Goal: Contribute content: Contribute content

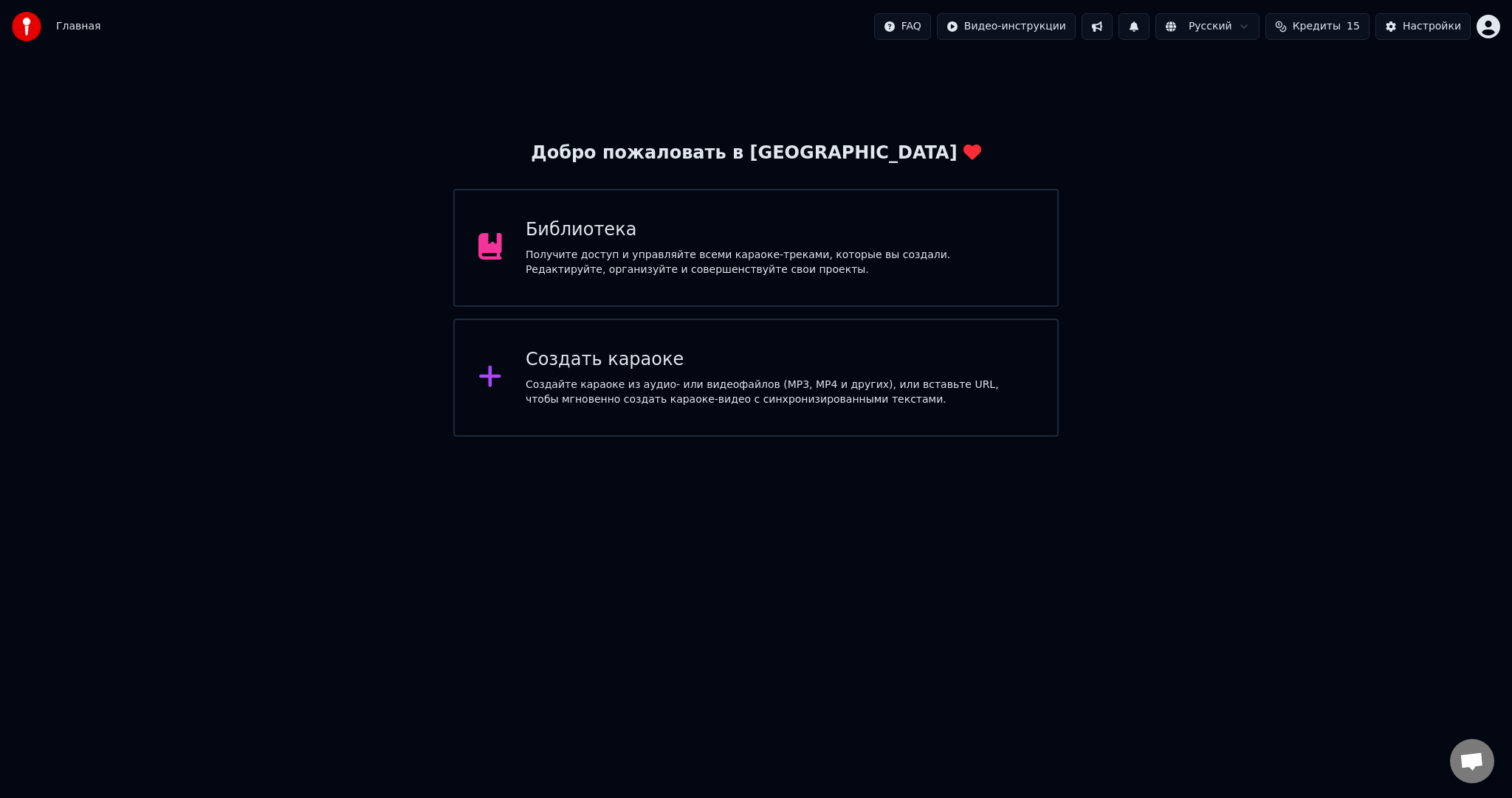
click at [649, 281] on div "Библиотека Получите доступ и управляйте всеми караоке-треками, которые вы созда…" at bounding box center [756, 248] width 605 height 118
click at [614, 426] on div "Создать караоке Создайте караоке из аудио- или видеофайлов (MP3, MP4 и других),…" at bounding box center [756, 377] width 605 height 118
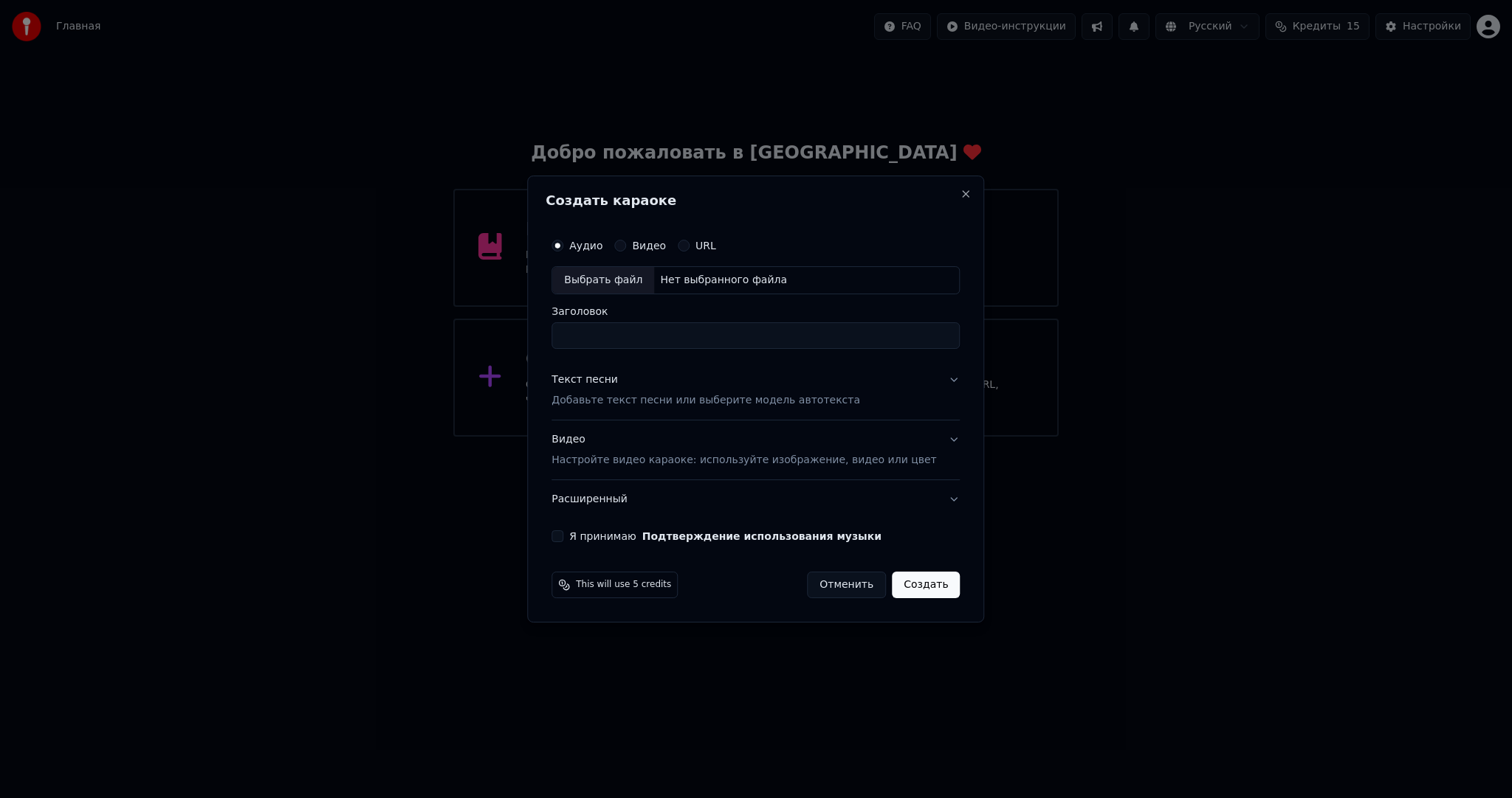
click at [610, 276] on div "Выбрать файл" at bounding box center [603, 280] width 102 height 27
type input "**********"
click at [668, 372] on button "Текст песни Добавьте текст песни или выберите модель автотекста" at bounding box center [755, 390] width 408 height 59
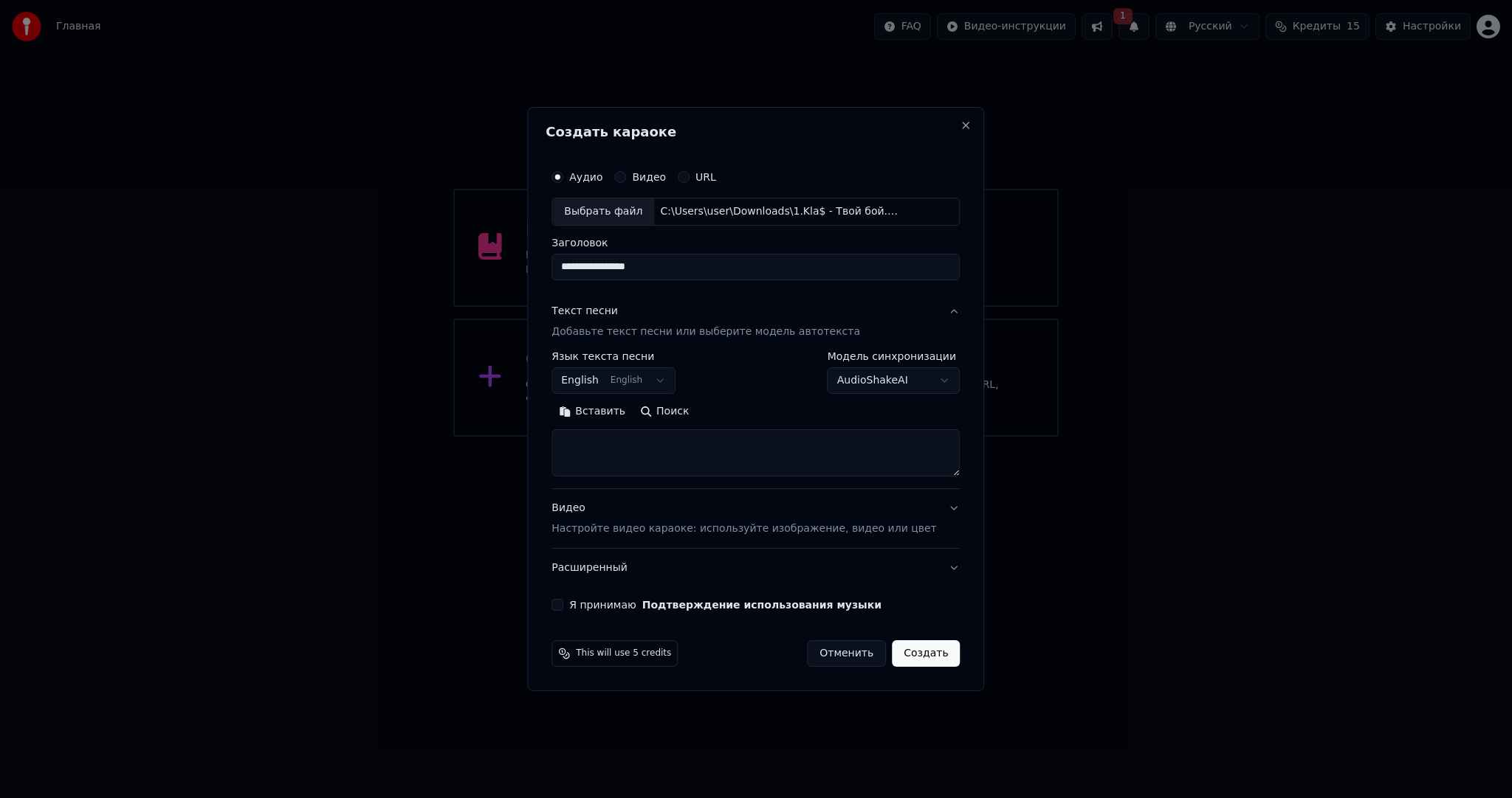
click at [652, 381] on body "**********" at bounding box center [756, 218] width 1512 height 437
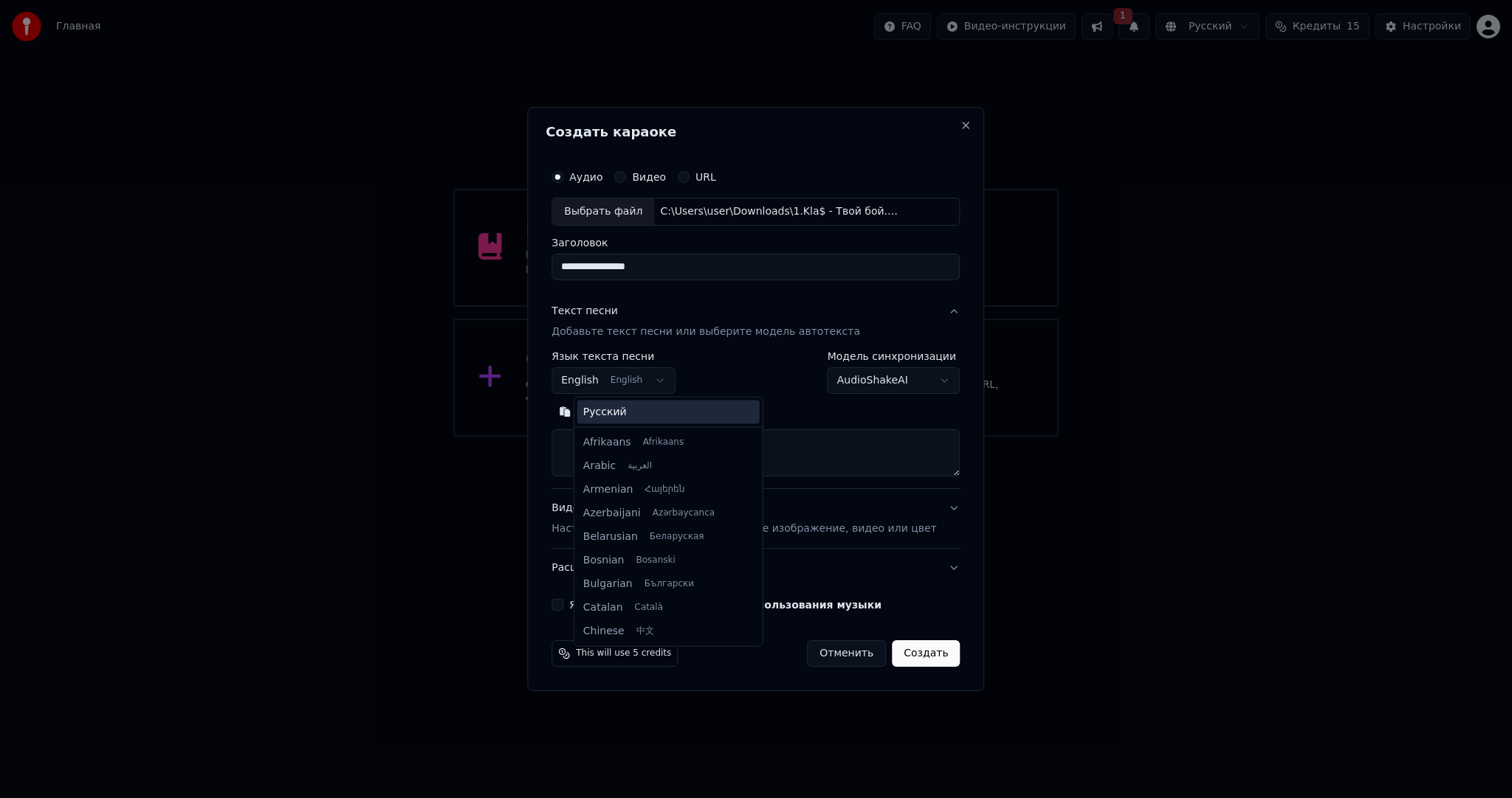
scroll to position [118, 0]
select select "**"
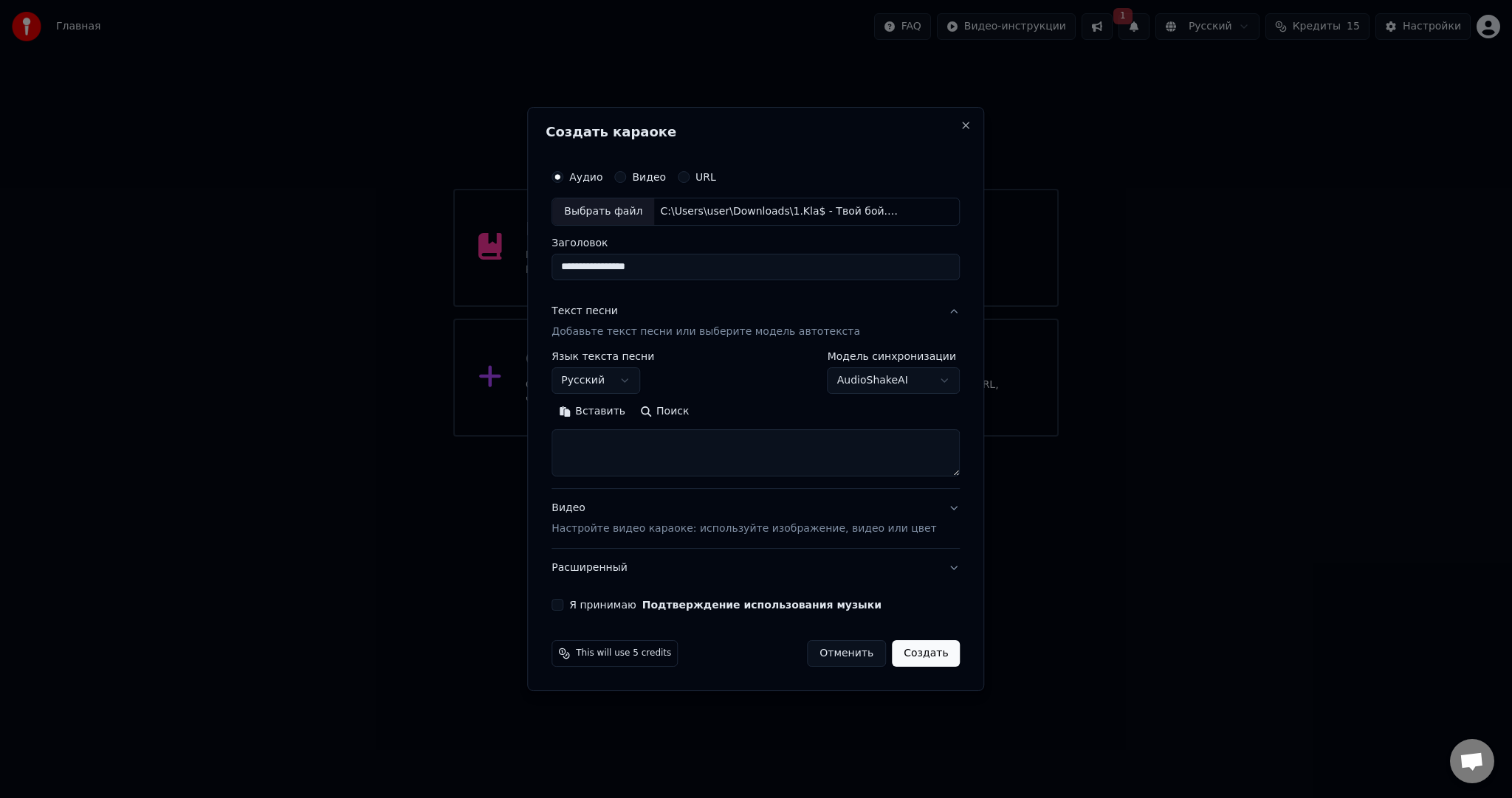
click at [705, 465] on textarea at bounding box center [755, 453] width 408 height 48
click at [874, 385] on body "**********" at bounding box center [756, 218] width 1512 height 437
click at [874, 379] on body "**********" at bounding box center [756, 218] width 1512 height 437
click at [710, 443] on textarea at bounding box center [755, 453] width 408 height 48
paste textarea "**********"
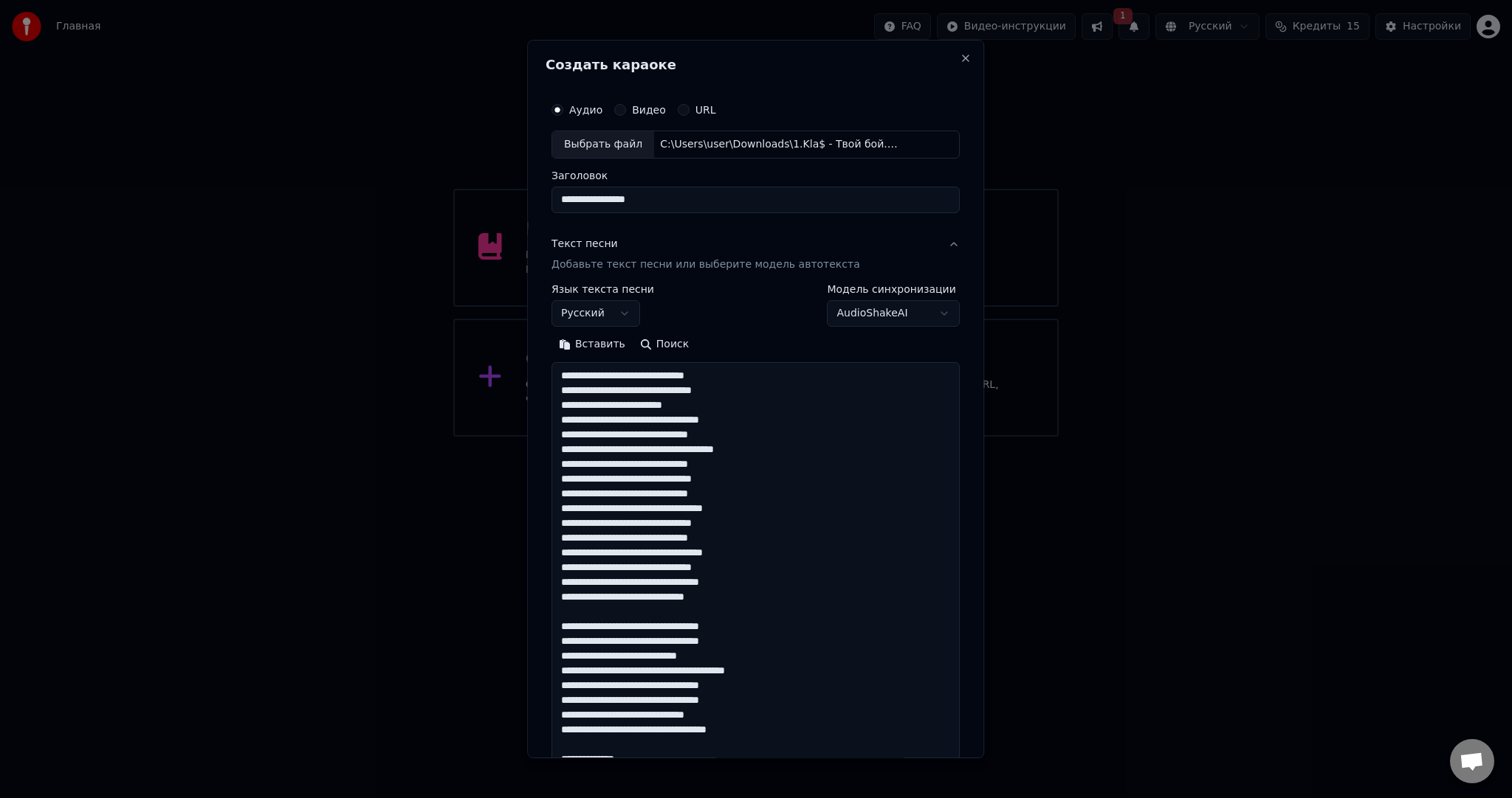
scroll to position [1330, 0]
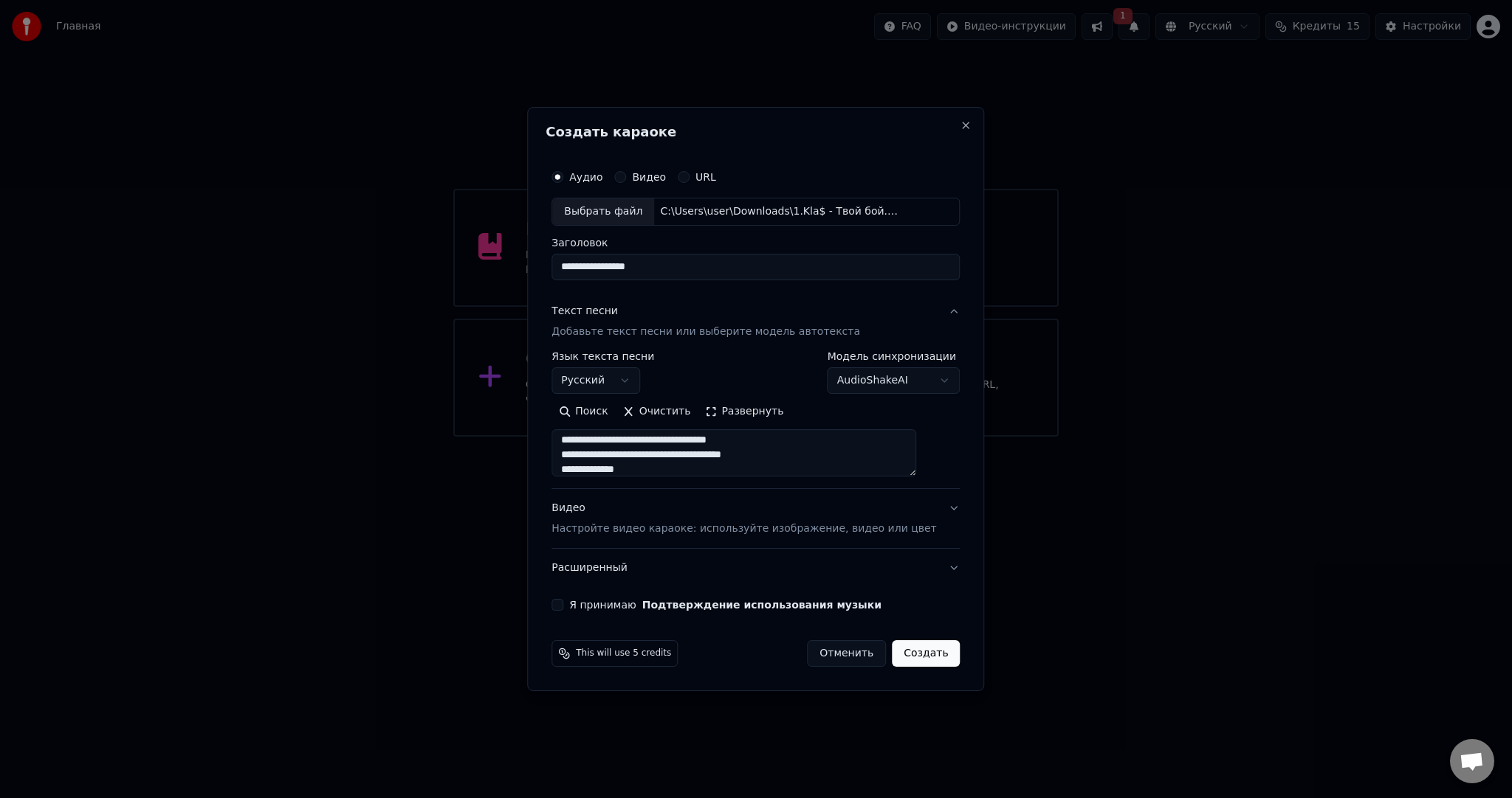
type textarea "**********"
click at [638, 510] on div "Видео Настройте видео караоке: используйте изображение, видео или цвет" at bounding box center [743, 518] width 384 height 35
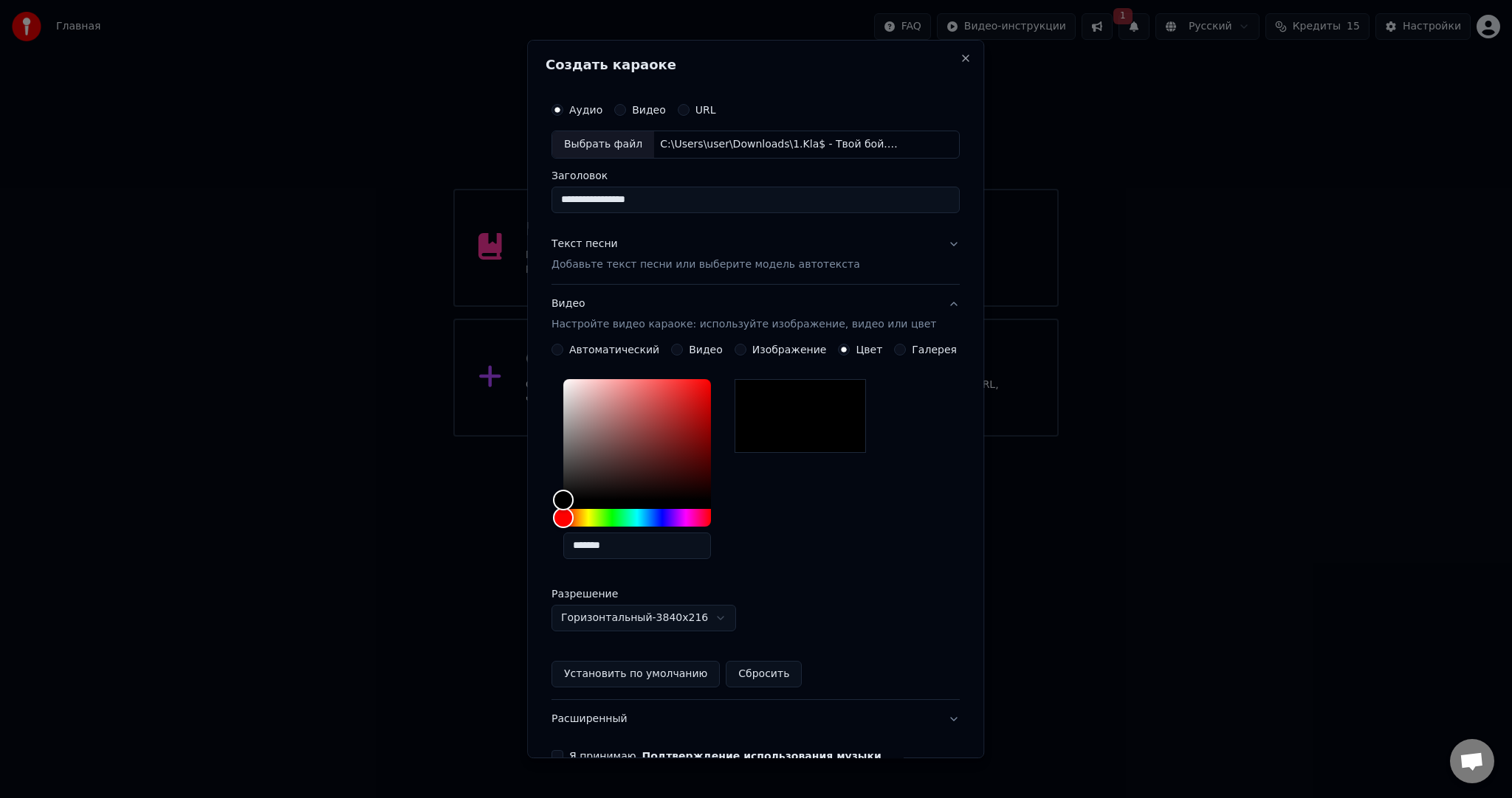
click at [682, 346] on button "Видео" at bounding box center [677, 350] width 12 height 12
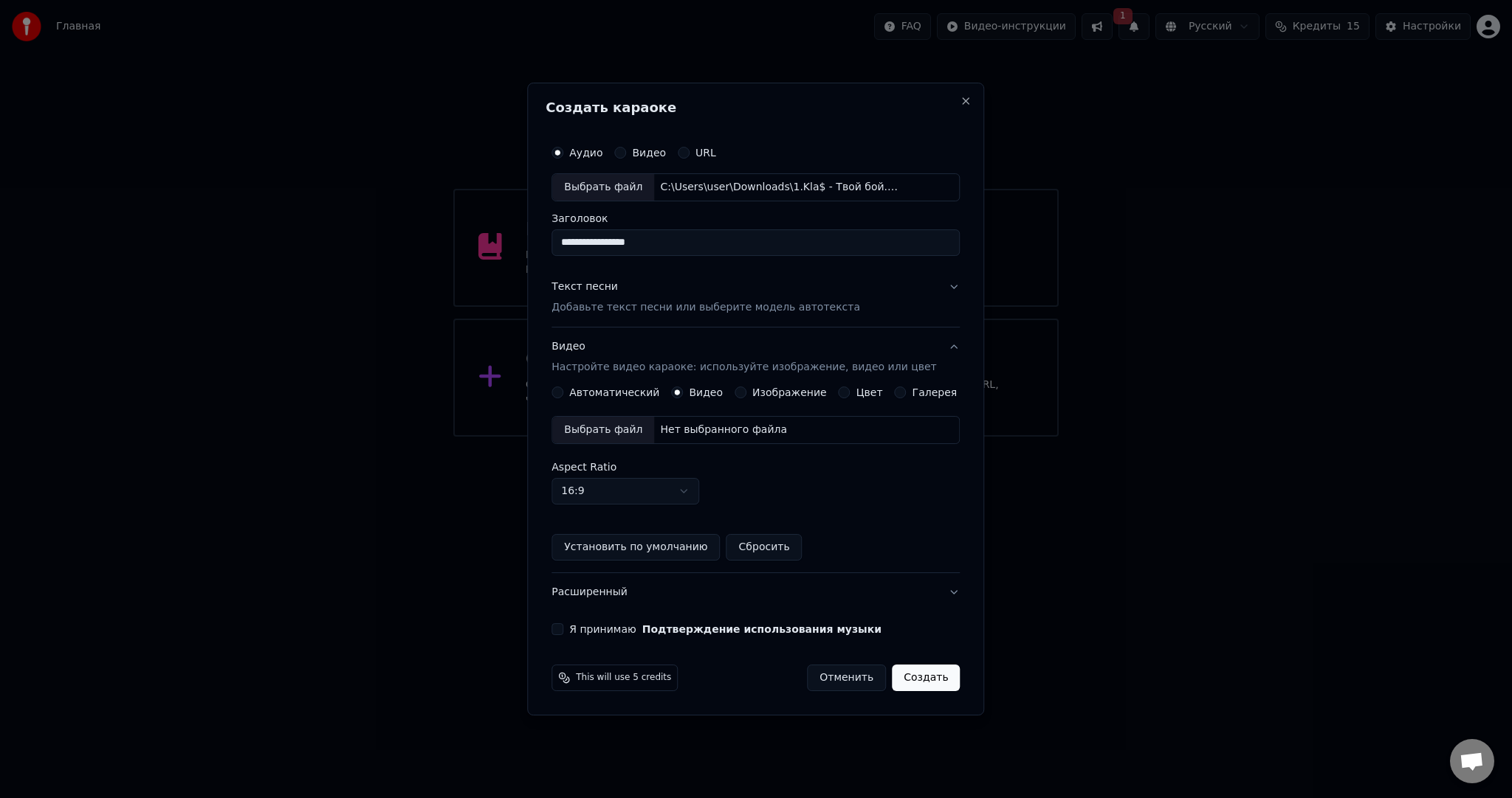
click at [842, 390] on button "Цвет" at bounding box center [845, 393] width 12 height 12
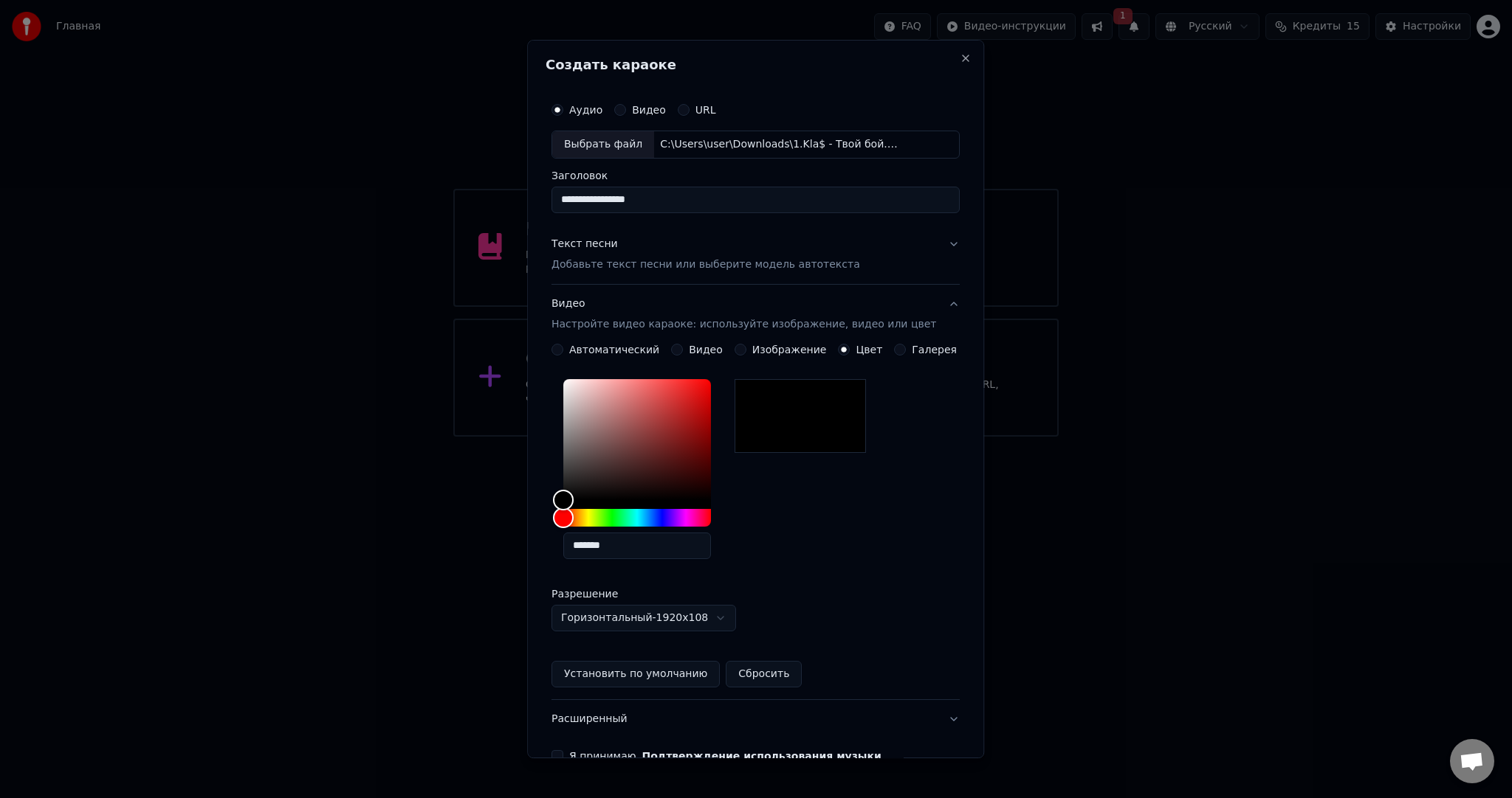
scroll to position [83, 0]
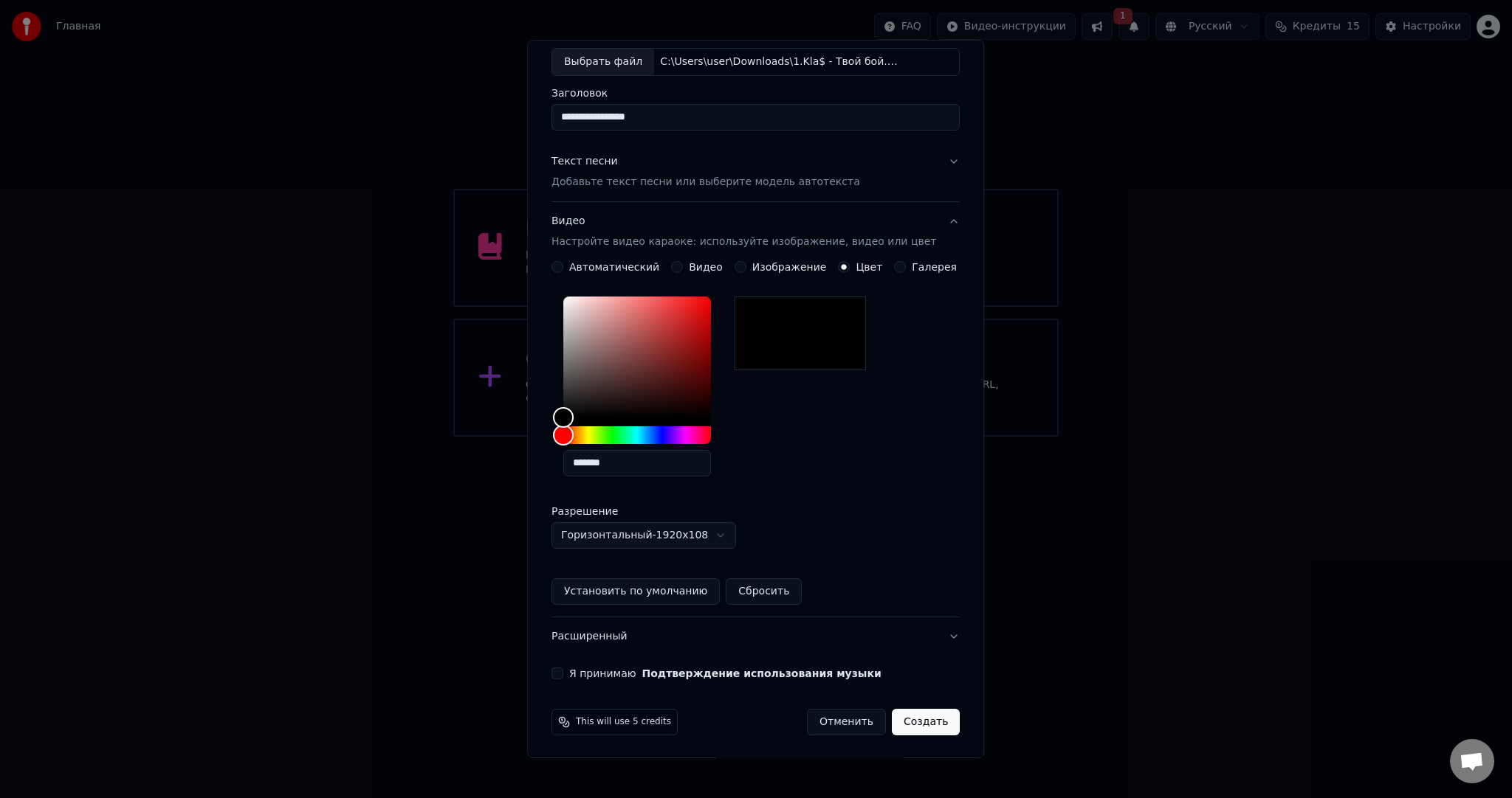
click at [600, 437] on body "**********" at bounding box center [756, 218] width 1512 height 437
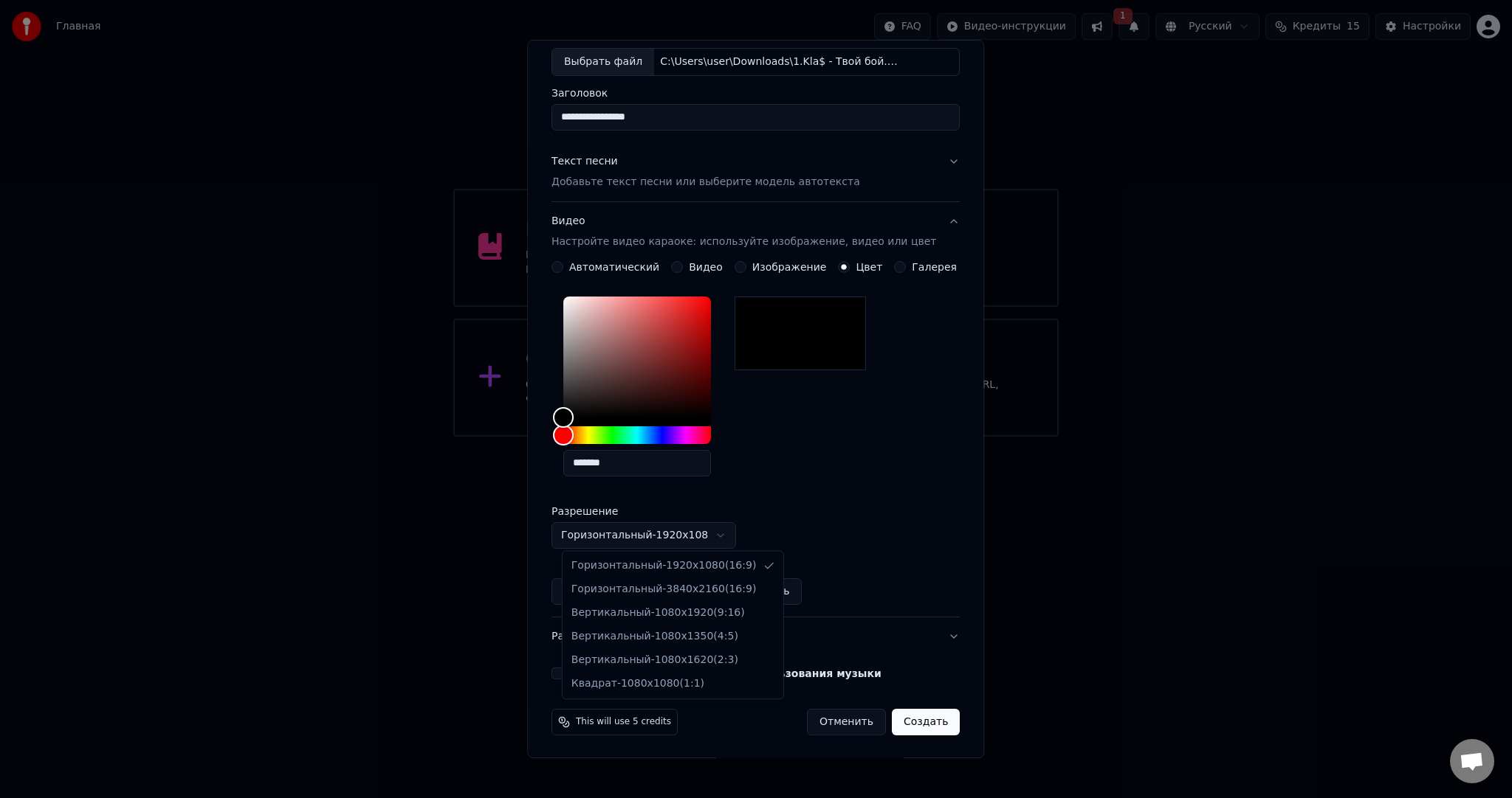
select select "*********"
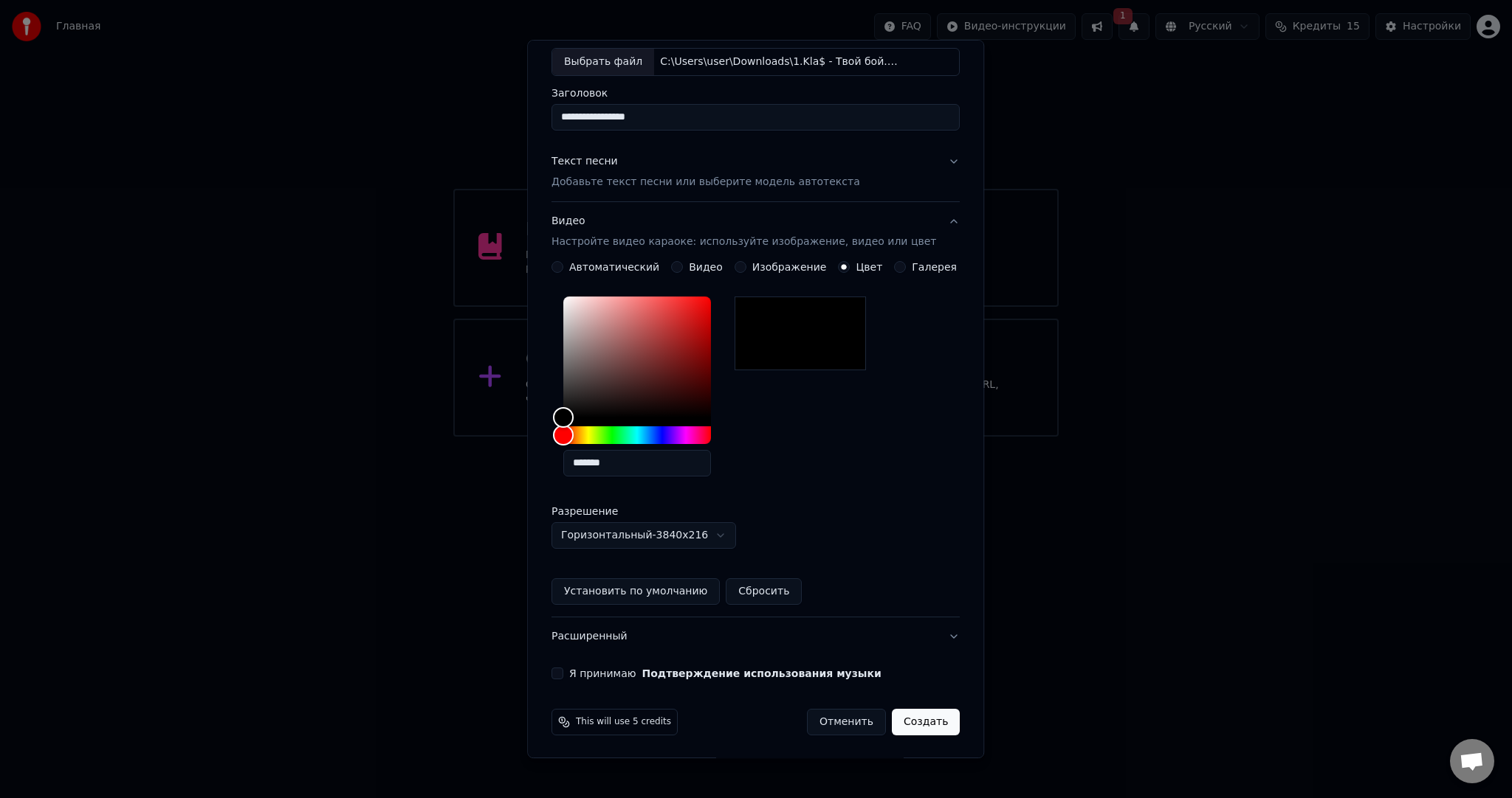
click at [563, 674] on button "Я принимаю Подтверждение использования музыки" at bounding box center [557, 674] width 12 height 12
click at [894, 720] on button "Создать" at bounding box center [925, 722] width 68 height 27
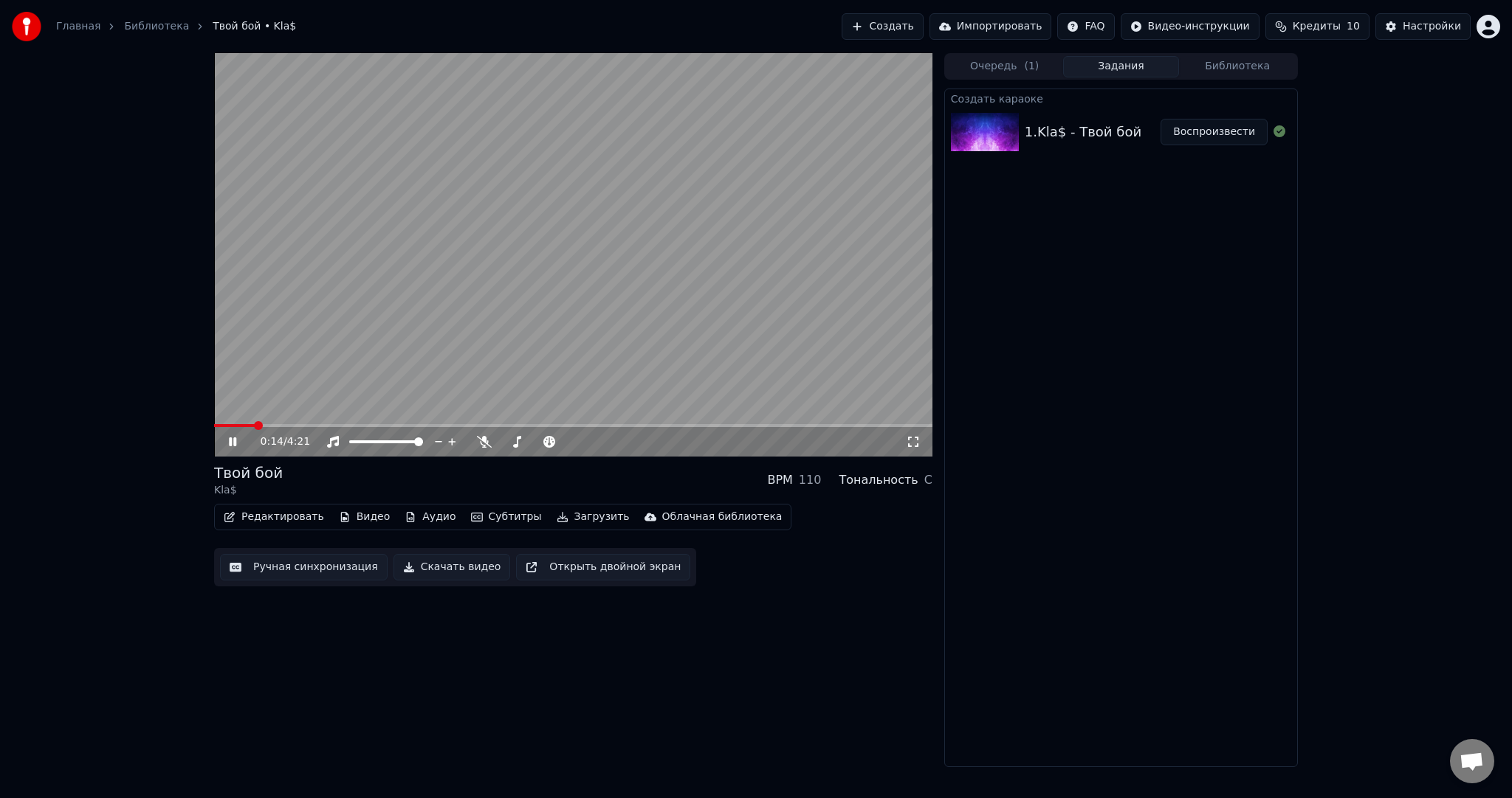
drag, startPoint x: 484, startPoint y: 305, endPoint x: 446, endPoint y: 328, distance: 44.4
click at [486, 304] on video at bounding box center [573, 255] width 718 height 403
click at [496, 522] on button "Субтитры" at bounding box center [506, 517] width 83 height 21
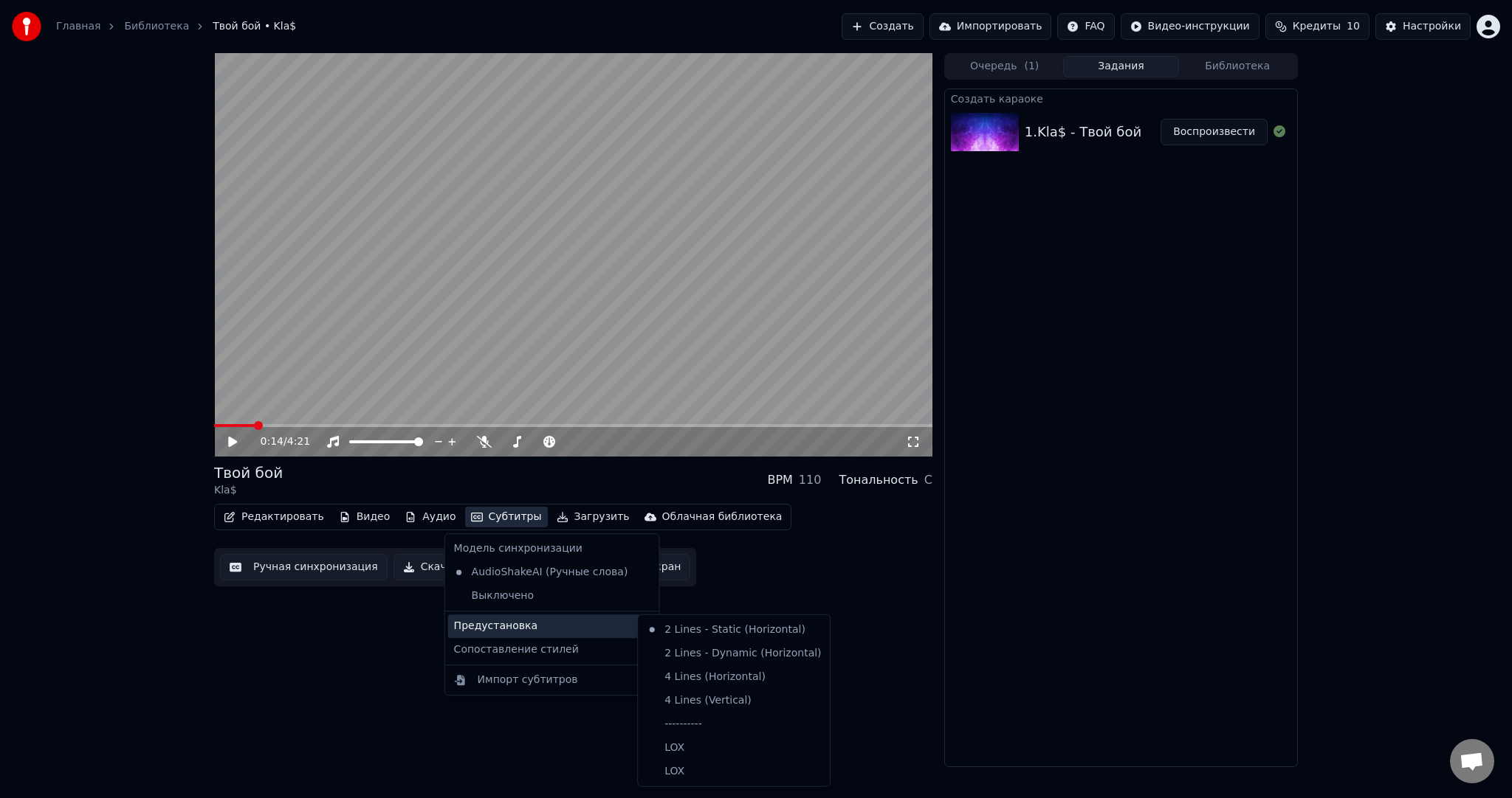
click at [525, 625] on div "Предустановка" at bounding box center [552, 626] width 208 height 23
click at [712, 723] on div "----------" at bounding box center [734, 724] width 186 height 23
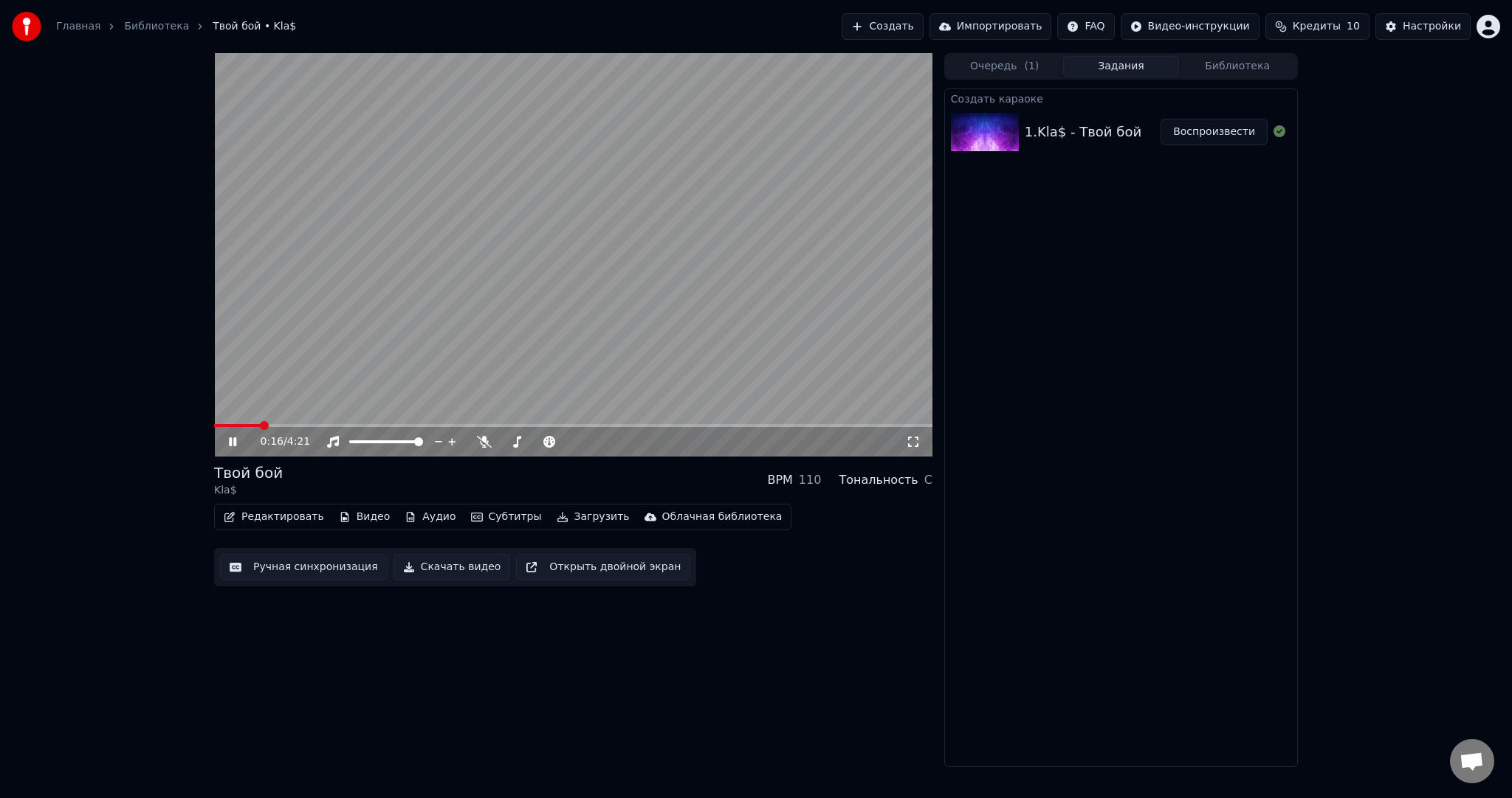
click at [285, 575] on button "Ручная синхронизация" at bounding box center [304, 567] width 168 height 27
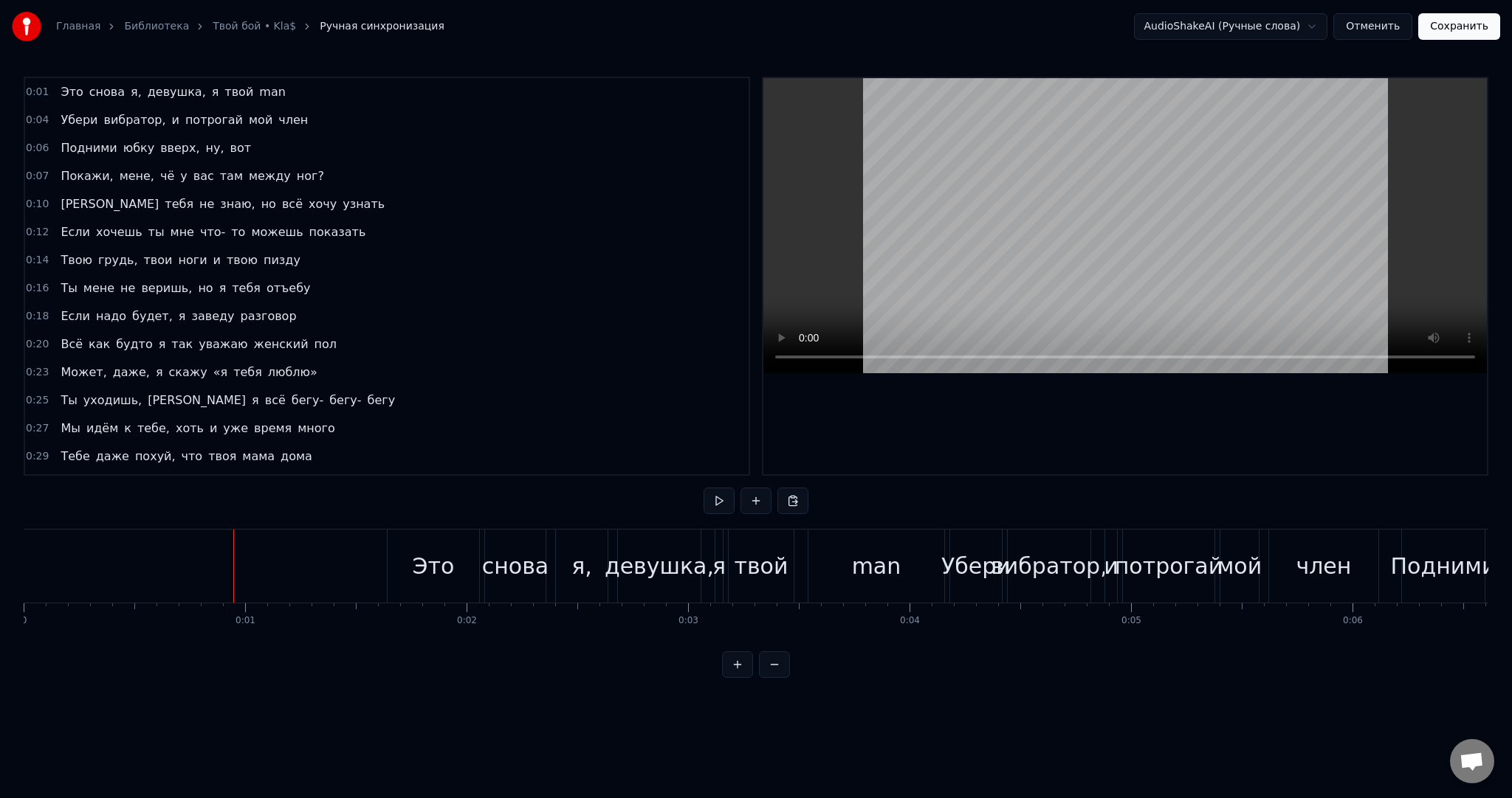
click at [721, 498] on button at bounding box center [719, 501] width 31 height 27
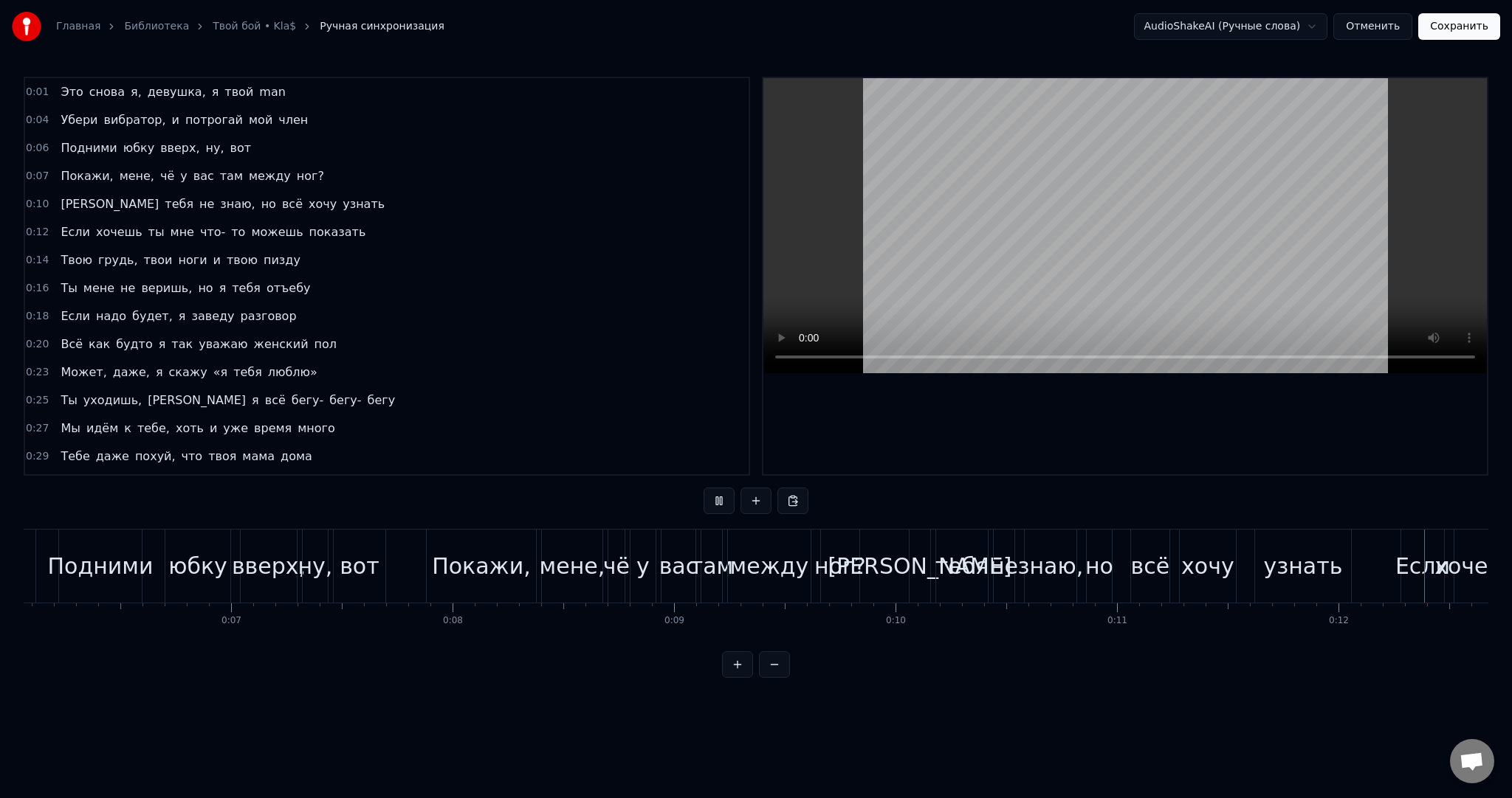
scroll to position [0, 2696]
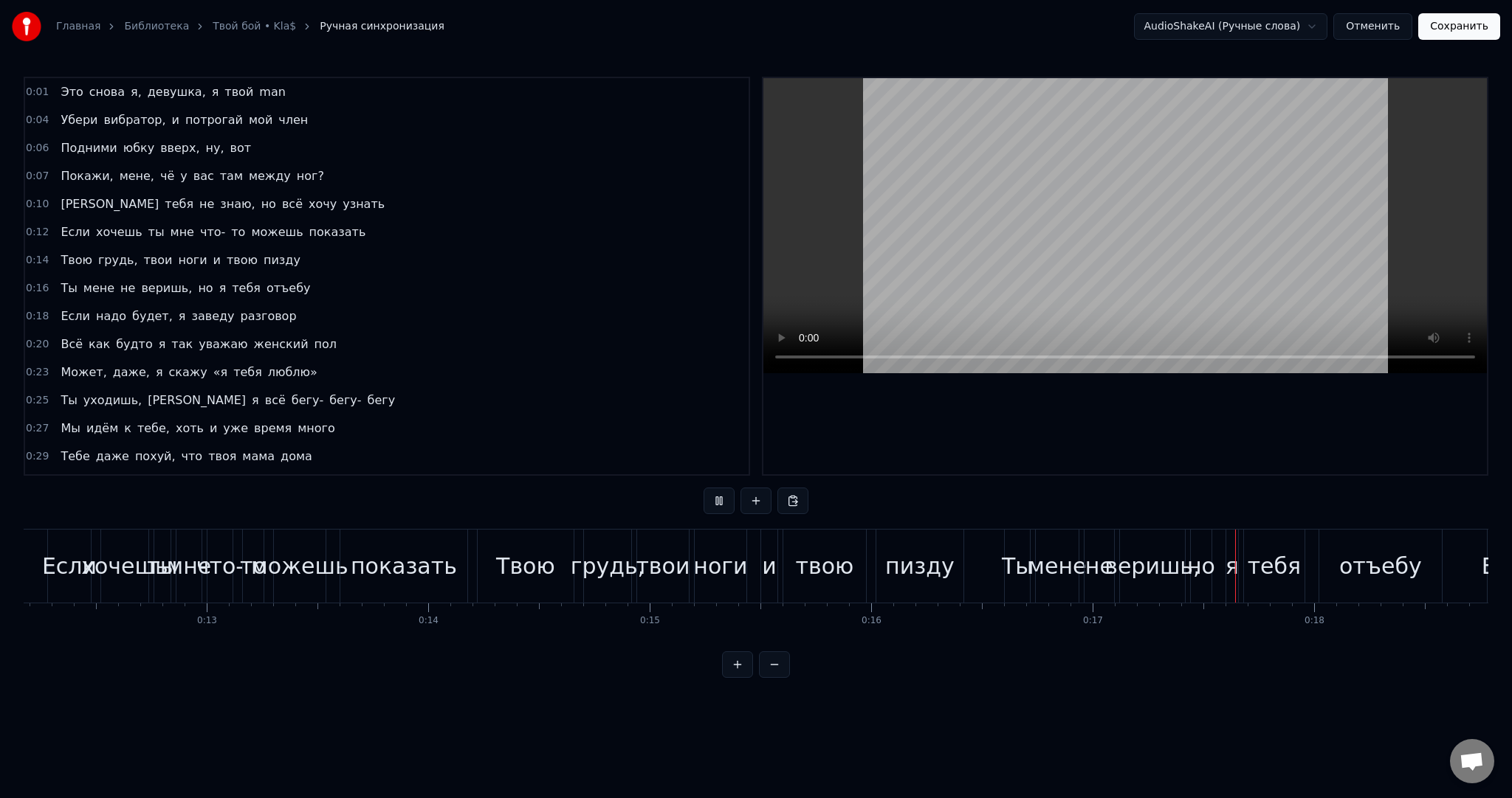
click at [1266, 219] on video at bounding box center [1124, 226] width 723 height 295
click at [718, 497] on button at bounding box center [719, 501] width 31 height 27
click at [714, 495] on button at bounding box center [719, 501] width 31 height 27
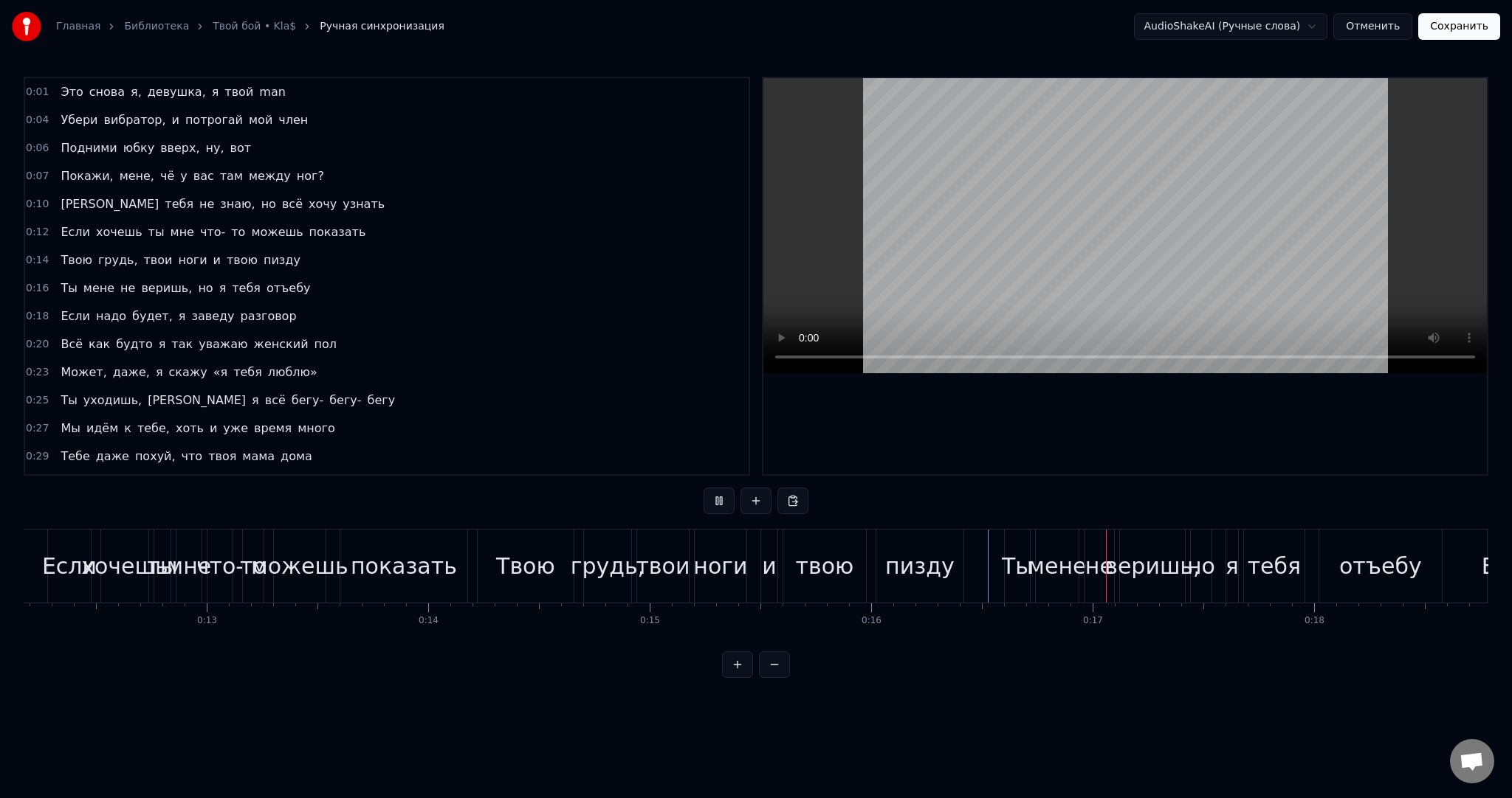
click at [714, 495] on button at bounding box center [719, 501] width 31 height 27
click at [1051, 554] on div "мене" at bounding box center [1056, 566] width 58 height 33
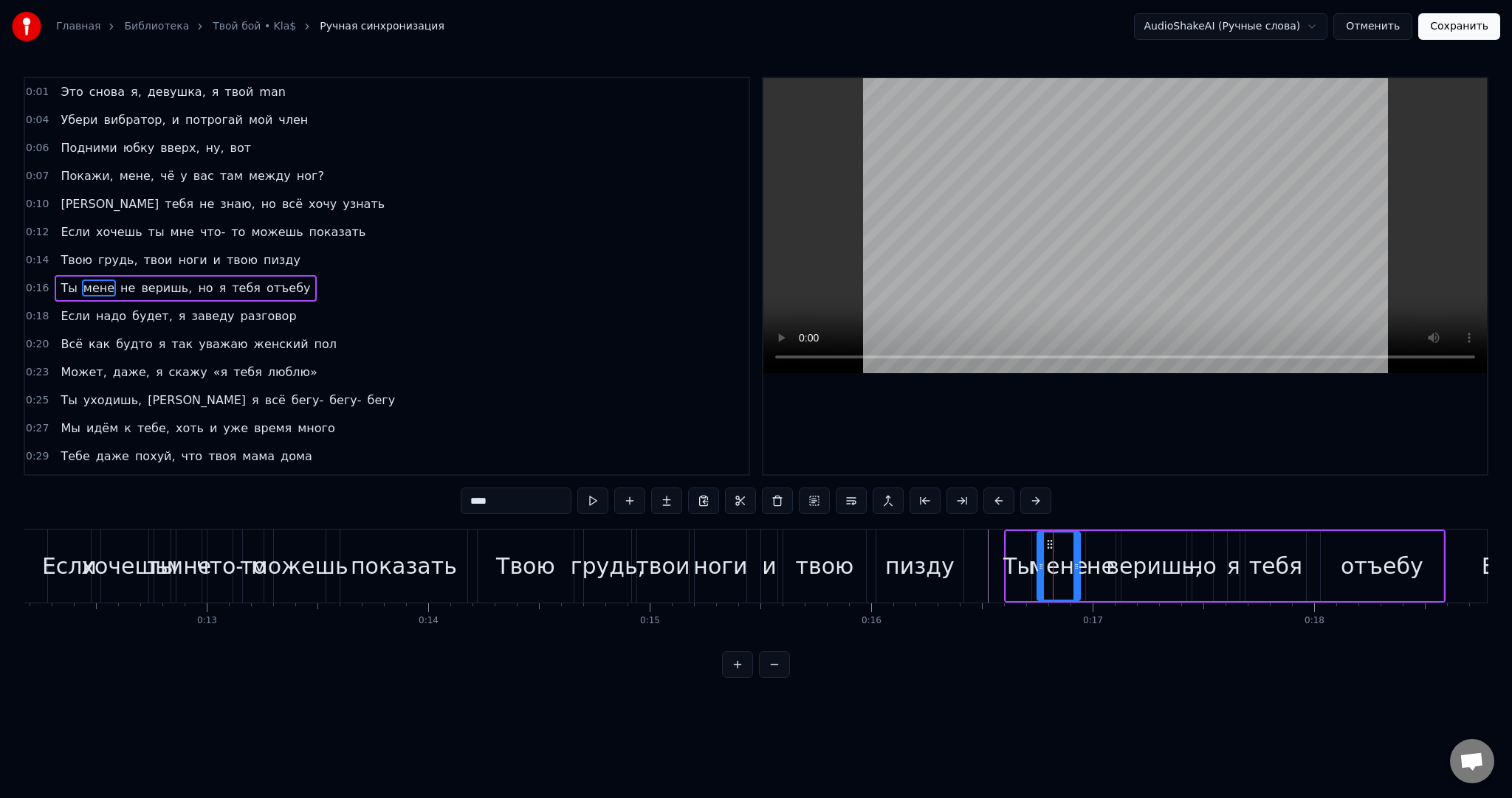
scroll to position [5, 0]
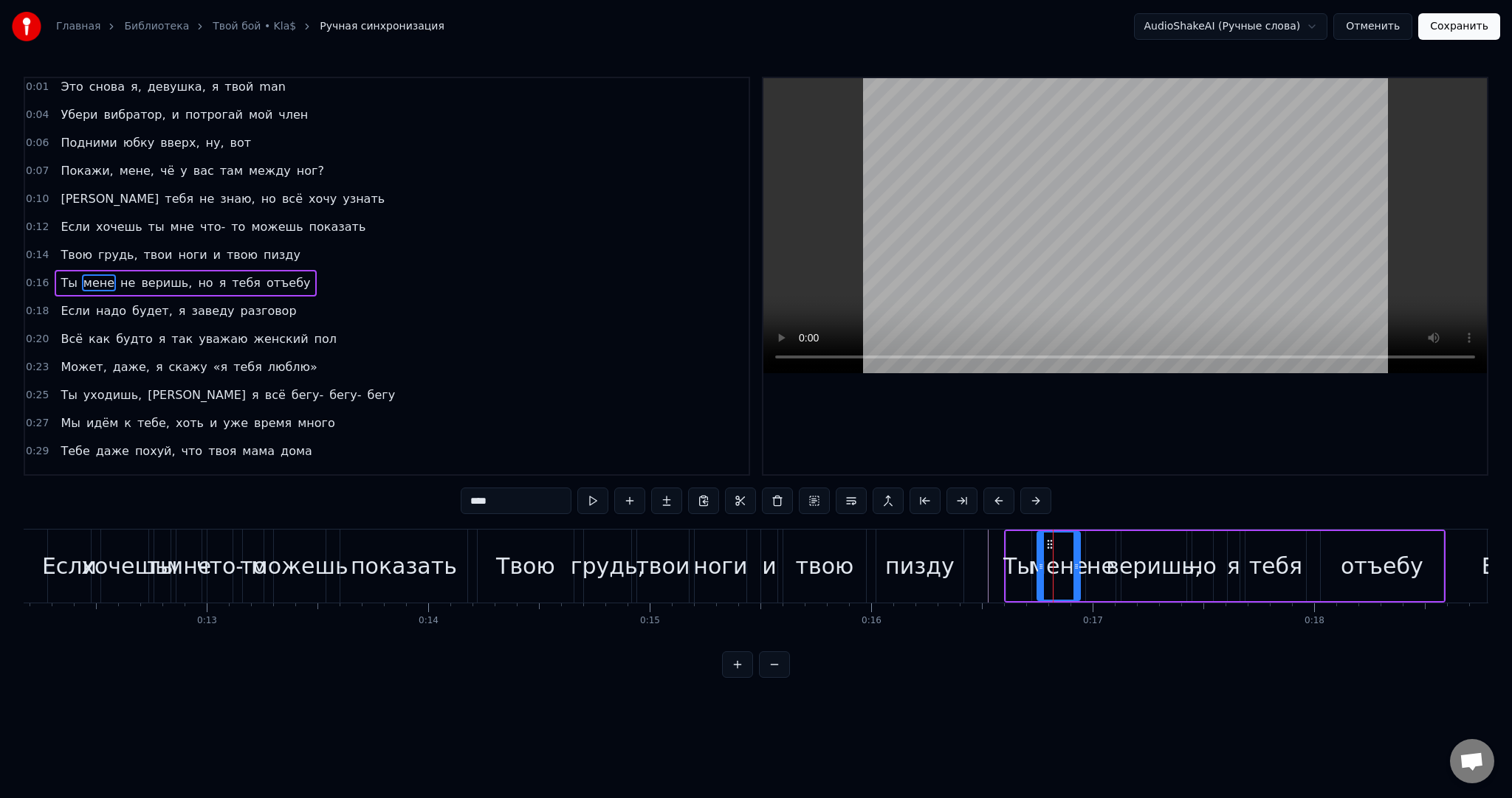
drag, startPoint x: 529, startPoint y: 504, endPoint x: 390, endPoint y: 491, distance: 139.6
click at [392, 492] on div "0:01 Это снова я, девушка, я твой man [DEMOGRAPHIC_DATA]:04 Убери вибратор, и п…" at bounding box center [755, 377] width 1464 height 601
type input "*"
type input "***"
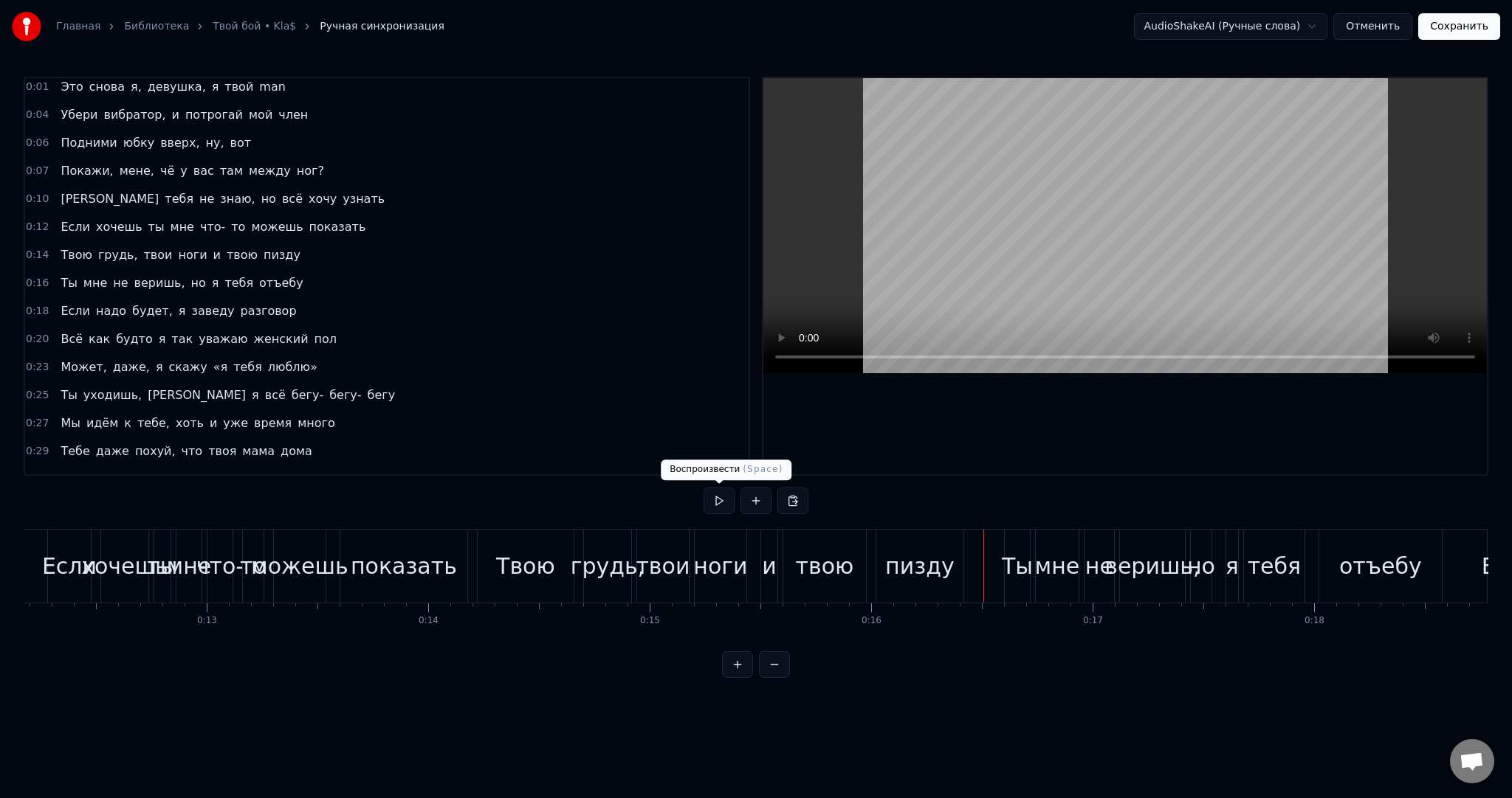
click at [715, 499] on button at bounding box center [719, 501] width 31 height 27
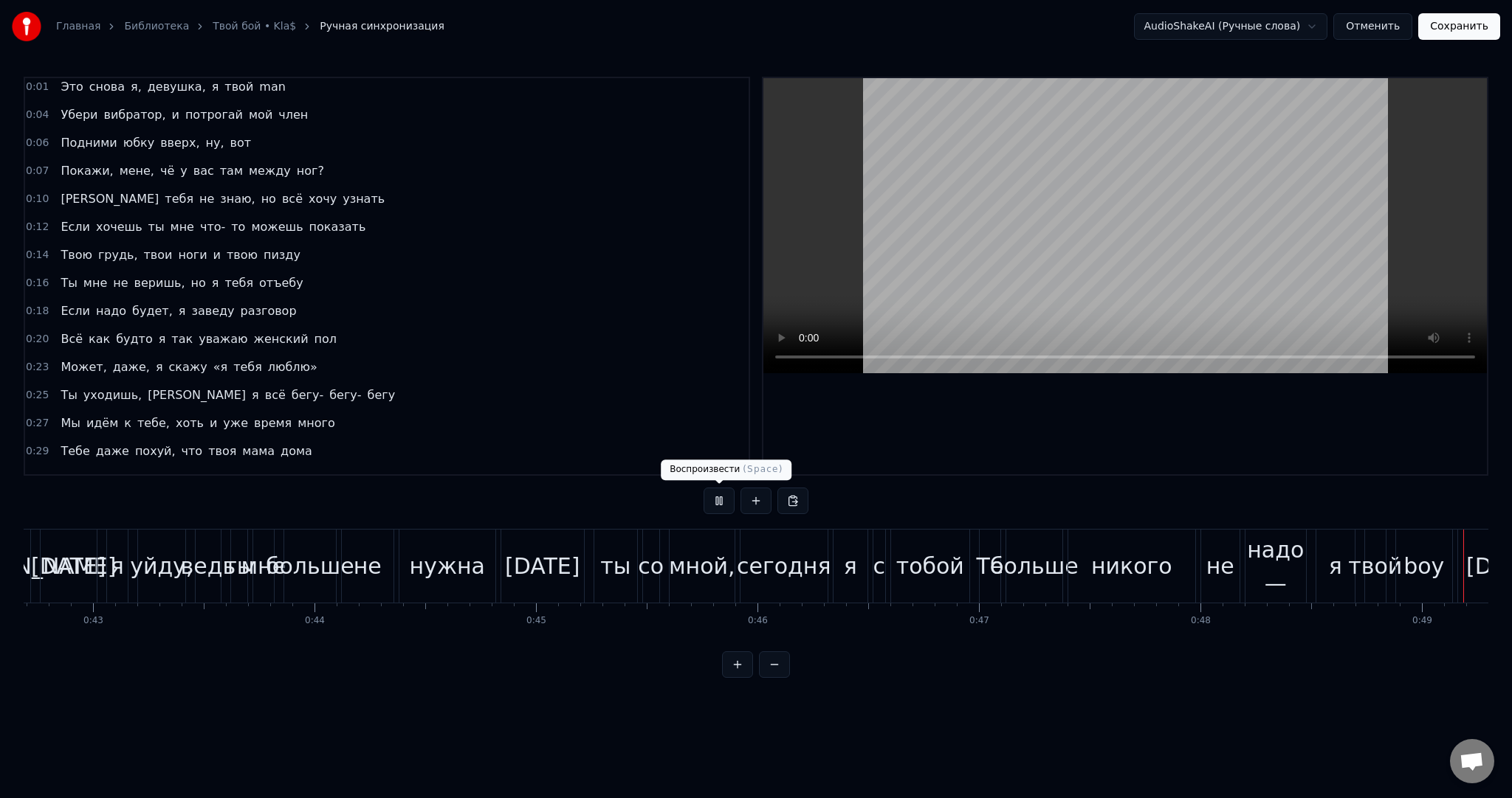
scroll to position [0, 10804]
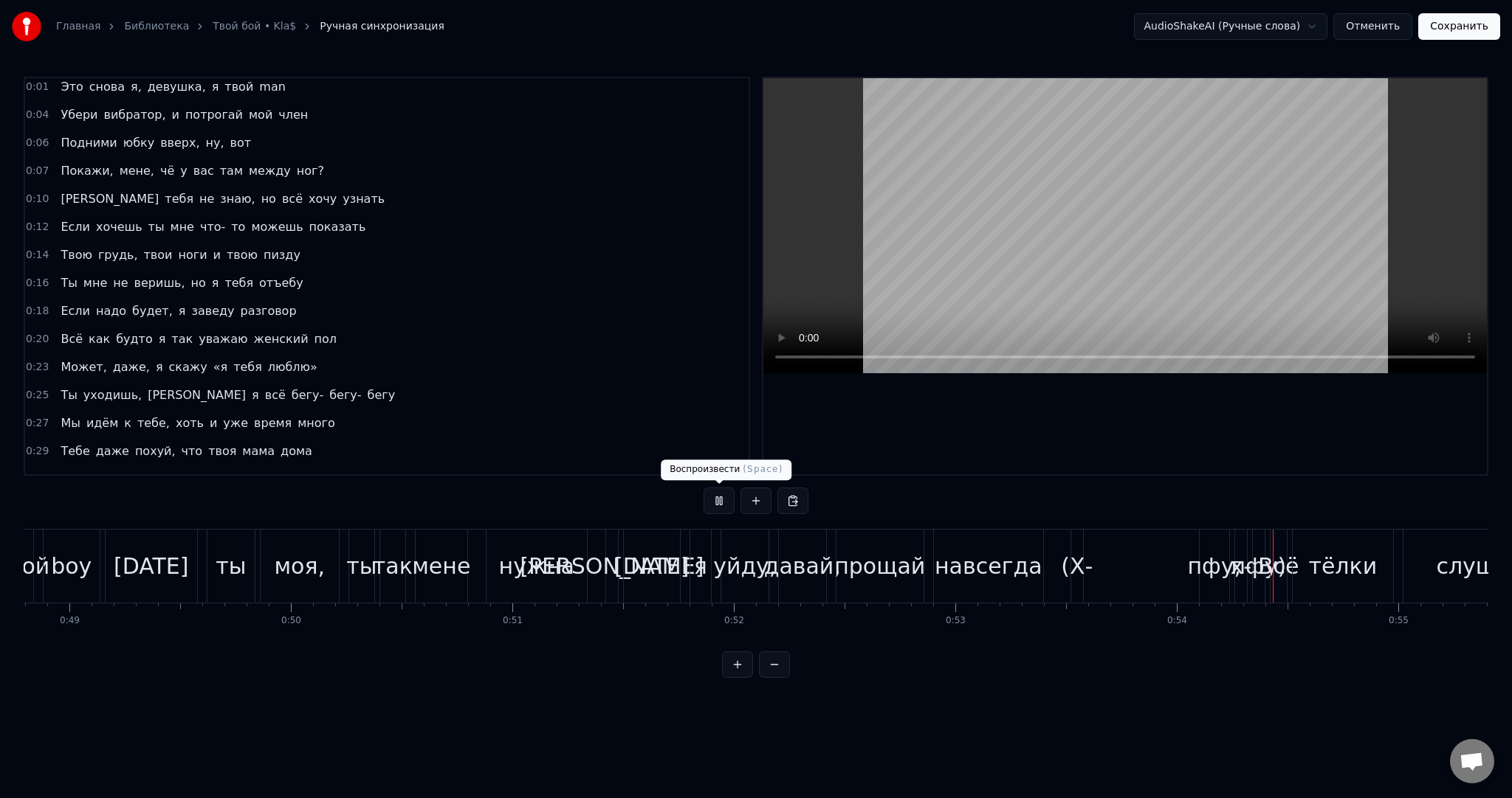
click at [707, 494] on button at bounding box center [719, 501] width 31 height 27
click at [1081, 556] on div "(Х-" at bounding box center [1077, 566] width 32 height 33
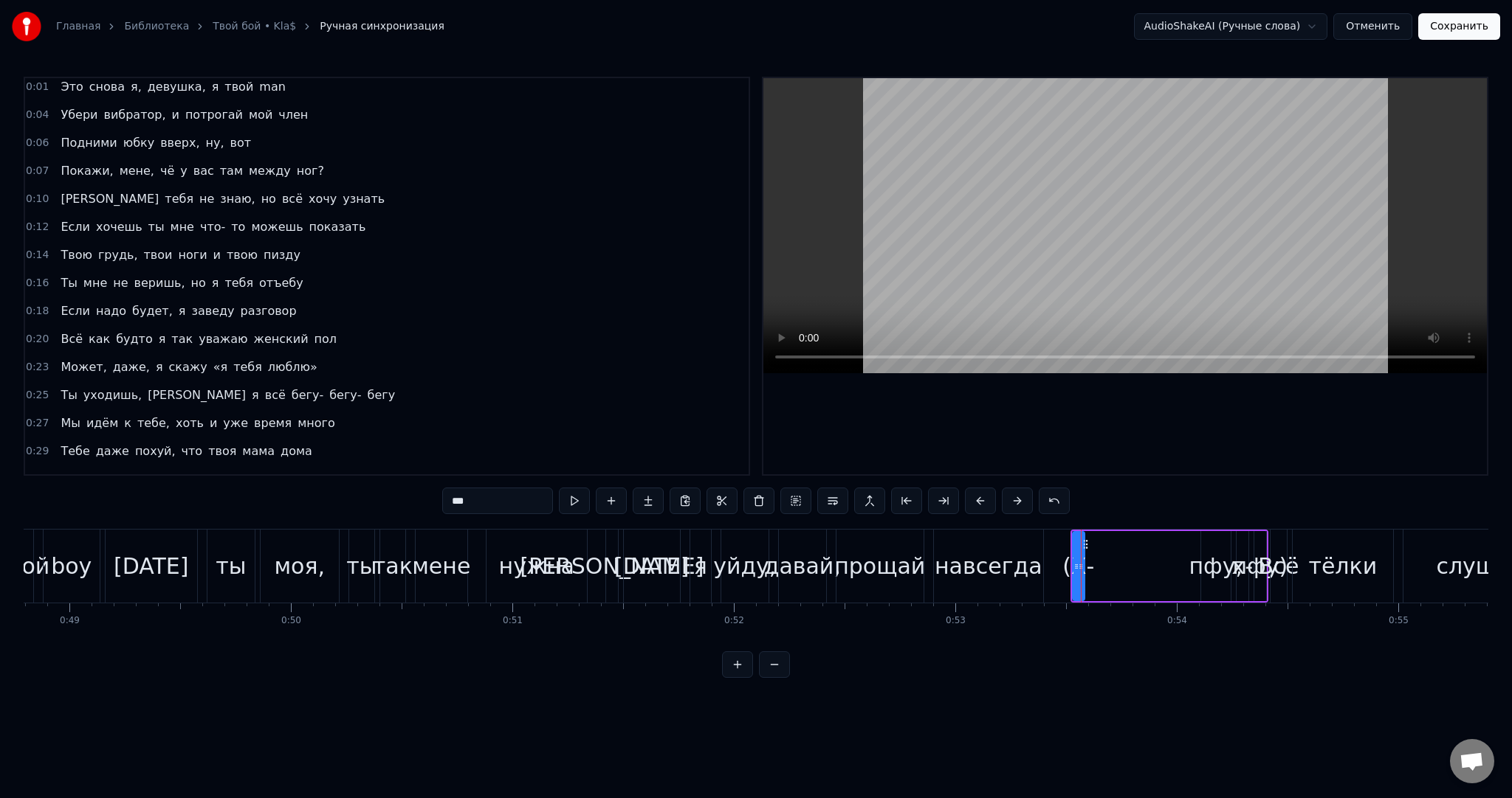
scroll to position [466, 0]
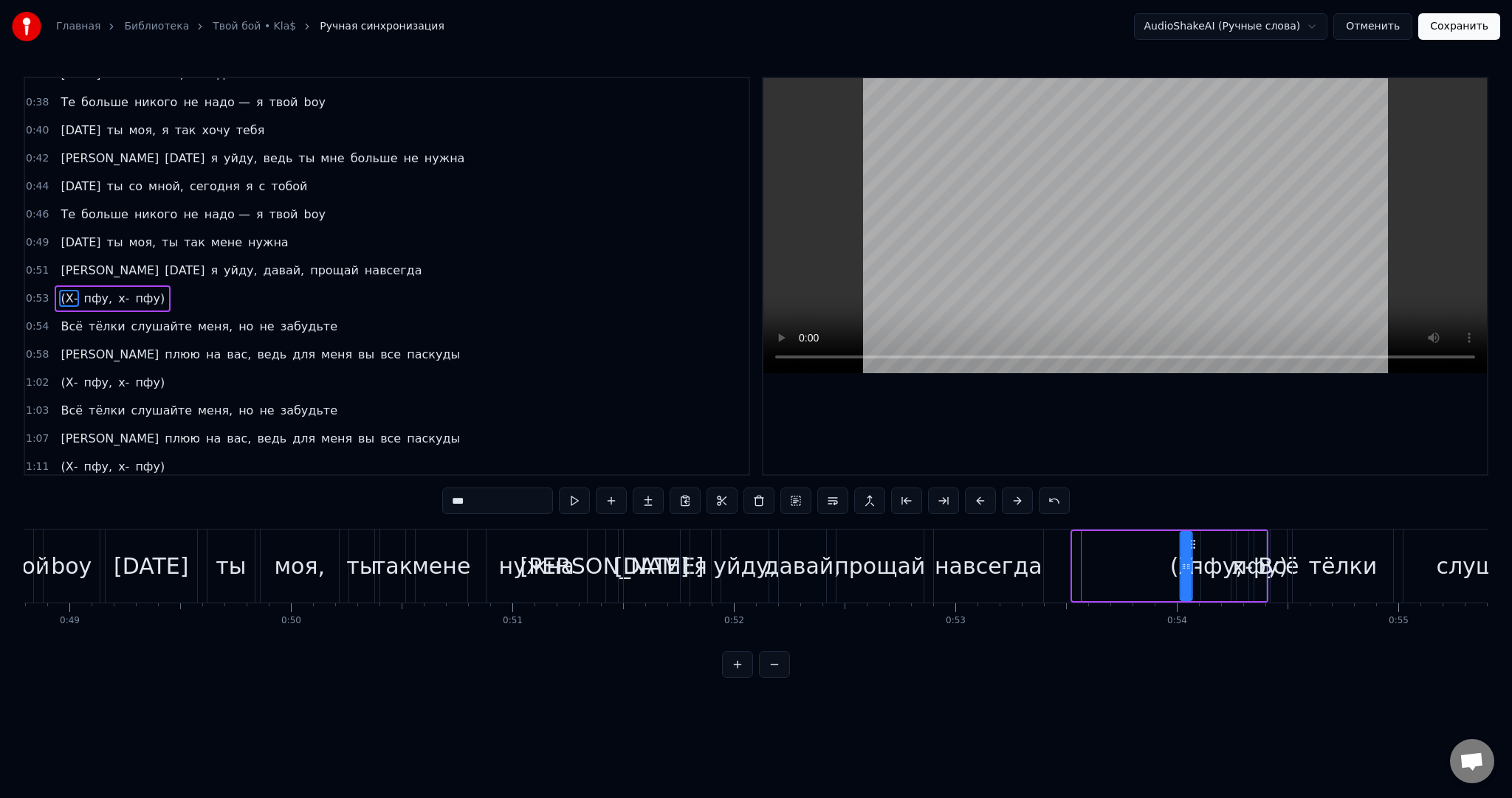
drag, startPoint x: 1087, startPoint y: 544, endPoint x: 1178, endPoint y: 540, distance: 91.1
click at [1193, 535] on div "(Х- пфу, х- пфу)" at bounding box center [1169, 566] width 198 height 73
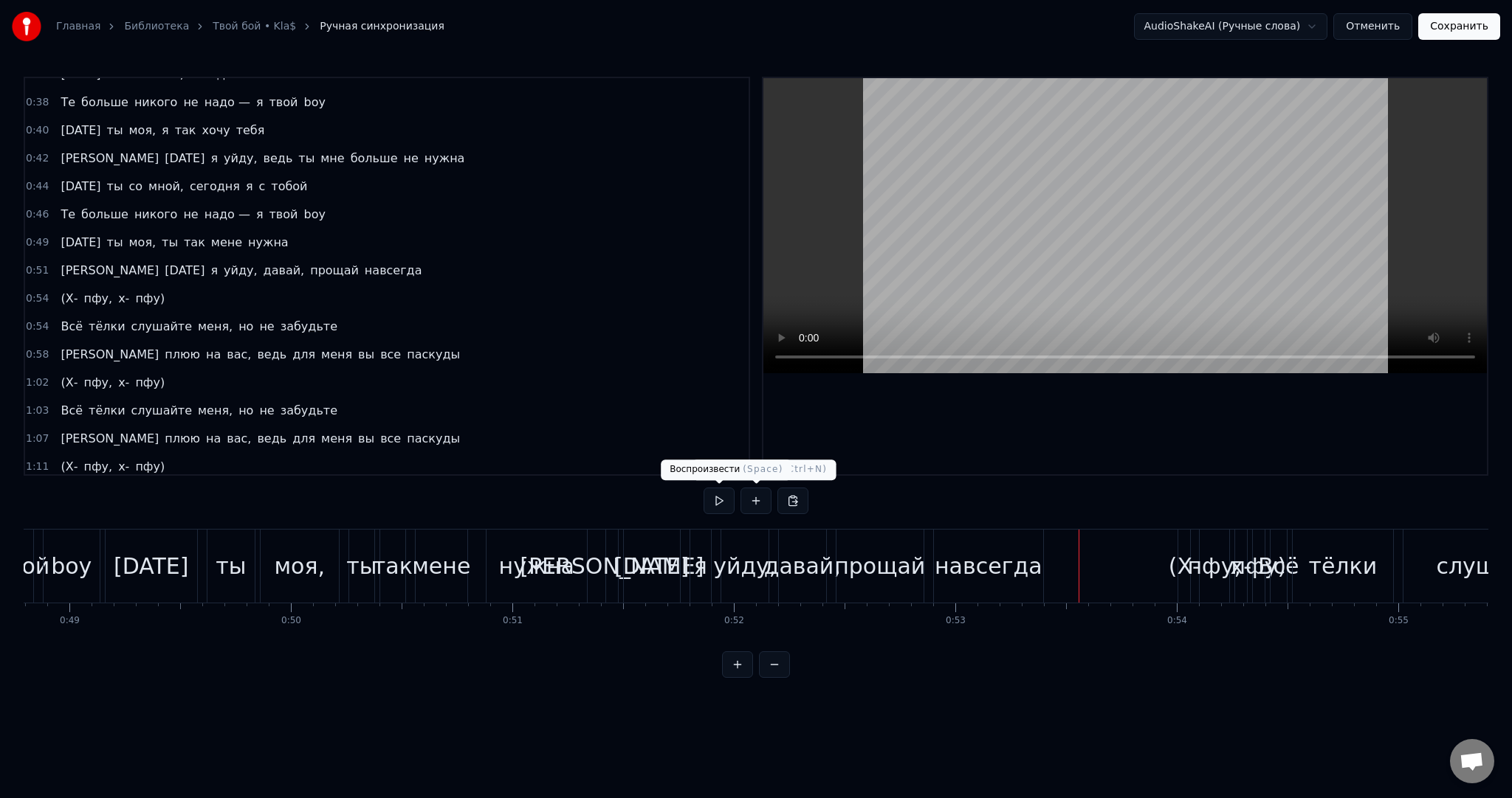
click at [727, 504] on button at bounding box center [719, 501] width 31 height 27
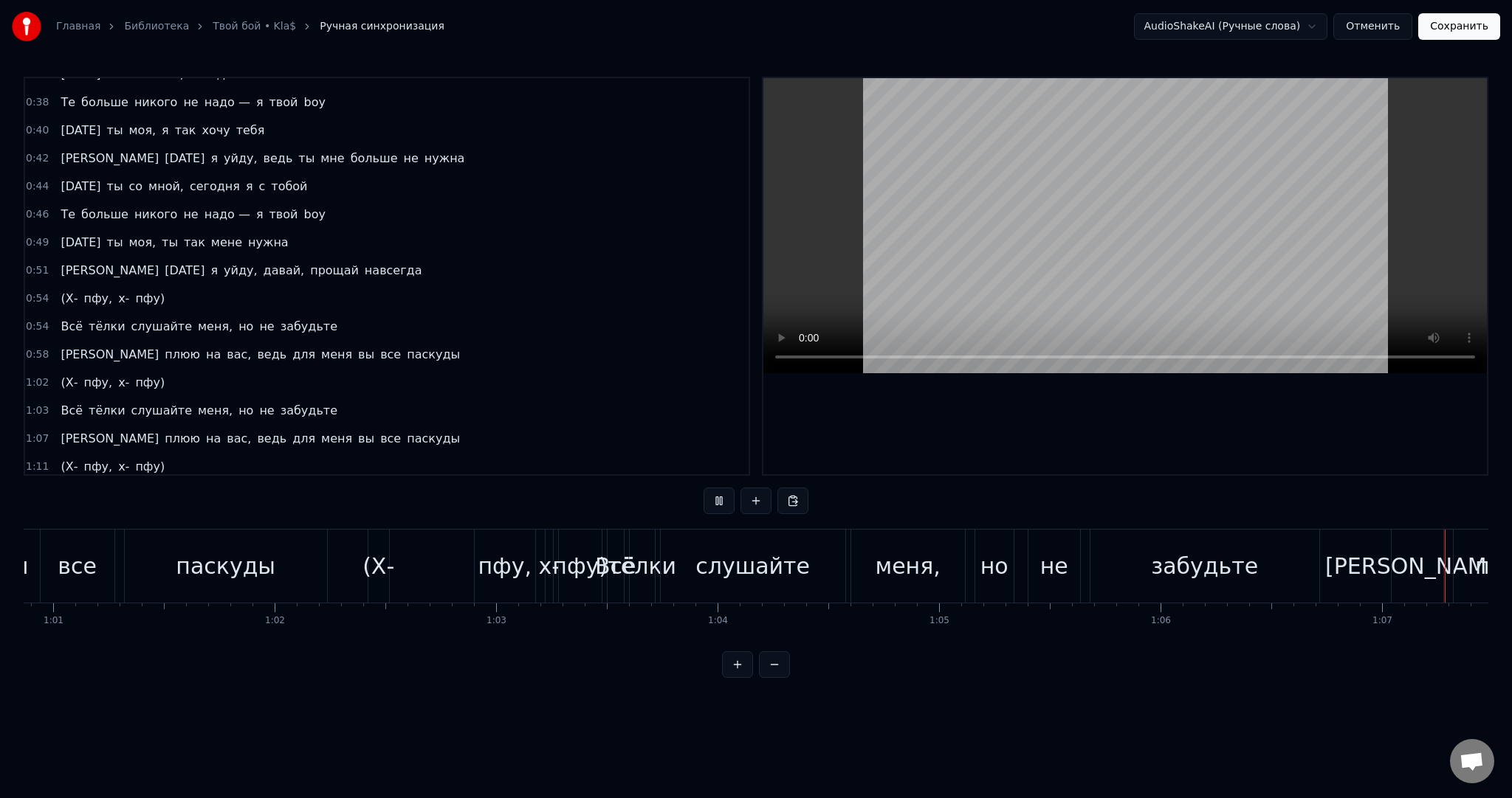
scroll to position [0, 14827]
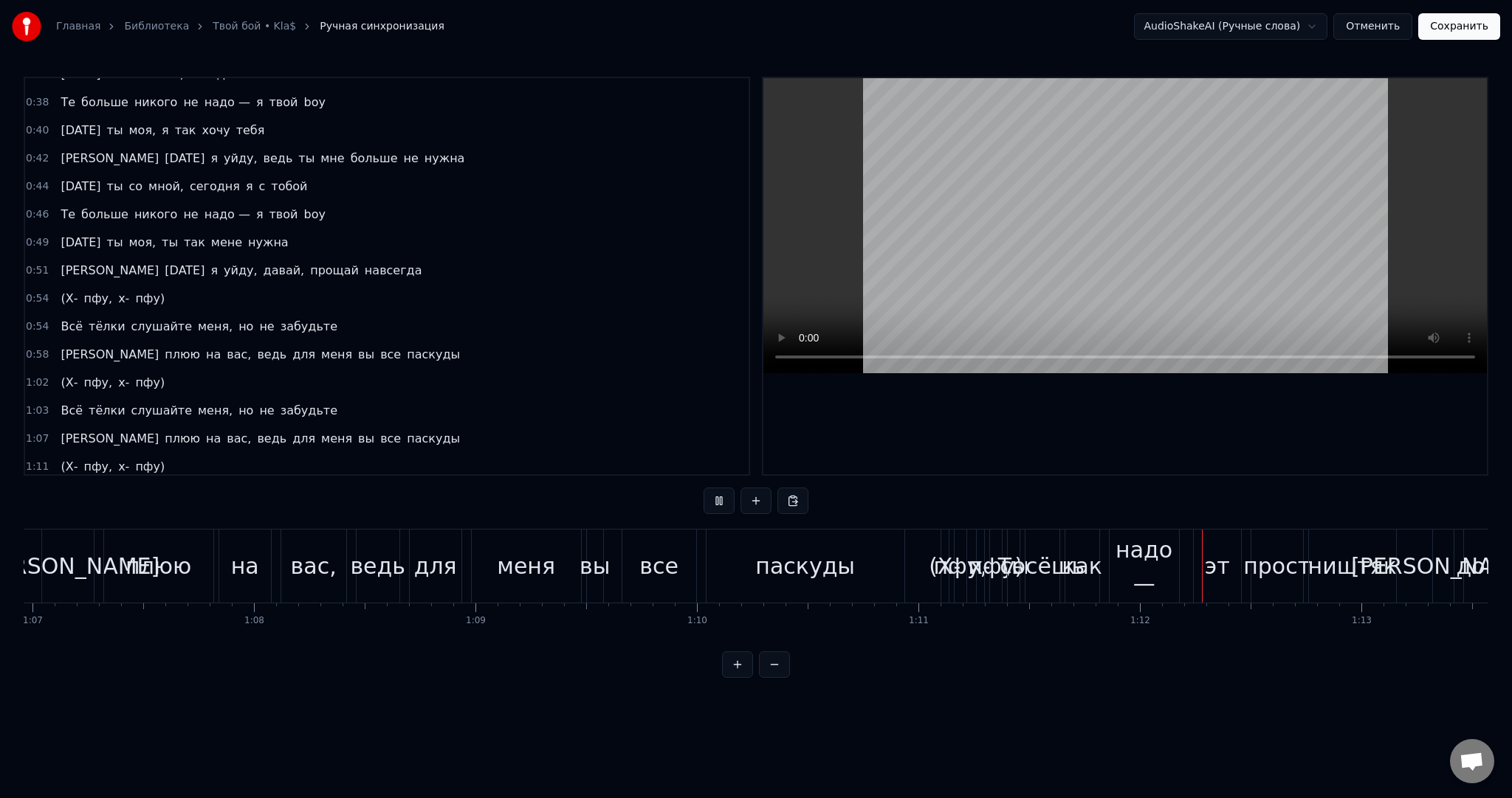
click at [732, 504] on button at bounding box center [719, 501] width 31 height 27
click at [944, 559] on div "пфу," at bounding box center [960, 566] width 54 height 33
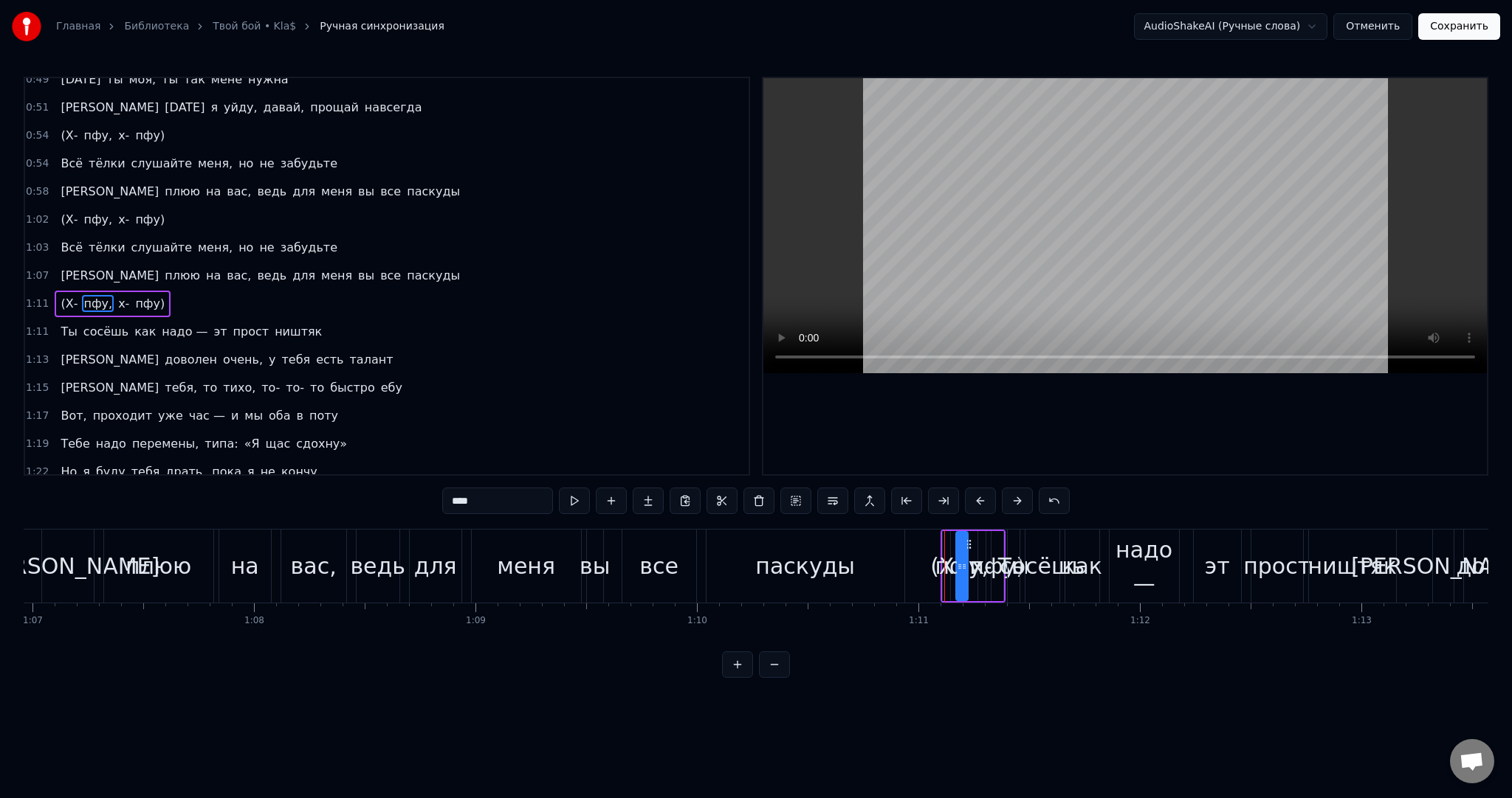
click at [65, 295] on span "(Х-" at bounding box center [68, 304] width 20 height 17
type input "**"
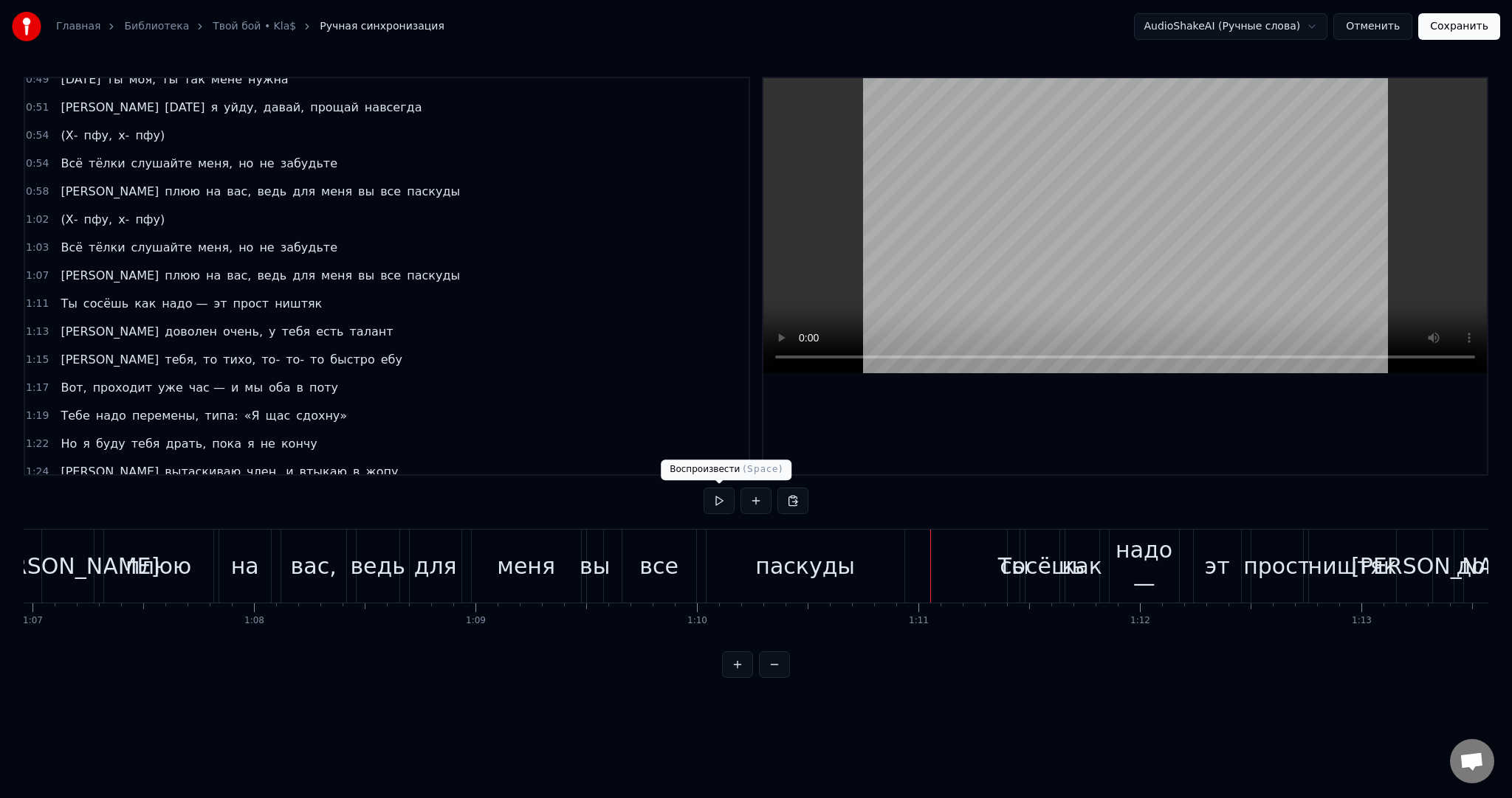
click at [717, 504] on button at bounding box center [719, 501] width 31 height 27
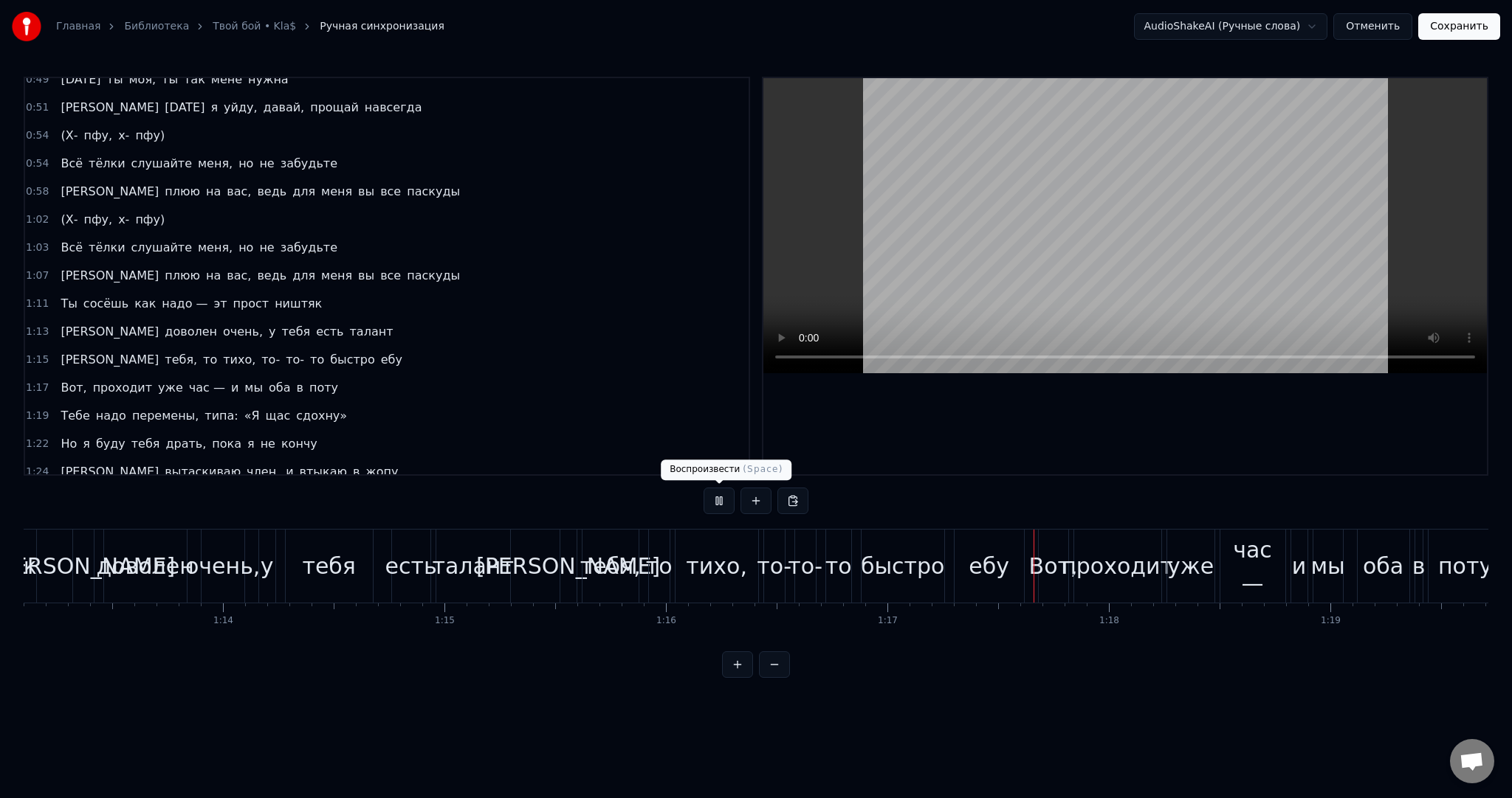
click at [714, 498] on button at bounding box center [719, 501] width 31 height 27
click at [72, 239] on span "Всё" at bounding box center [71, 248] width 25 height 17
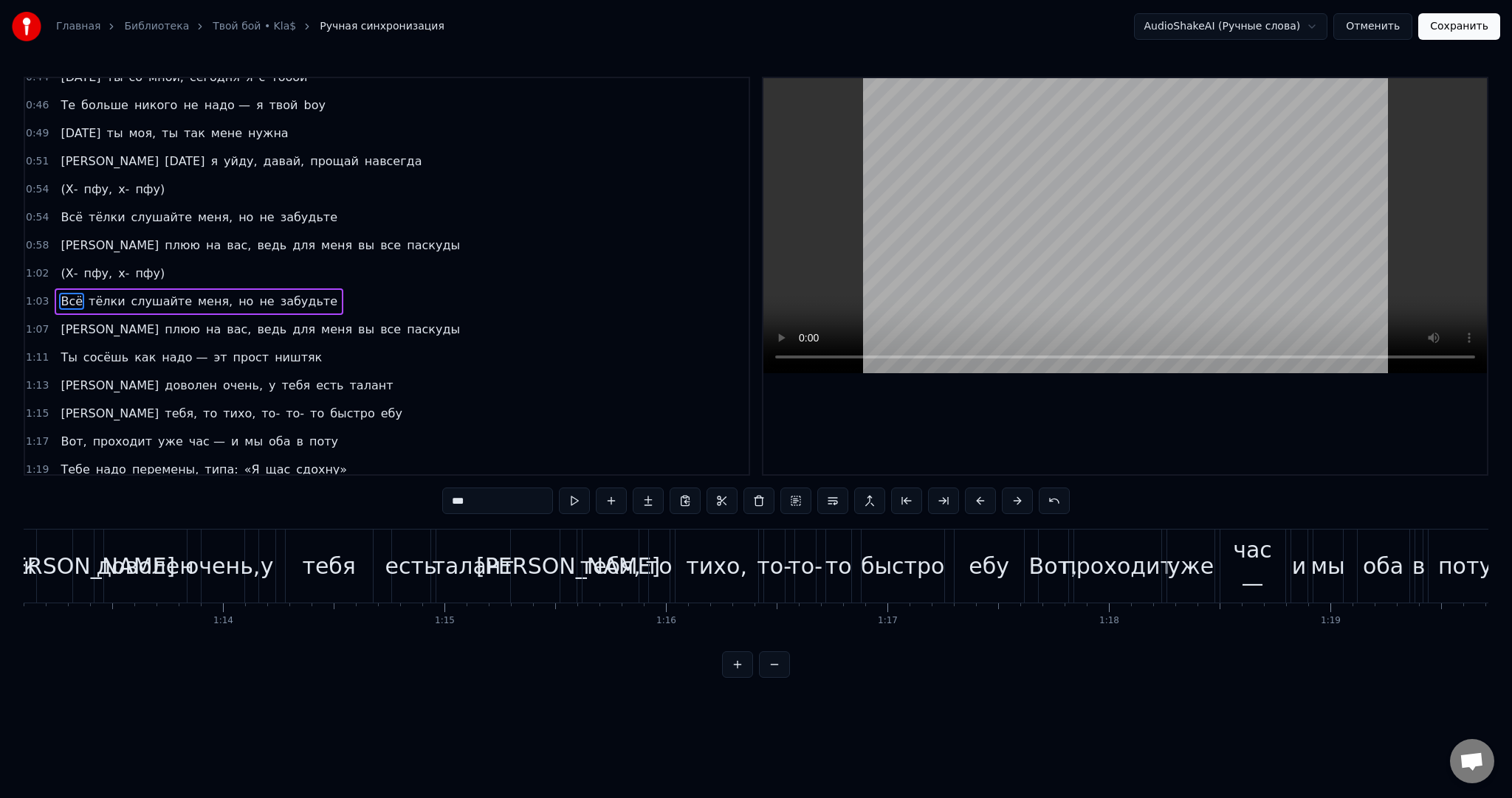
scroll to position [0, 13986]
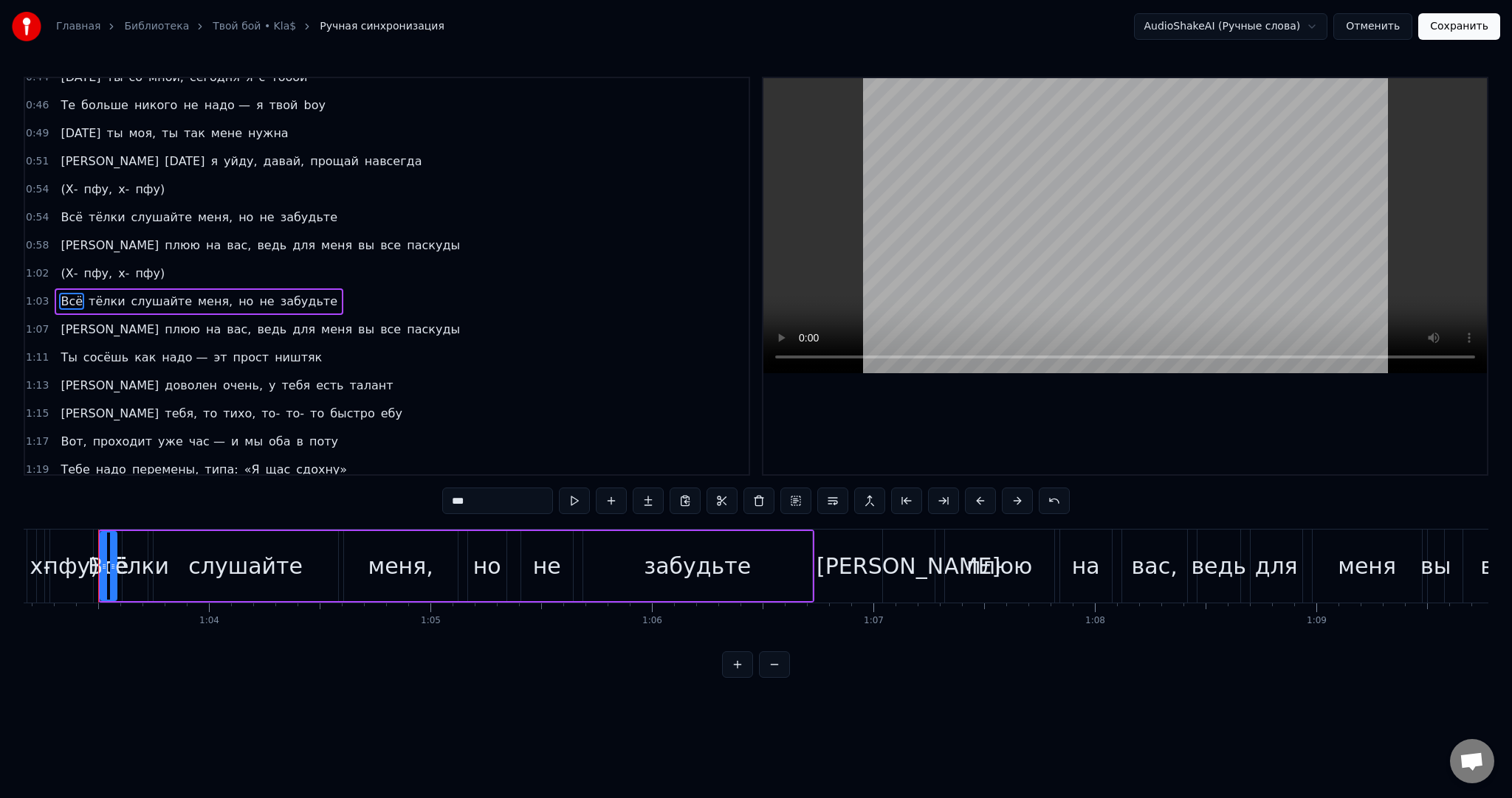
click at [70, 349] on span "Ты" at bounding box center [68, 358] width 19 height 17
type input "**"
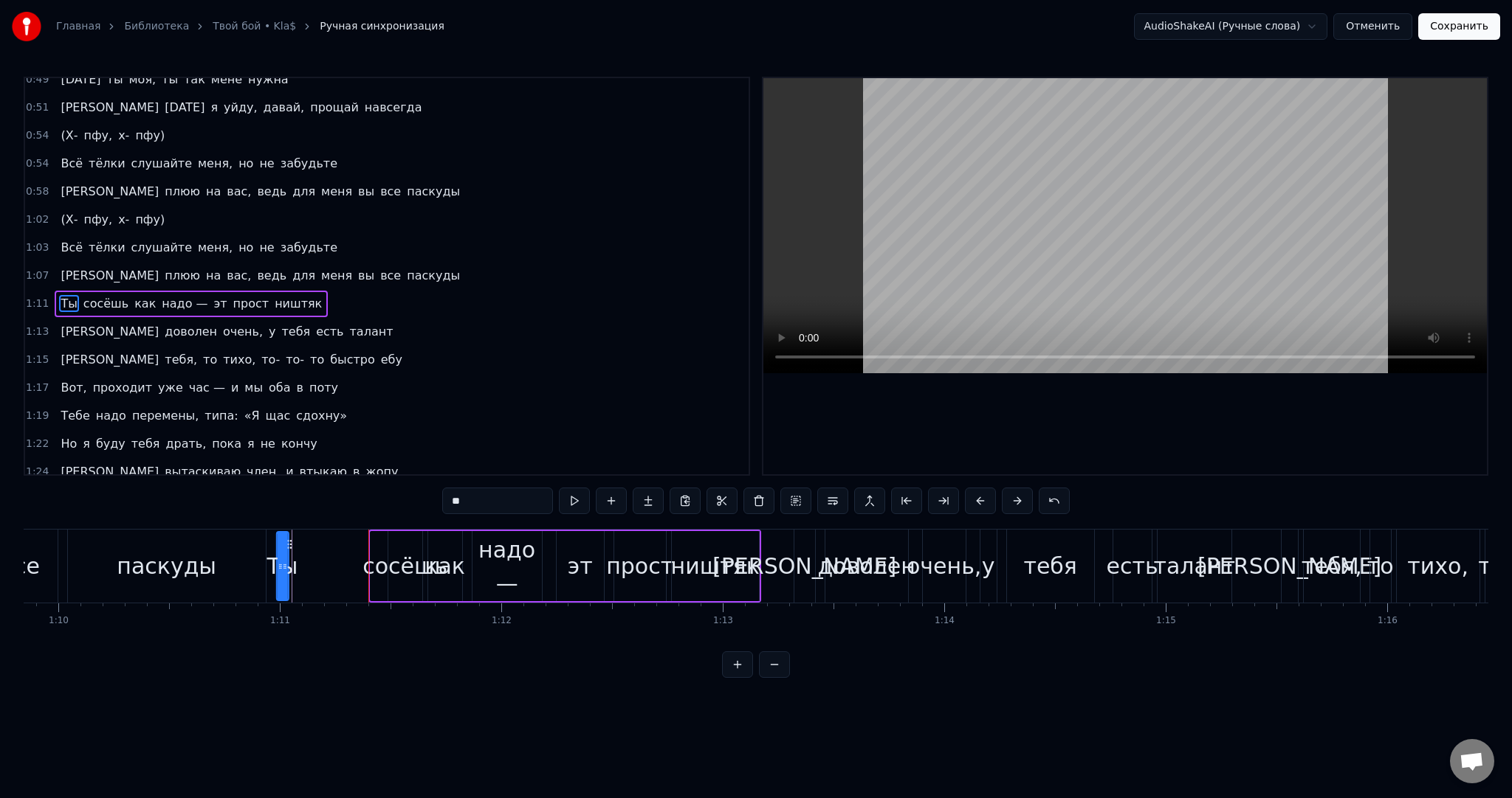
scroll to position [0, 15462]
drag, startPoint x: 112, startPoint y: 545, endPoint x: 372, endPoint y: 549, distance: 260.0
click at [372, 549] on div "Ты" at bounding box center [367, 567] width 10 height 67
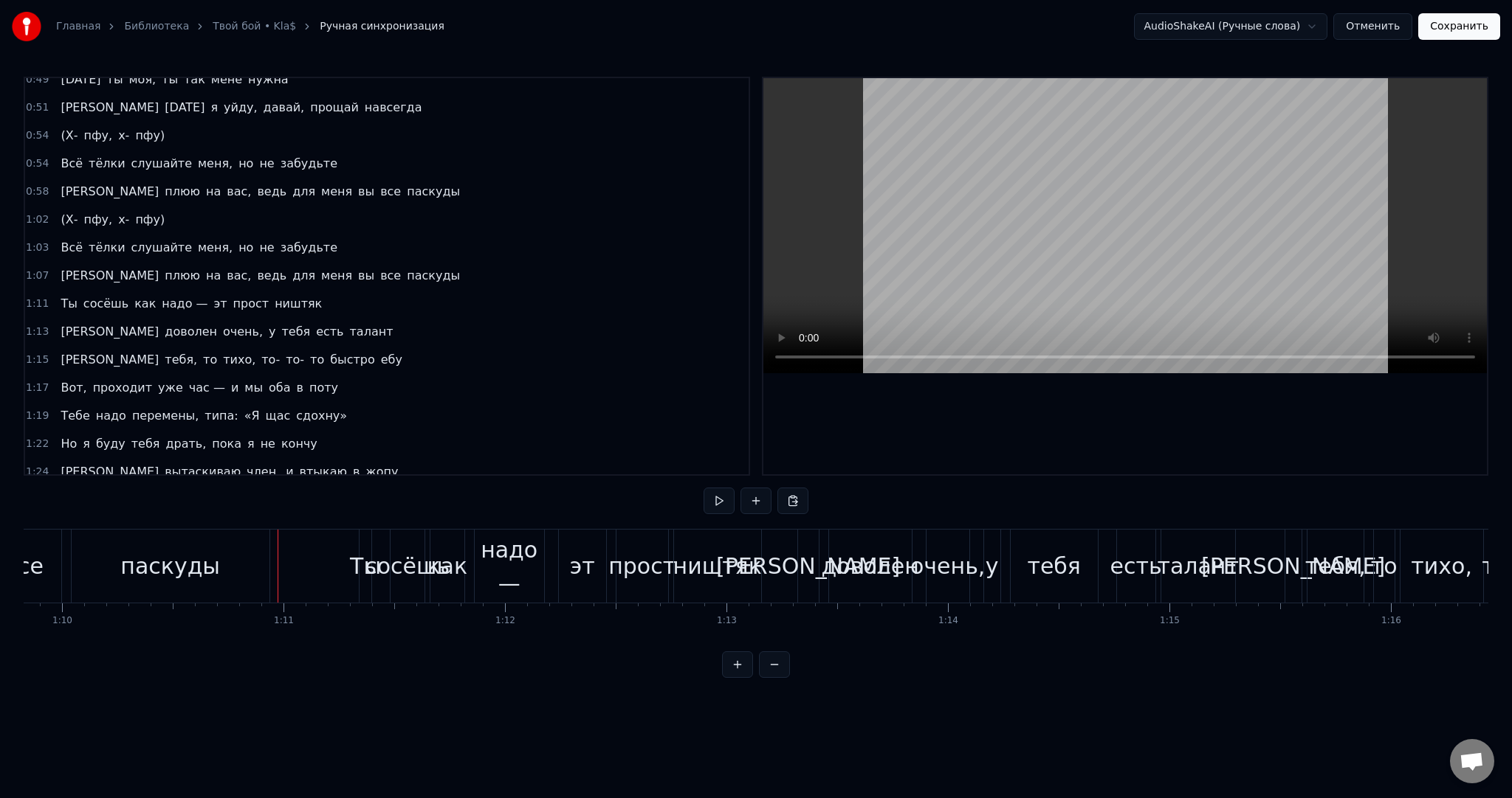
click at [726, 495] on button at bounding box center [719, 501] width 31 height 27
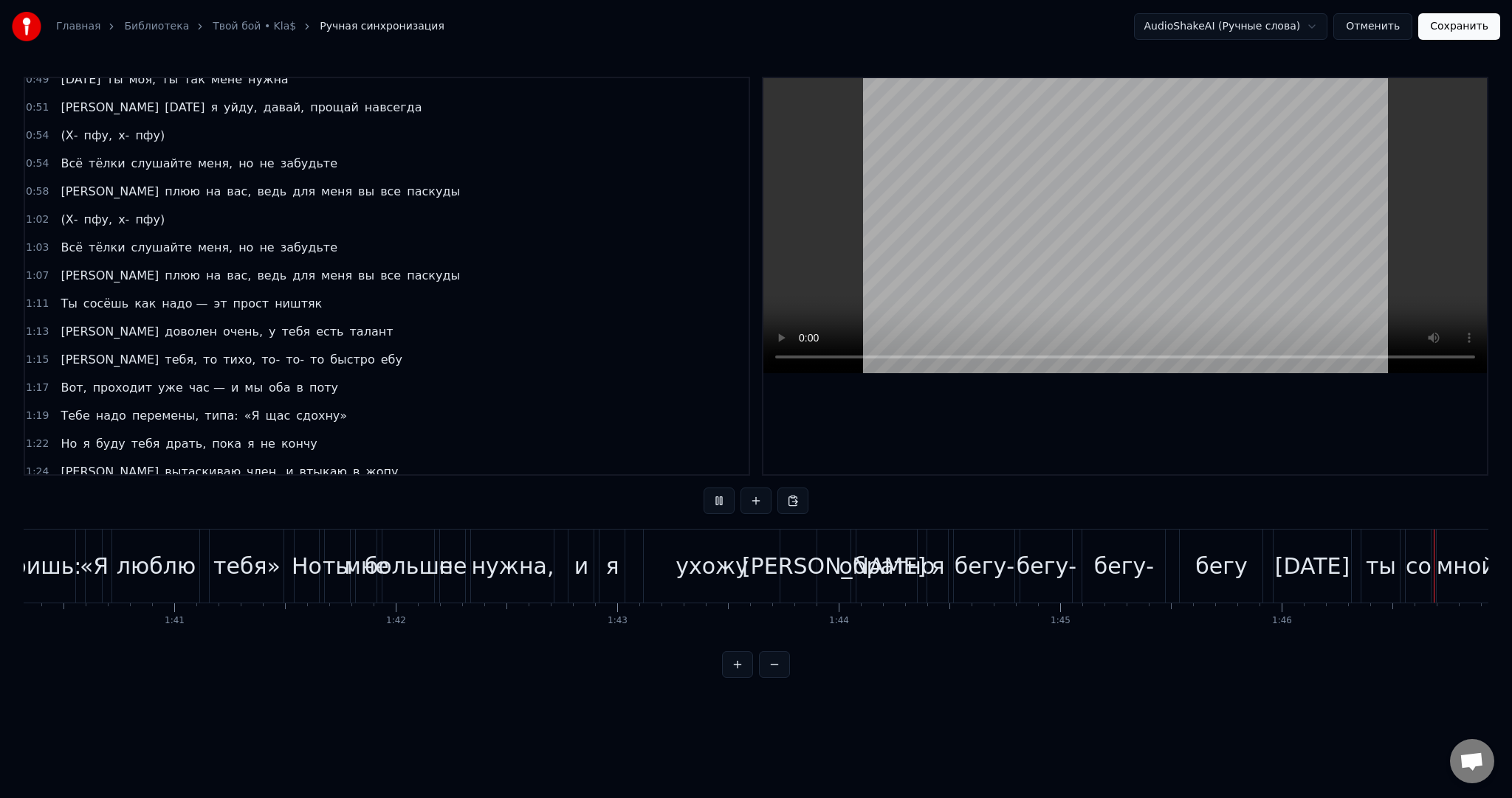
scroll to position [0, 23573]
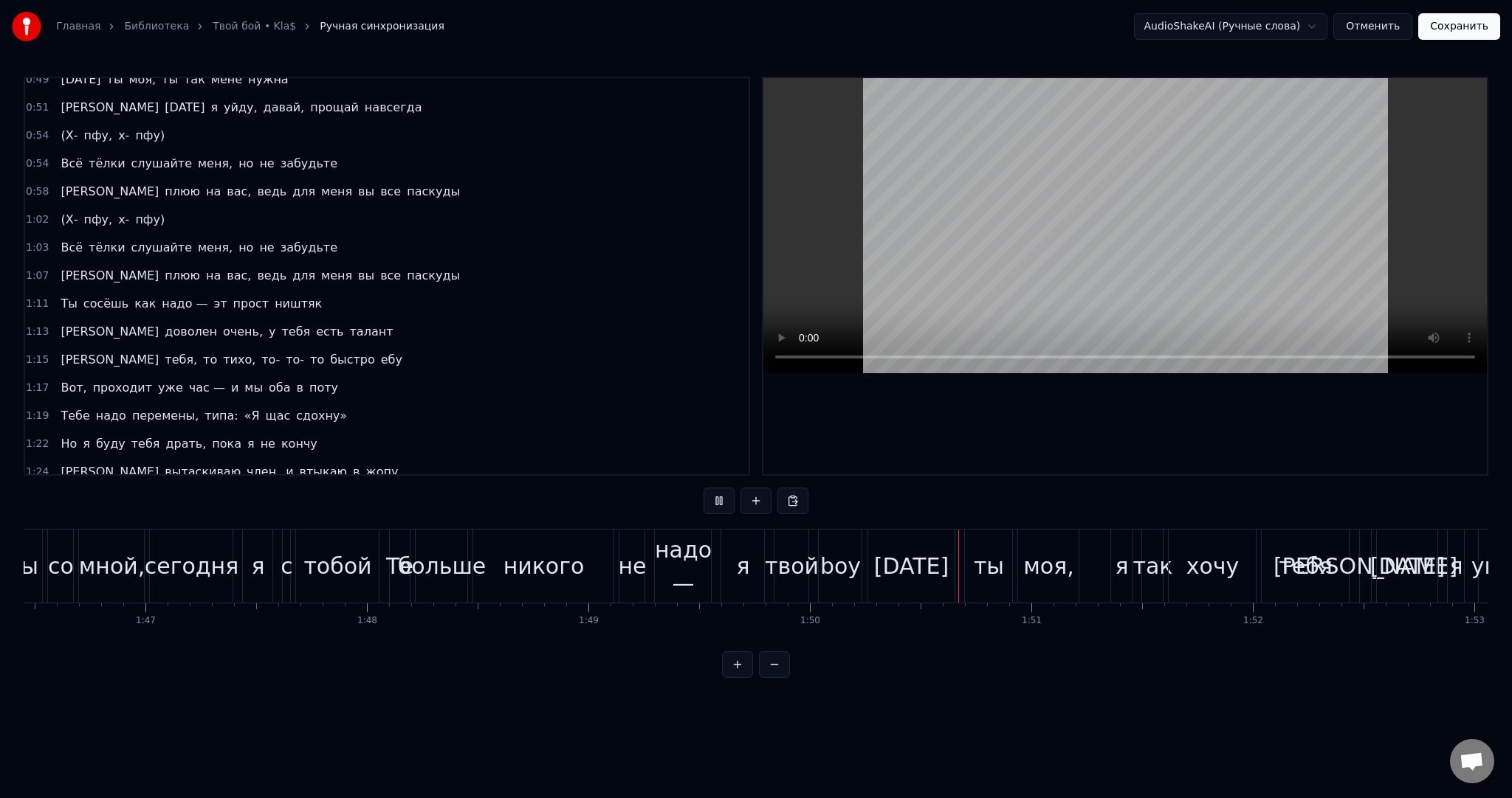
click at [724, 495] on button at bounding box center [719, 501] width 31 height 27
click at [715, 504] on button at bounding box center [719, 501] width 31 height 27
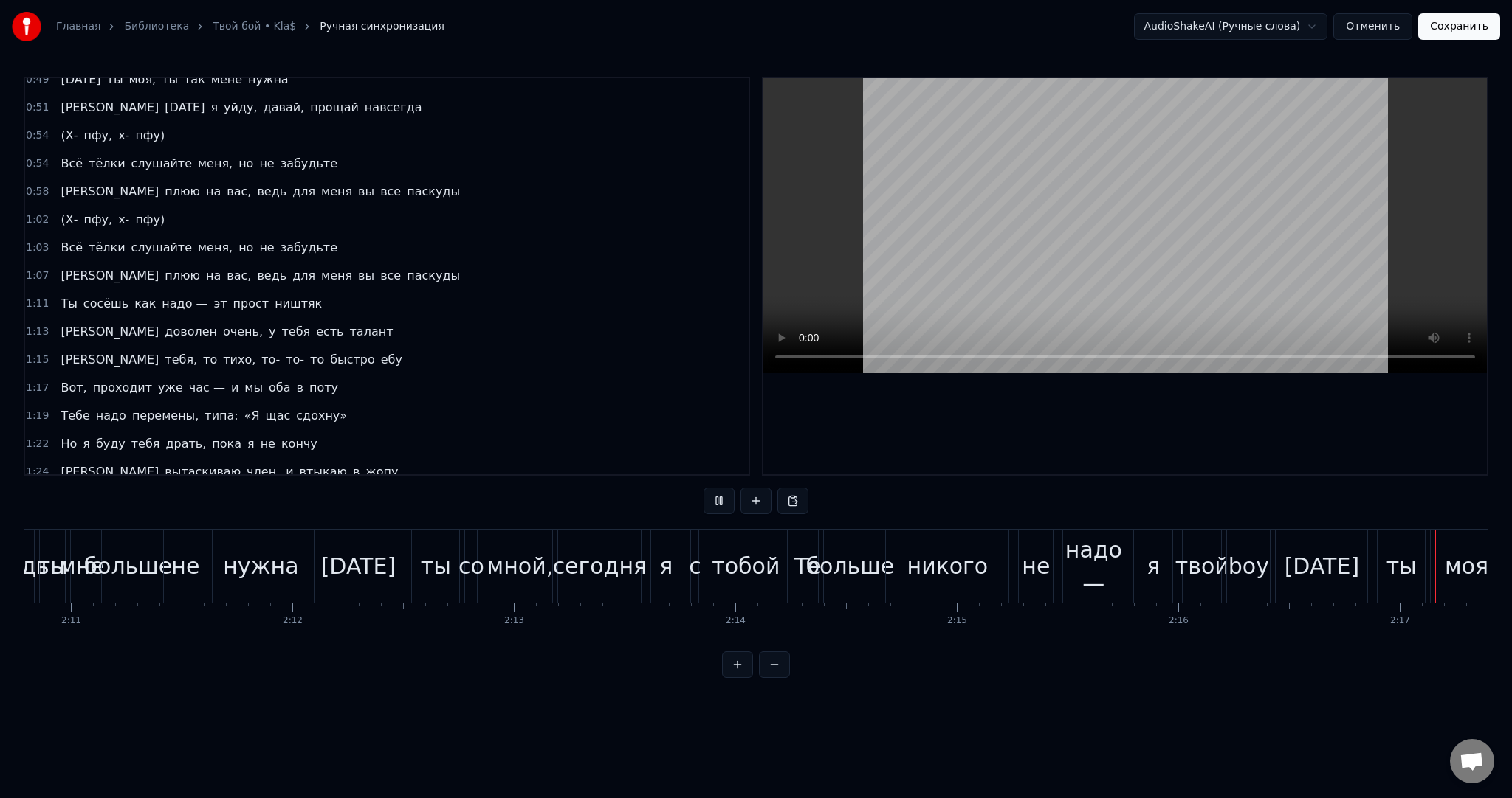
scroll to position [0, 30316]
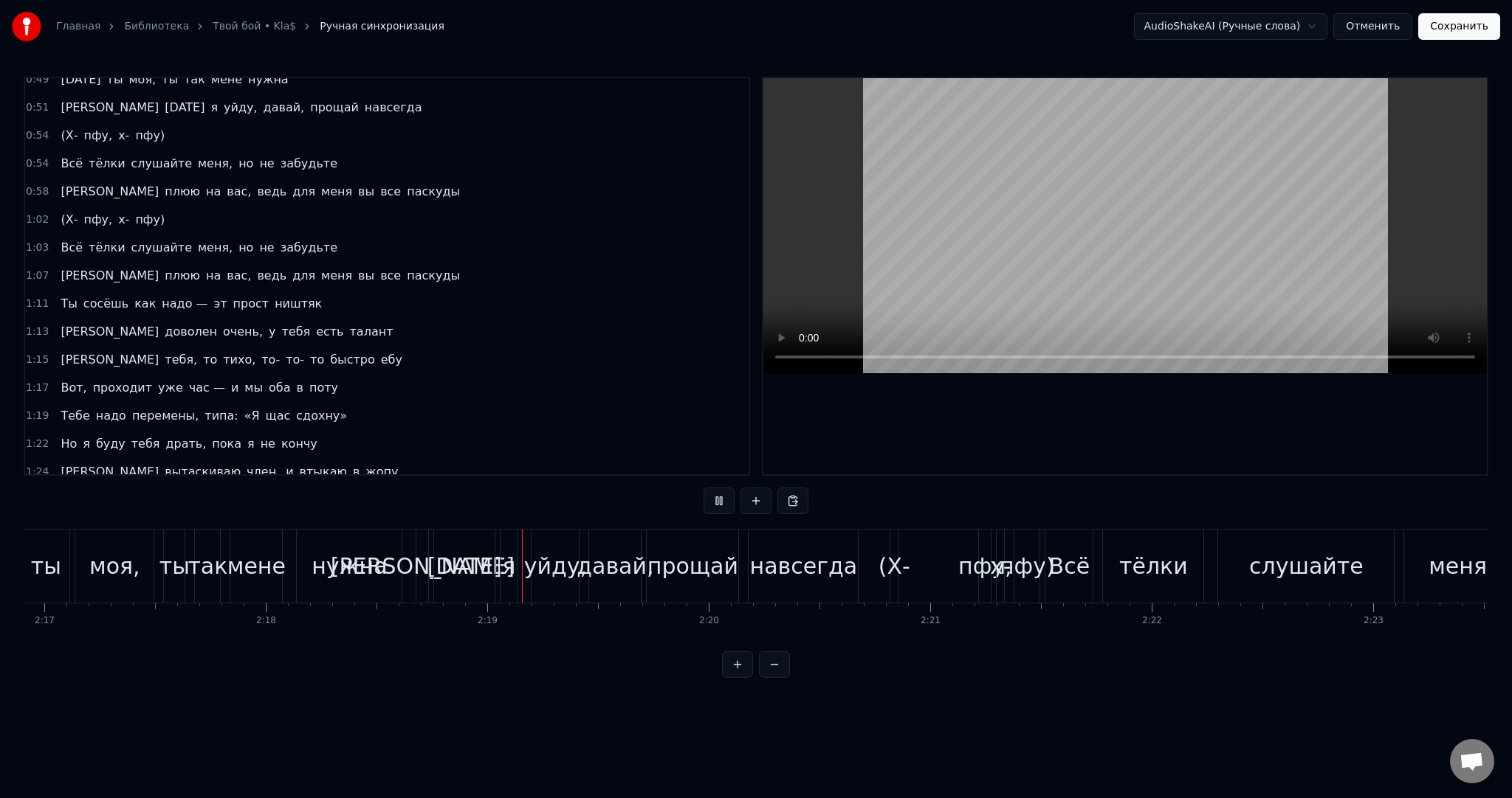
click at [715, 504] on button at bounding box center [719, 501] width 31 height 27
click at [255, 565] on div "мене" at bounding box center [256, 566] width 58 height 33
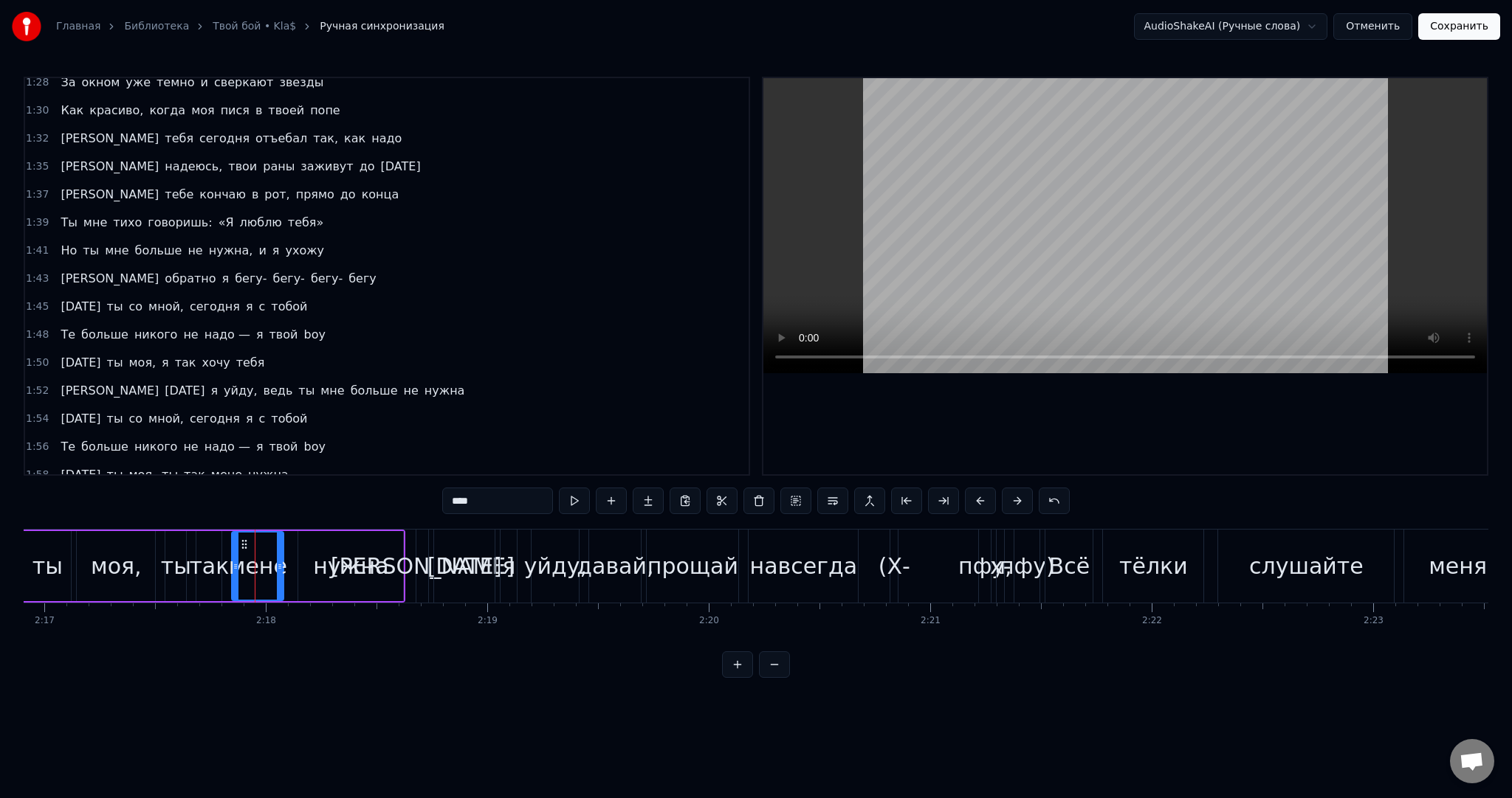
scroll to position [1370, 0]
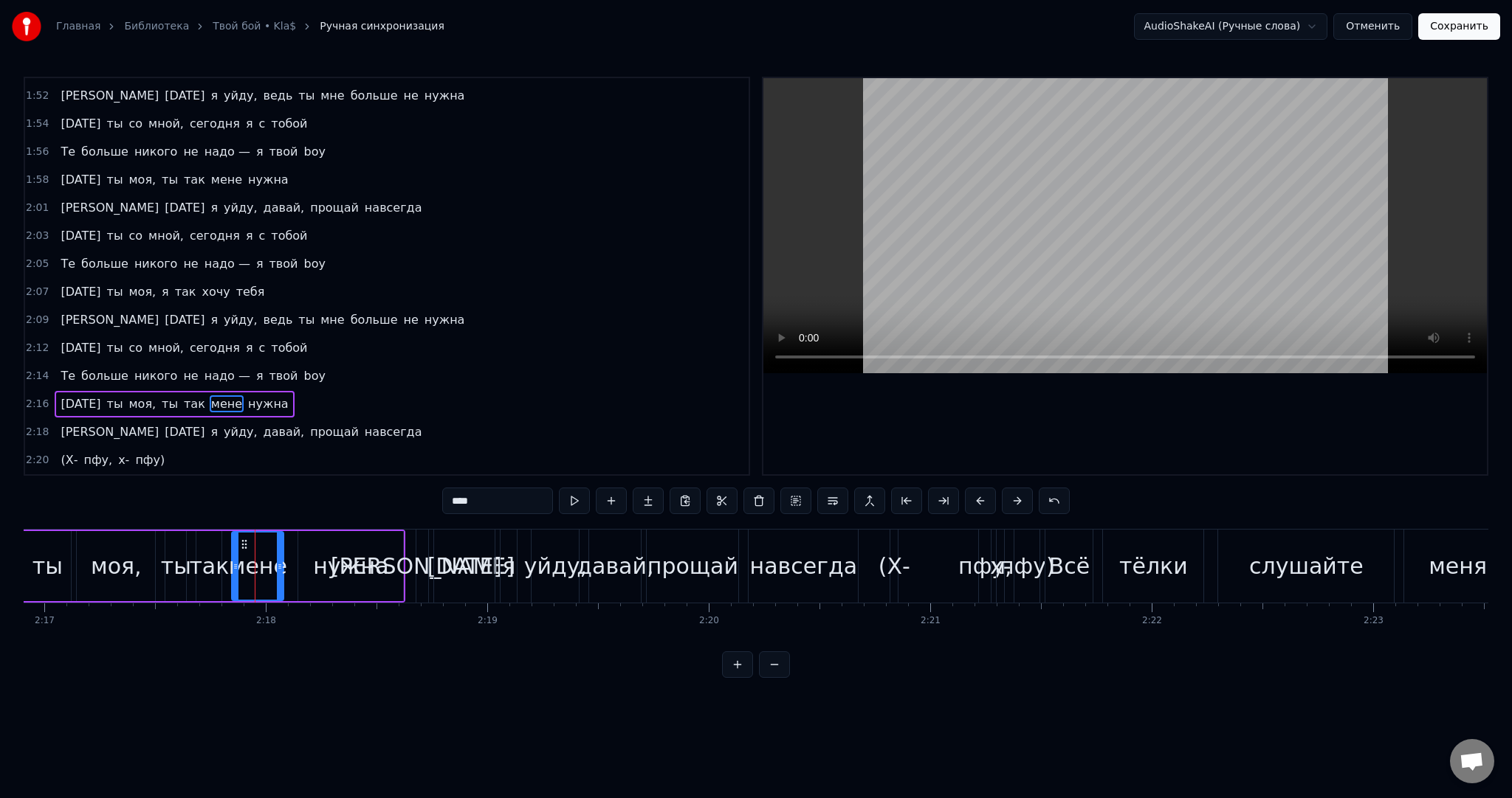
drag, startPoint x: 399, startPoint y: 493, endPoint x: 378, endPoint y: 491, distance: 21.1
click at [378, 493] on div "0:01 Это снова я, девушка, я твой man [DEMOGRAPHIC_DATA]:04 Убери вибратор, и п…" at bounding box center [755, 377] width 1464 height 601
drag, startPoint x: 348, startPoint y: 508, endPoint x: 337, endPoint y: 506, distance: 11.2
click at [342, 507] on div "0:01 Это снова я, девушка, я твой man [DEMOGRAPHIC_DATA]:04 Убери вибратор, и п…" at bounding box center [755, 377] width 1464 height 601
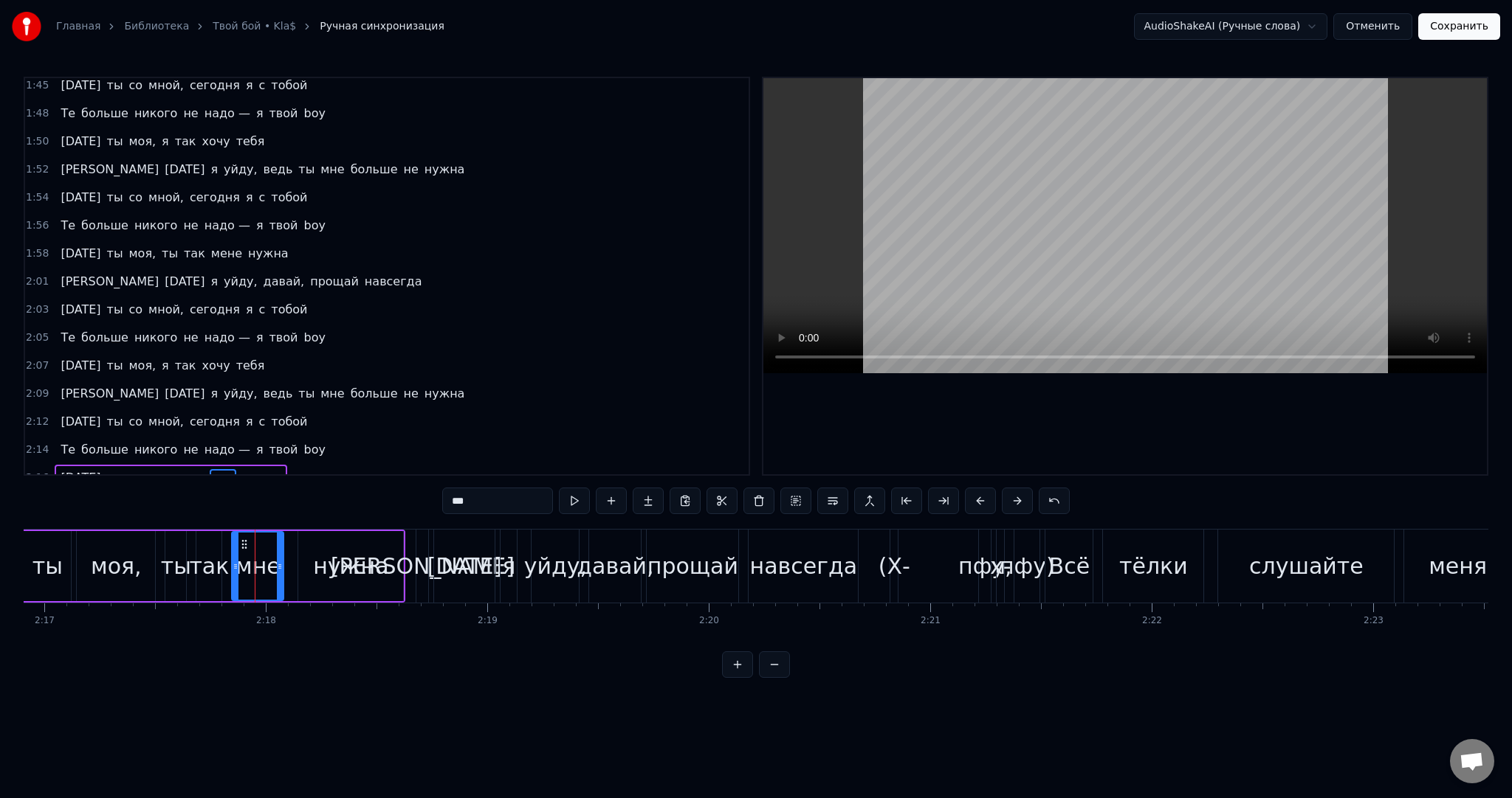
click at [215, 245] on span "мене" at bounding box center [226, 254] width 34 height 17
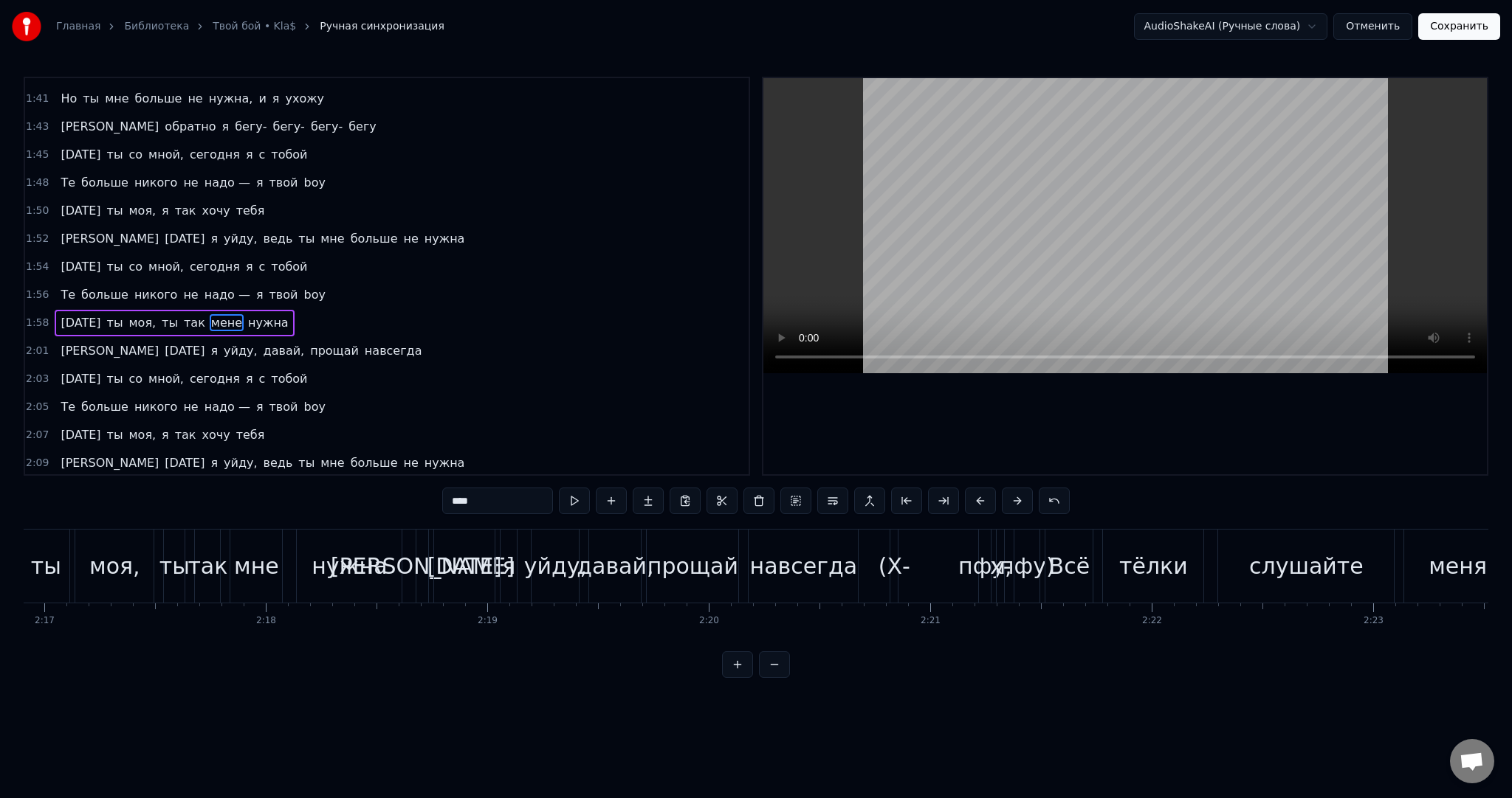
scroll to position [0, 26582]
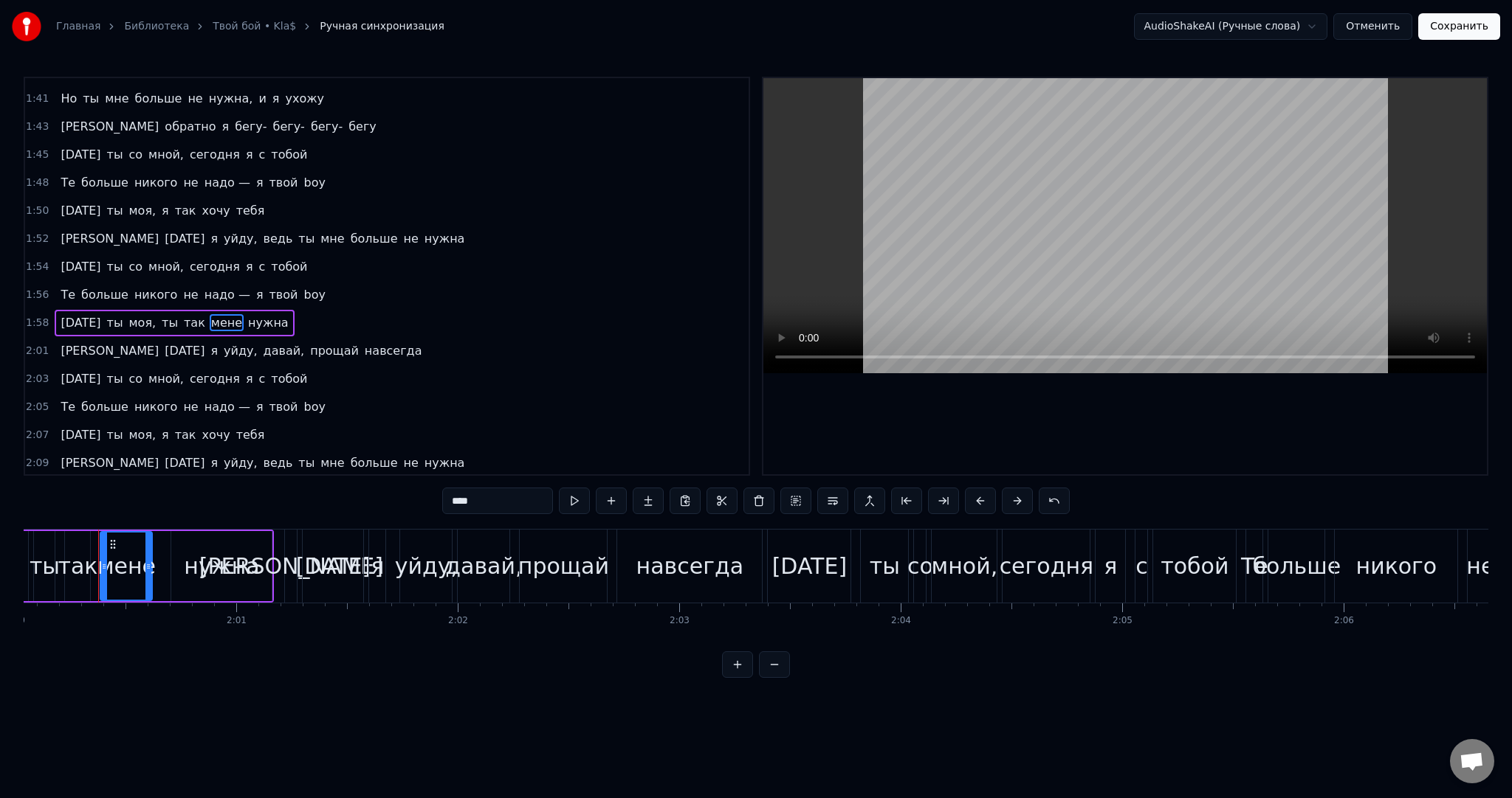
drag, startPoint x: 505, startPoint y: 507, endPoint x: 347, endPoint y: 484, distance: 159.7
click at [353, 487] on div "0:01 Это снова я, девушка, я твой man [DEMOGRAPHIC_DATA]:04 Убери вибратор, и п…" at bounding box center [755, 377] width 1464 height 601
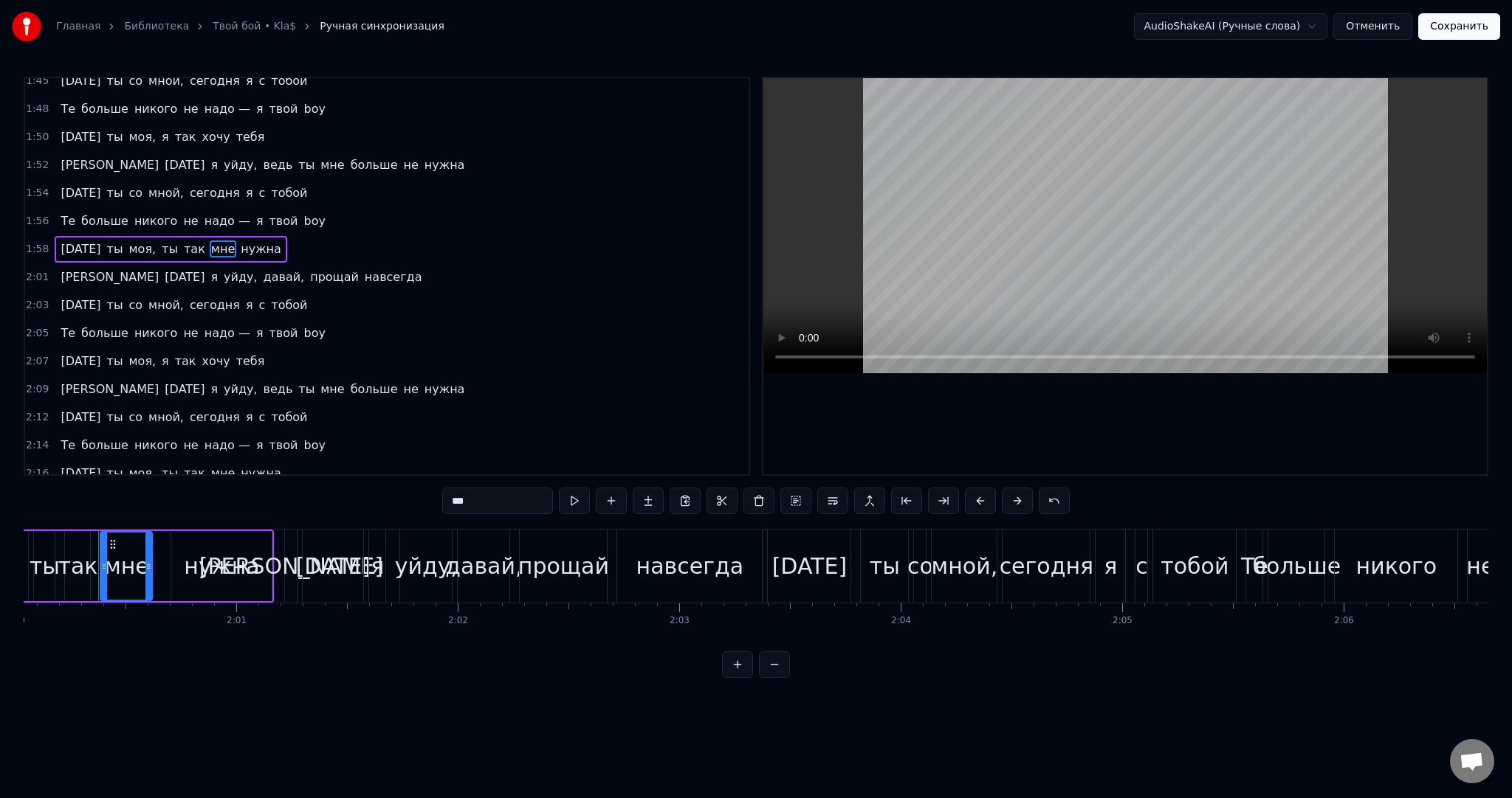
scroll to position [1375, 0]
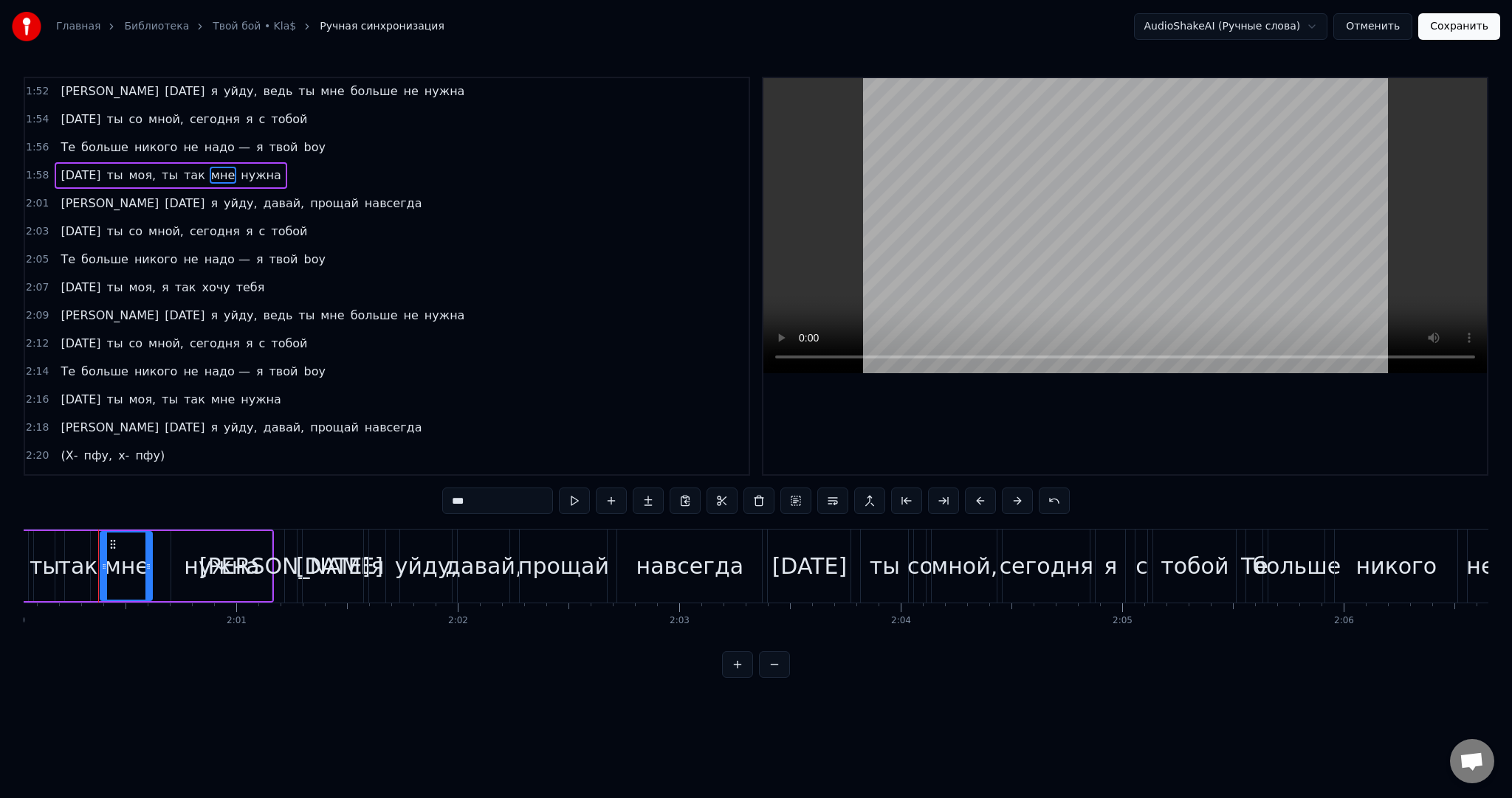
click at [67, 391] on span "[DATE]" at bounding box center [80, 400] width 43 height 17
type input "*******"
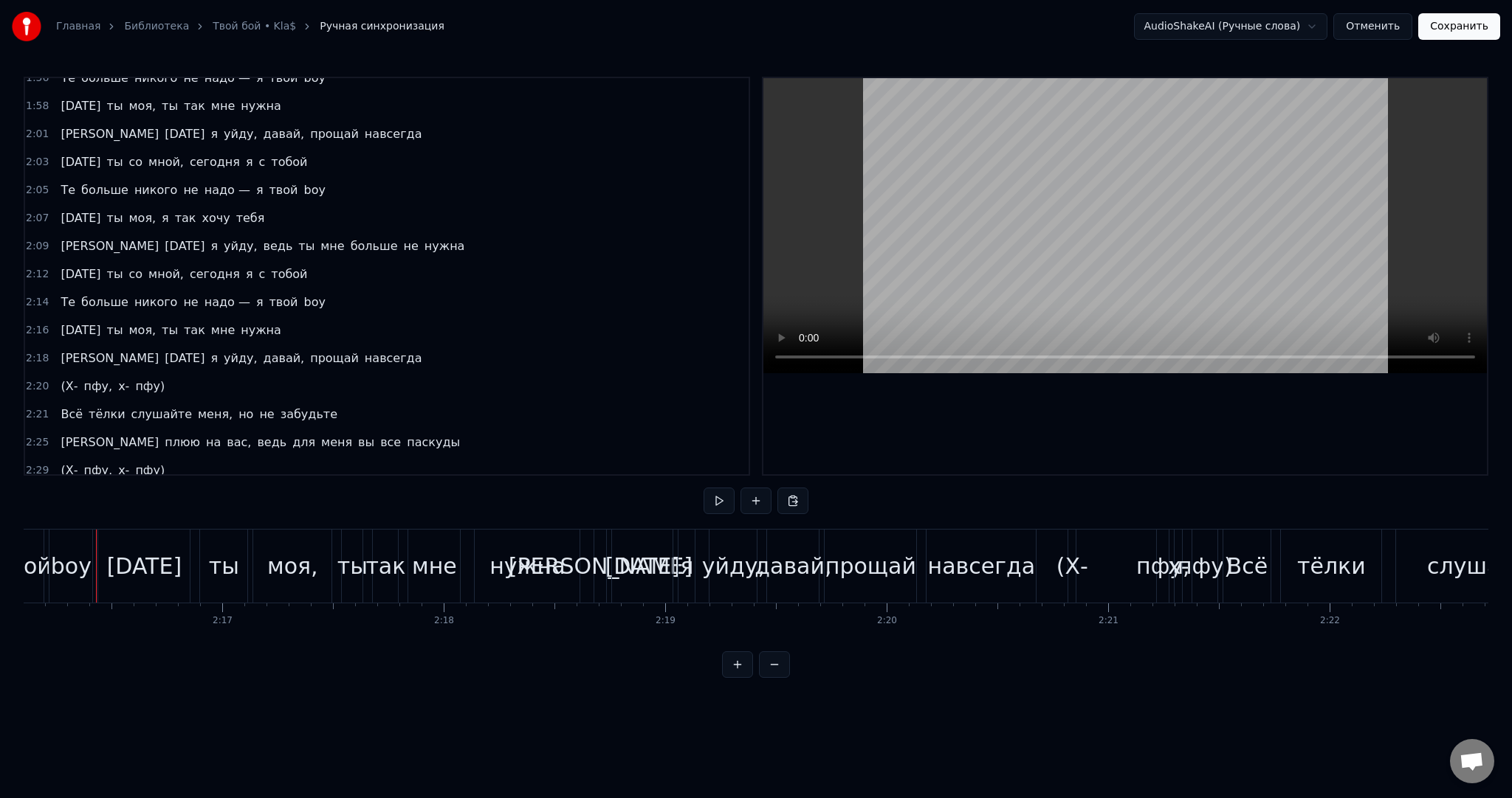
scroll to position [0, 30136]
click at [729, 501] on button at bounding box center [719, 501] width 31 height 27
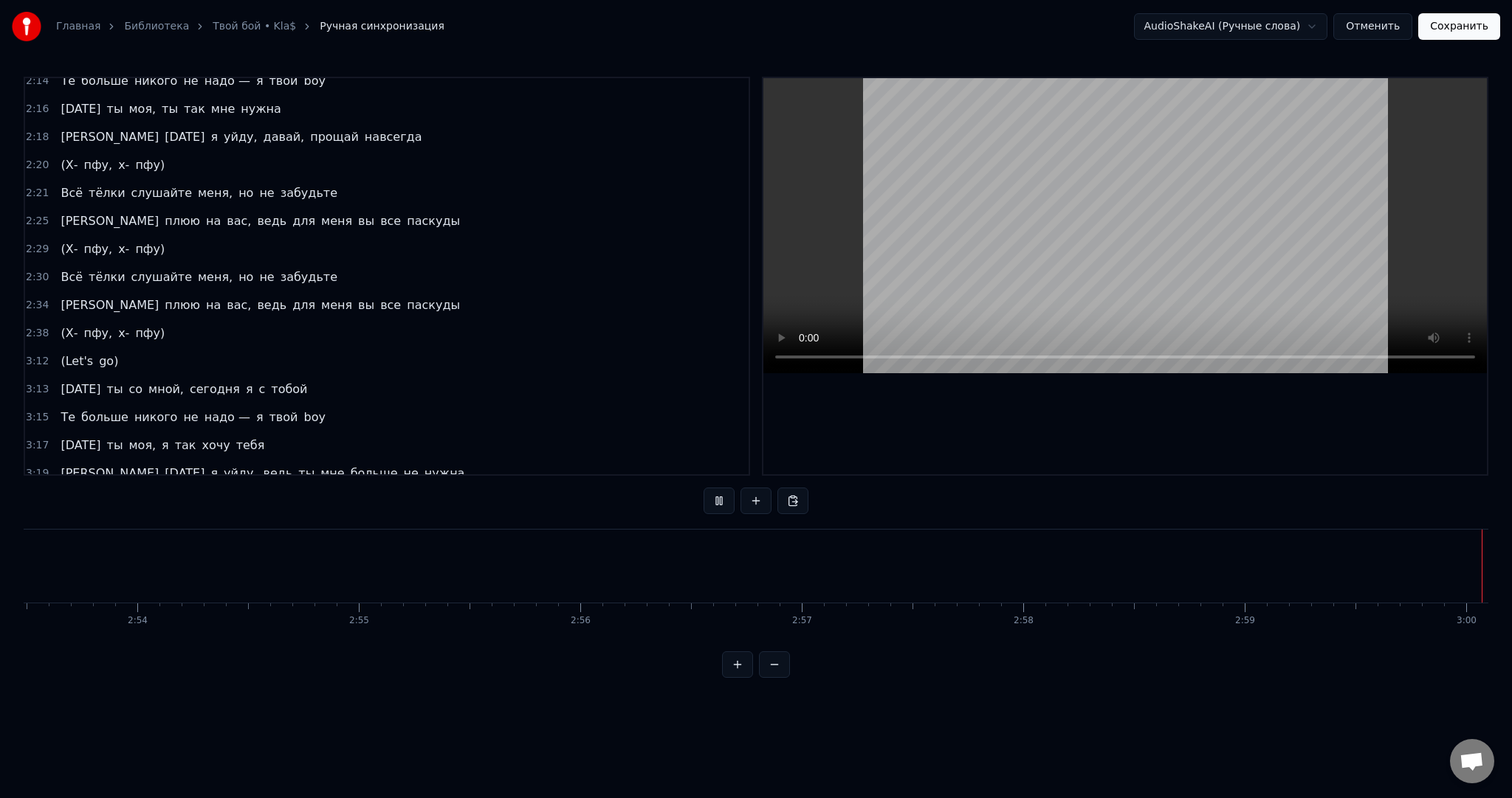
scroll to position [0, 39799]
click at [703, 488] on button at bounding box center [719, 501] width 31 height 27
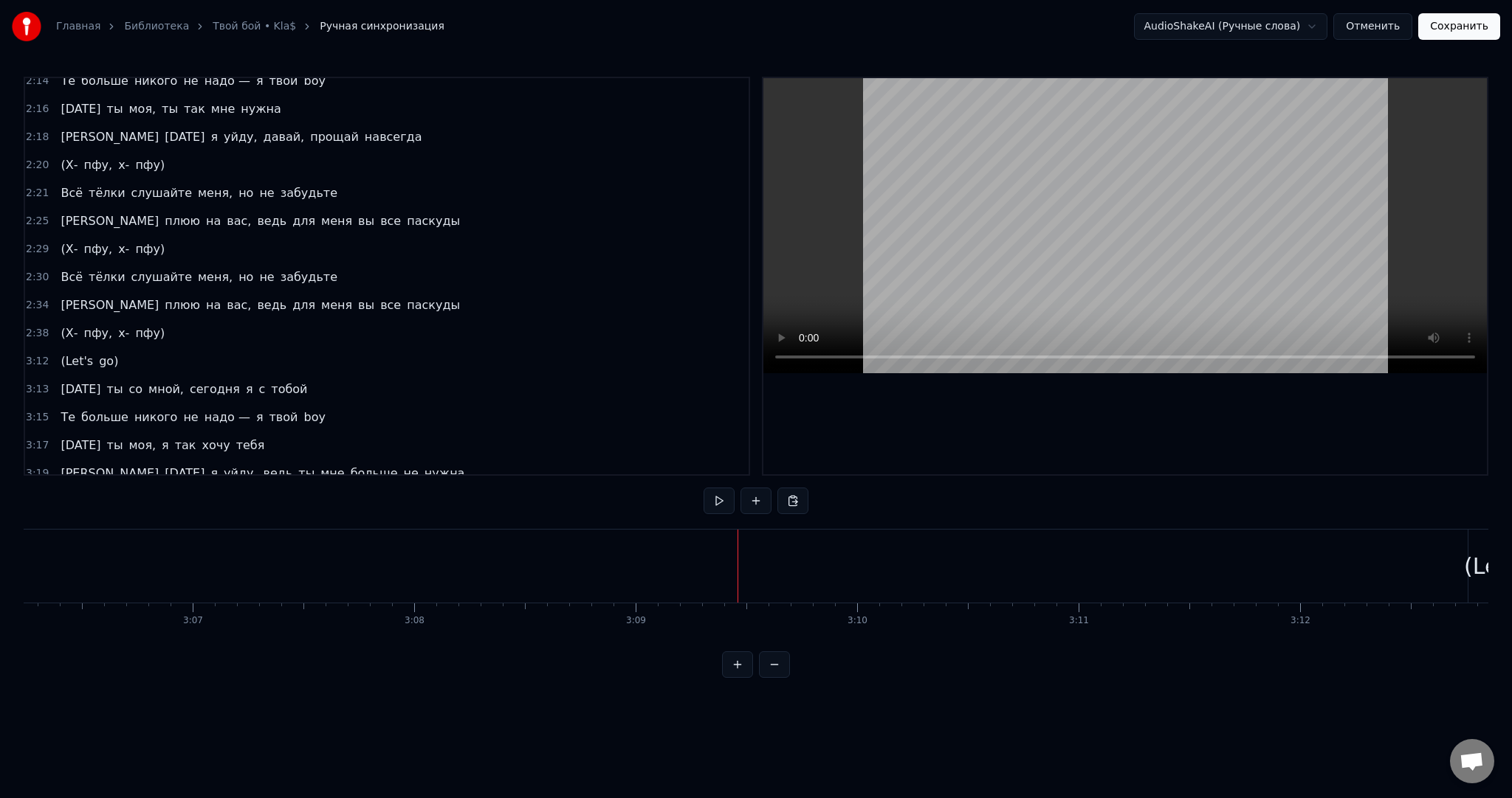
click at [703, 488] on button at bounding box center [719, 501] width 31 height 27
click at [867, 155] on video at bounding box center [1124, 226] width 723 height 295
click at [1095, 201] on video at bounding box center [1124, 226] width 723 height 295
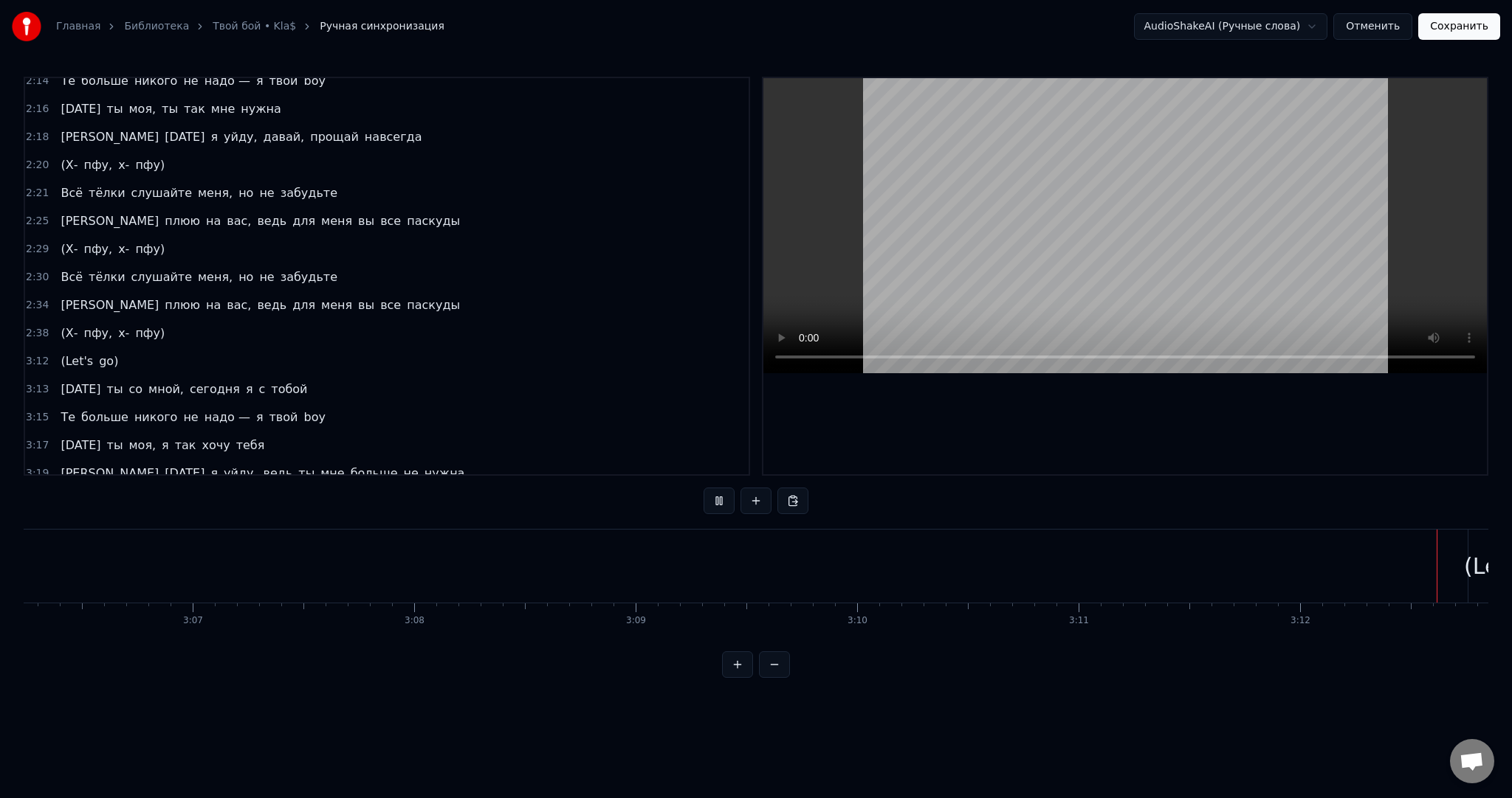
scroll to position [0, 42588]
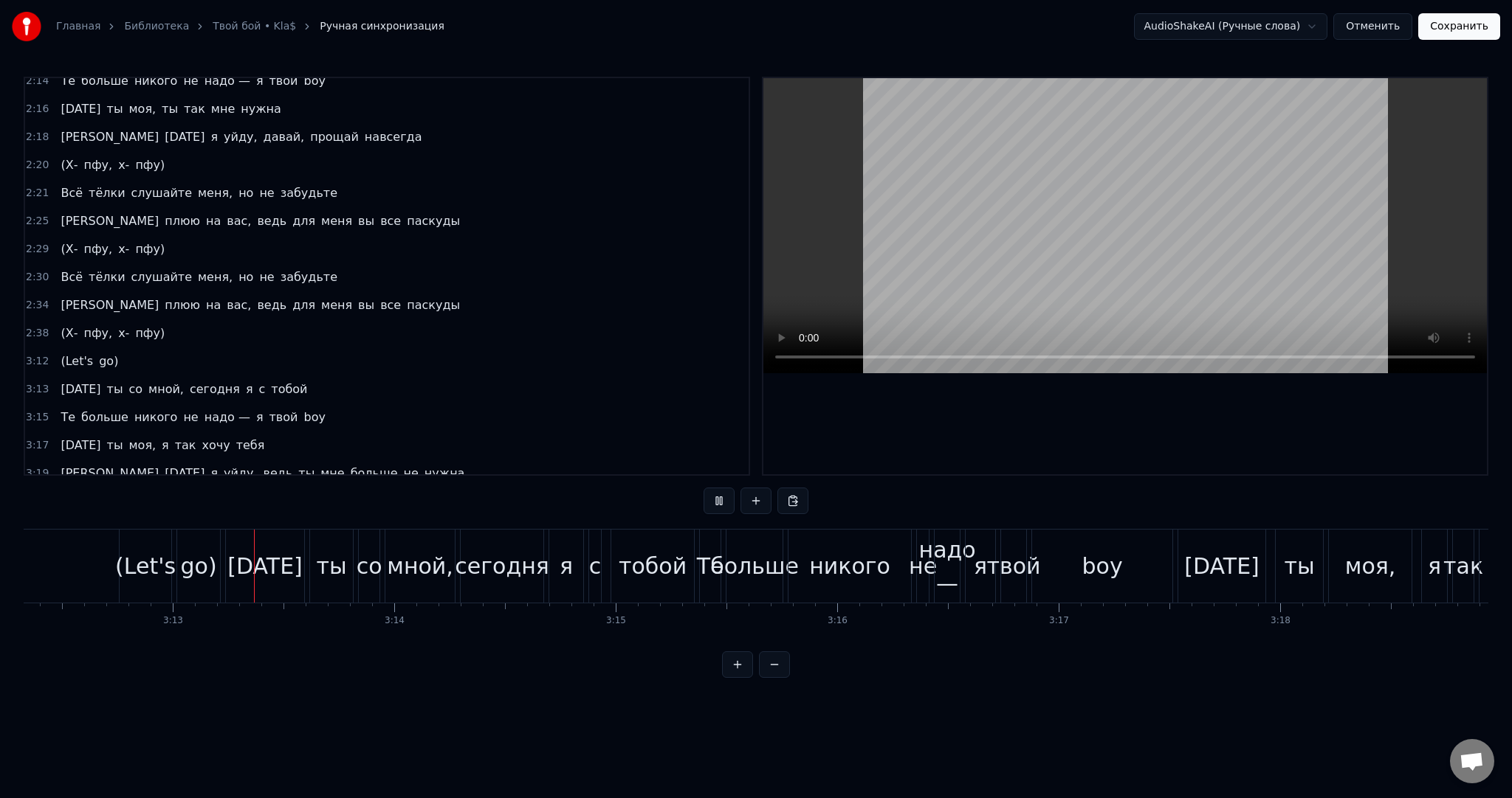
click at [1082, 210] on video at bounding box center [1124, 226] width 723 height 295
click at [1063, 165] on video at bounding box center [1124, 226] width 723 height 295
click at [1295, 190] on video at bounding box center [1124, 226] width 723 height 295
click at [1231, 193] on video at bounding box center [1124, 226] width 723 height 295
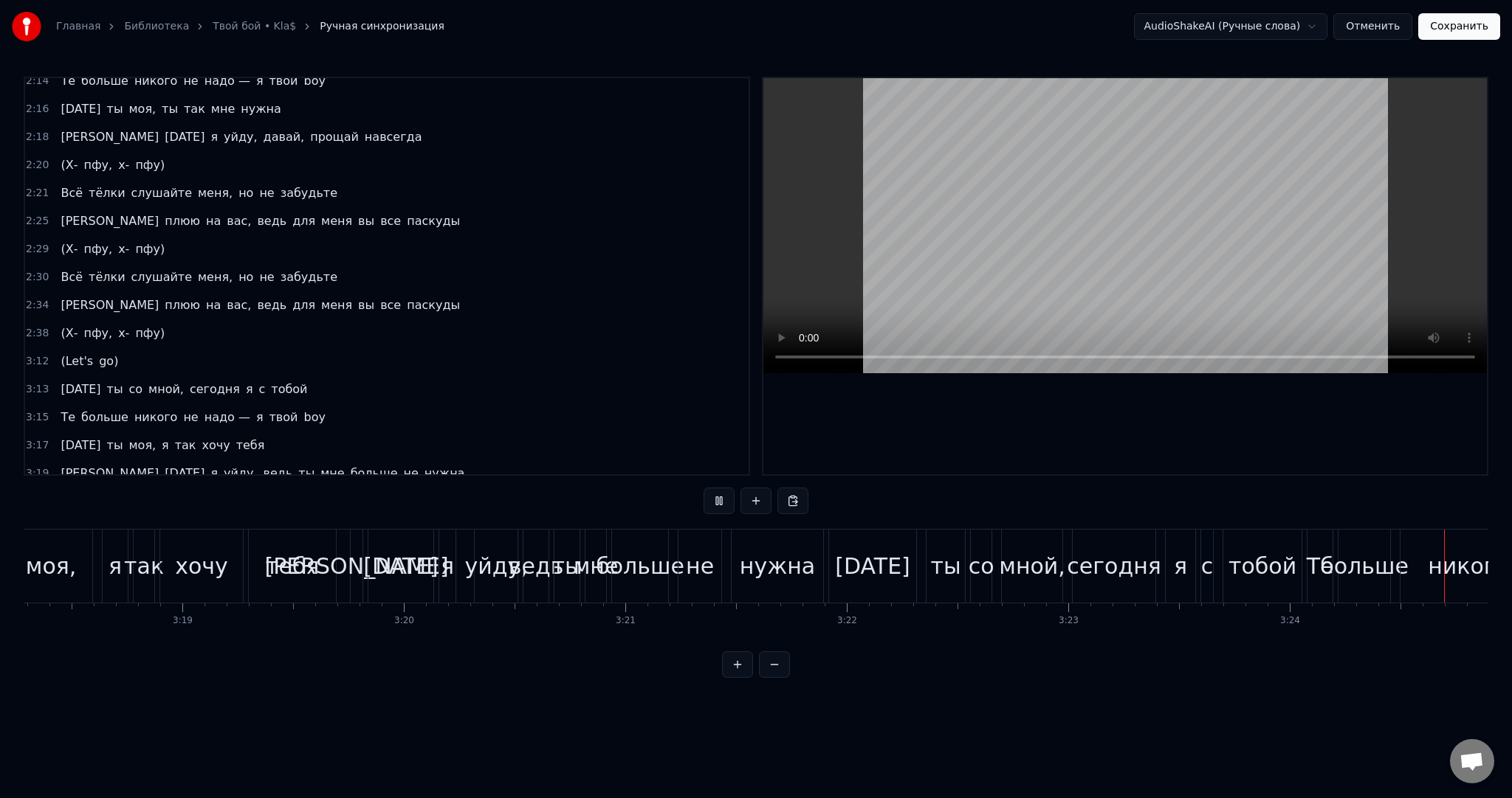
scroll to position [0, 45260]
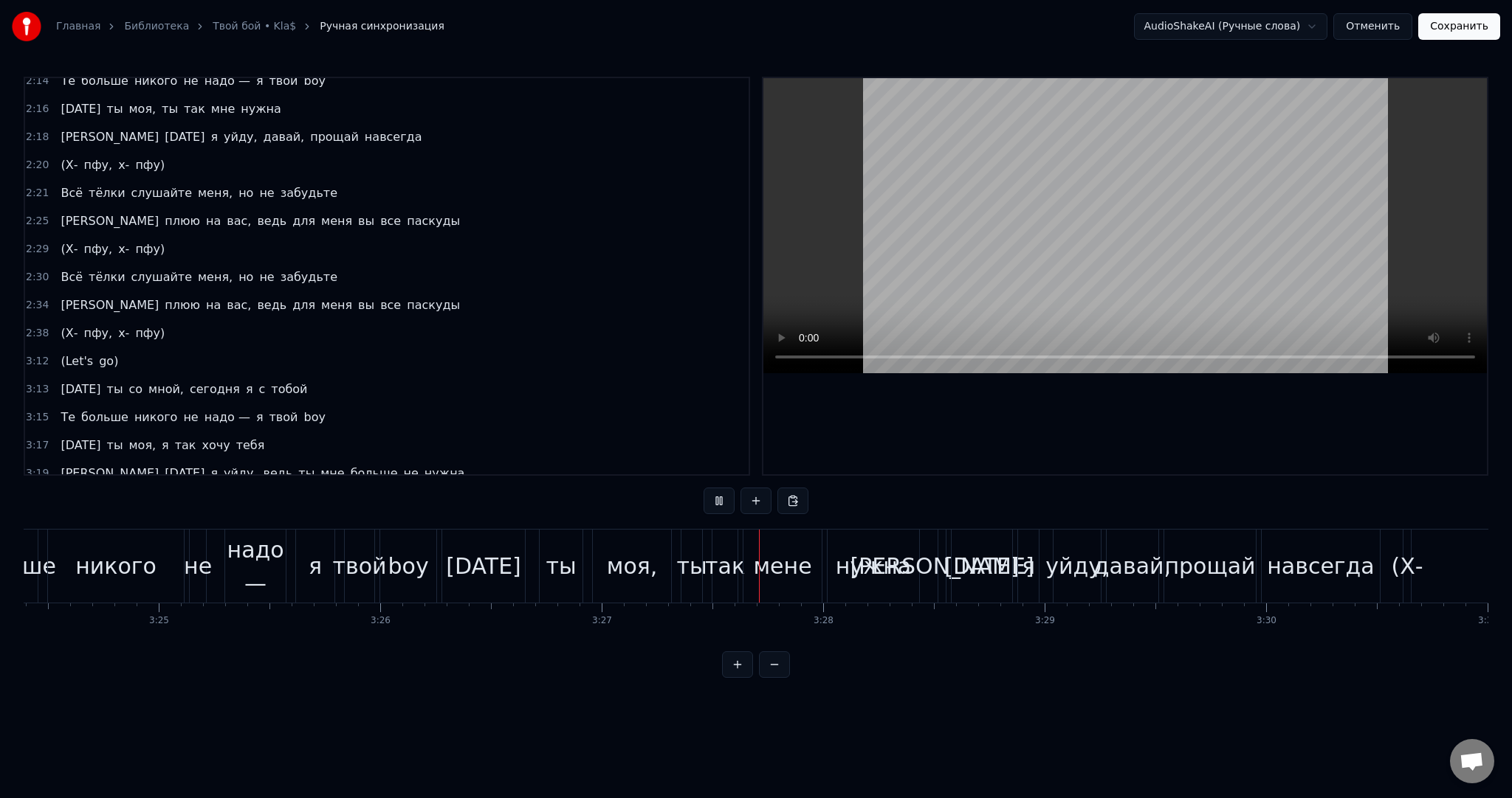
click at [1071, 210] on video at bounding box center [1124, 226] width 723 height 295
click at [777, 549] on div "мене" at bounding box center [781, 566] width 58 height 33
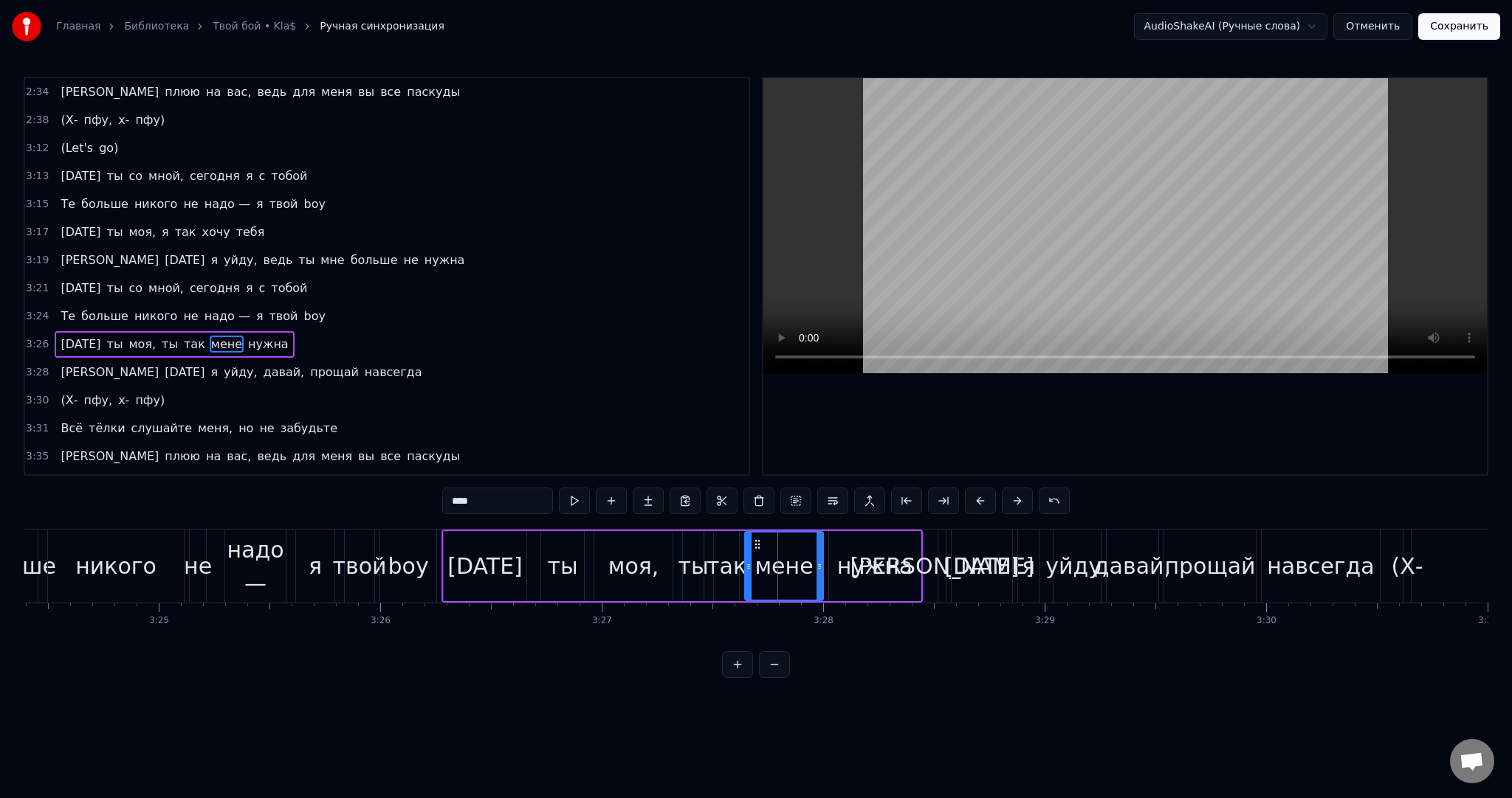
drag, startPoint x: 488, startPoint y: 494, endPoint x: 378, endPoint y: 499, distance: 110.1
click at [404, 500] on div "0:01 Это снова я, девушка, я твой man [DEMOGRAPHIC_DATA]:04 Убери вибратор, и п…" at bounding box center [755, 377] width 1464 height 601
type input "***"
click at [438, 542] on div "Те больше никого не надо — я твой boy" at bounding box center [197, 566] width 486 height 73
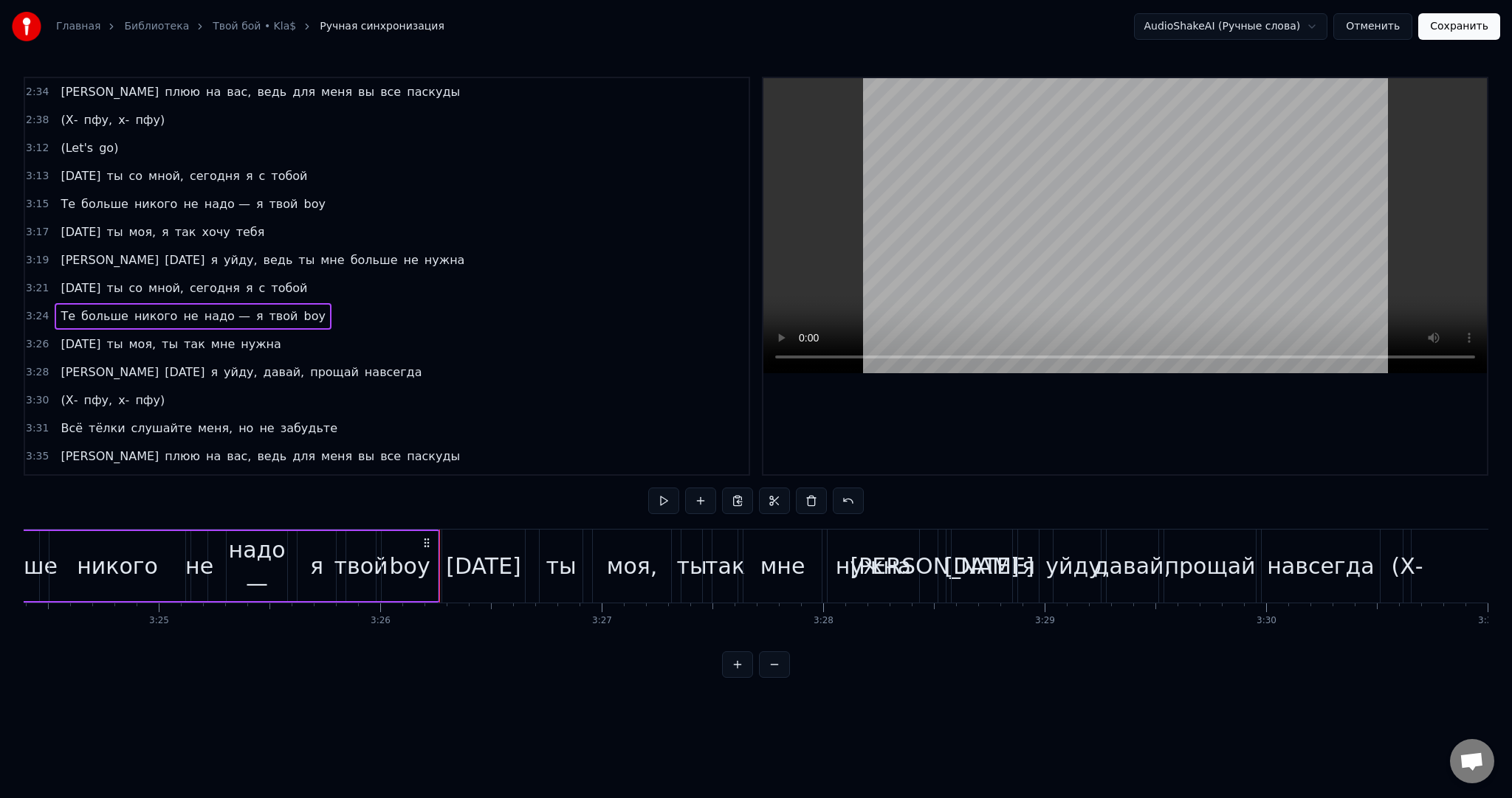
click at [446, 554] on div "[DATE]" at bounding box center [483, 566] width 74 height 33
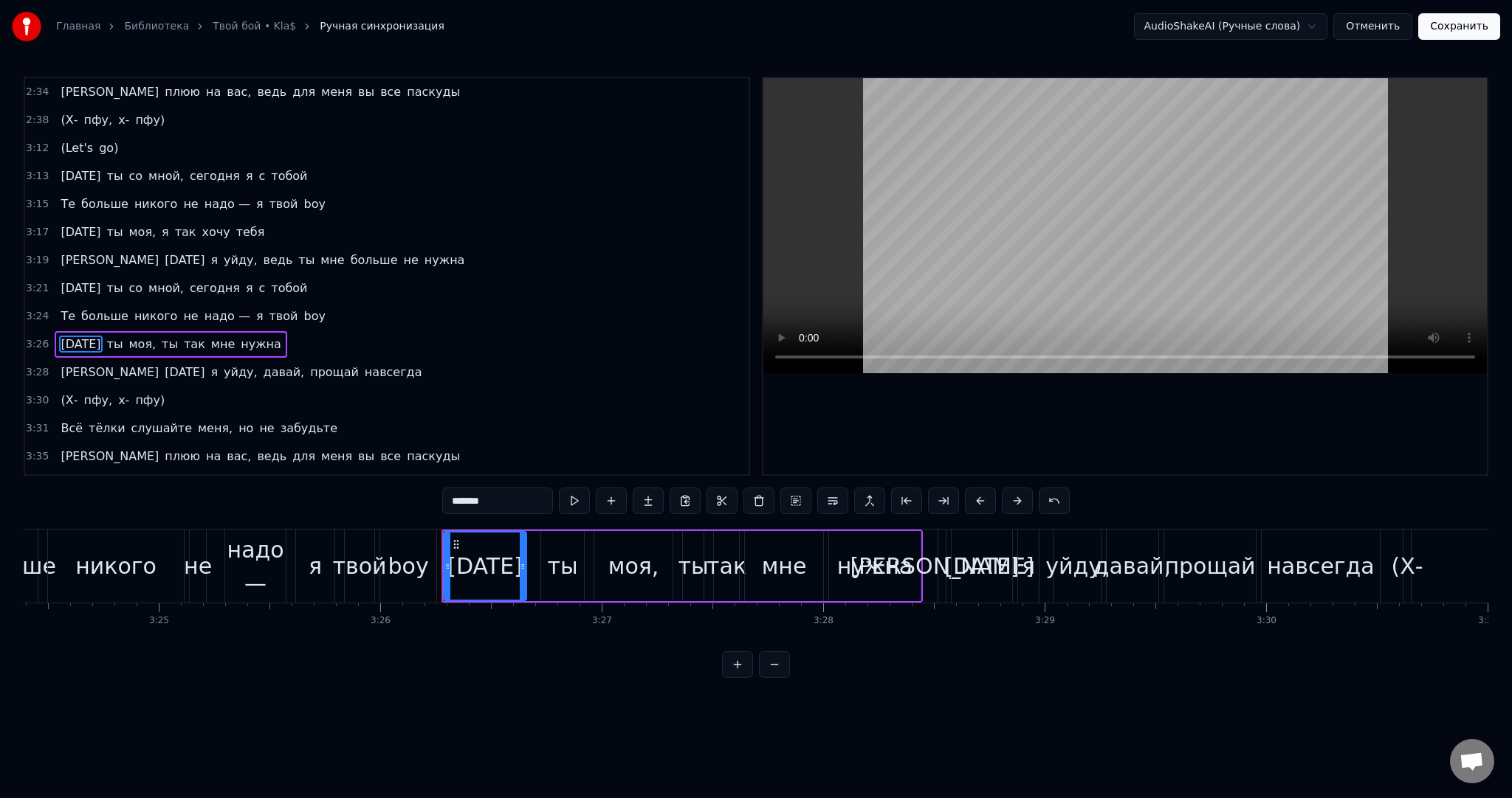
click at [439, 549] on div "Те больше никого не надо — я твой boy" at bounding box center [197, 566] width 486 height 73
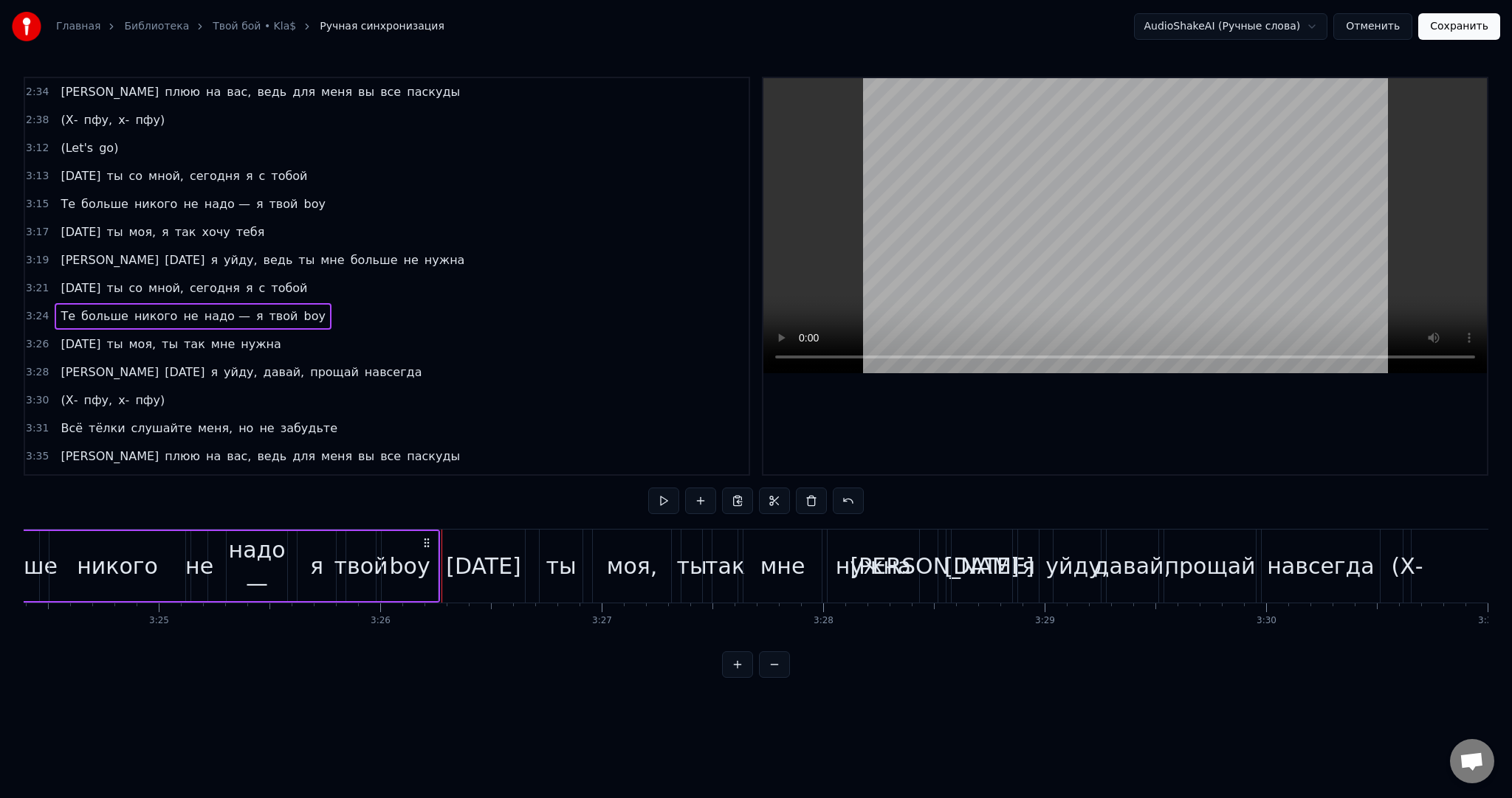
click at [442, 549] on div at bounding box center [442, 566] width 1 height 73
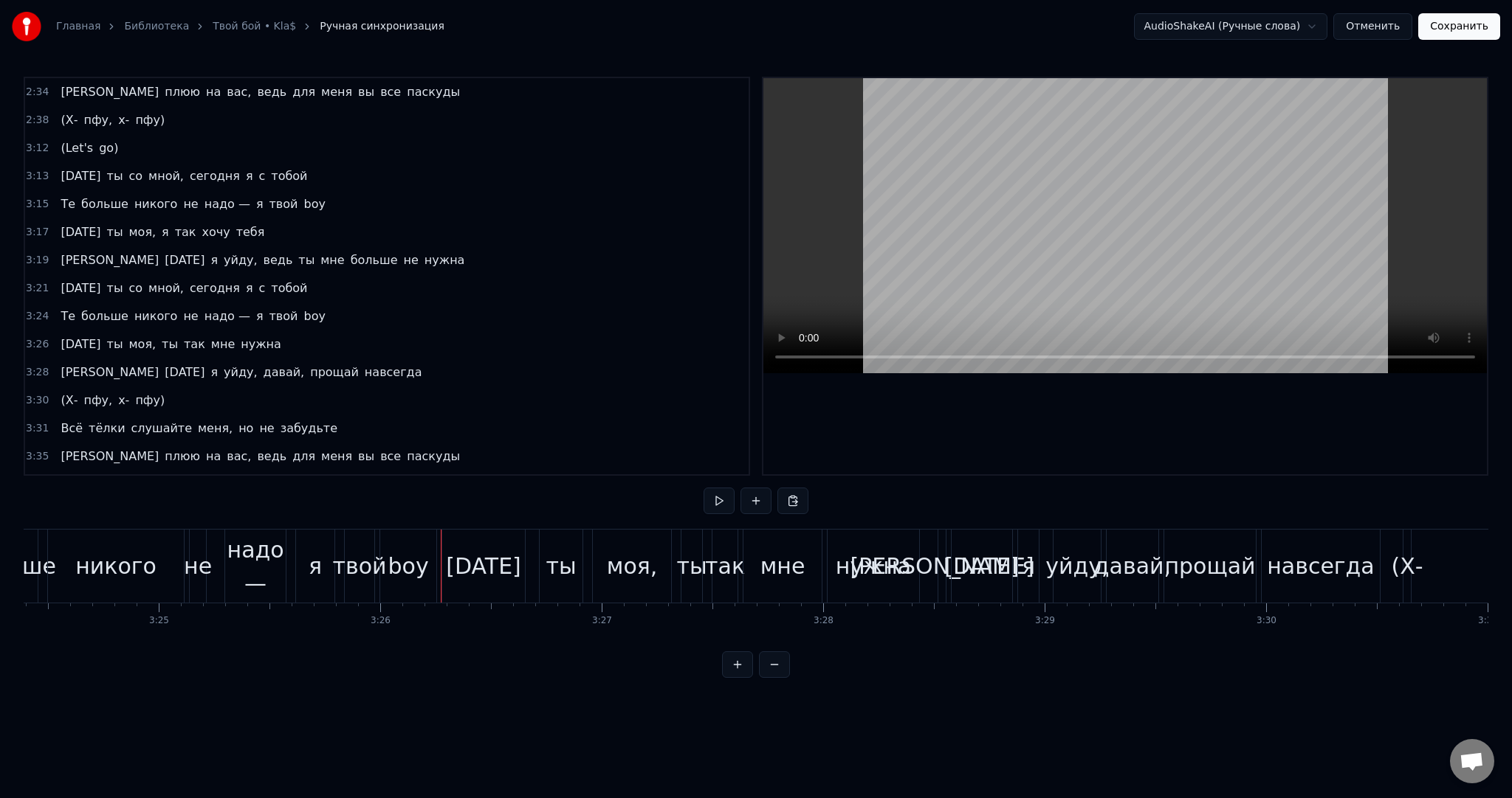
click at [719, 493] on button at bounding box center [719, 501] width 31 height 27
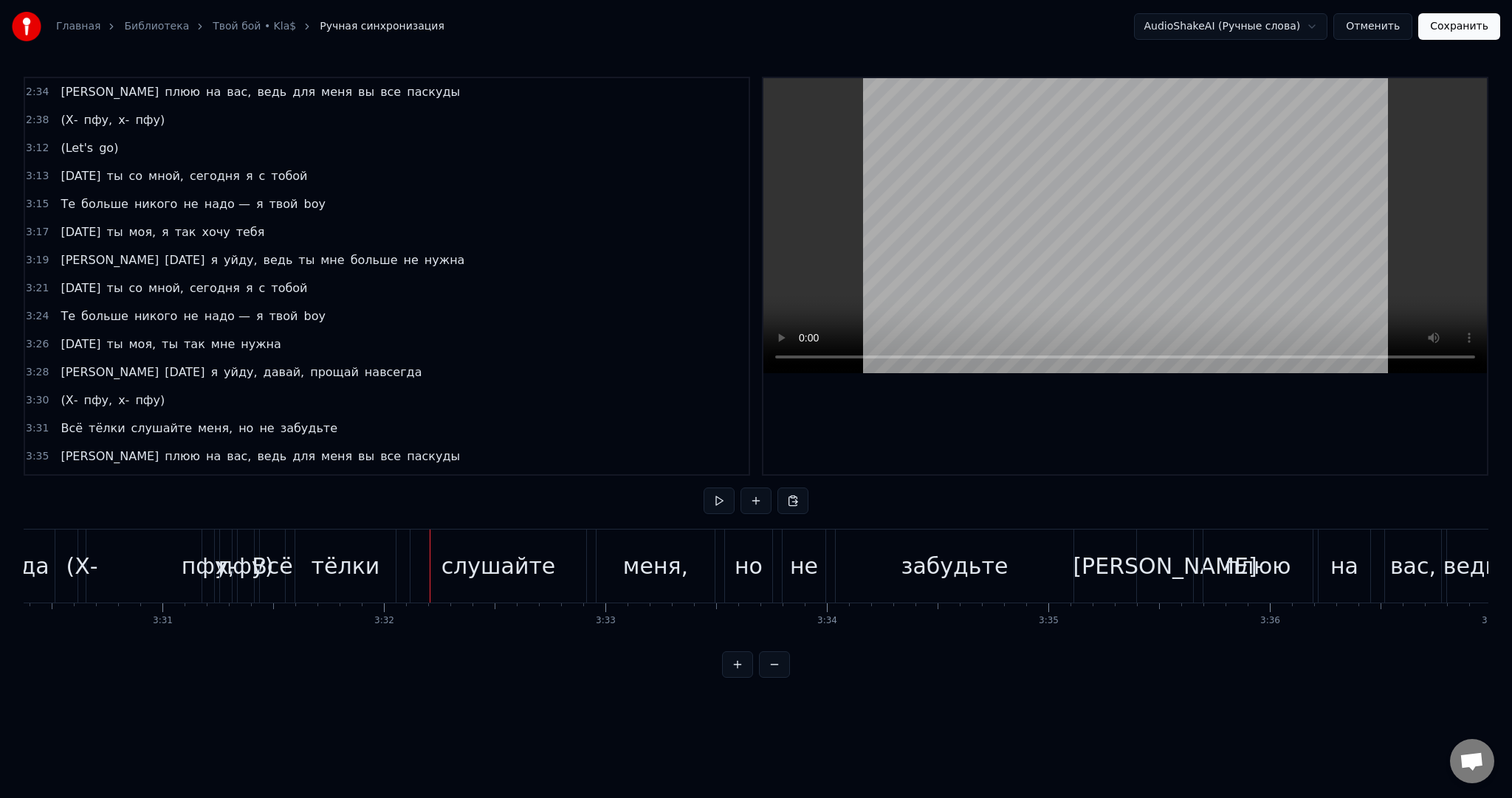
click at [703, 488] on button at bounding box center [719, 501] width 31 height 27
click at [1081, 231] on video at bounding box center [1124, 226] width 723 height 295
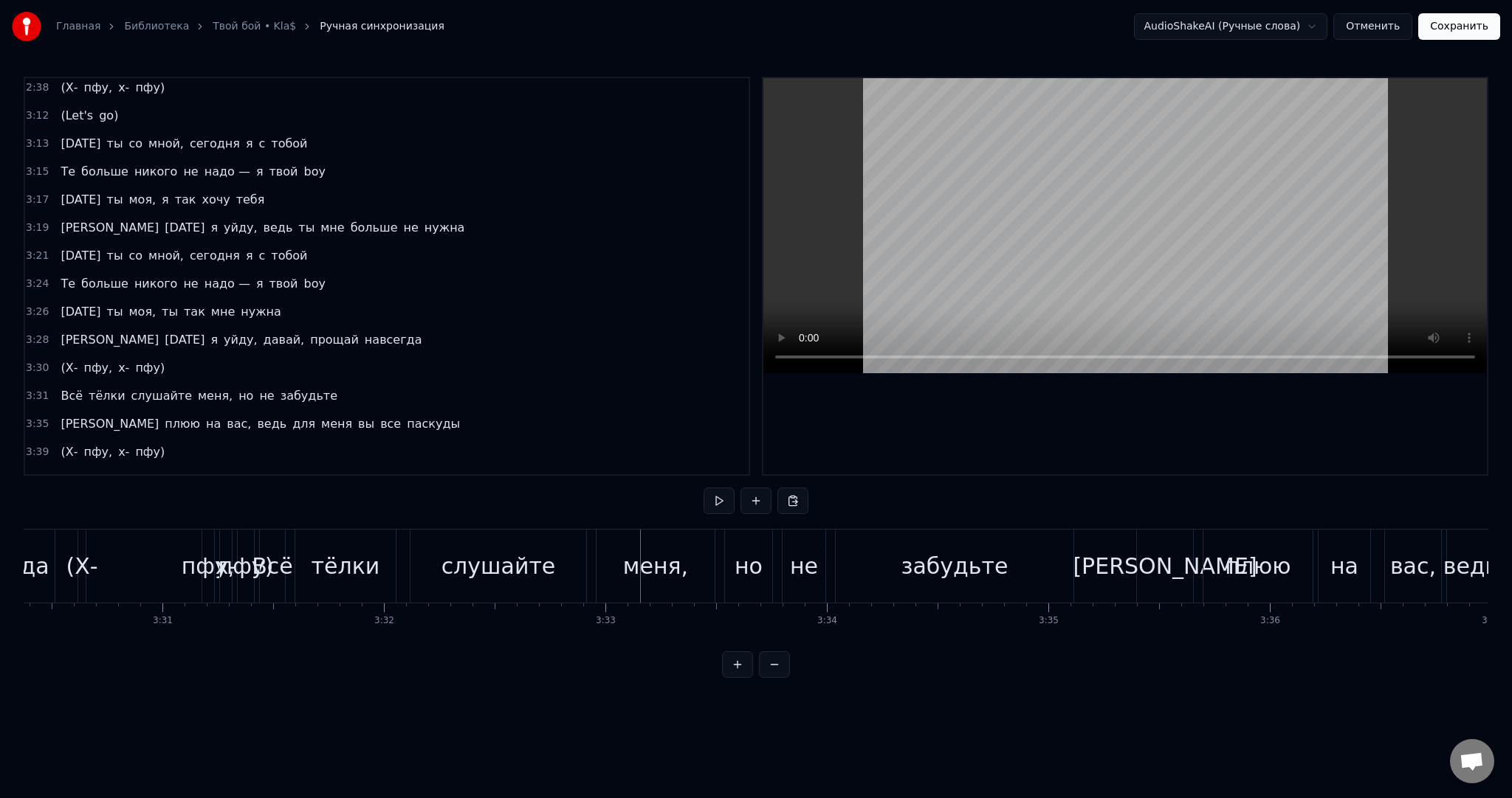
click at [69, 359] on span "(Х-" at bounding box center [68, 368] width 20 height 17
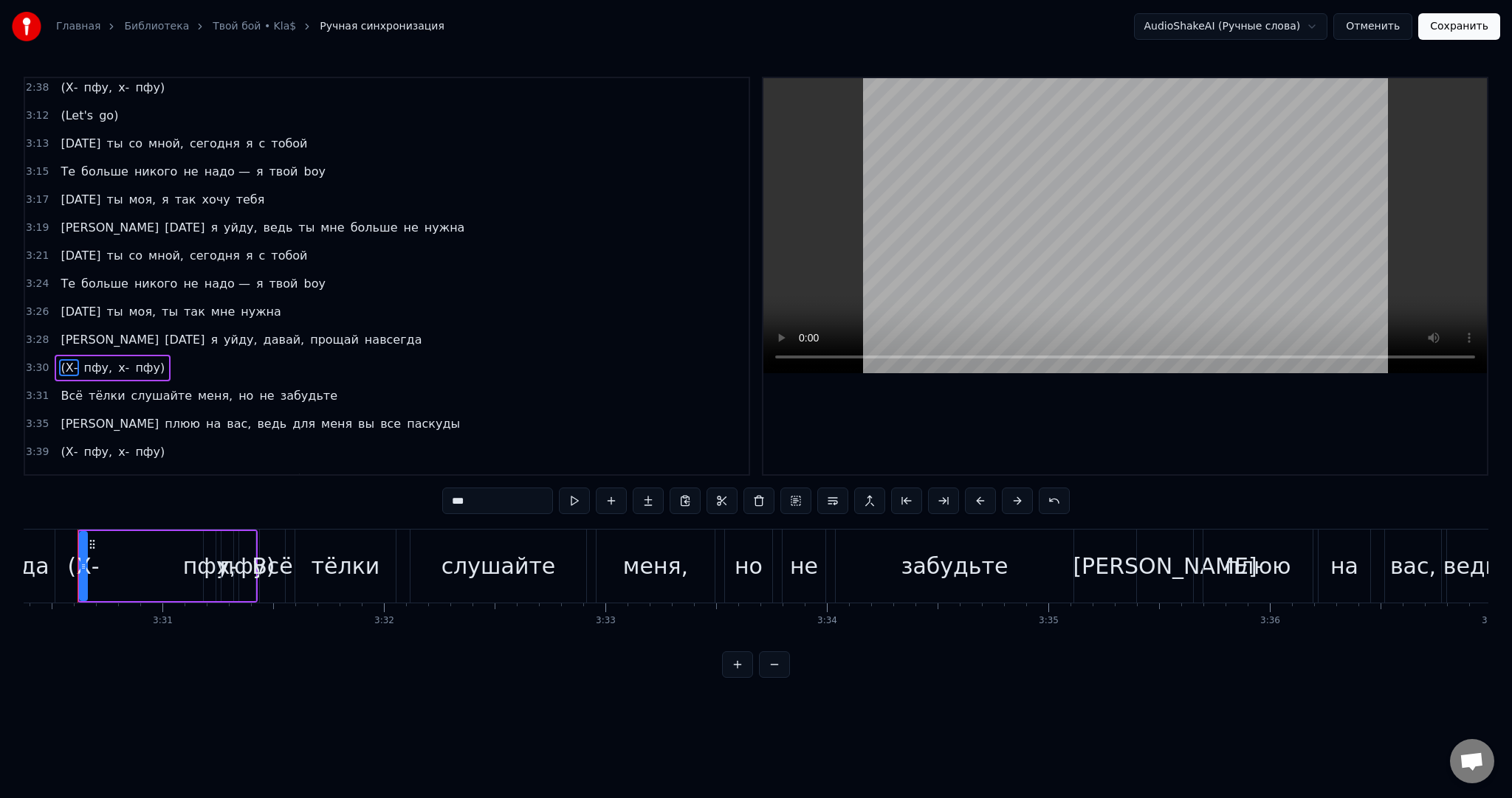
scroll to position [0, 46564]
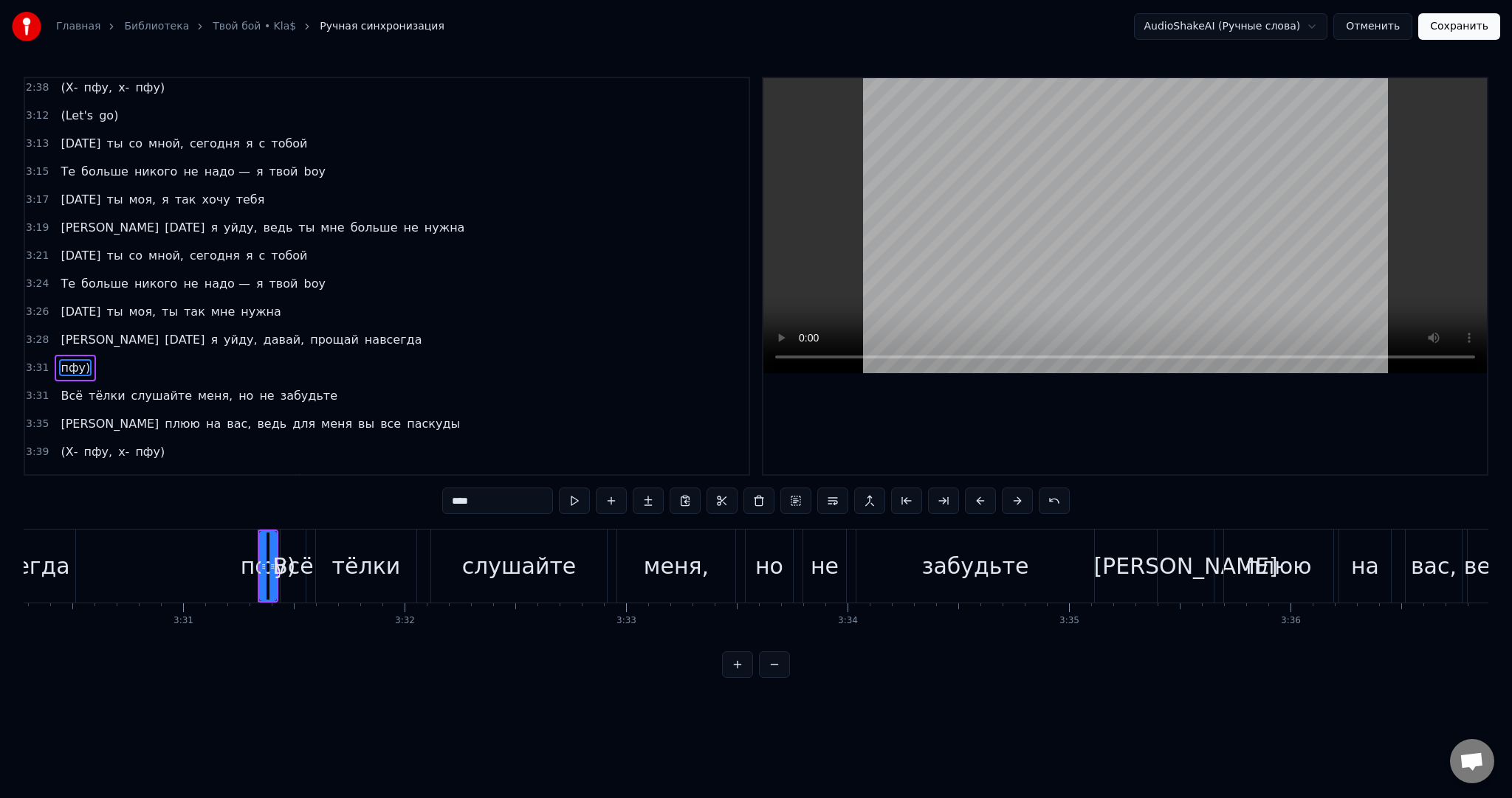
type input "***"
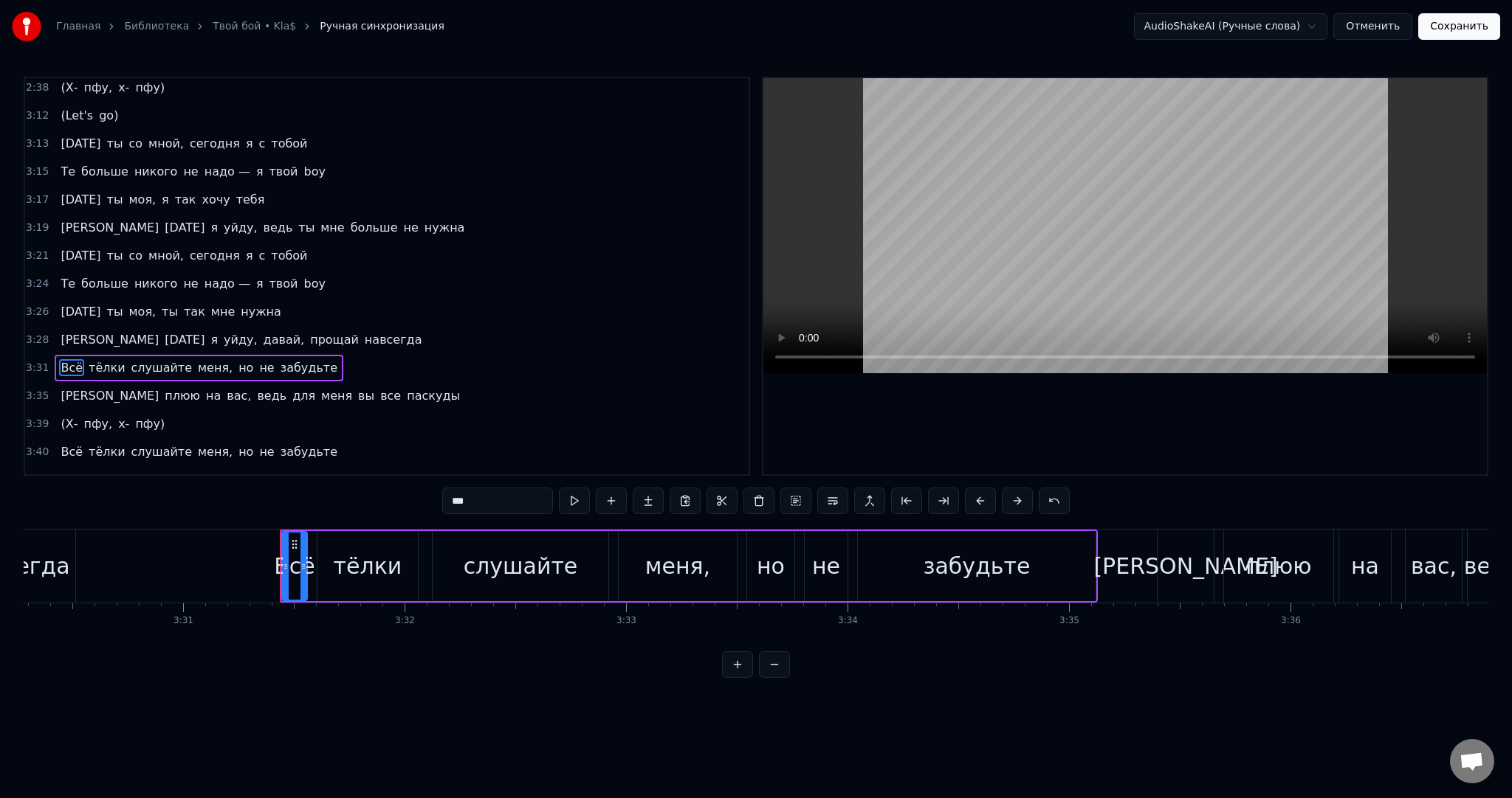
scroll to position [1884, 0]
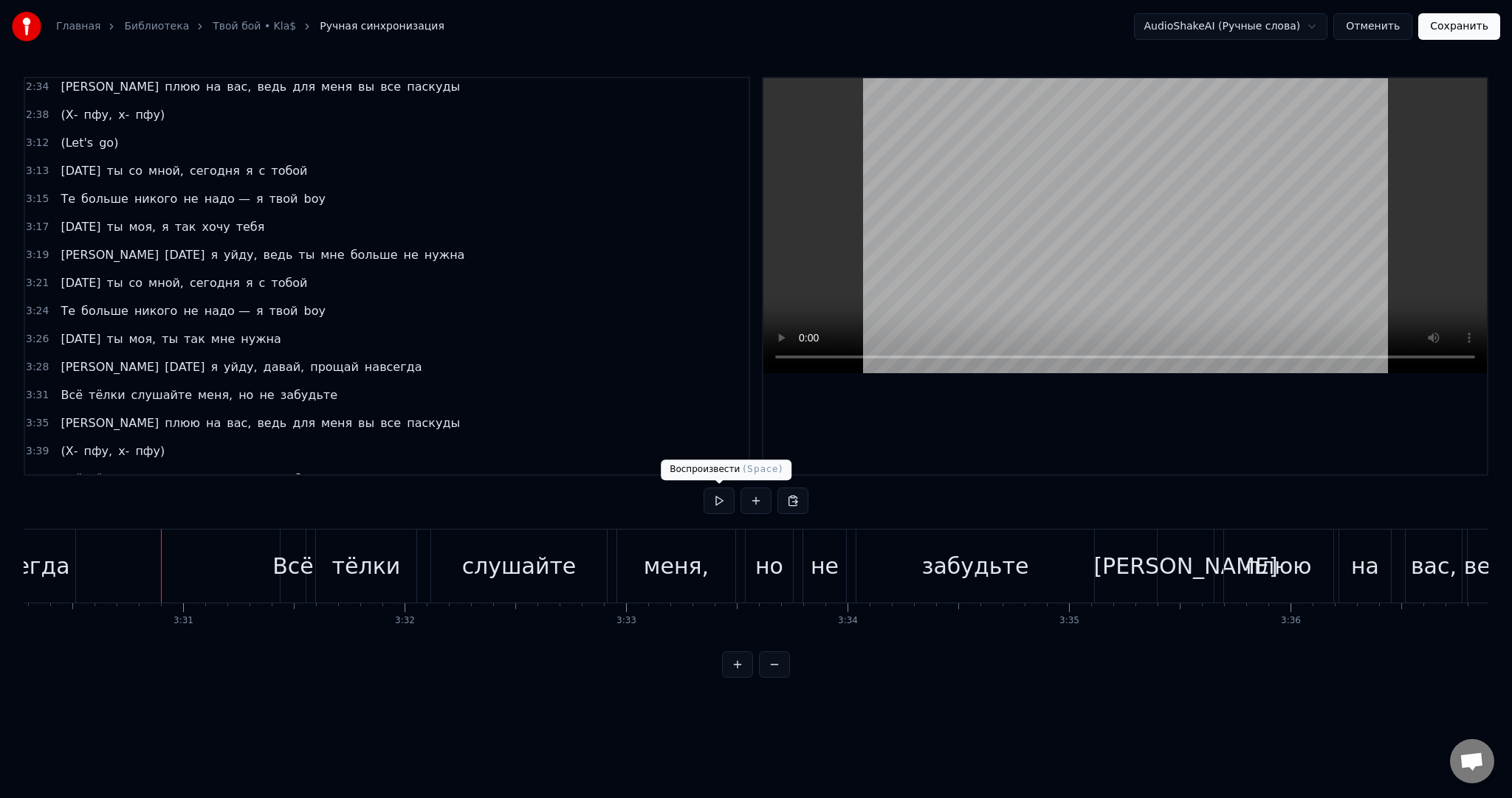
click at [717, 496] on button at bounding box center [719, 501] width 31 height 27
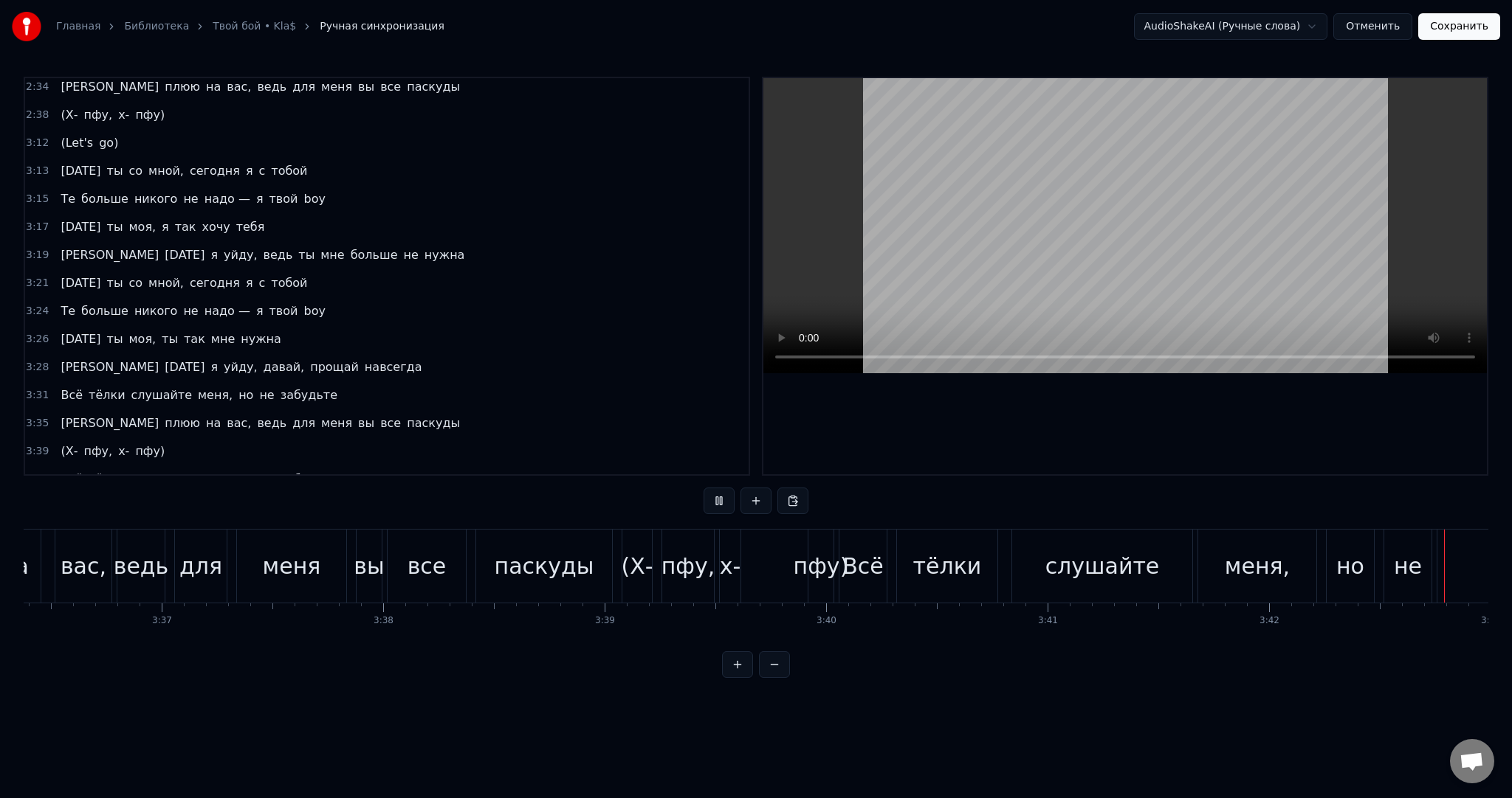
scroll to position [0, 49266]
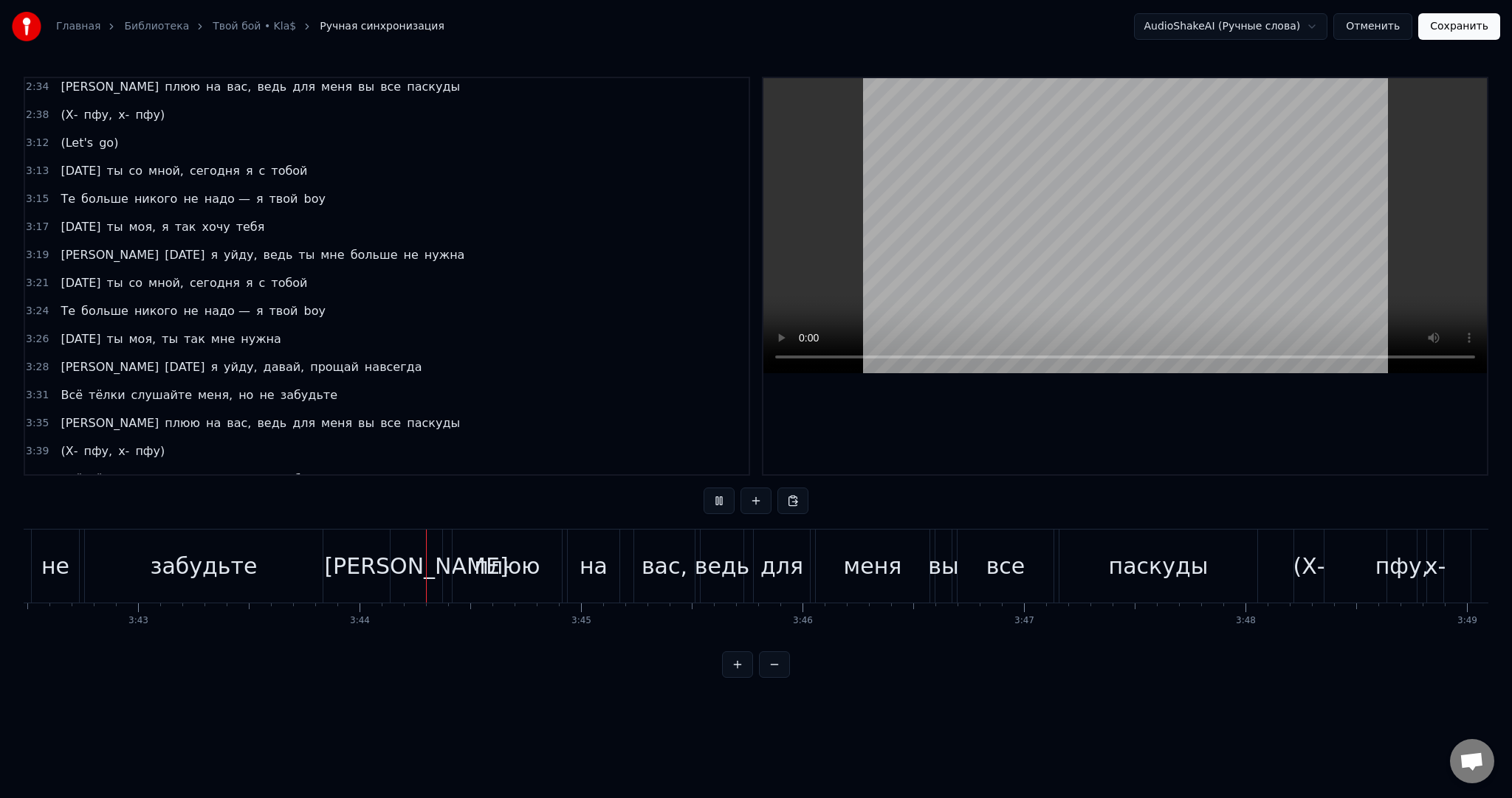
click at [703, 488] on button at bounding box center [719, 501] width 31 height 27
click at [981, 225] on video at bounding box center [1124, 226] width 723 height 295
click at [1160, 231] on video at bounding box center [1124, 226] width 723 height 295
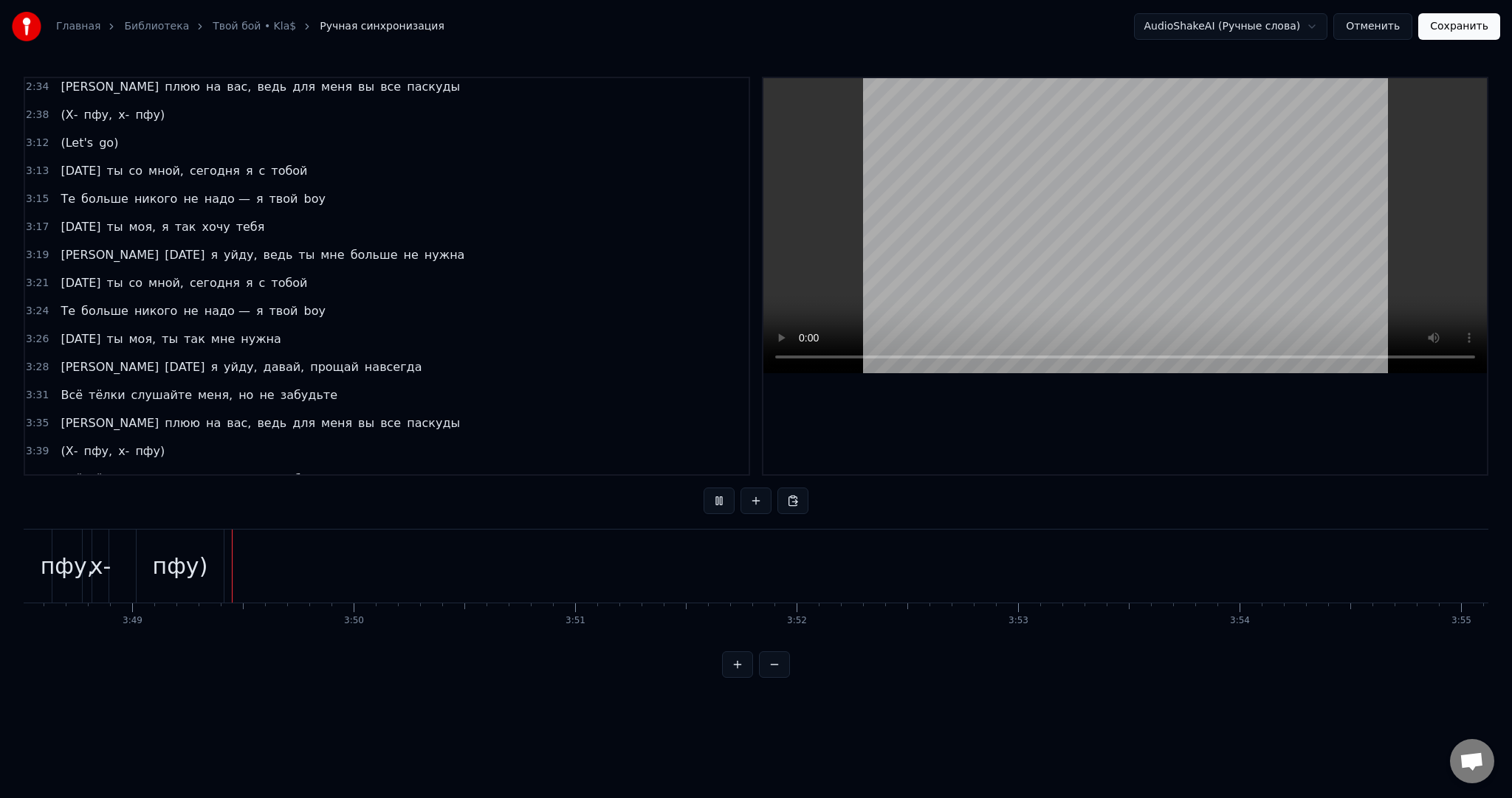
click at [1153, 232] on video at bounding box center [1124, 226] width 723 height 295
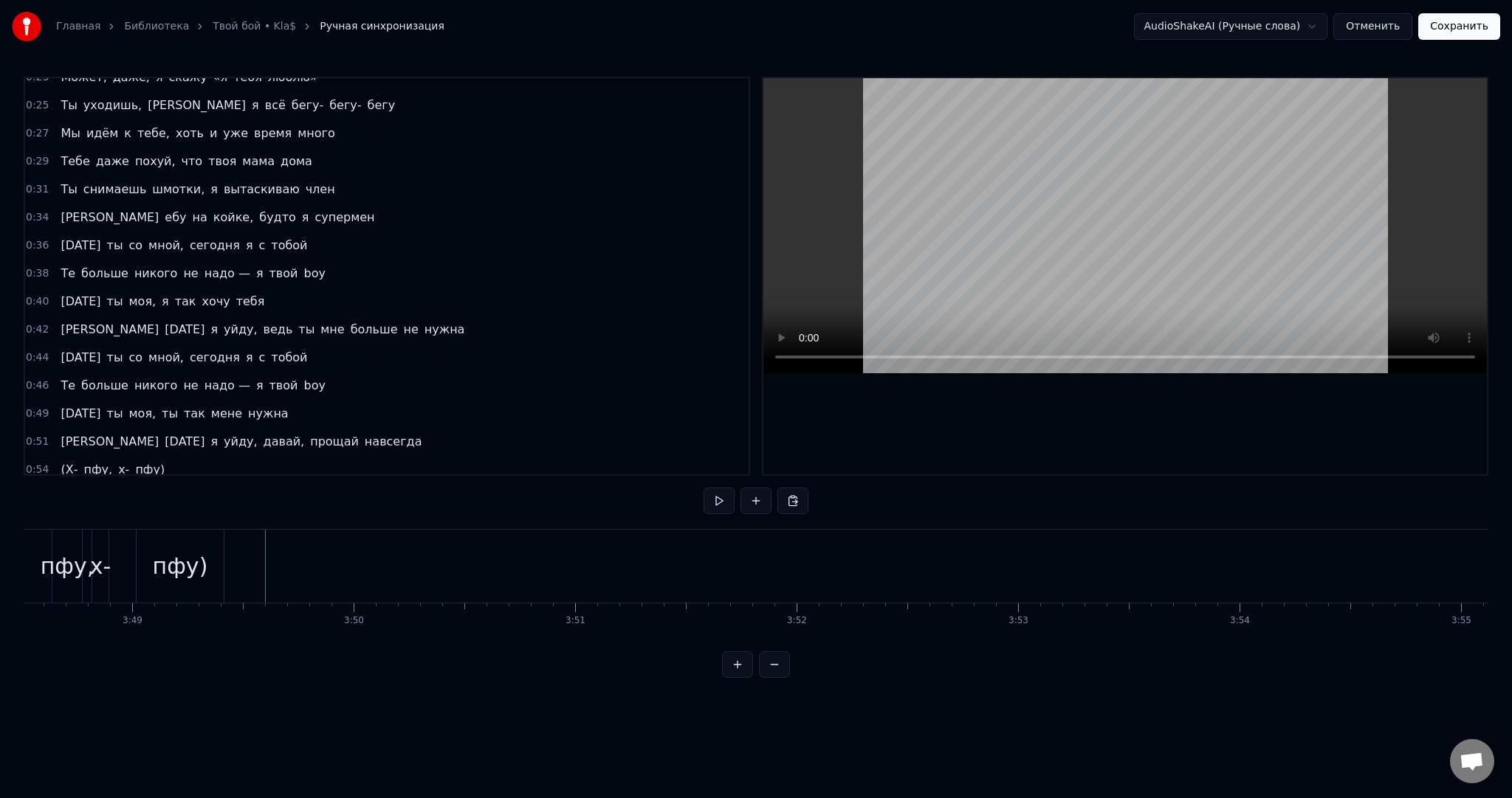
scroll to position [369, 0]
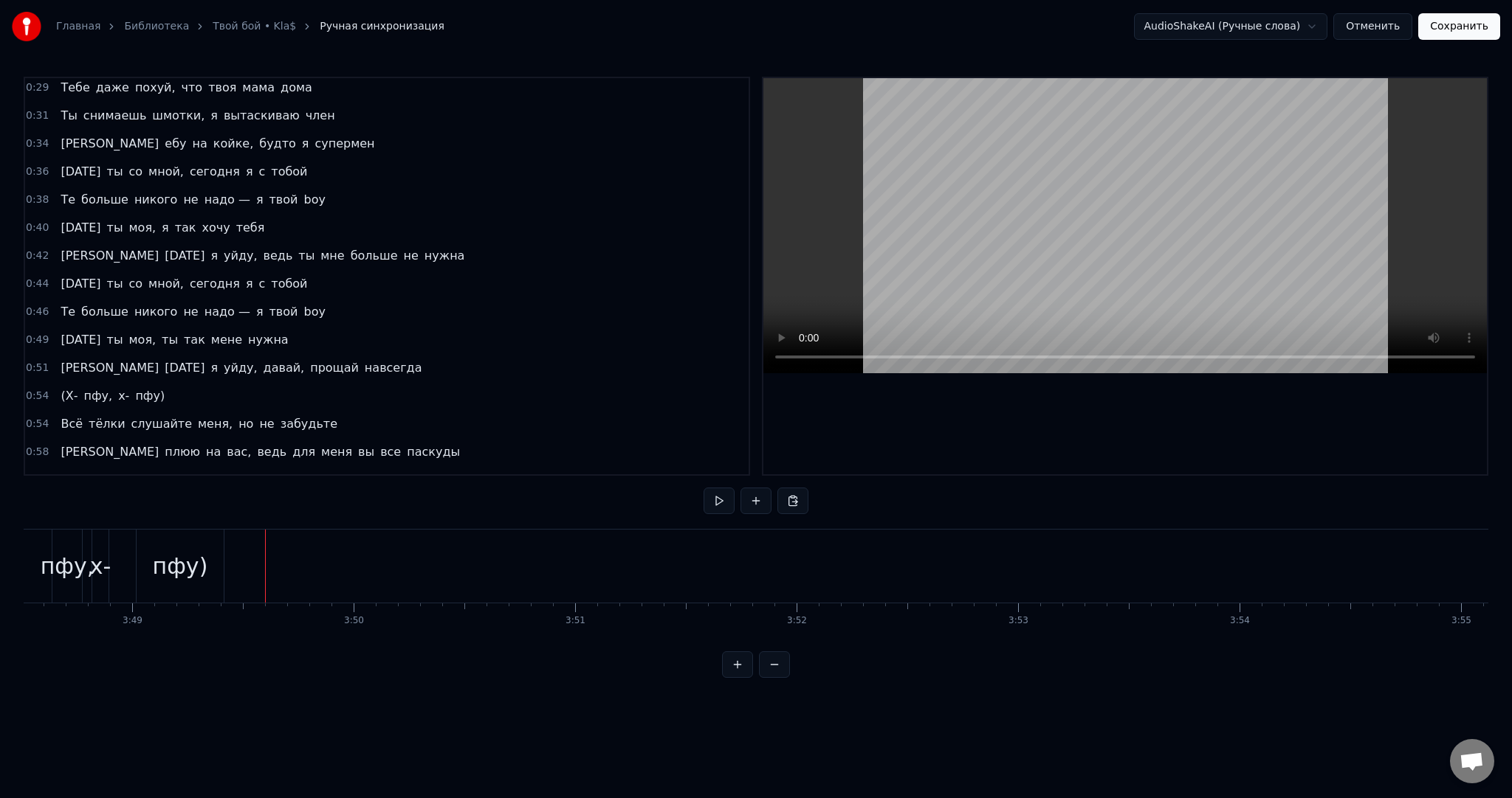
click at [60, 388] on span "(Х-" at bounding box center [68, 396] width 20 height 17
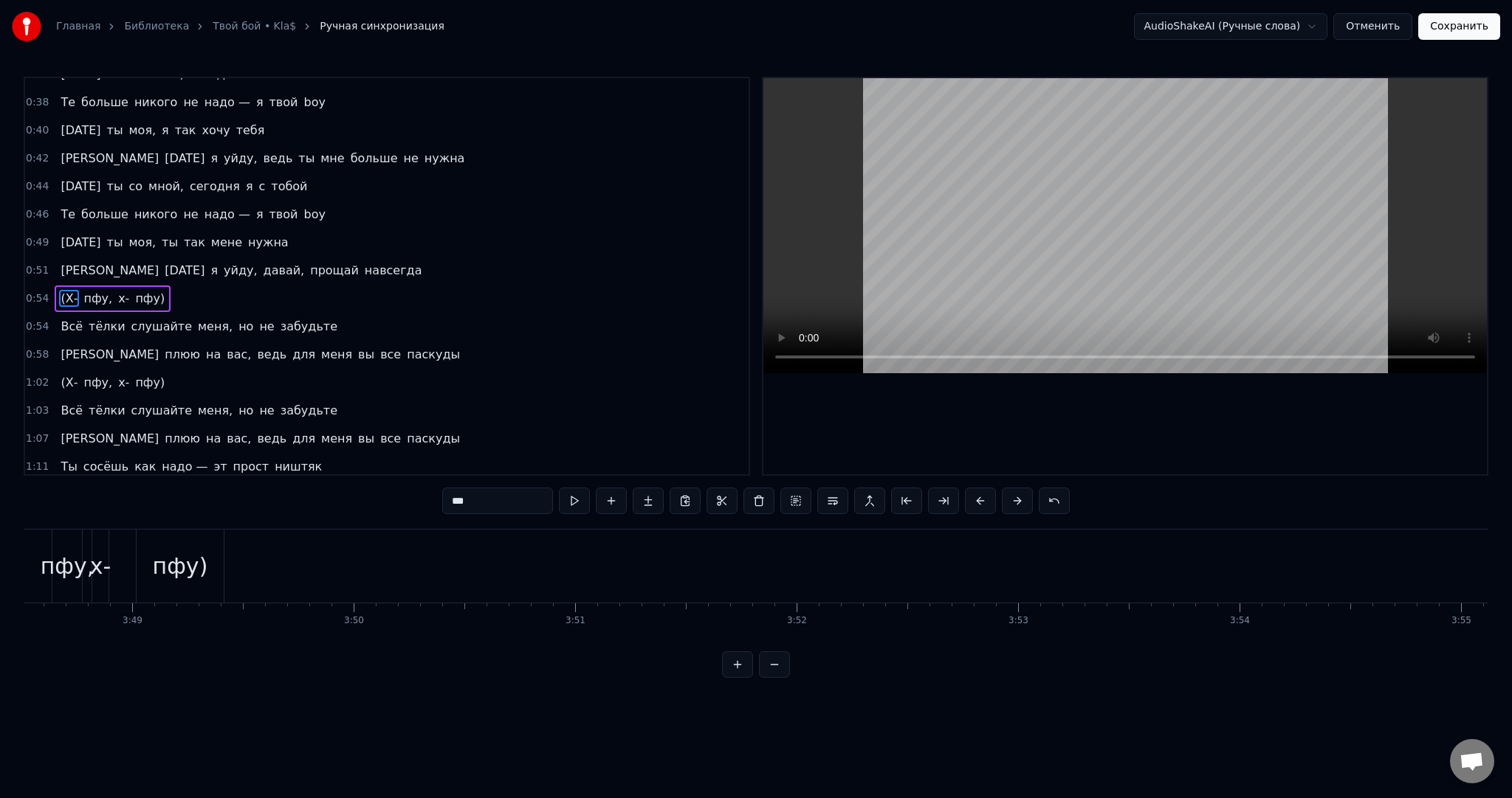
scroll to position [0, 11883]
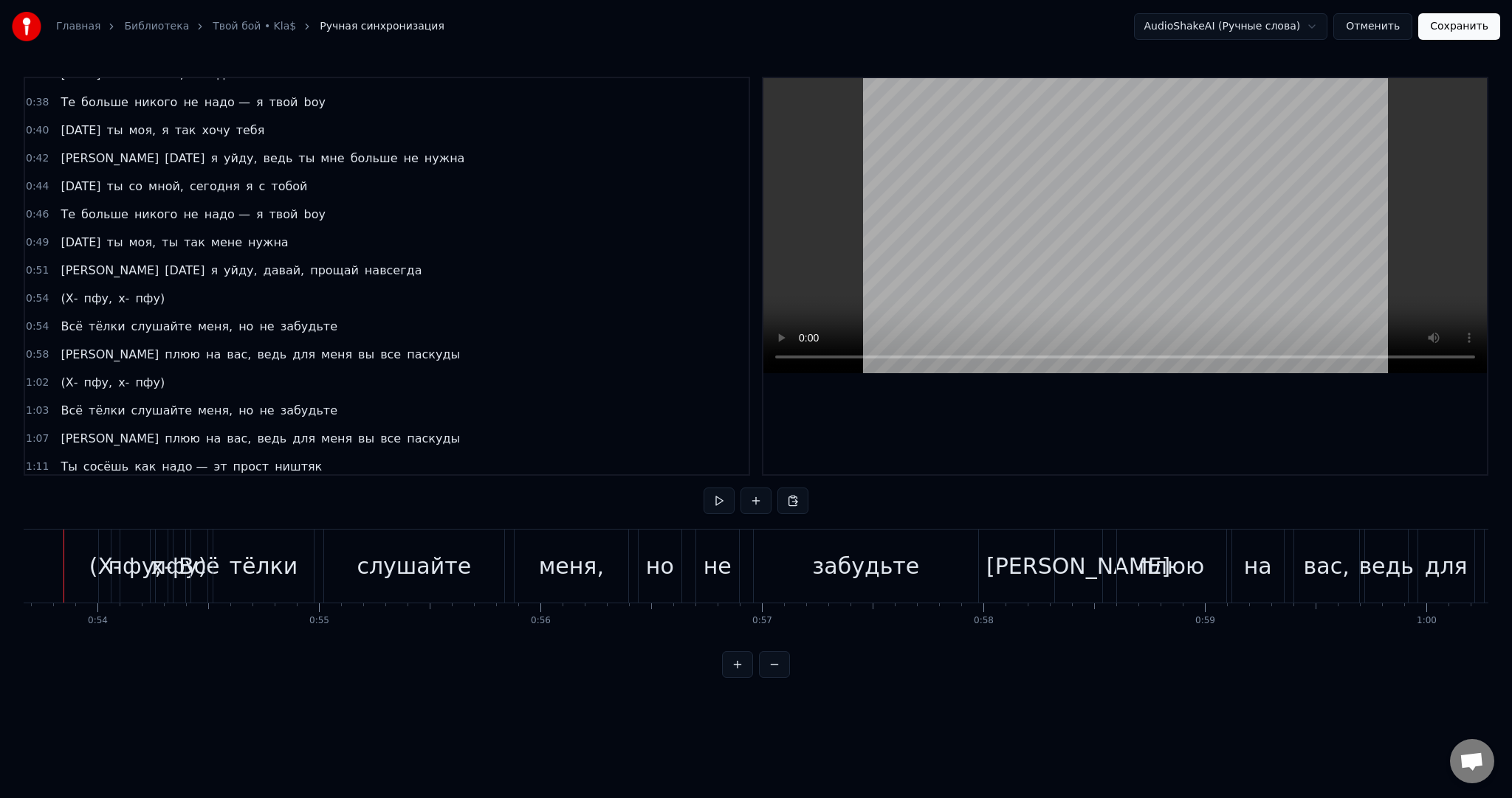
scroll to position [0, 11849]
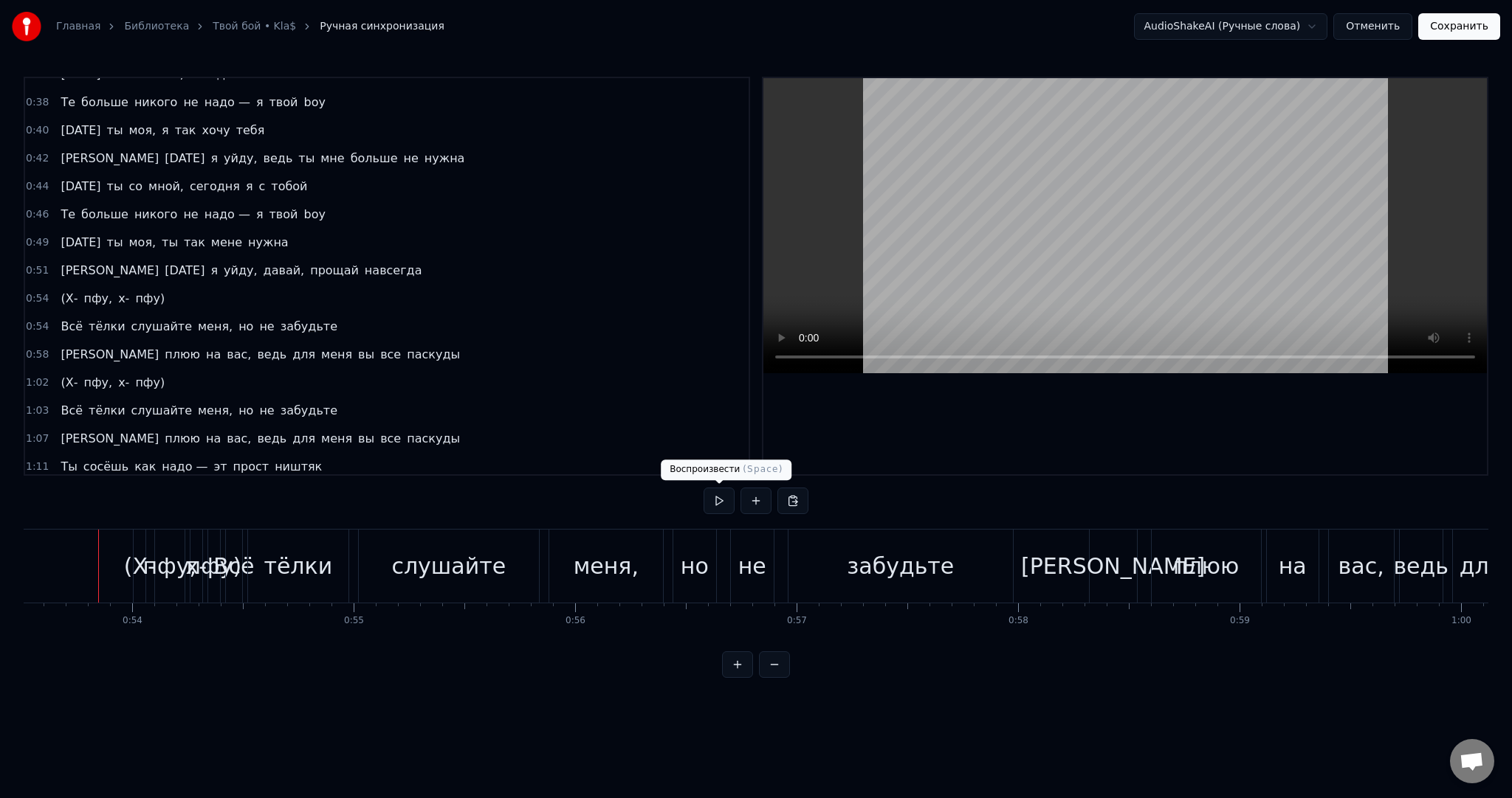
click at [709, 491] on button at bounding box center [719, 501] width 31 height 27
click at [64, 290] on span "(Х-" at bounding box center [68, 299] width 20 height 17
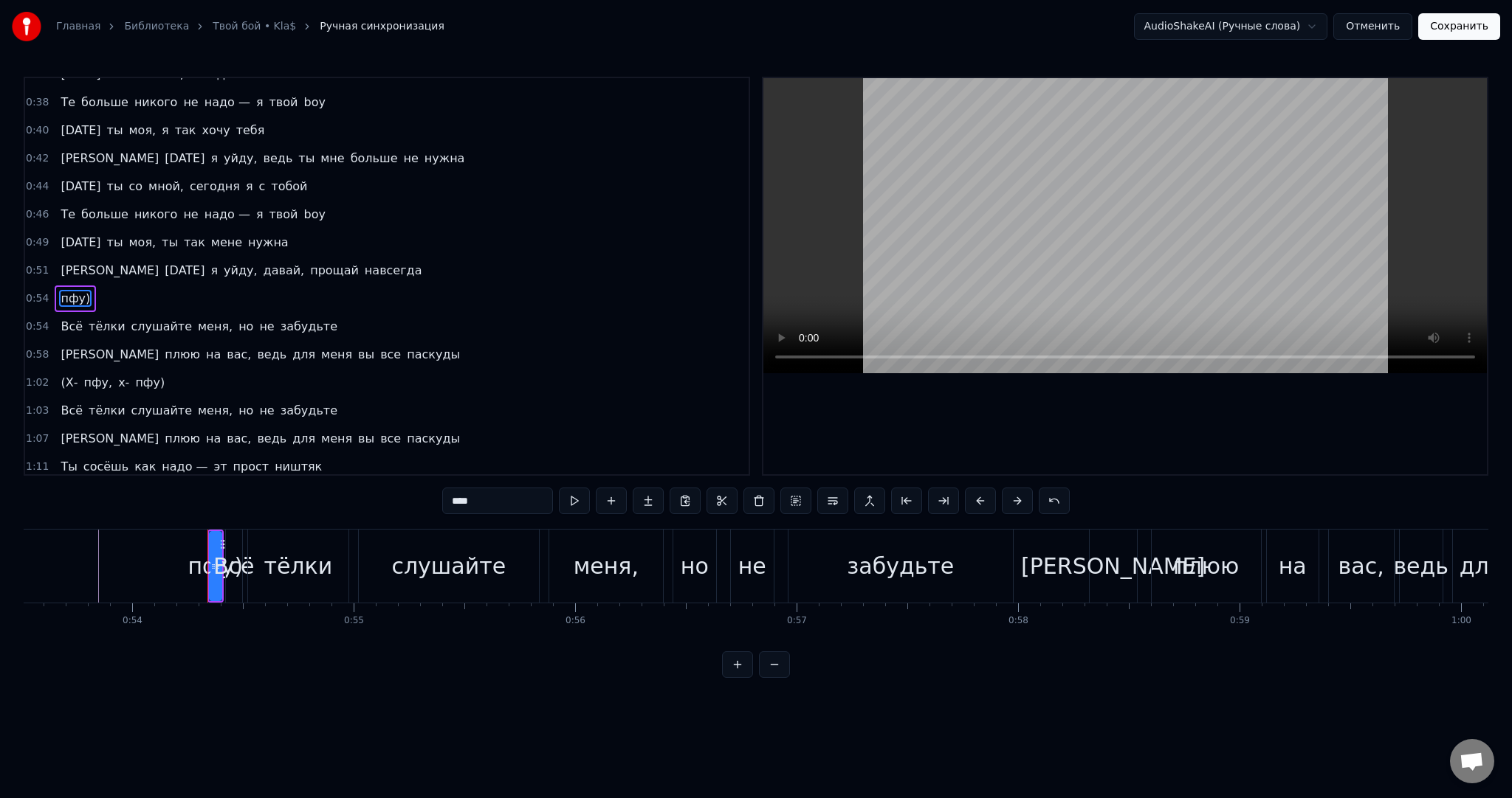
type input "***"
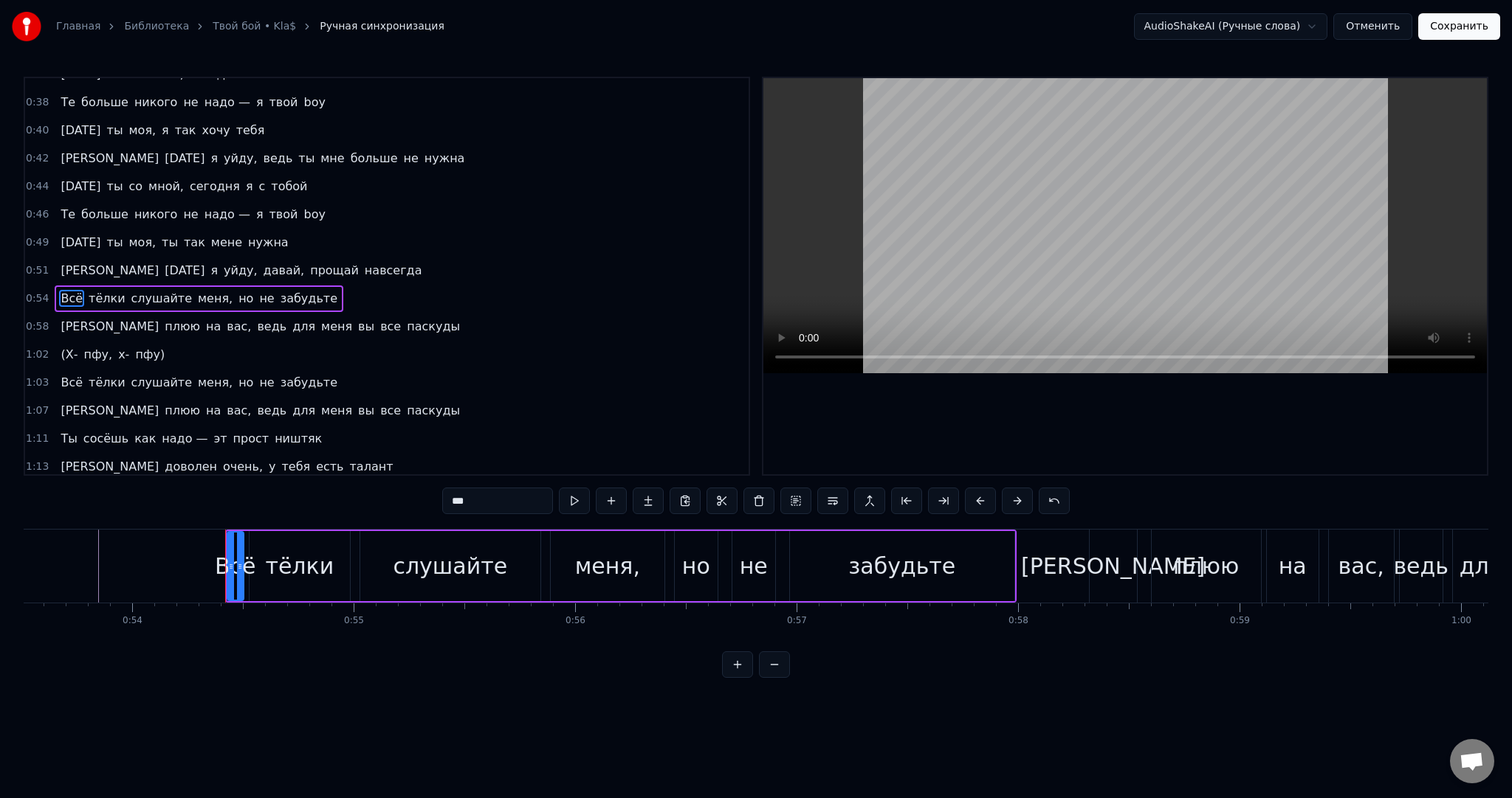
click at [226, 562] on div "Всё" at bounding box center [236, 566] width 41 height 33
drag, startPoint x: 227, startPoint y: 562, endPoint x: 192, endPoint y: 560, distance: 35.1
click at [193, 560] on icon at bounding box center [195, 567] width 6 height 12
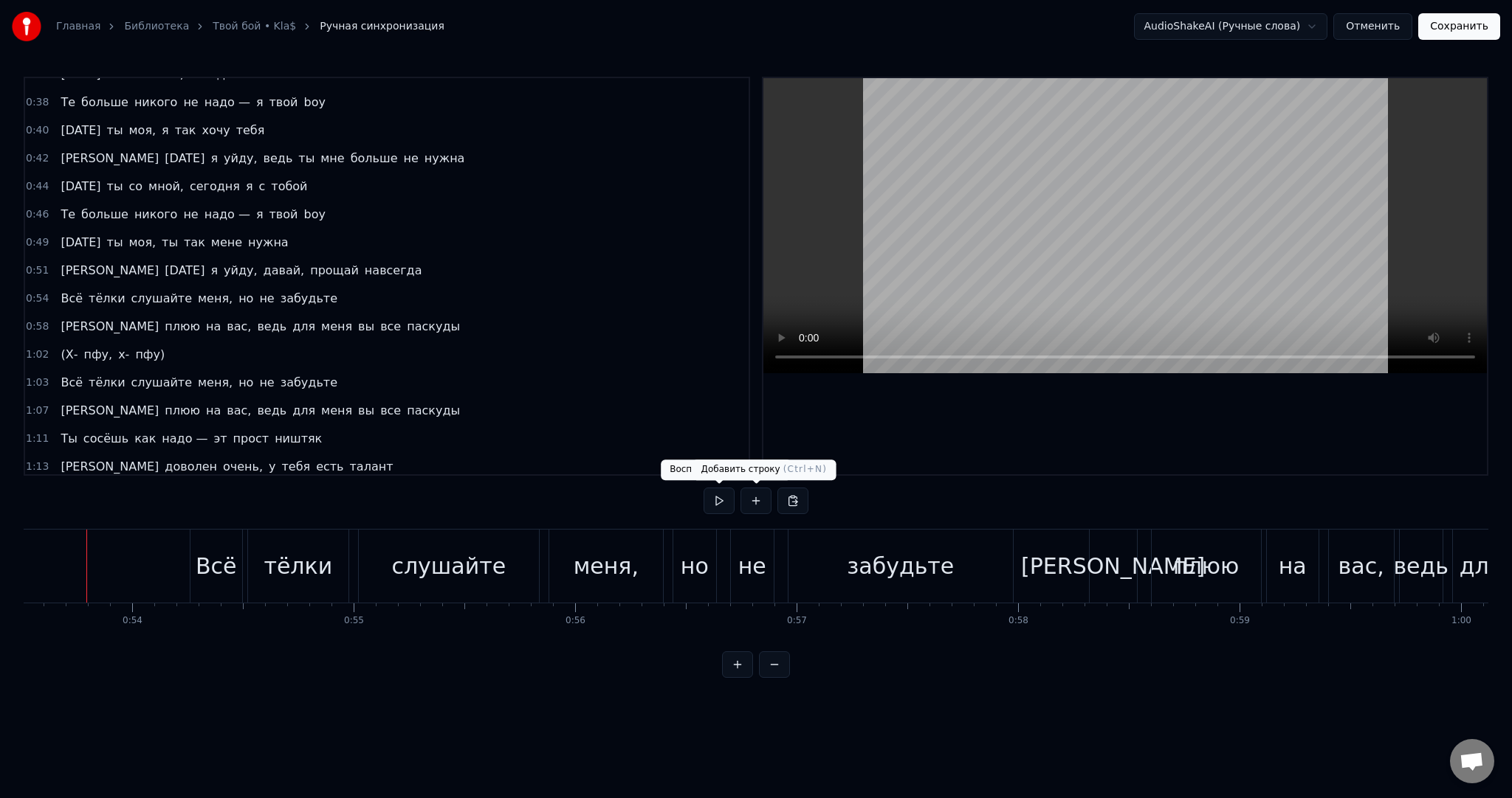
scroll to position [0, 11838]
click at [729, 497] on button at bounding box center [719, 501] width 31 height 27
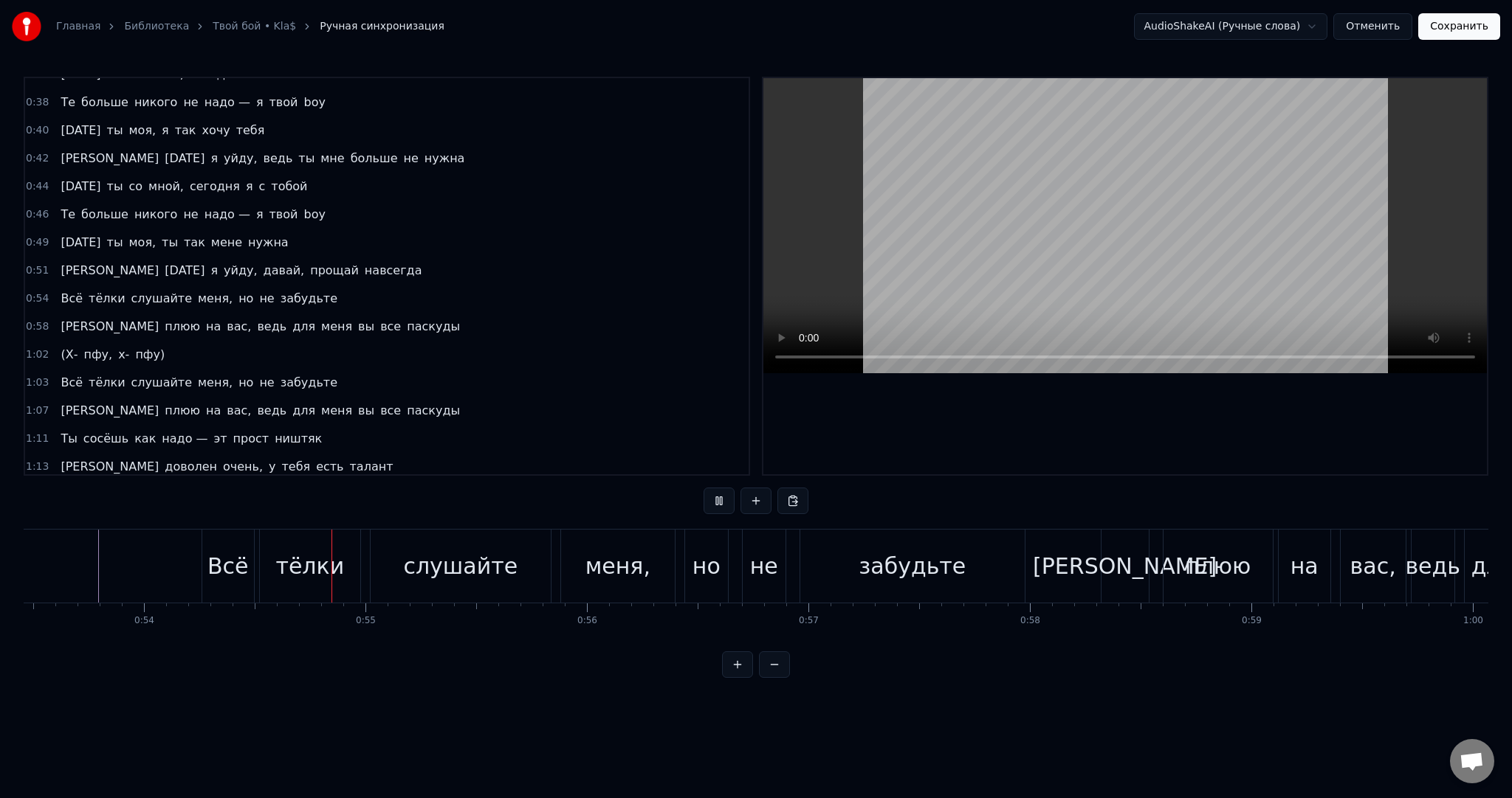
click at [728, 497] on button at bounding box center [719, 501] width 31 height 27
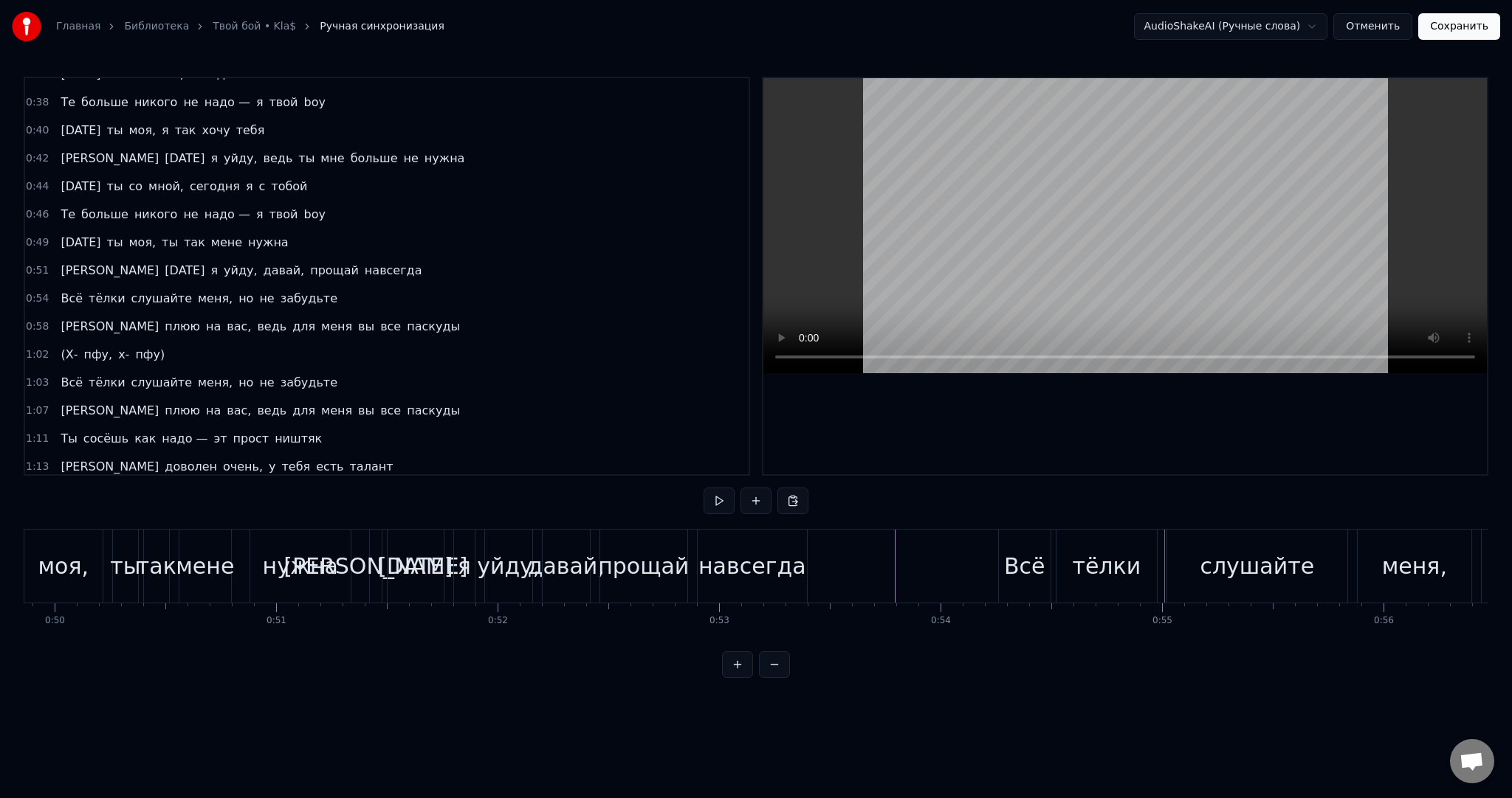
scroll to position [0, 10993]
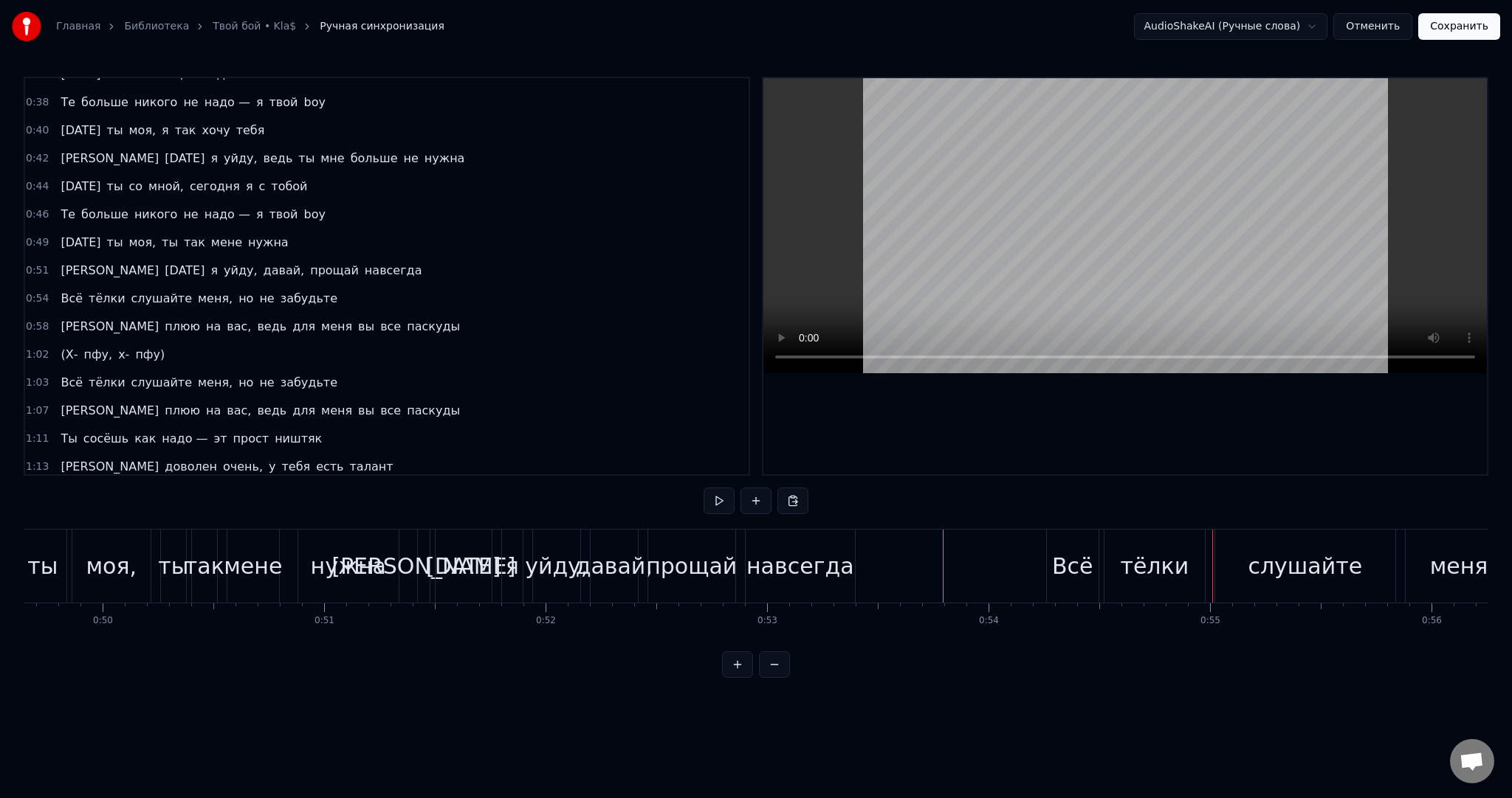
click at [722, 491] on button at bounding box center [719, 501] width 31 height 27
click at [54, 342] on div "(Х- пфу, х- пфу)" at bounding box center [112, 355] width 116 height 27
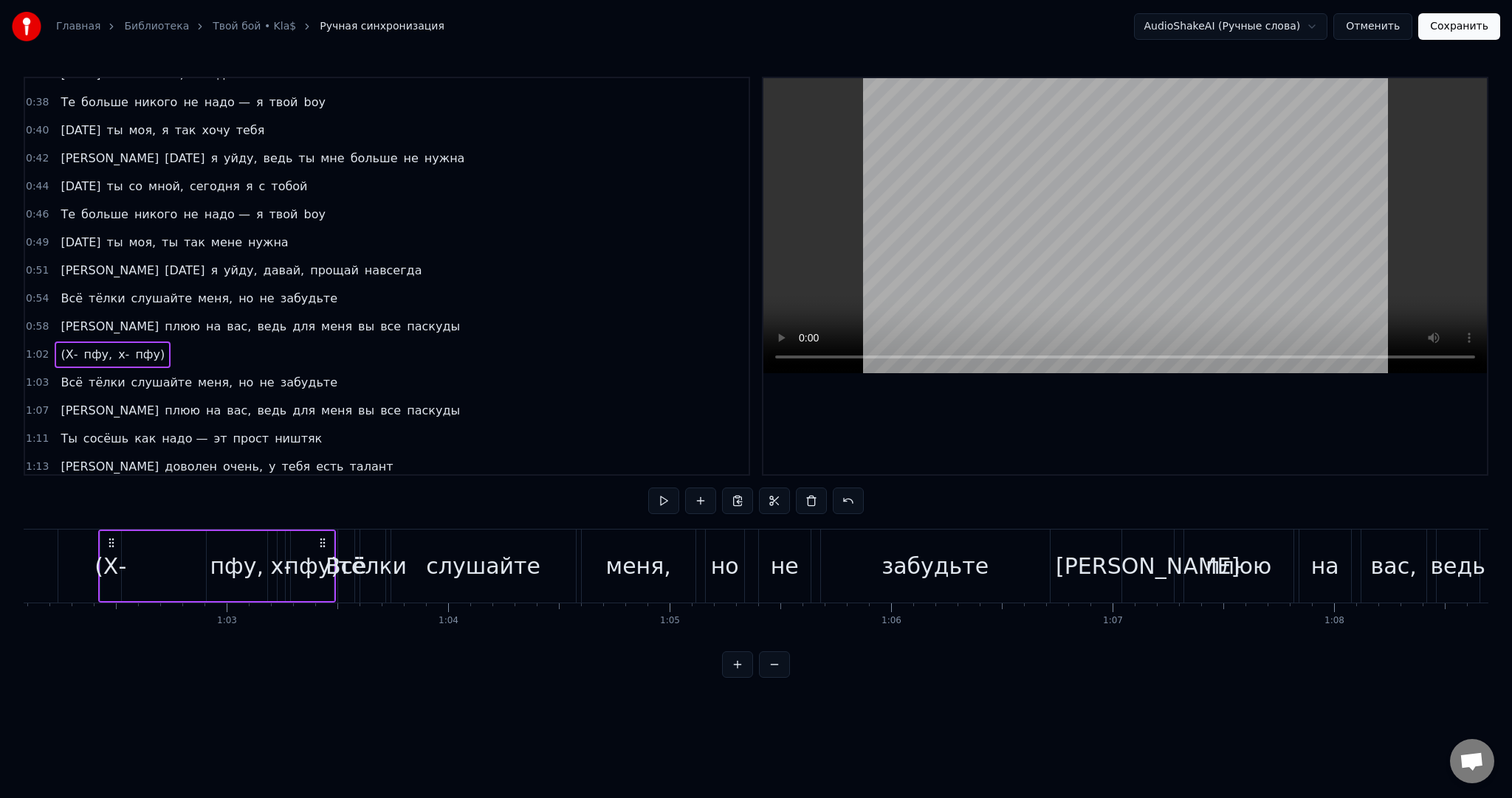
click at [59, 346] on span "(Х-" at bounding box center [68, 355] width 20 height 17
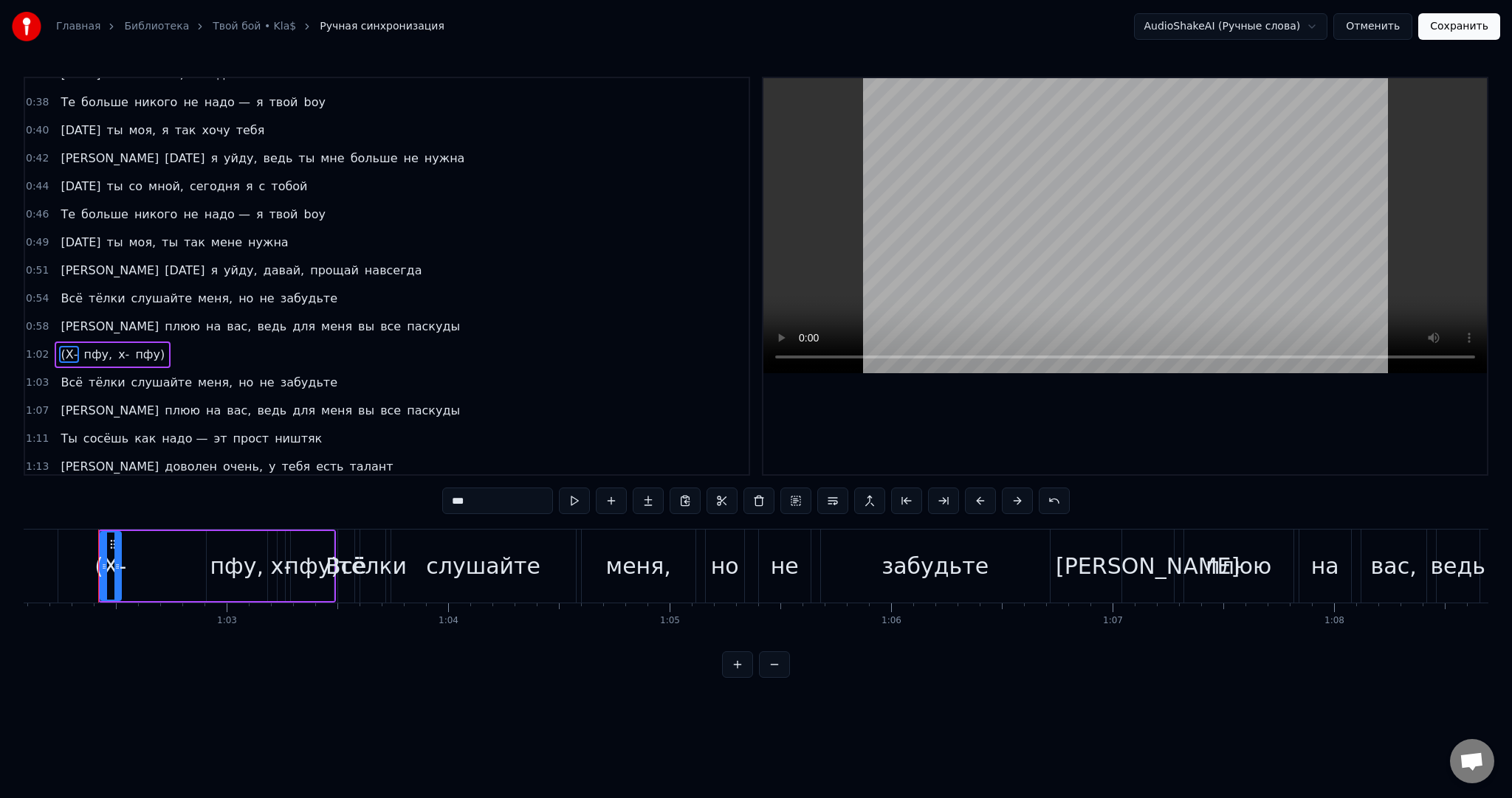
scroll to position [521, 0]
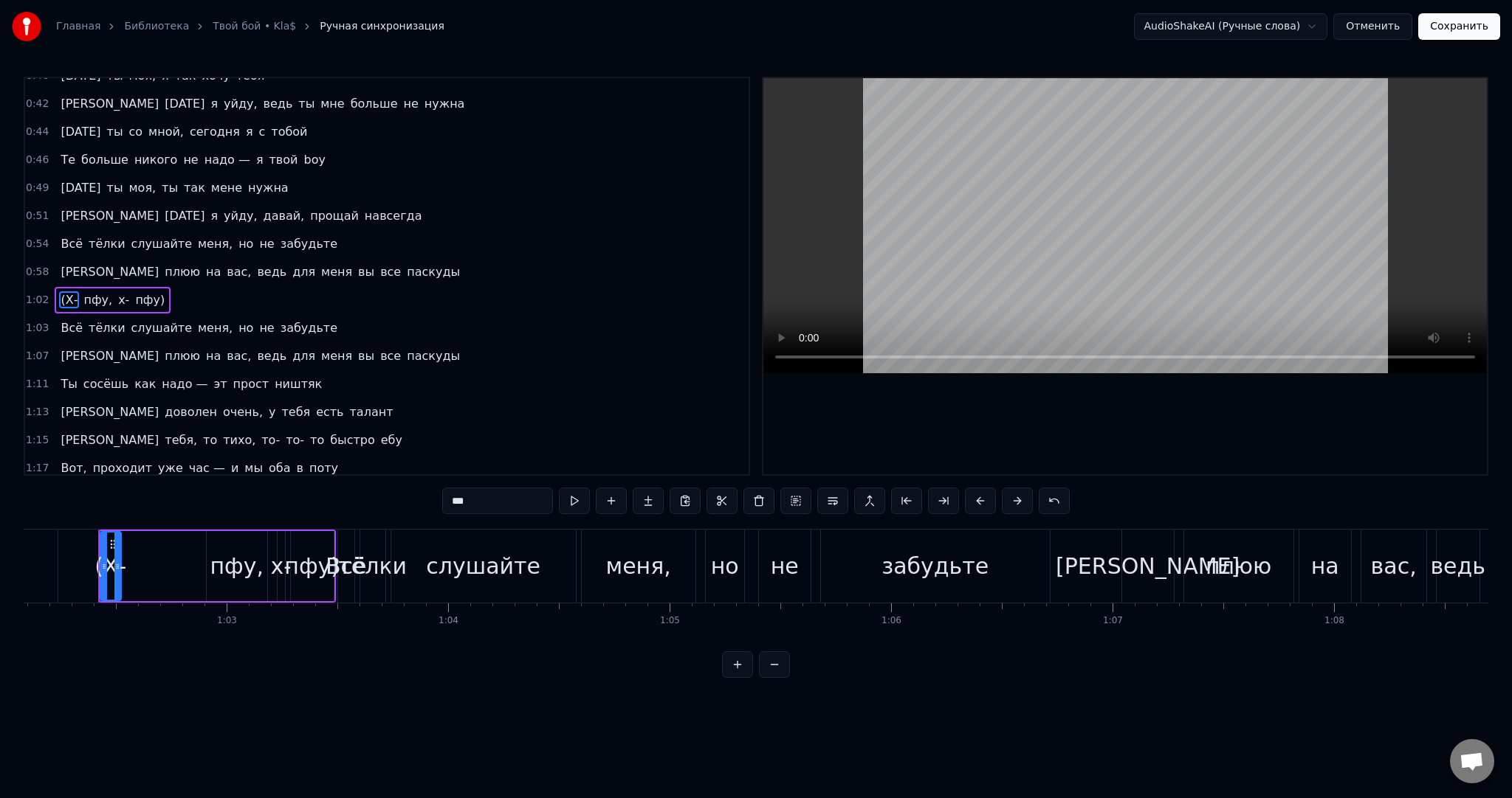
click at [384, 640] on div "Это снова я, девушка, я твой man [PERSON_NAME] вибратор, и потрогай мой член По…" at bounding box center [755, 585] width 1464 height 111
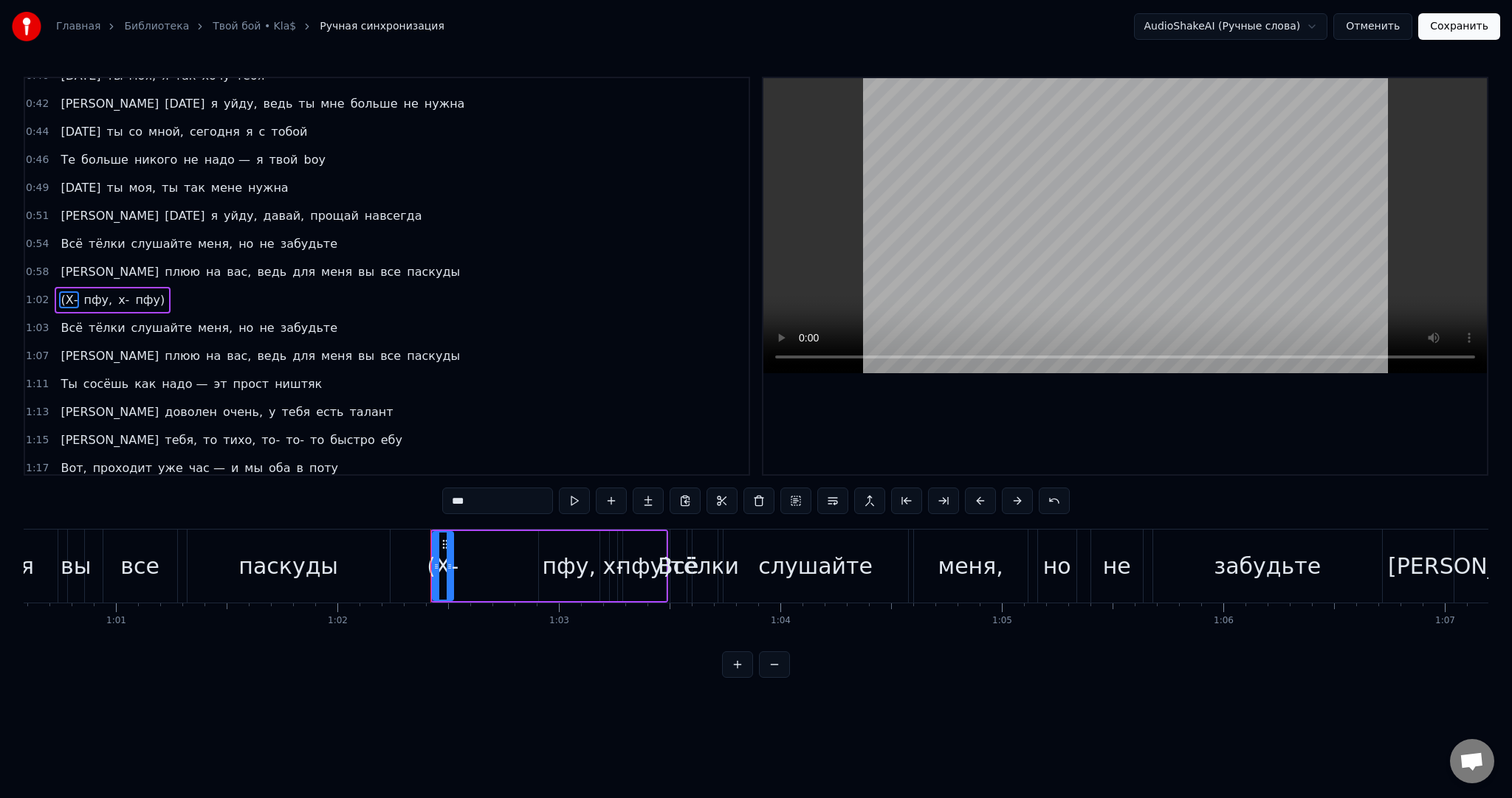
scroll to position [0, 13249]
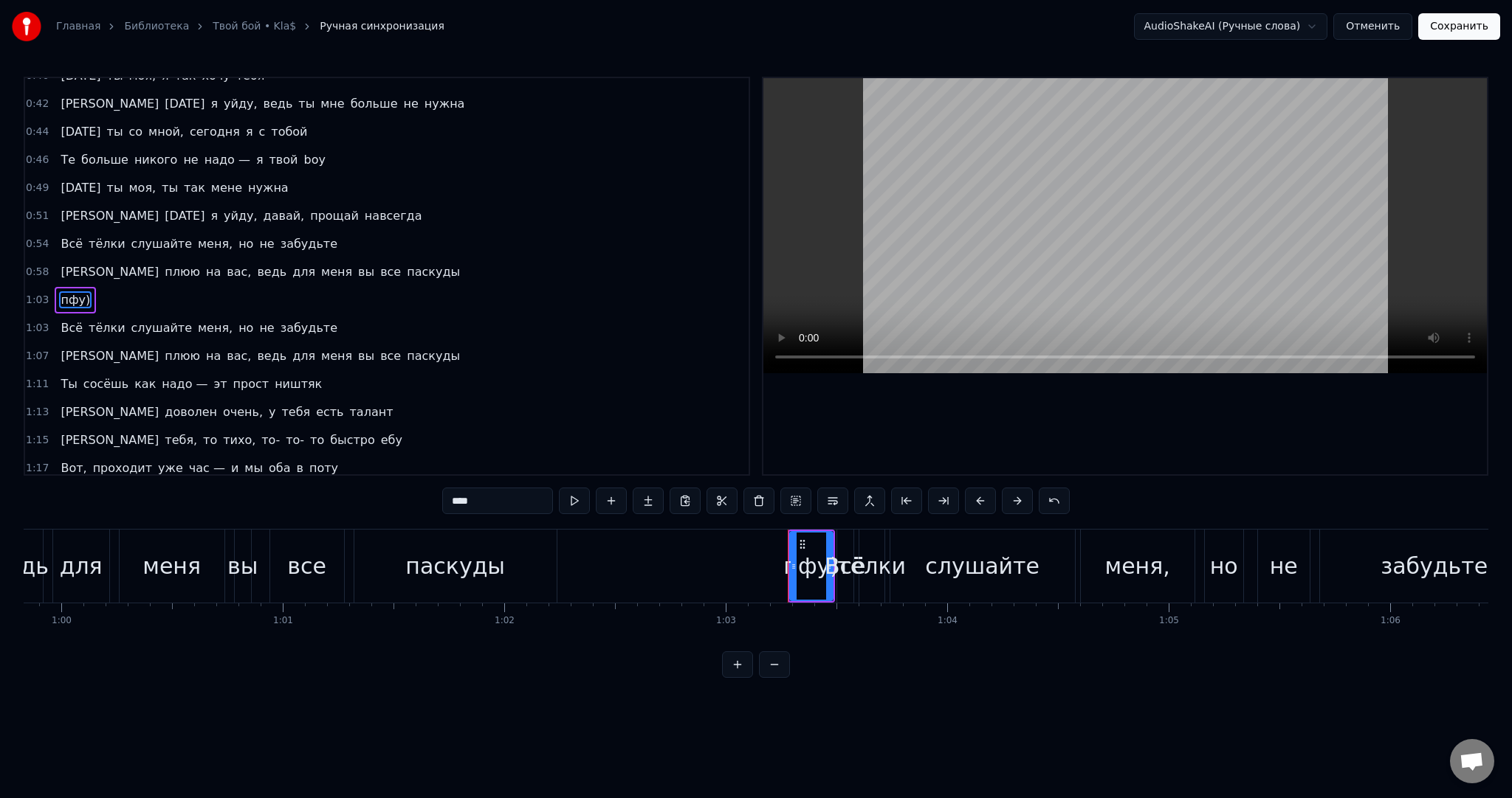
type input "***"
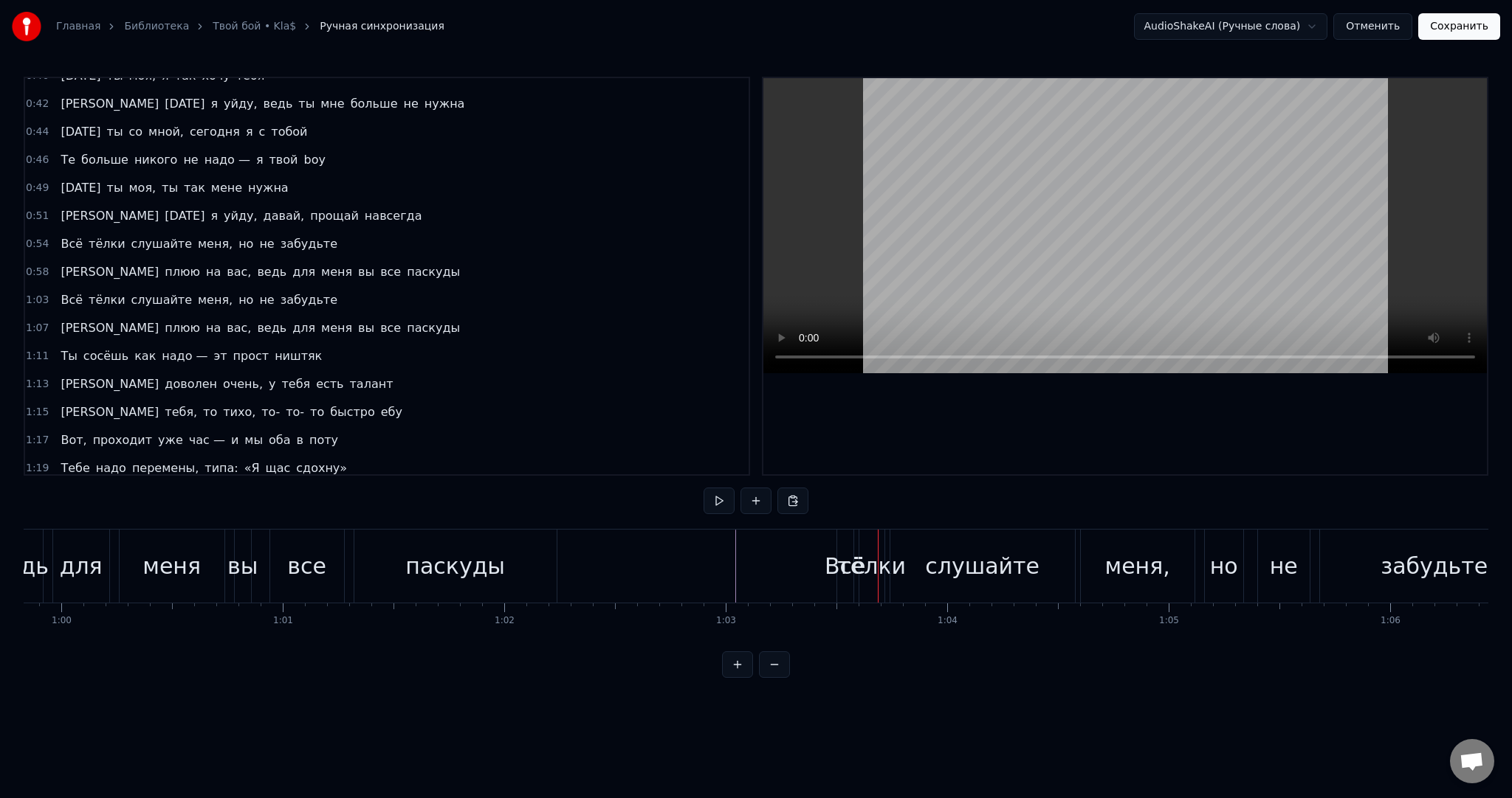
click at [844, 558] on div "тёлки" at bounding box center [871, 566] width 68 height 33
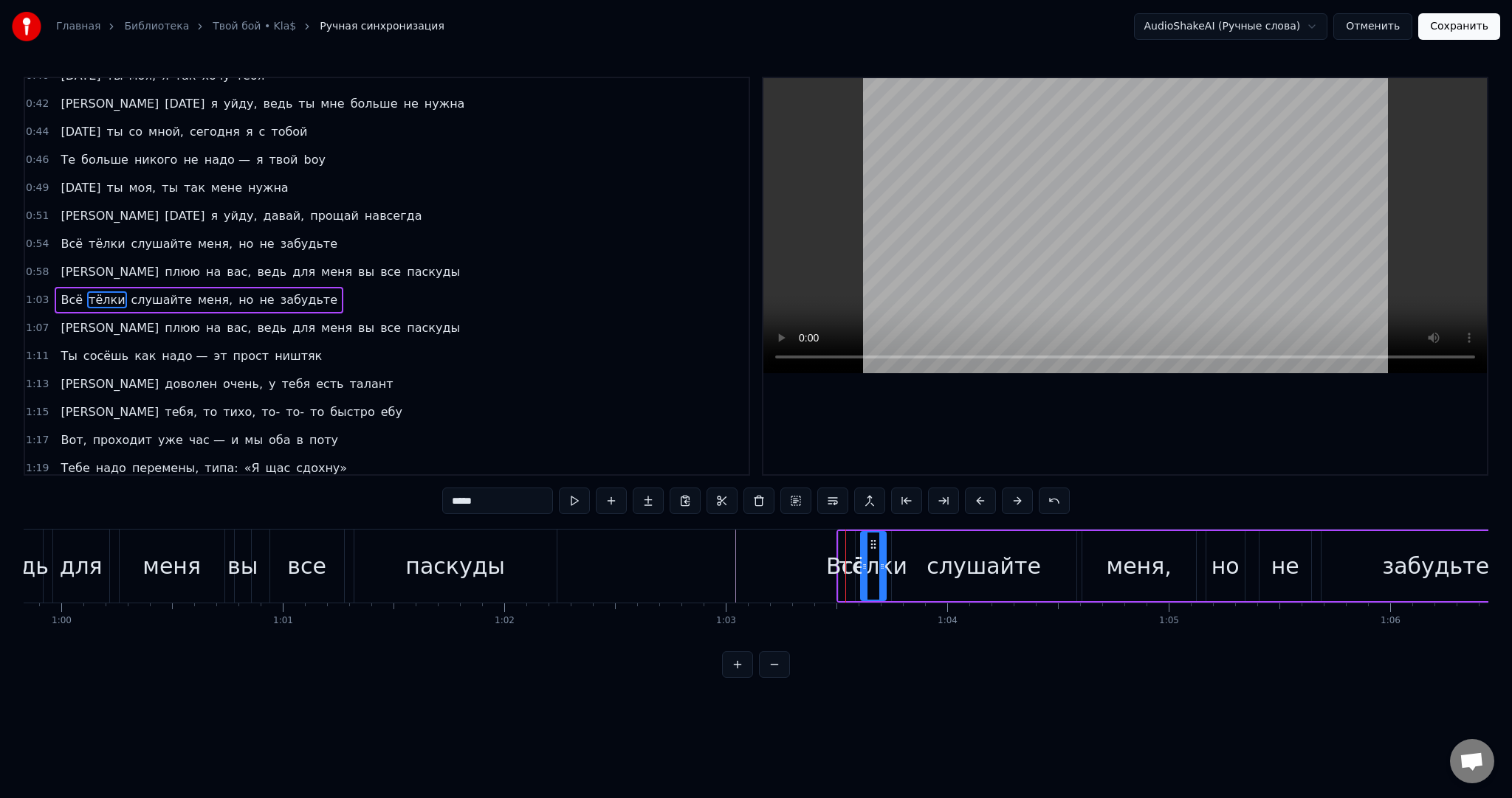
click at [63, 291] on span "Всё" at bounding box center [71, 300] width 25 height 17
drag, startPoint x: 841, startPoint y: 543, endPoint x: 801, endPoint y: 543, distance: 40.0
click at [835, 543] on div at bounding box center [837, 567] width 6 height 67
drag, startPoint x: 809, startPoint y: 543, endPoint x: 755, endPoint y: 553, distance: 54.9
click at [709, 544] on icon at bounding box center [712, 545] width 12 height 12
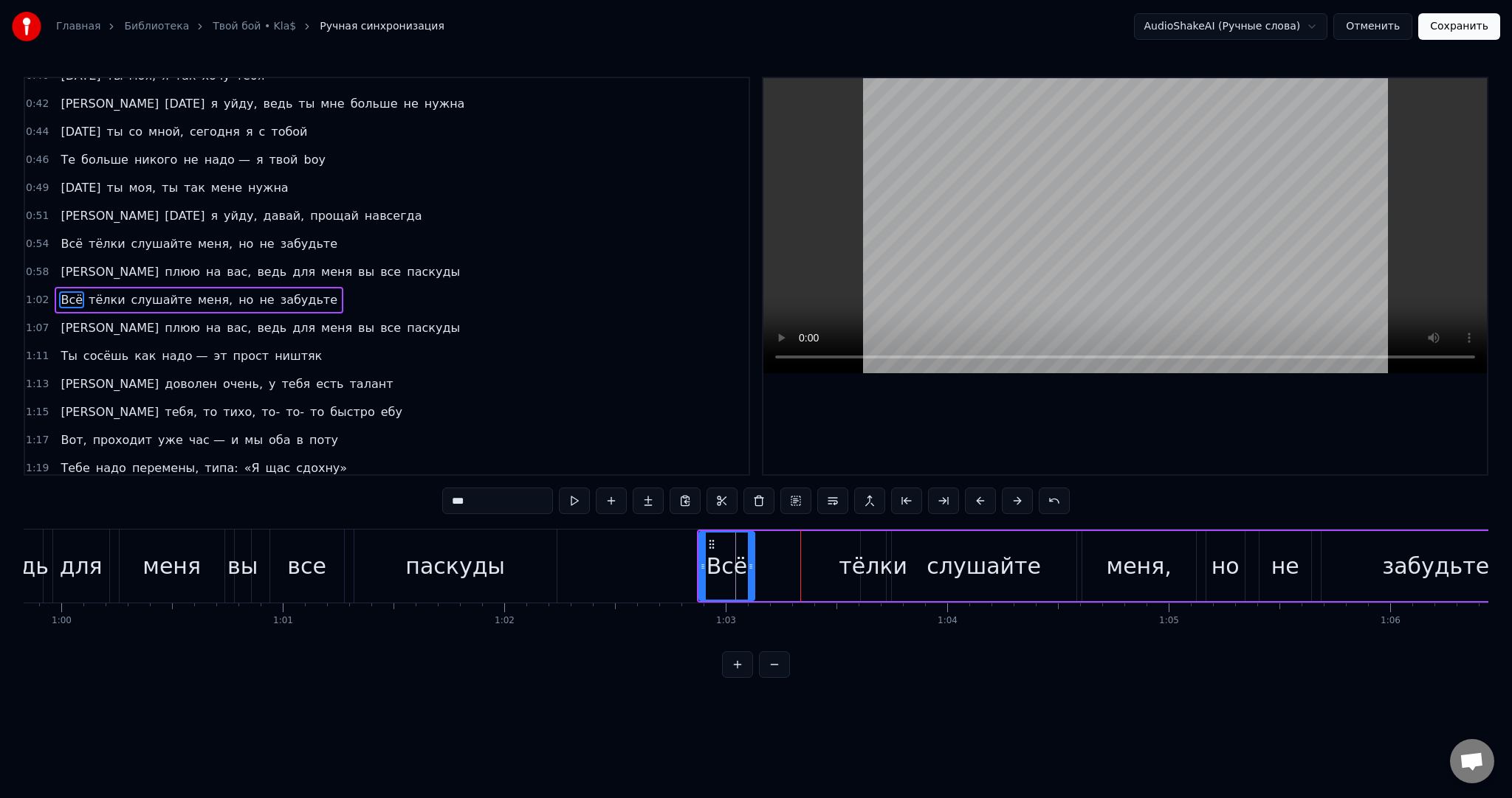
click at [859, 566] on div "тёлки" at bounding box center [873, 566] width 68 height 33
type input "*****"
drag, startPoint x: 869, startPoint y: 543, endPoint x: 782, endPoint y: 544, distance: 87.0
click at [782, 544] on icon at bounding box center [785, 545] width 12 height 12
drag, startPoint x: 794, startPoint y: 554, endPoint x: 823, endPoint y: 554, distance: 29.0
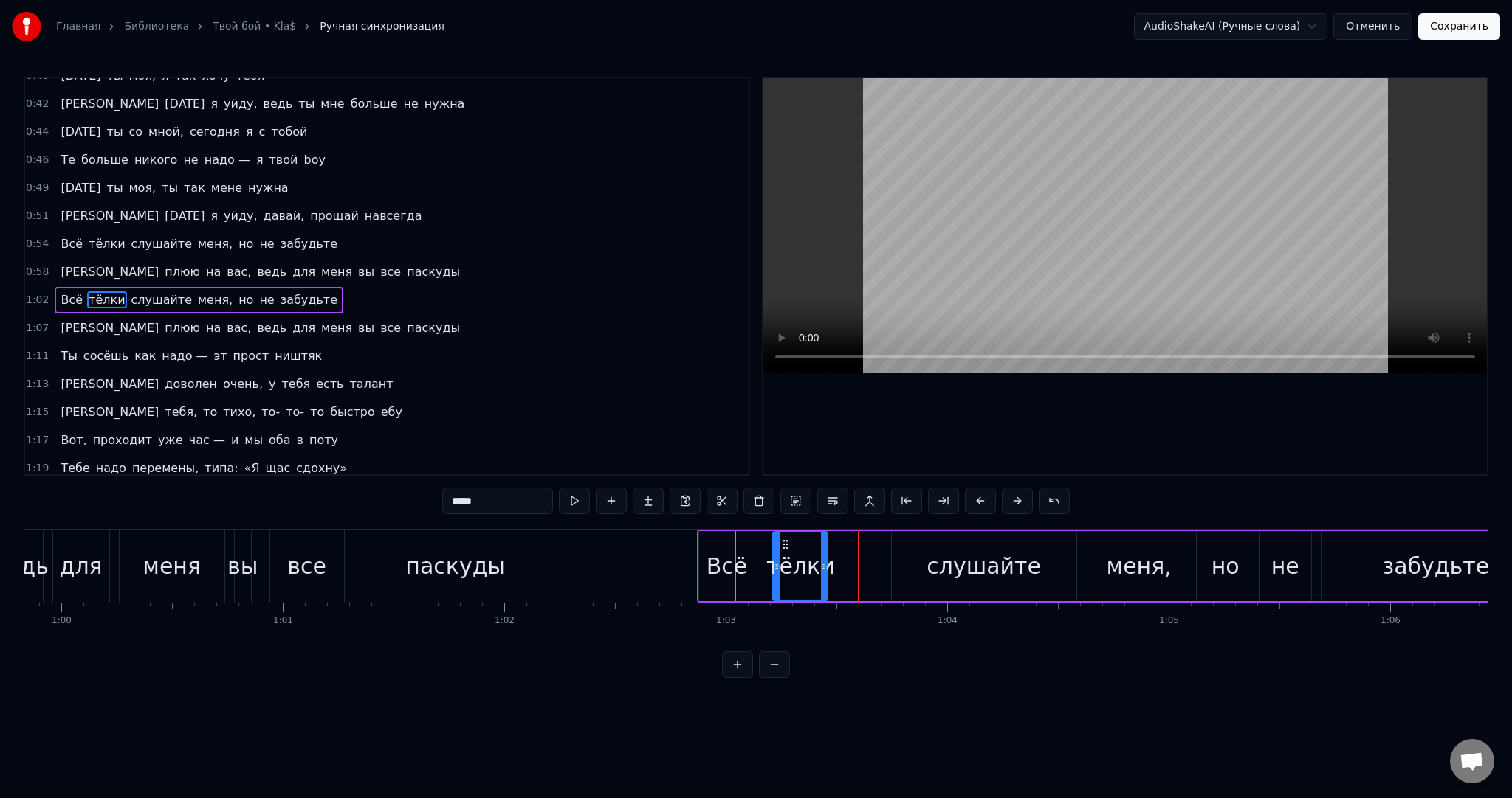
click at [823, 554] on div at bounding box center [823, 567] width 6 height 67
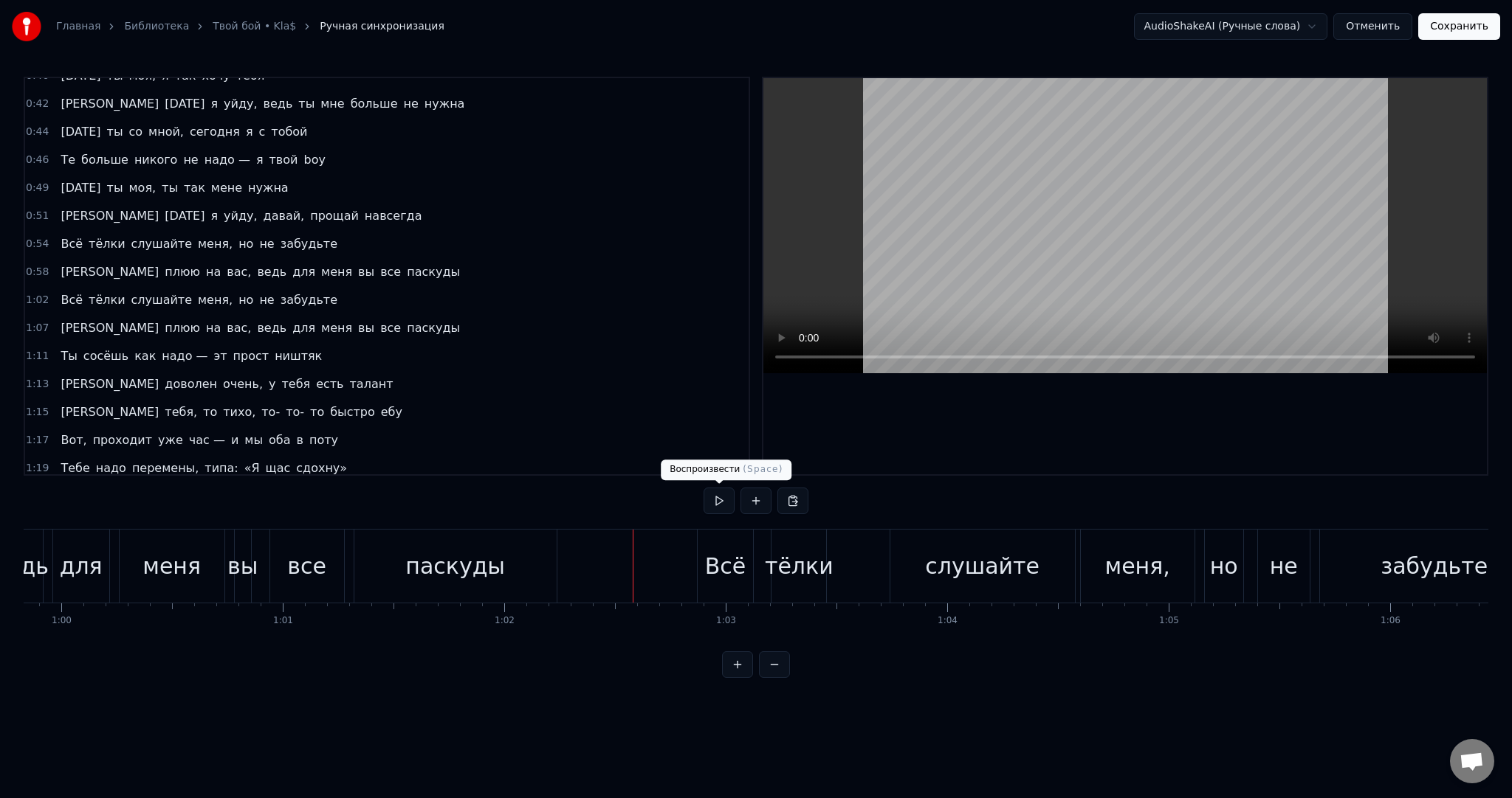
click at [722, 501] on button at bounding box center [719, 501] width 31 height 27
click at [723, 501] on button at bounding box center [719, 501] width 31 height 27
click at [888, 553] on div "Всё тёлки слушайте меня, но не забудьте" at bounding box center [1124, 566] width 855 height 73
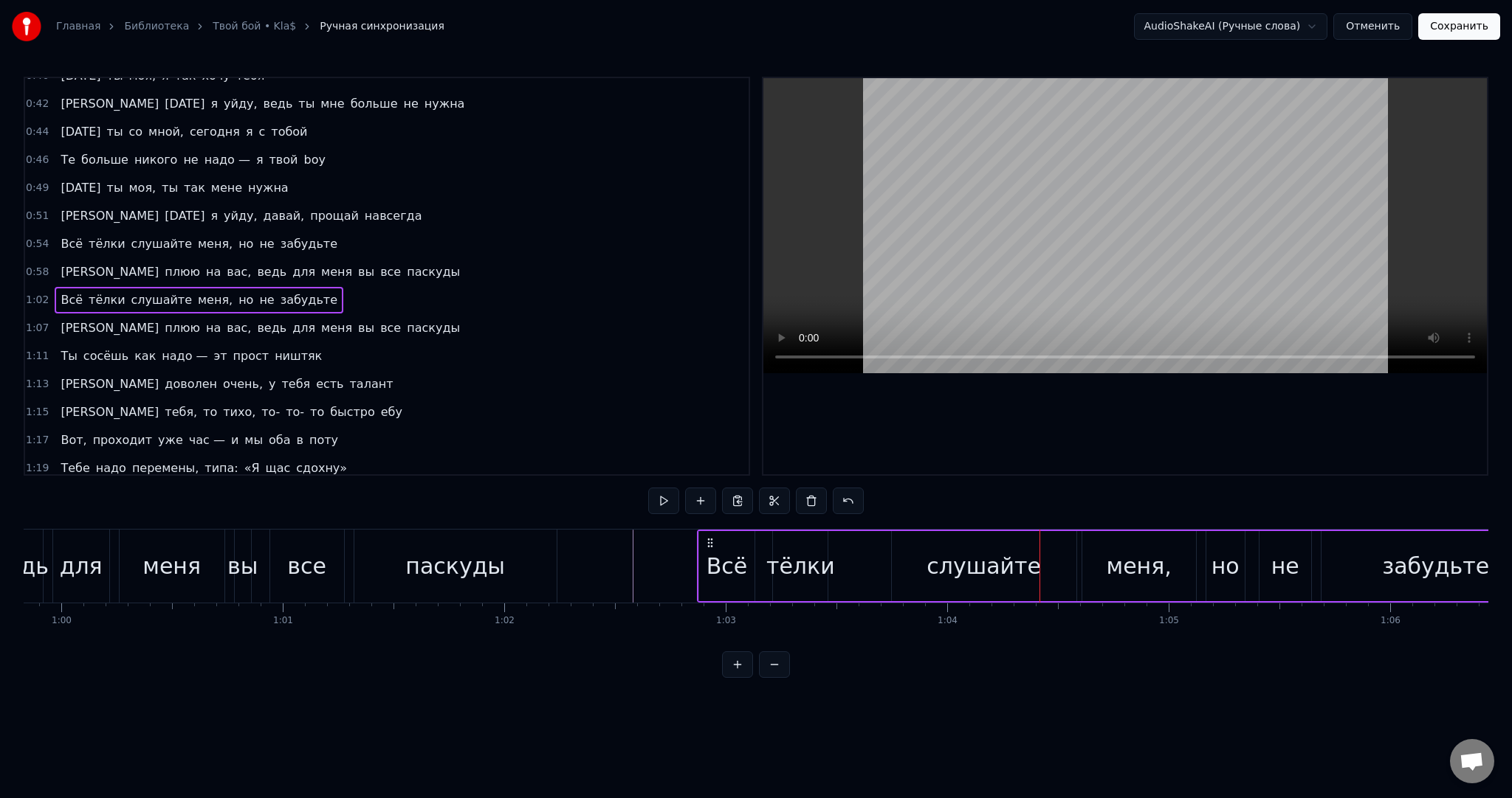
click at [898, 554] on div "слушайте" at bounding box center [984, 566] width 185 height 70
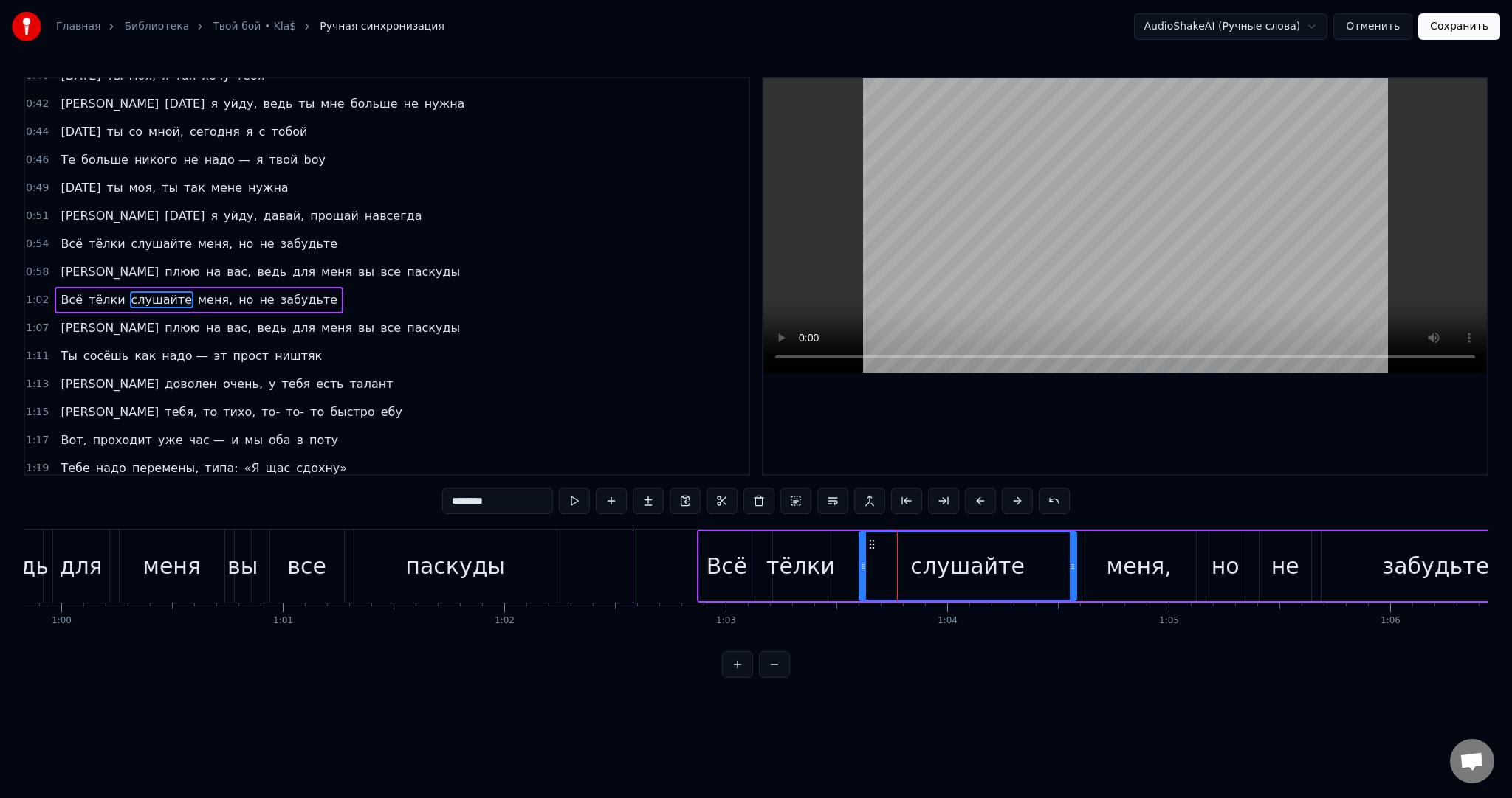
drag, startPoint x: 894, startPoint y: 555, endPoint x: 823, endPoint y: 558, distance: 71.1
click at [861, 556] on div at bounding box center [862, 567] width 6 height 67
click at [708, 560] on div "Всё" at bounding box center [727, 566] width 56 height 70
type input "***"
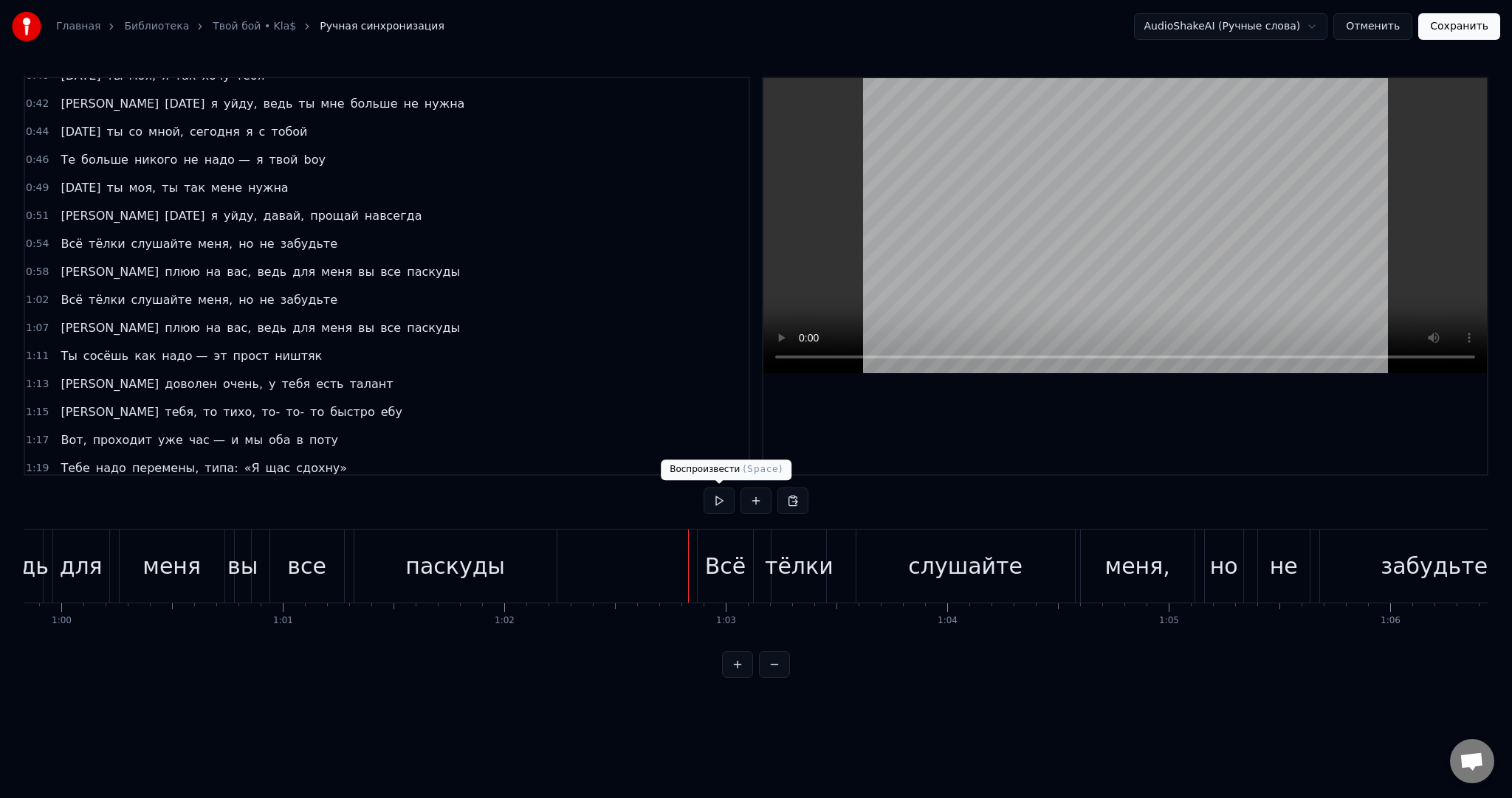
click at [717, 505] on button at bounding box center [719, 501] width 31 height 27
click at [721, 504] on button at bounding box center [719, 501] width 31 height 27
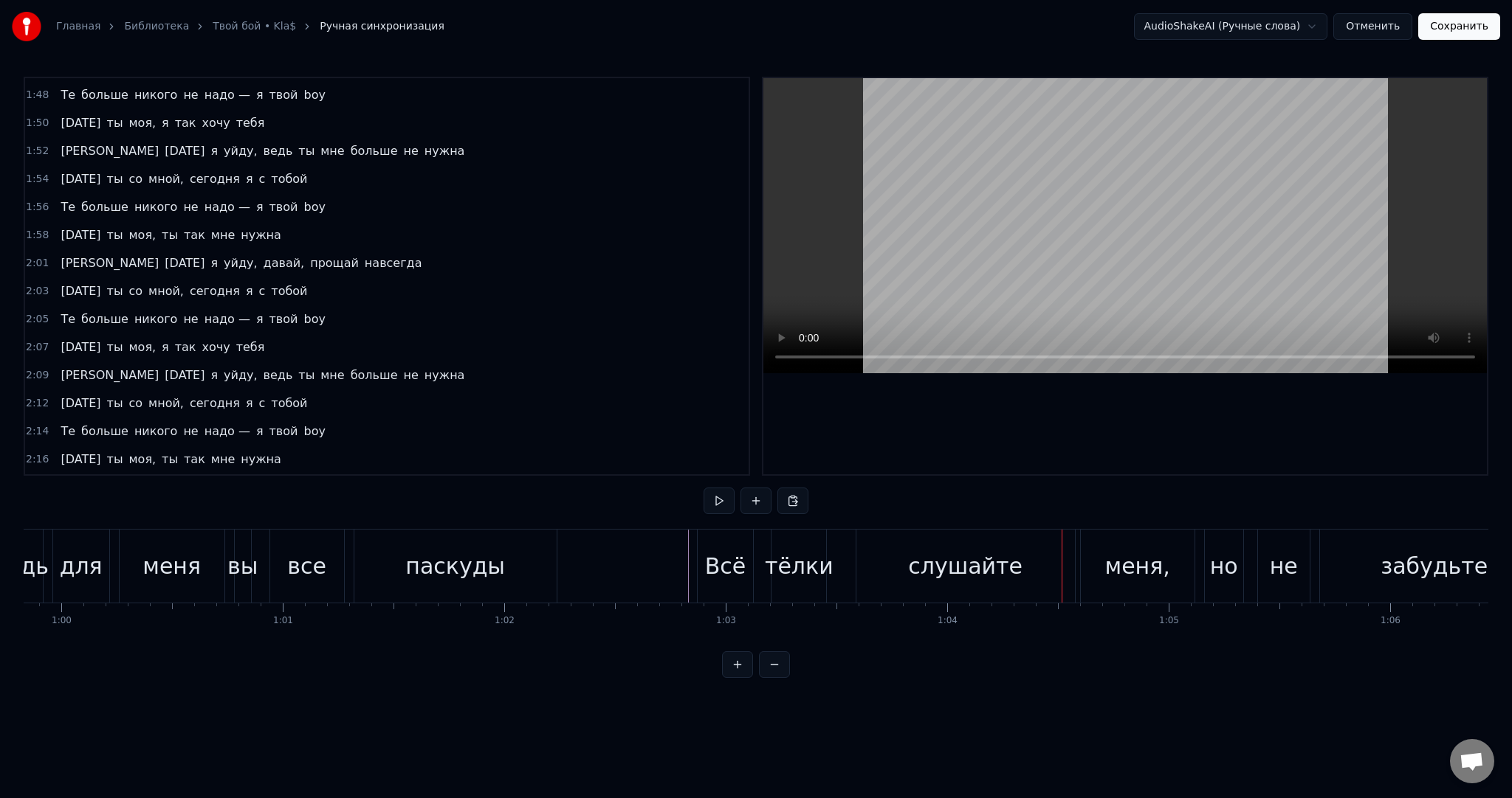
scroll to position [1333, 0]
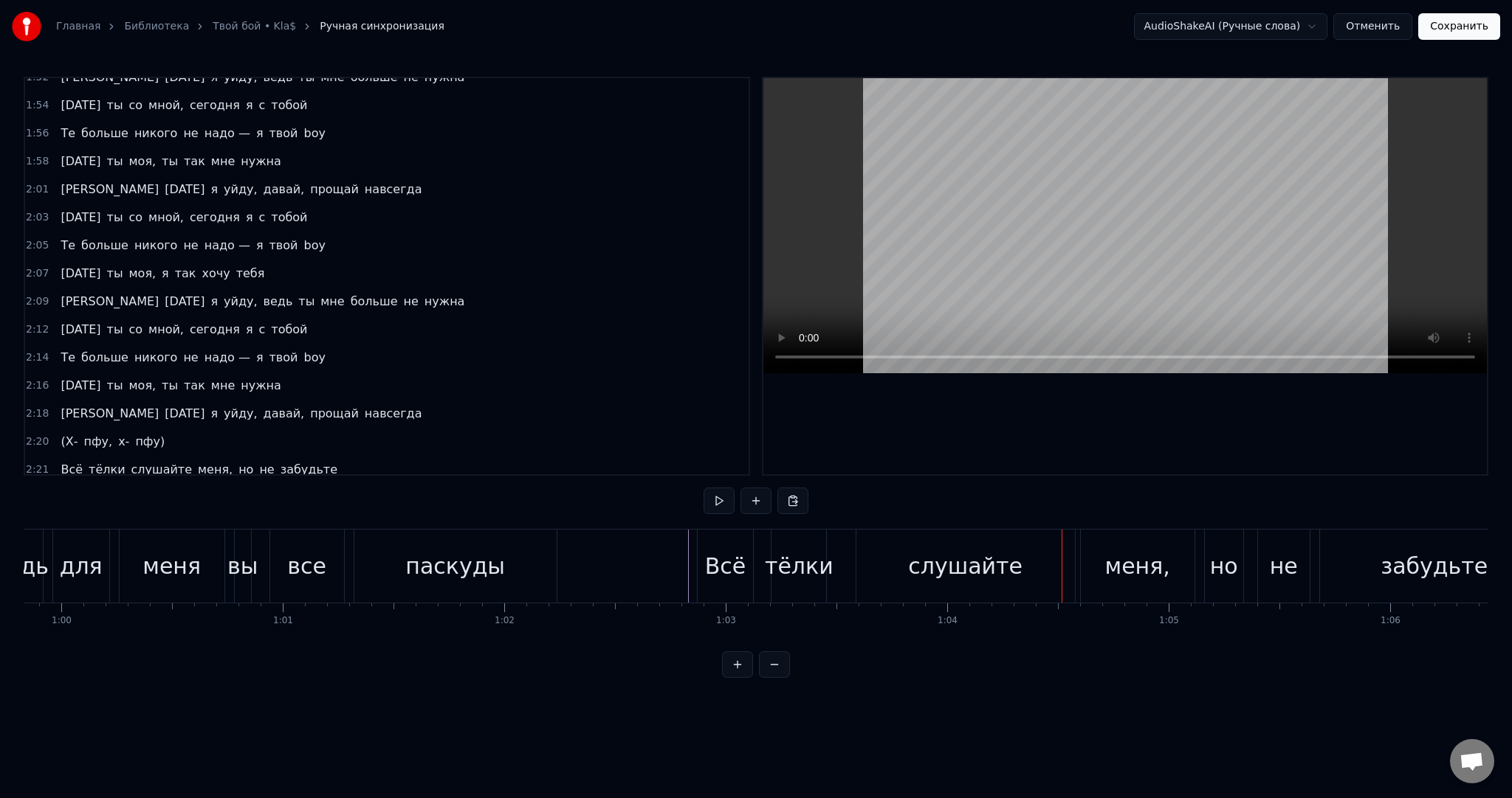
click at [59, 433] on span "(Х-" at bounding box center [68, 441] width 20 height 17
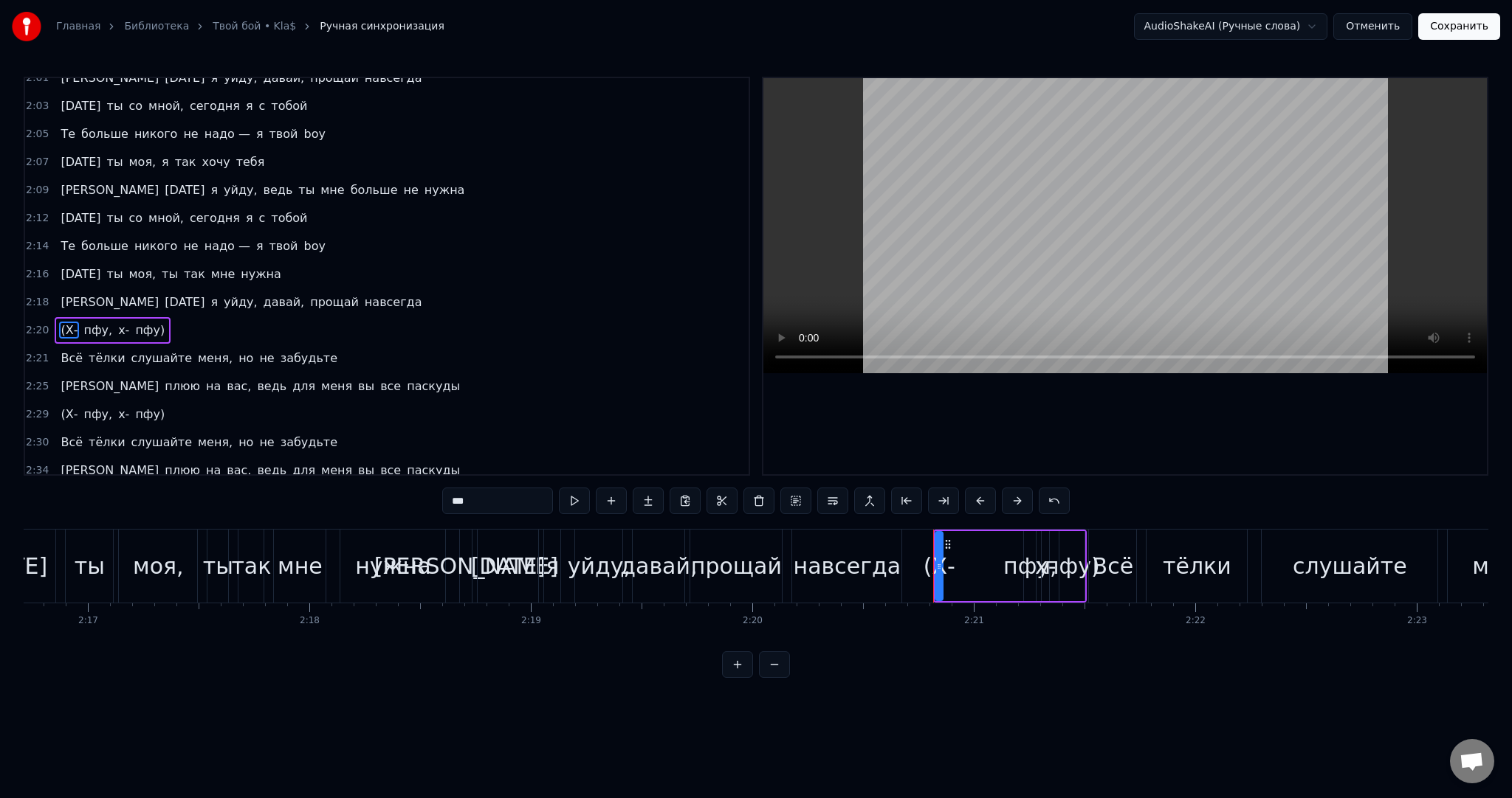
scroll to position [0, 30321]
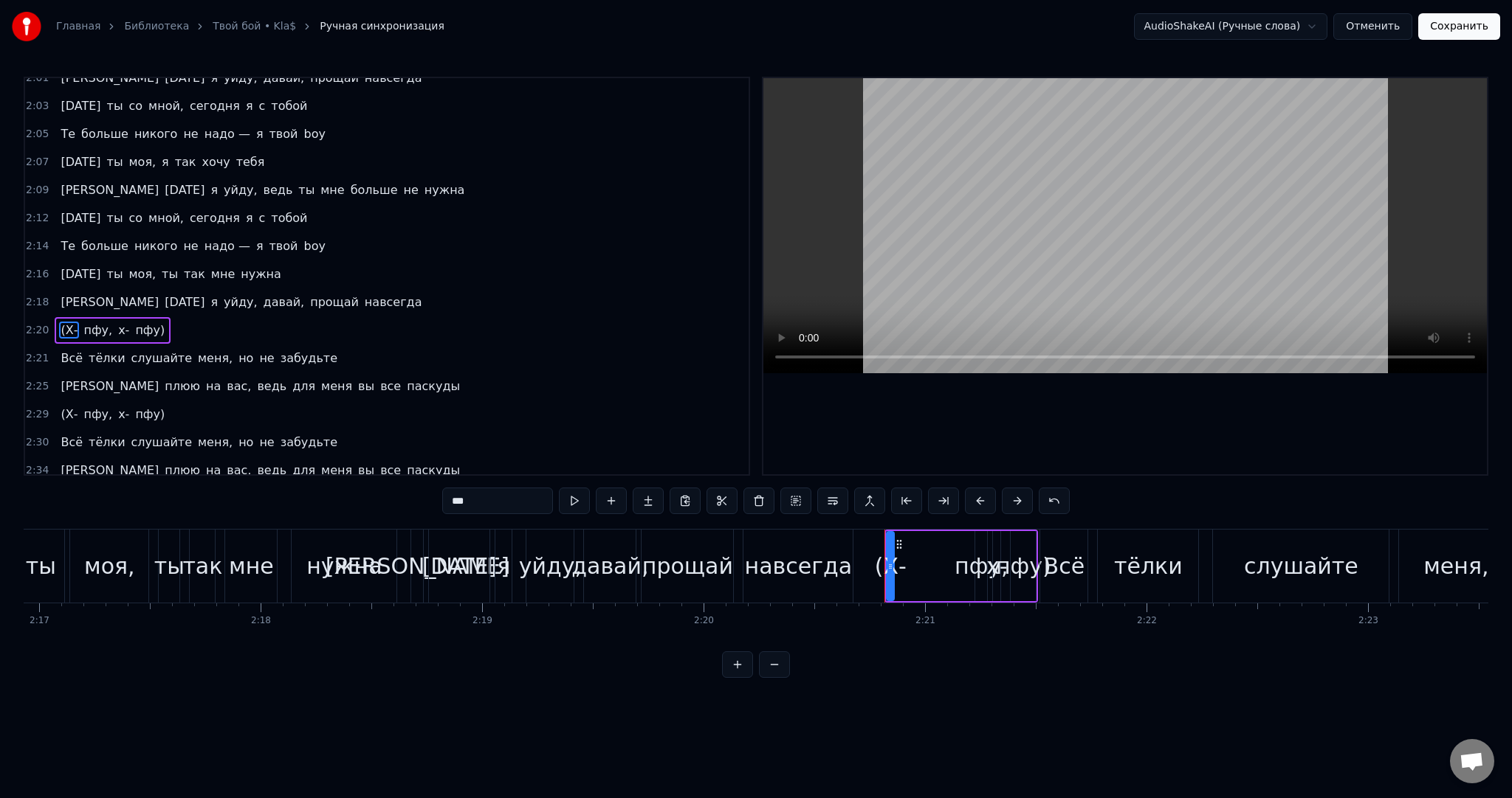
click at [736, 575] on div "А [DATE] я уйду, давай, прощай навсегда" at bounding box center [633, 566] width 446 height 73
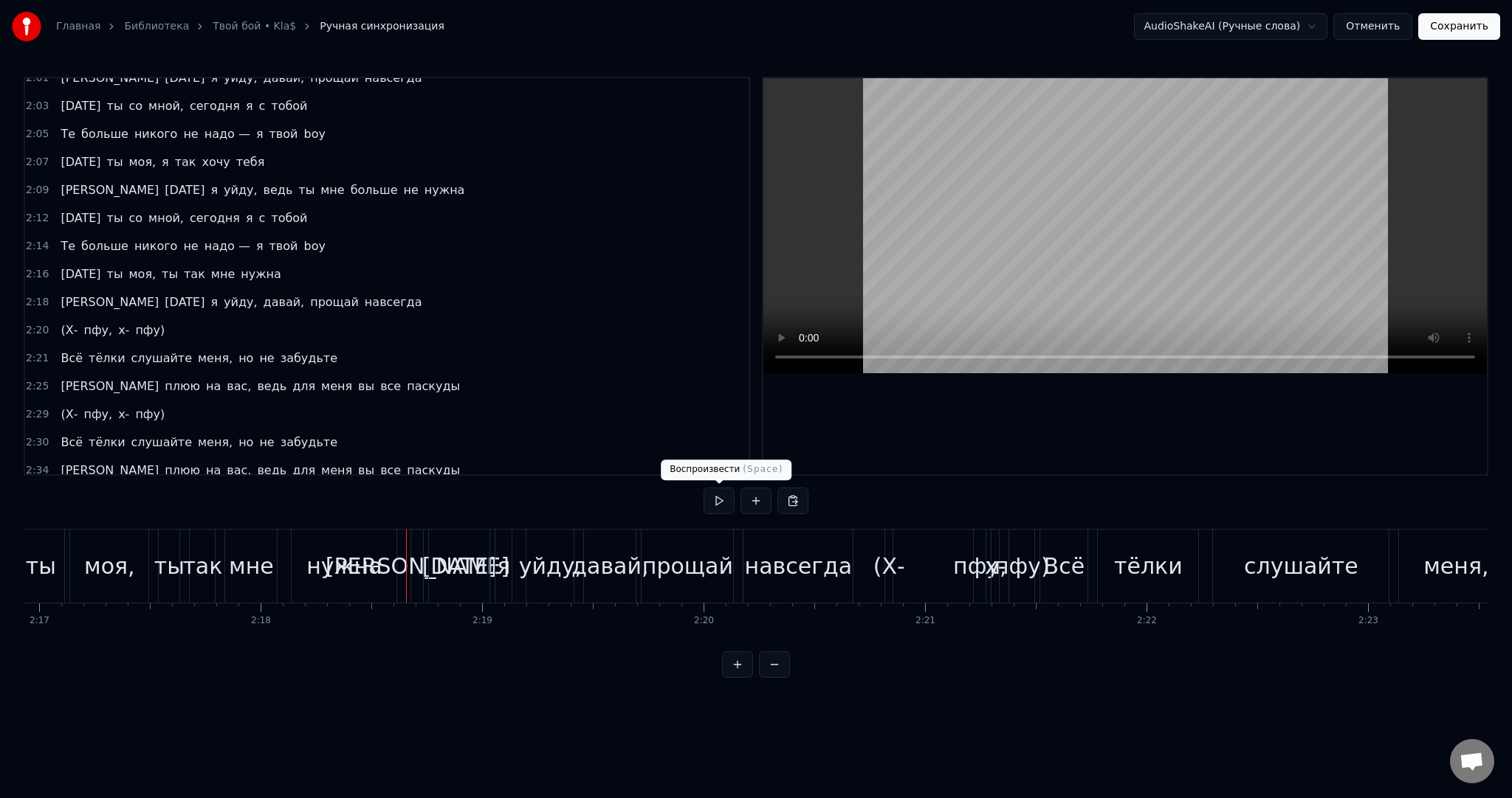
click at [721, 503] on button at bounding box center [719, 501] width 31 height 27
click at [62, 406] on span "(Х-" at bounding box center [68, 415] width 20 height 17
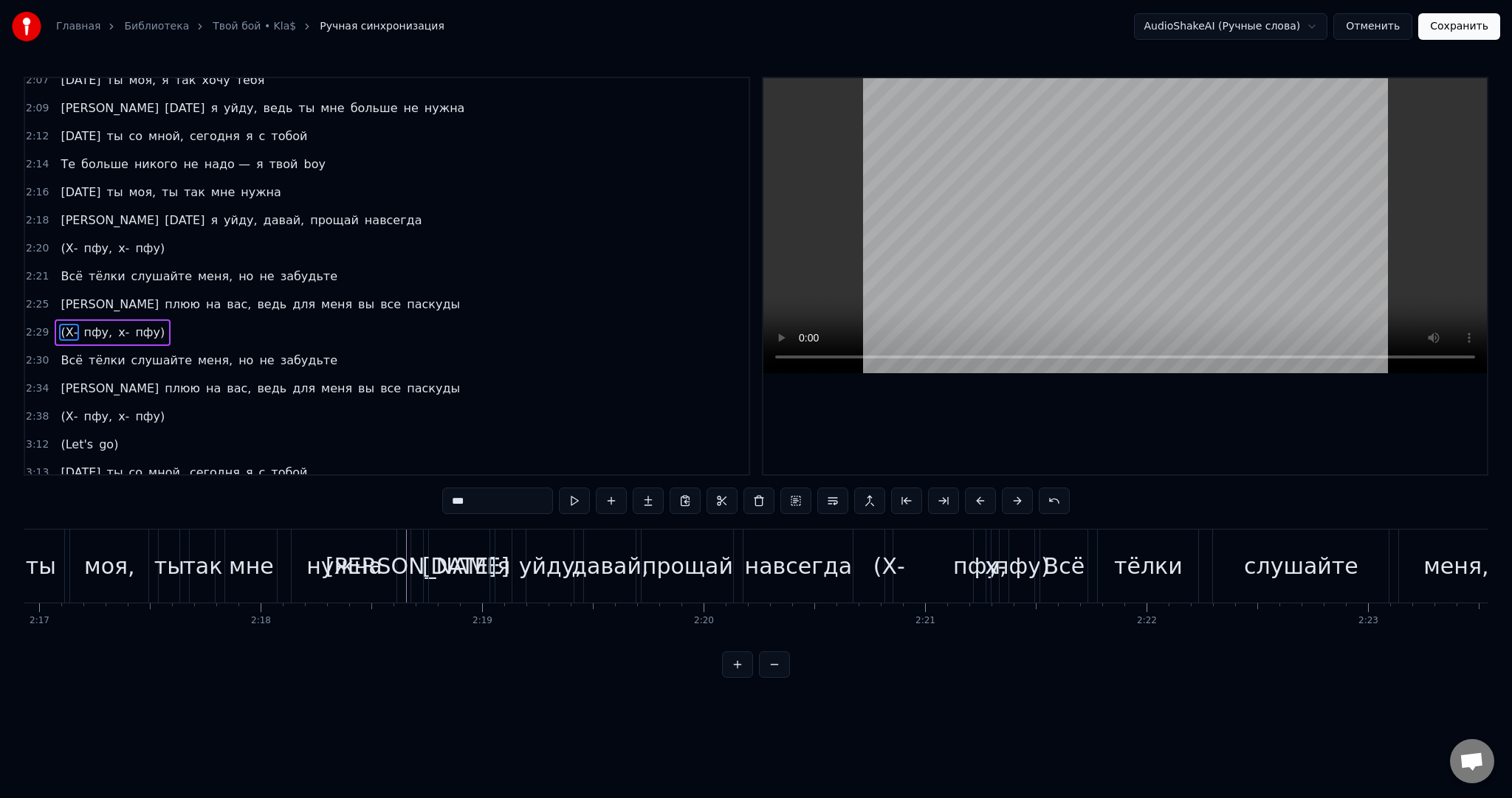
scroll to position [0, 33070]
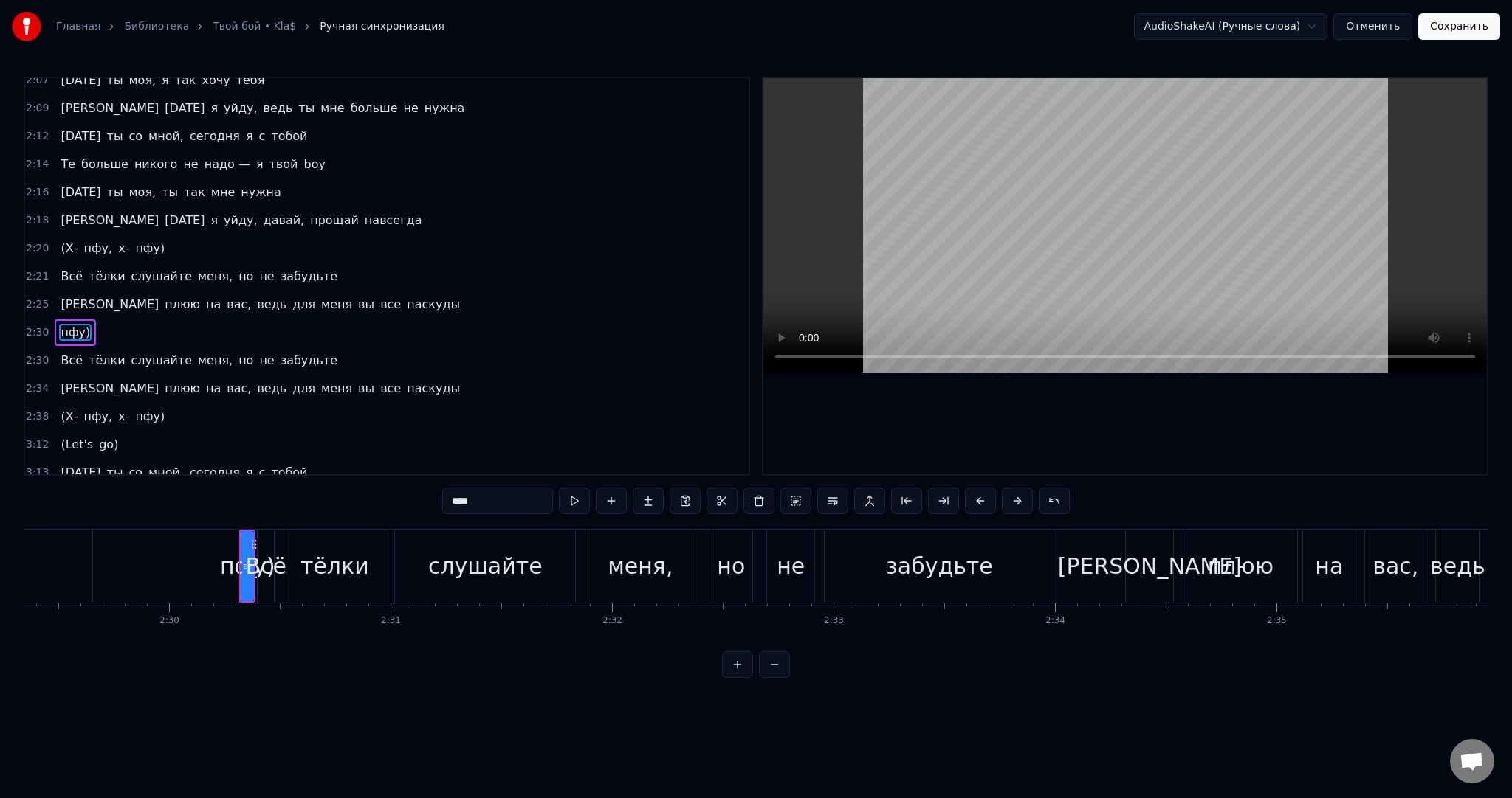
type input "***"
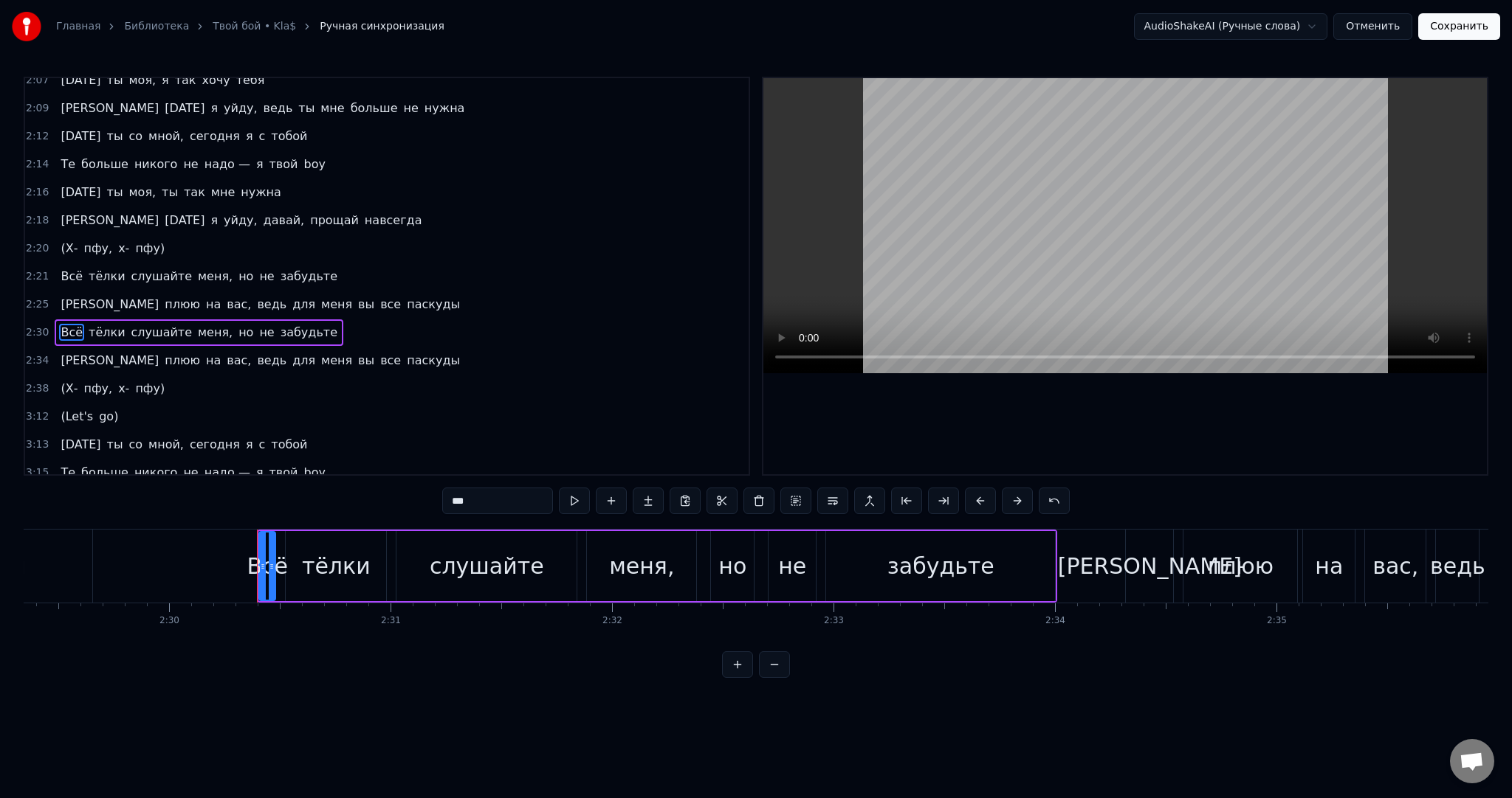
click at [64, 324] on span "Всё" at bounding box center [71, 332] width 25 height 17
click at [264, 545] on div at bounding box center [263, 567] width 6 height 67
drag, startPoint x: 259, startPoint y: 546, endPoint x: 201, endPoint y: 548, distance: 58.0
click at [203, 548] on div at bounding box center [206, 567] width 6 height 67
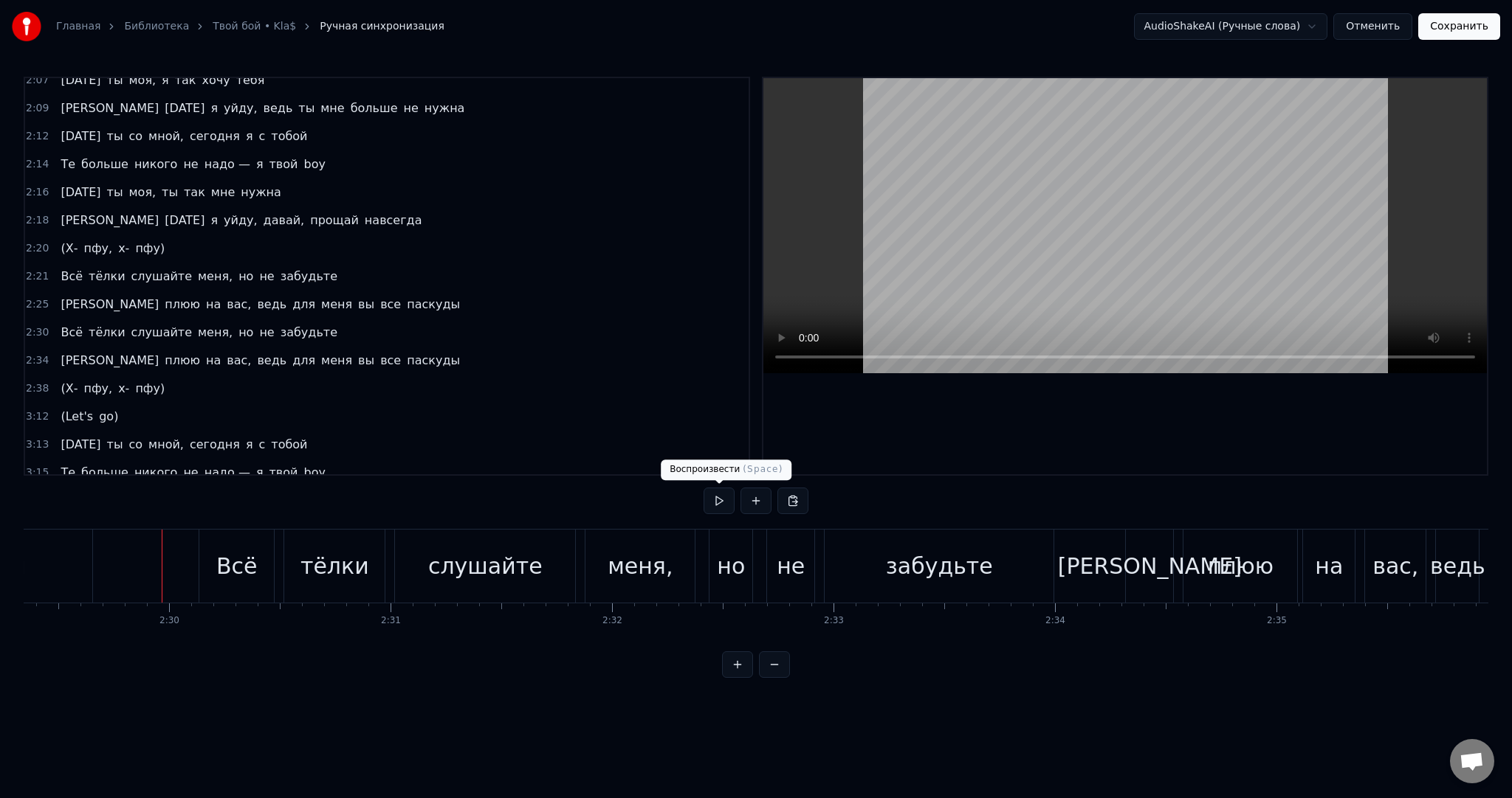
click at [717, 503] on button at bounding box center [719, 501] width 31 height 27
click at [721, 510] on button at bounding box center [719, 501] width 31 height 27
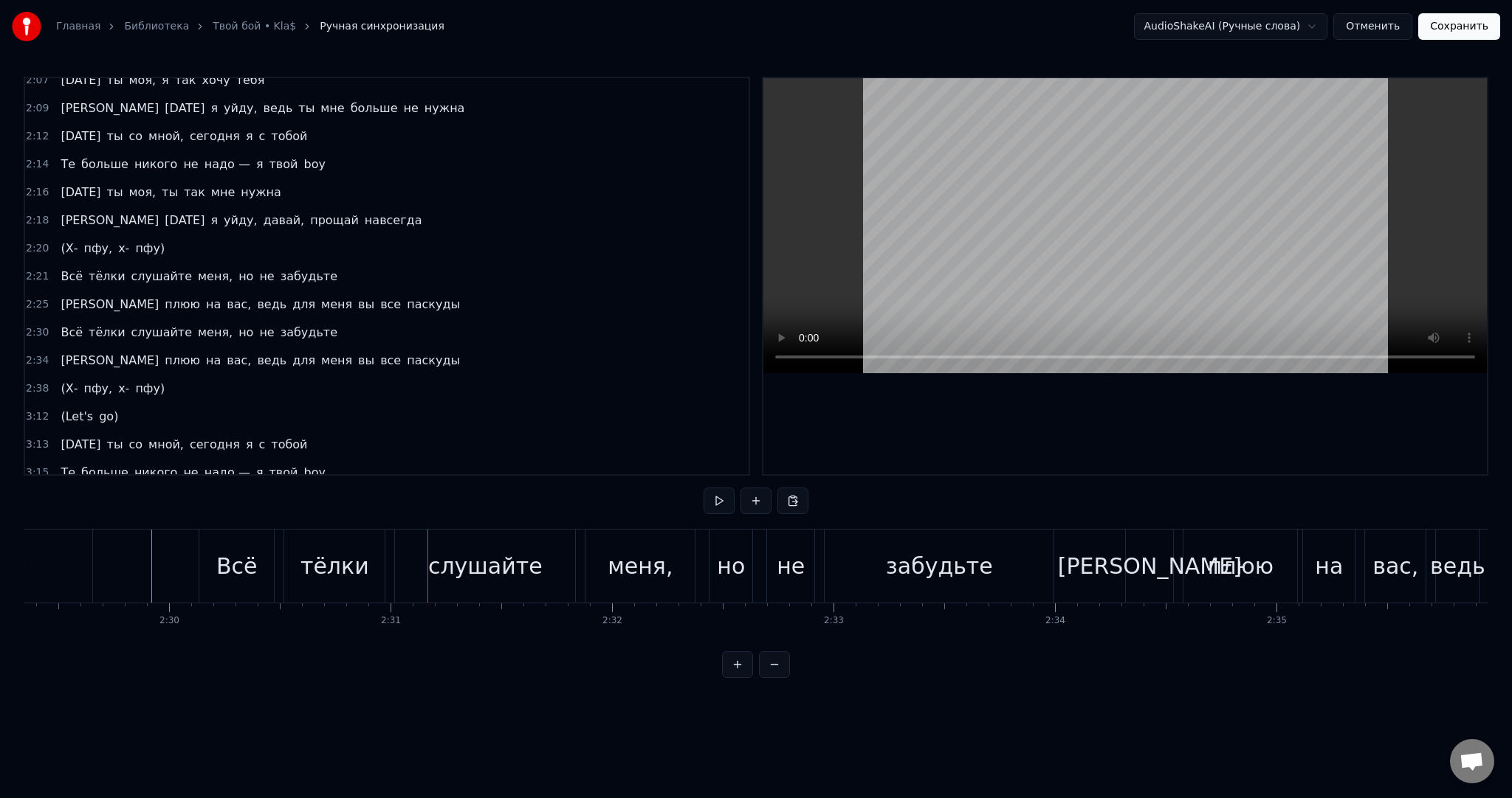
click at [239, 558] on div "Всё" at bounding box center [237, 566] width 41 height 33
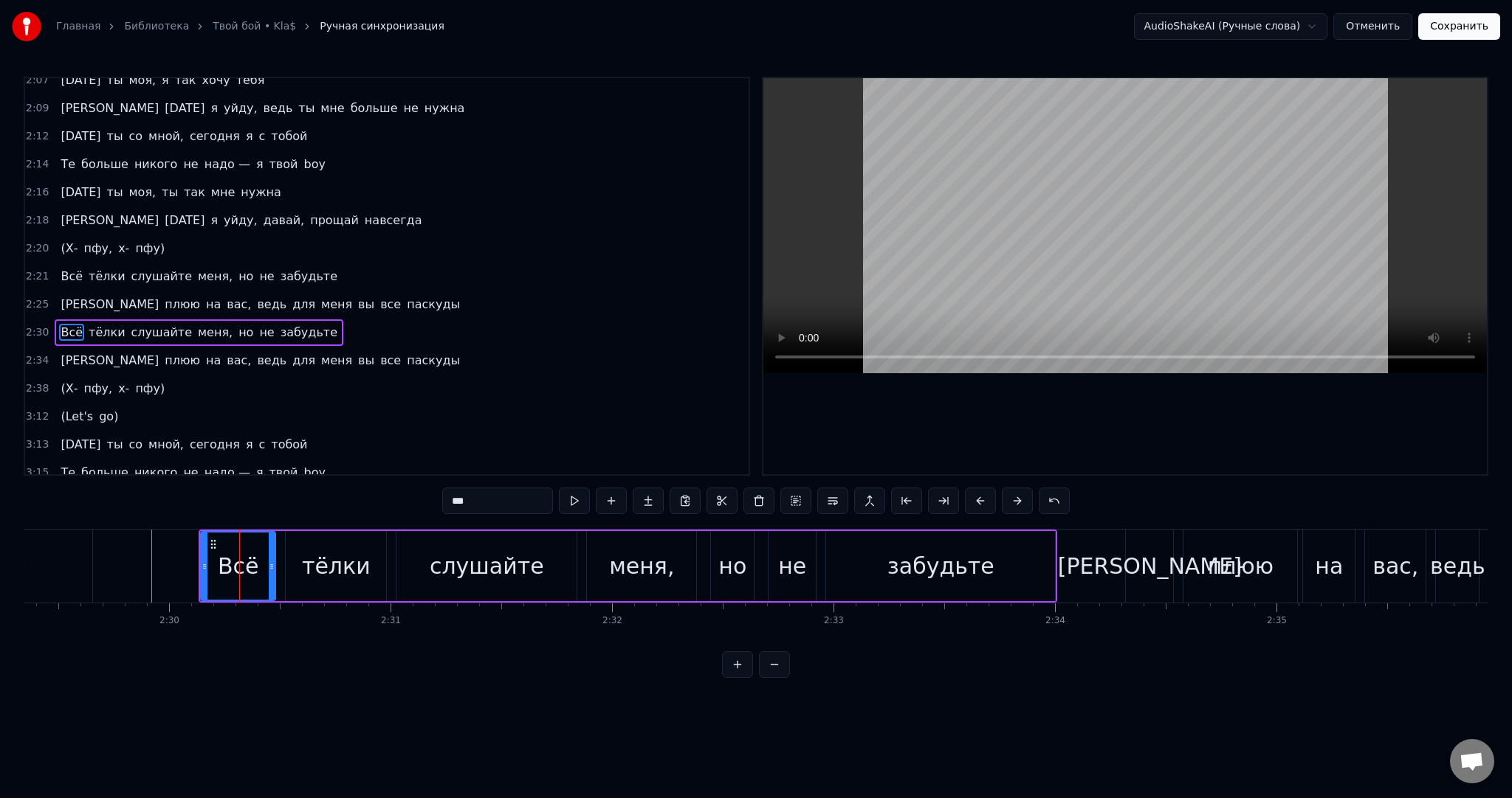
click at [502, 492] on input "***" at bounding box center [498, 501] width 111 height 27
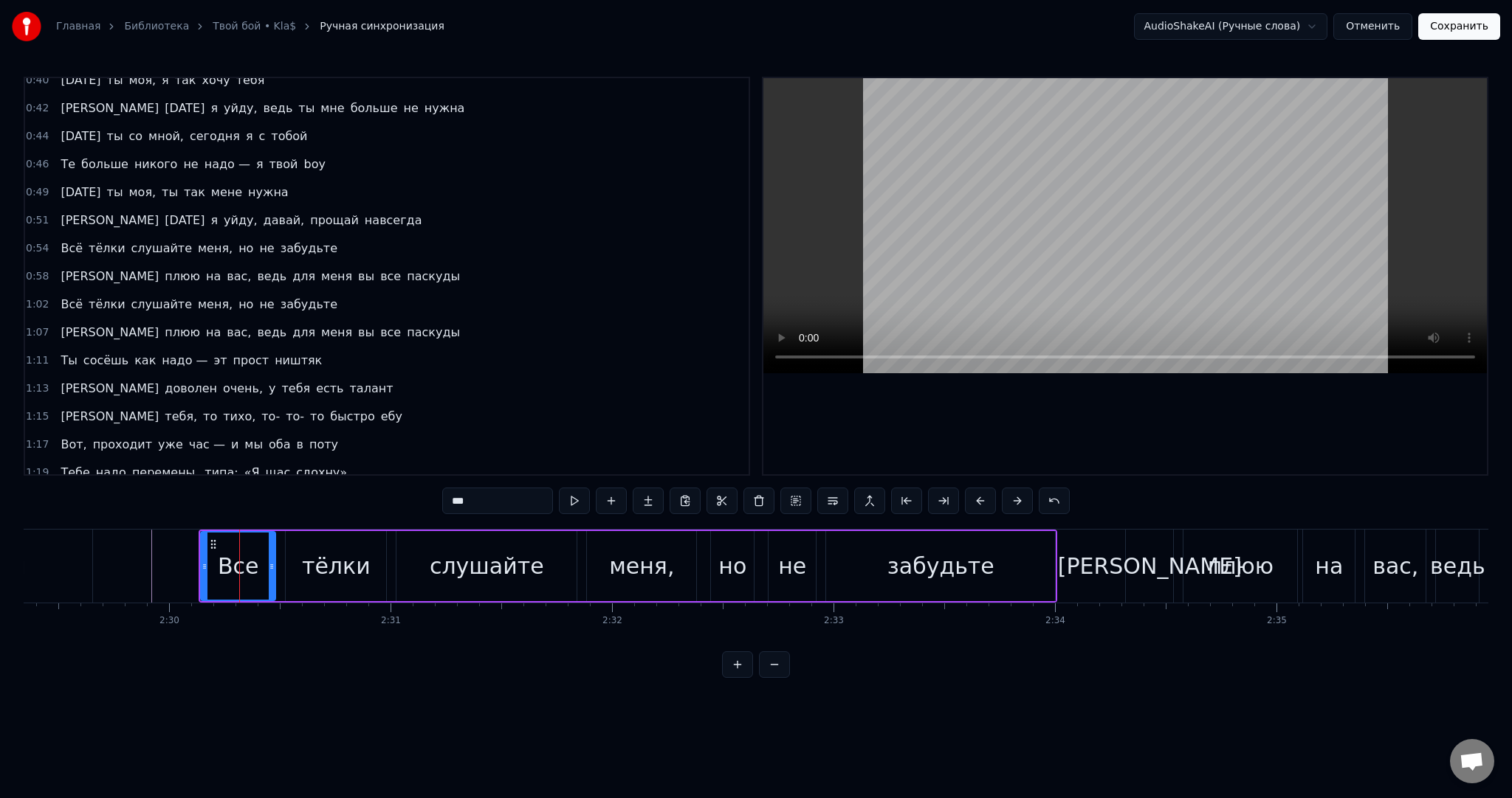
scroll to position [590, 0]
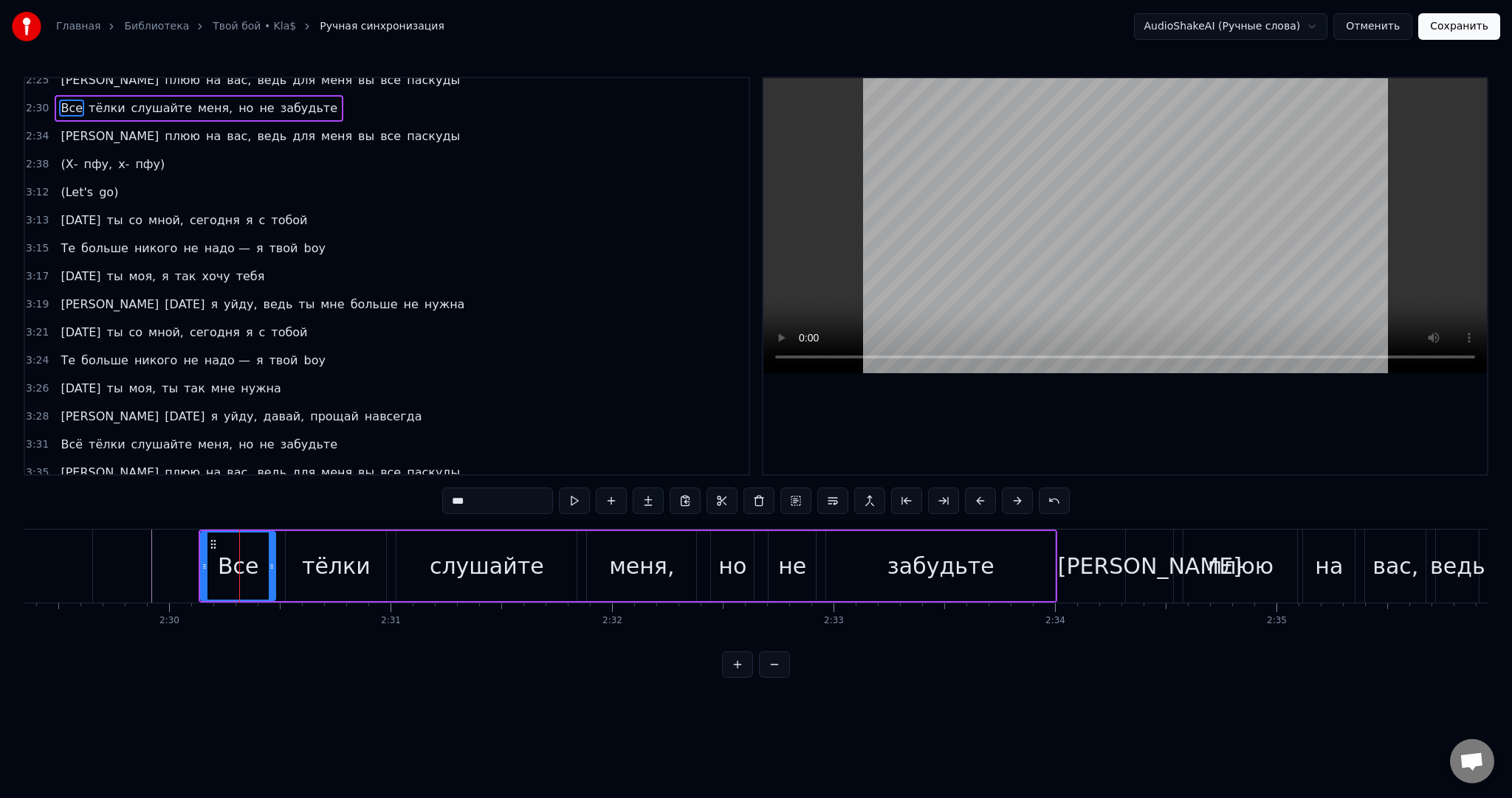
click at [62, 436] on span "Всё" at bounding box center [71, 445] width 25 height 17
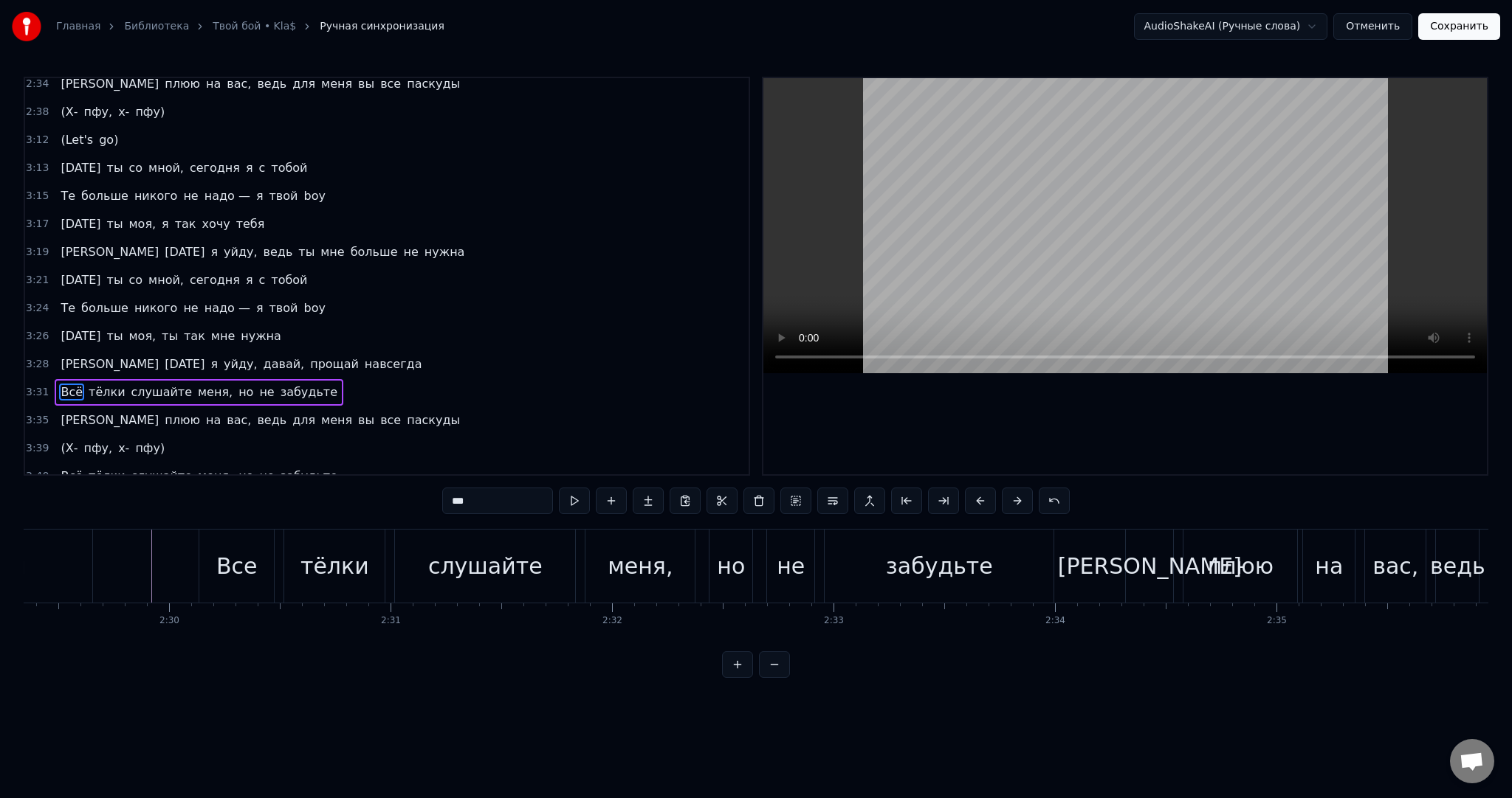
scroll to position [0, 46746]
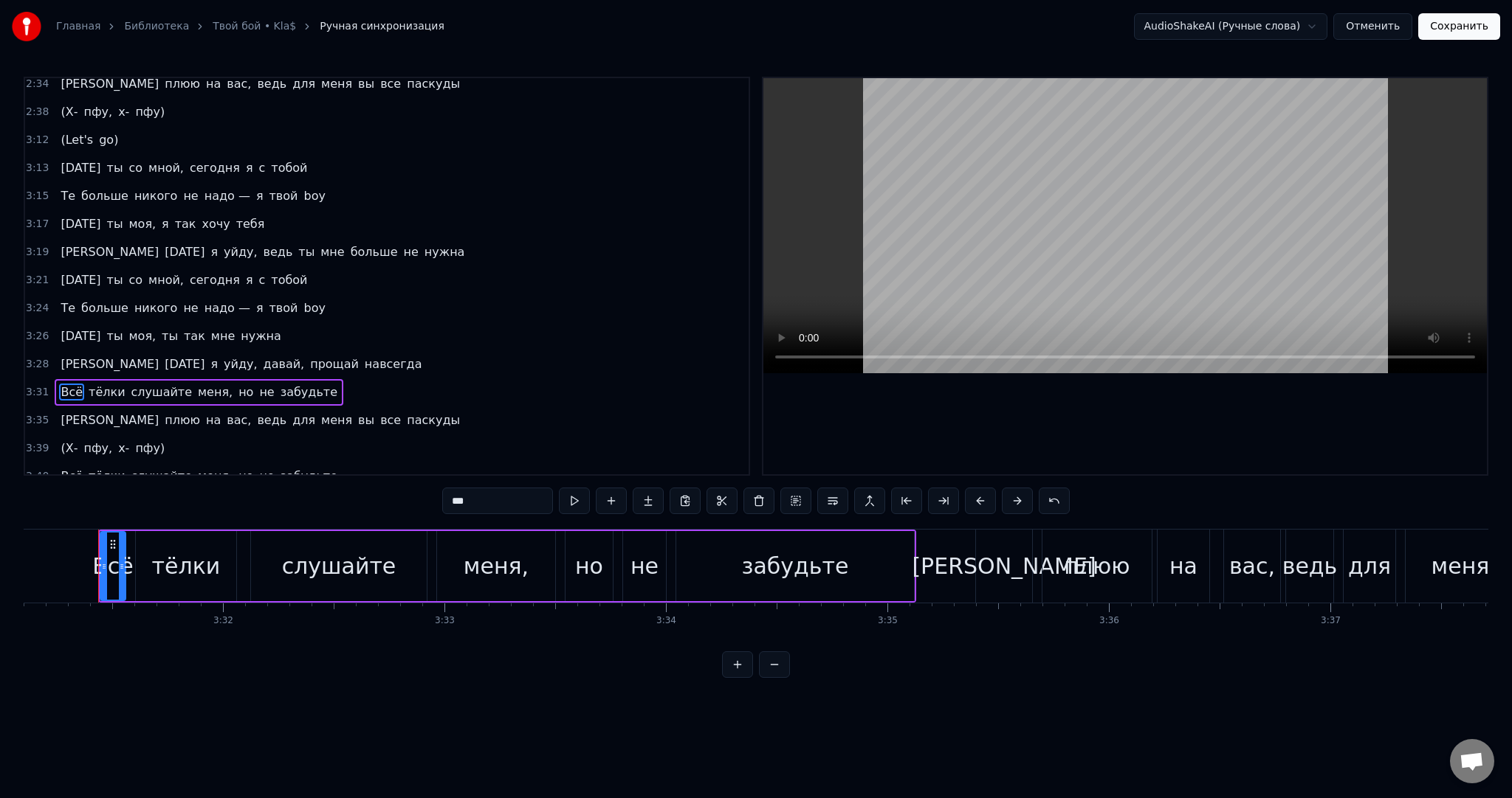
click at [481, 503] on input "***" at bounding box center [498, 501] width 111 height 27
drag, startPoint x: 95, startPoint y: 560, endPoint x: 54, endPoint y: 558, distance: 41.0
click at [54, 558] on div at bounding box center [56, 567] width 6 height 67
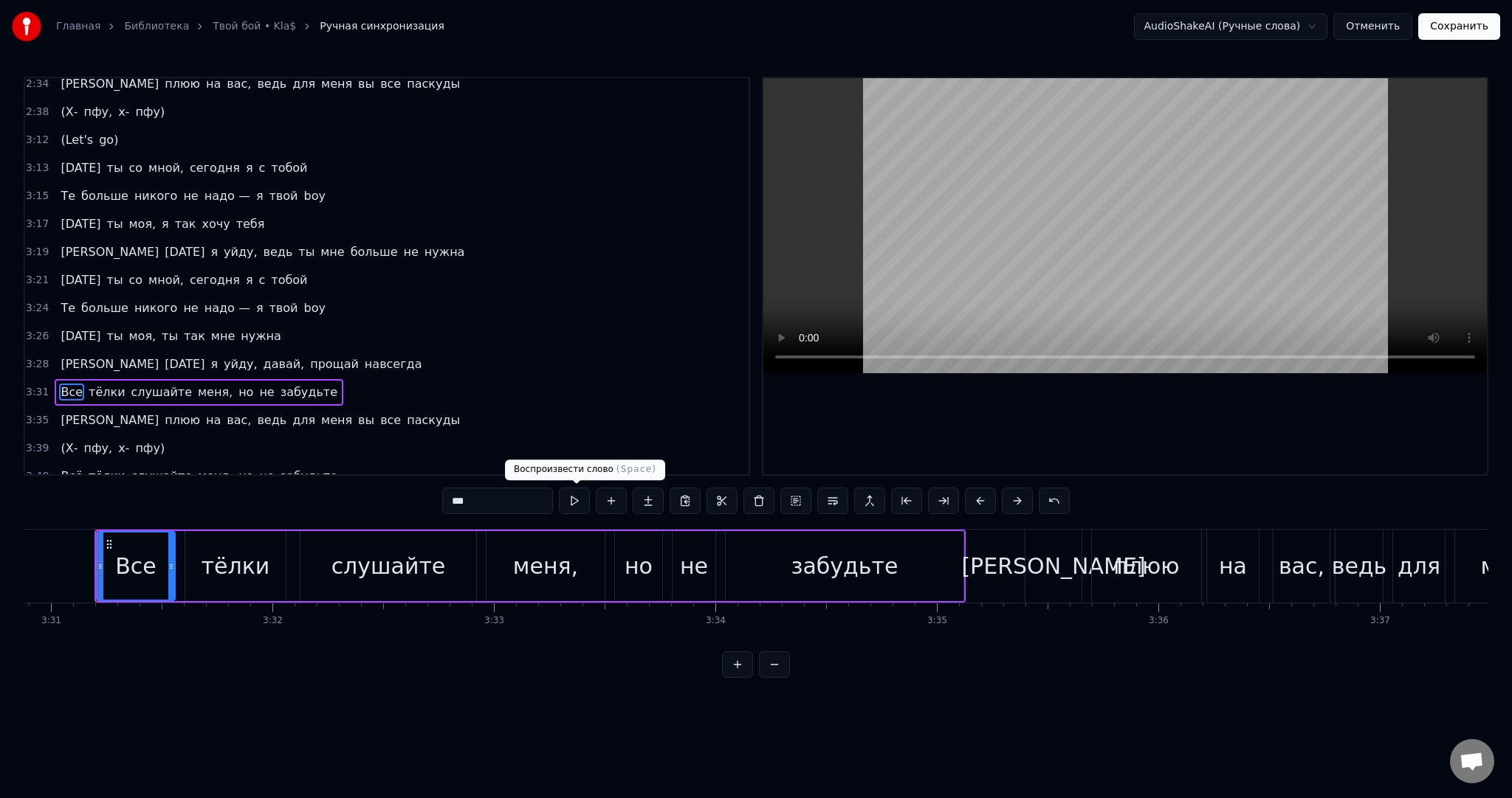
click at [593, 502] on div "***" at bounding box center [756, 501] width 627 height 27
click at [588, 502] on button at bounding box center [575, 501] width 31 height 27
click at [67, 468] on span "Всё" at bounding box center [71, 477] width 25 height 17
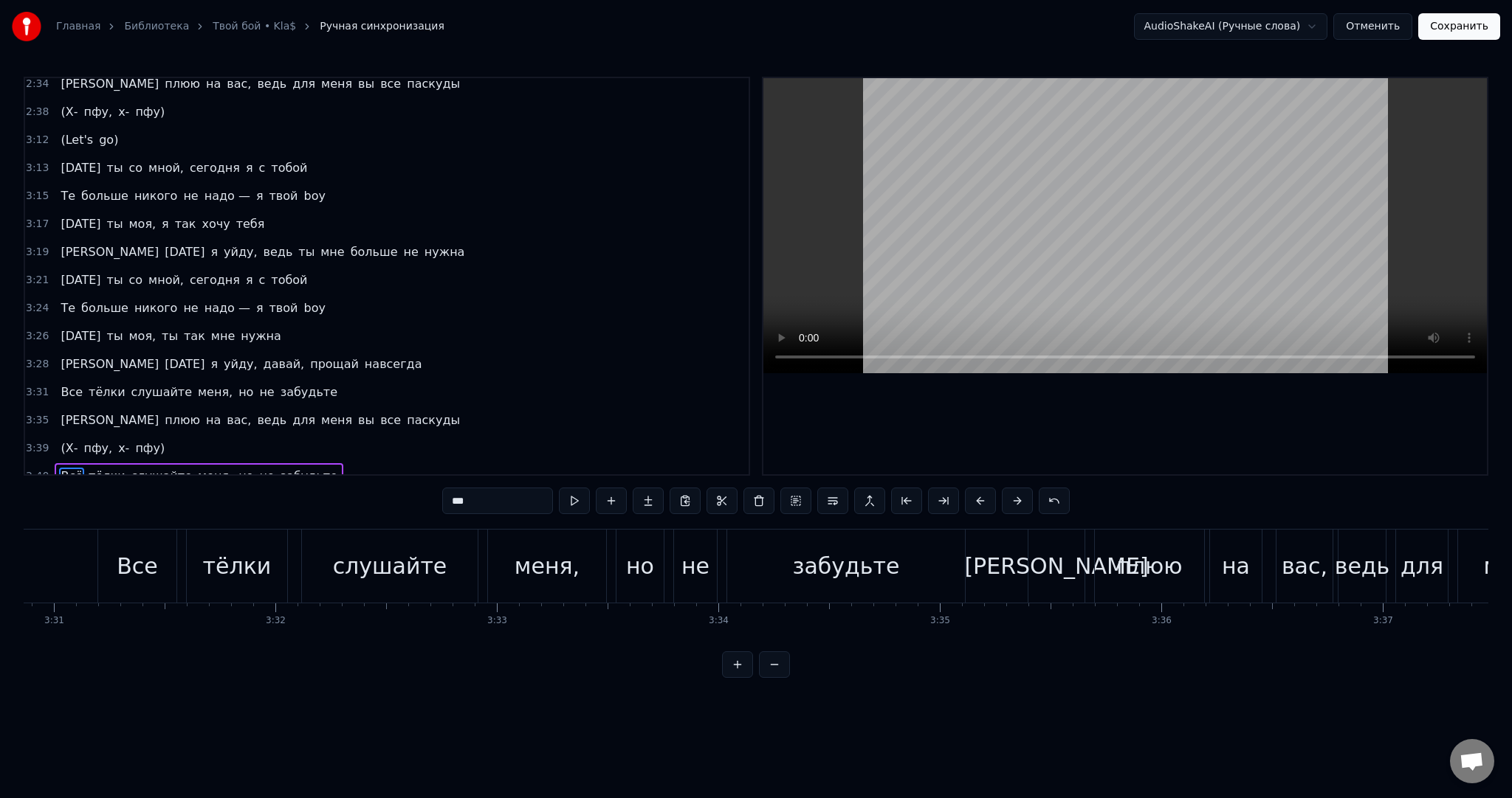
scroll to position [0, 48654]
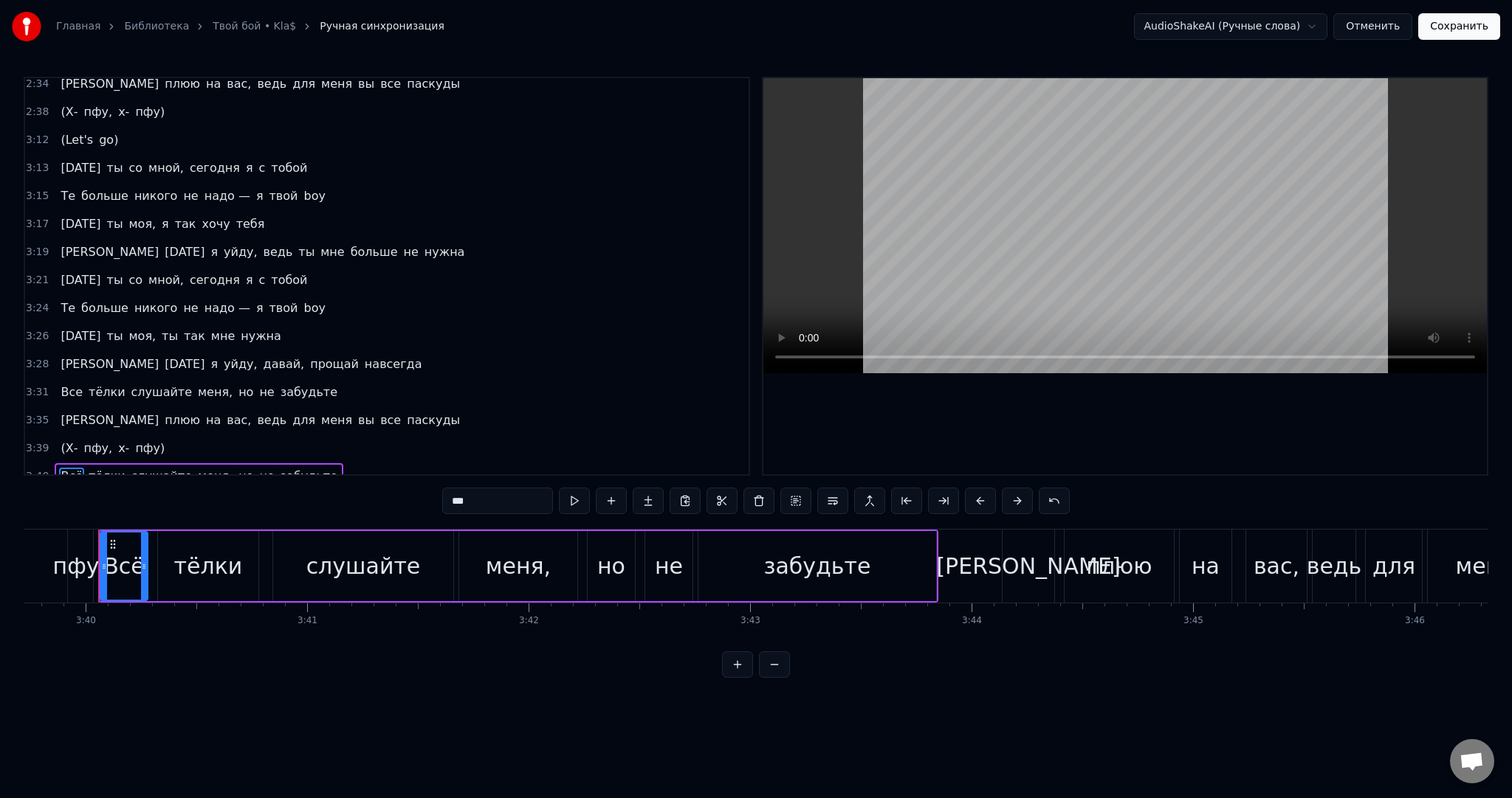
click at [503, 504] on input "***" at bounding box center [498, 501] width 111 height 27
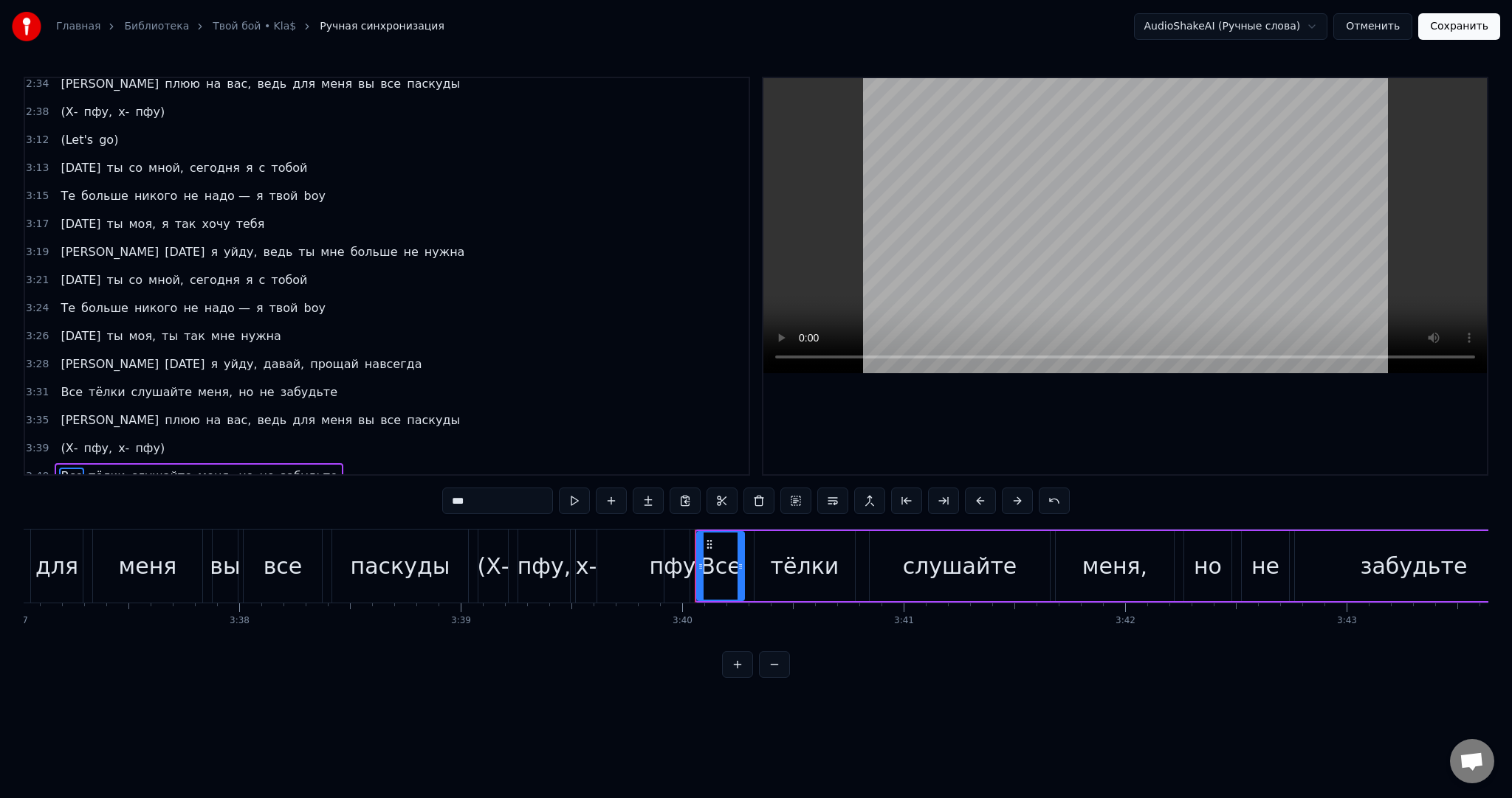
scroll to position [0, 47939]
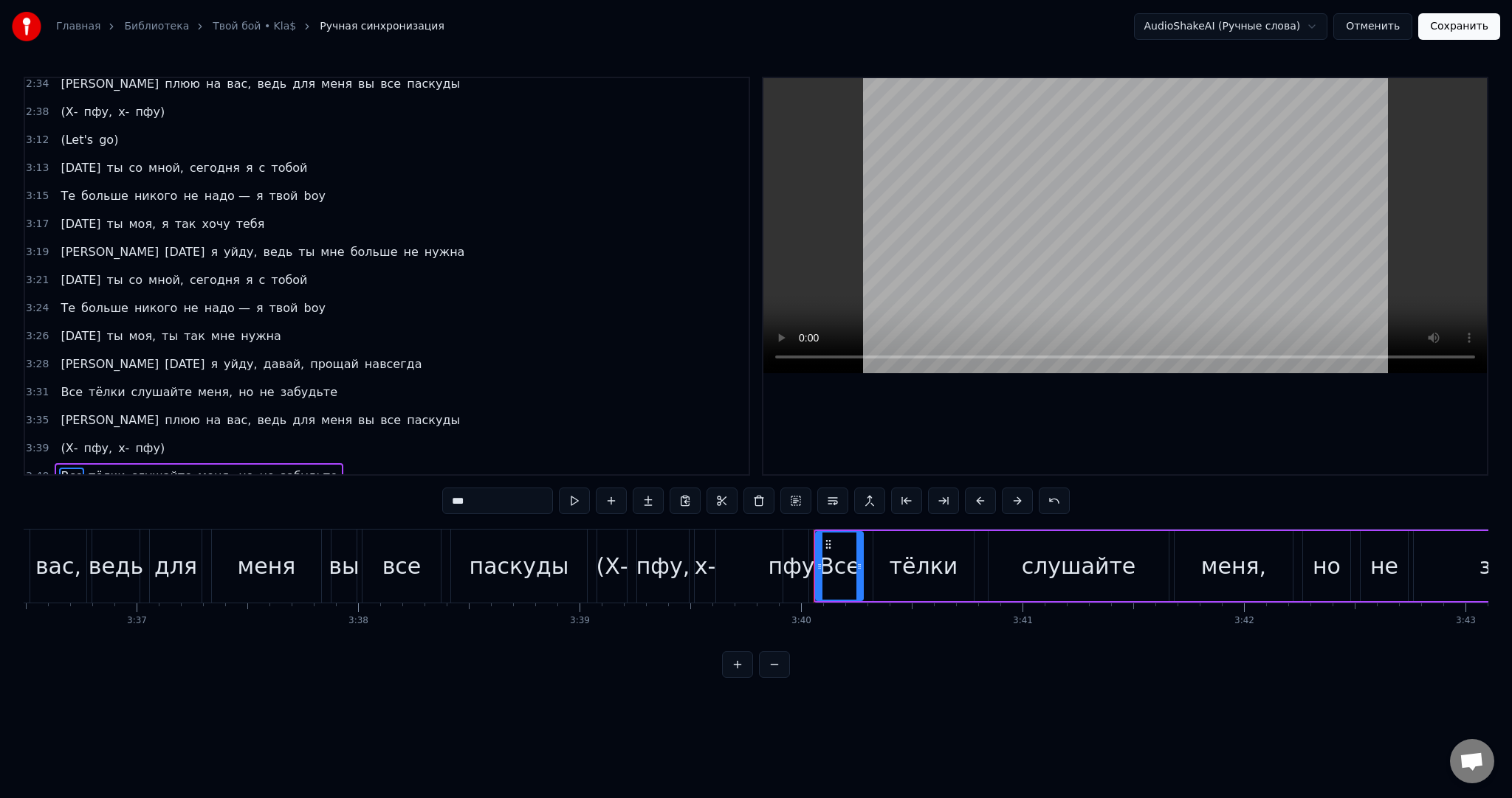
type input "***"
click at [448, 560] on div "Я плюю на вас, ведь для меня вы все паскуды" at bounding box center [186, 566] width 809 height 73
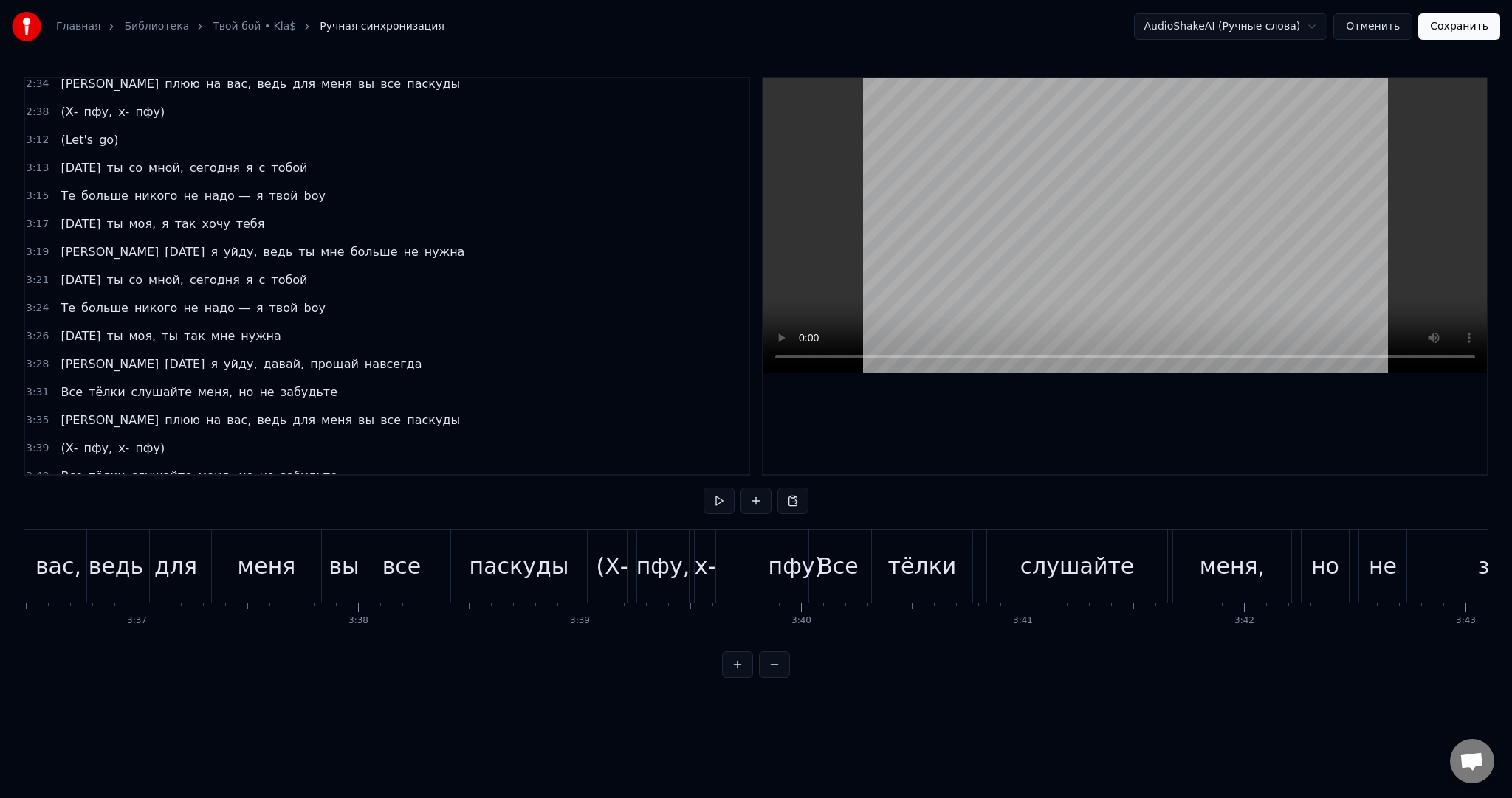
click at [708, 507] on button at bounding box center [719, 501] width 31 height 27
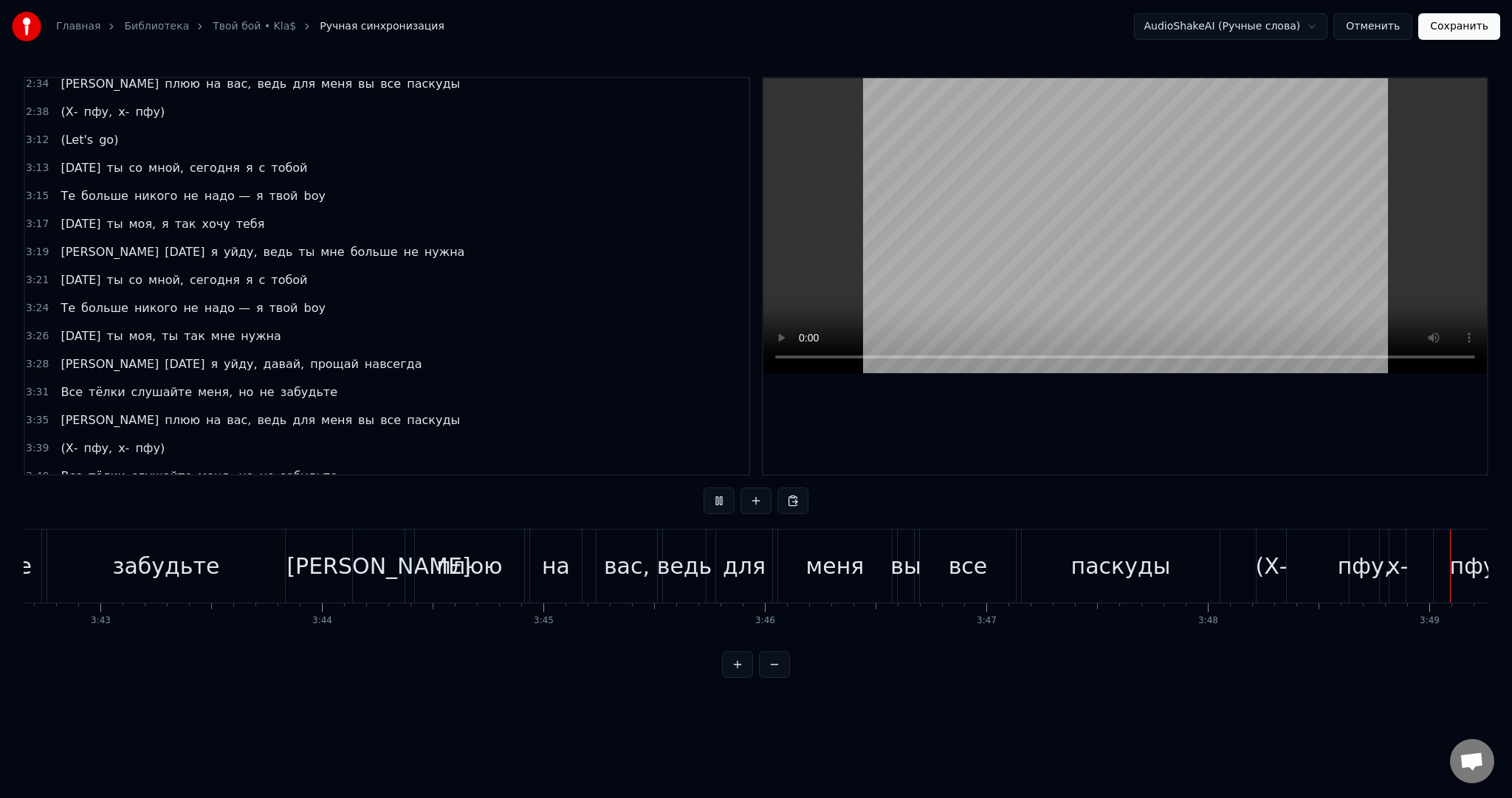
scroll to position [0, 50655]
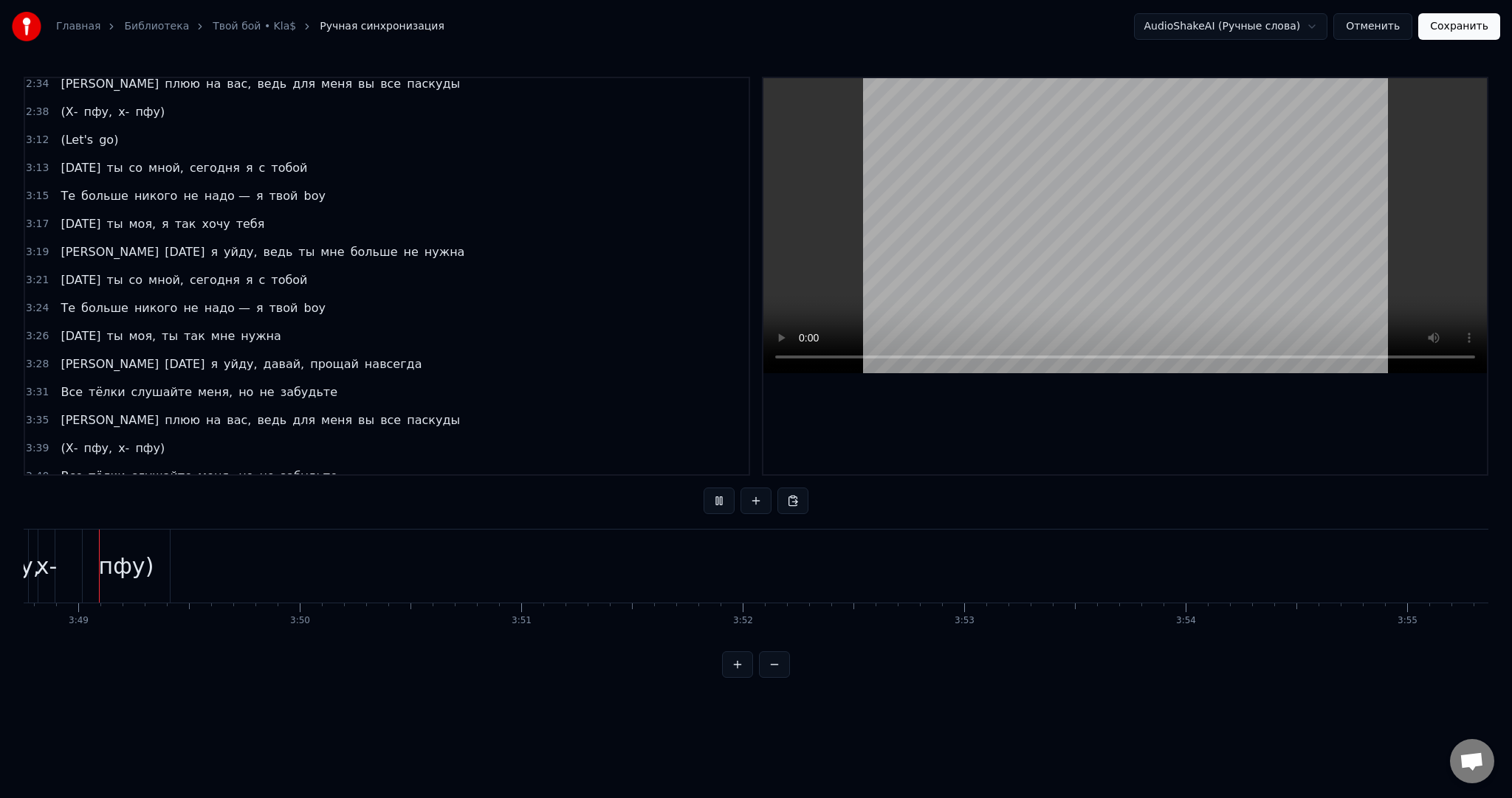
click at [945, 266] on video at bounding box center [1124, 226] width 723 height 295
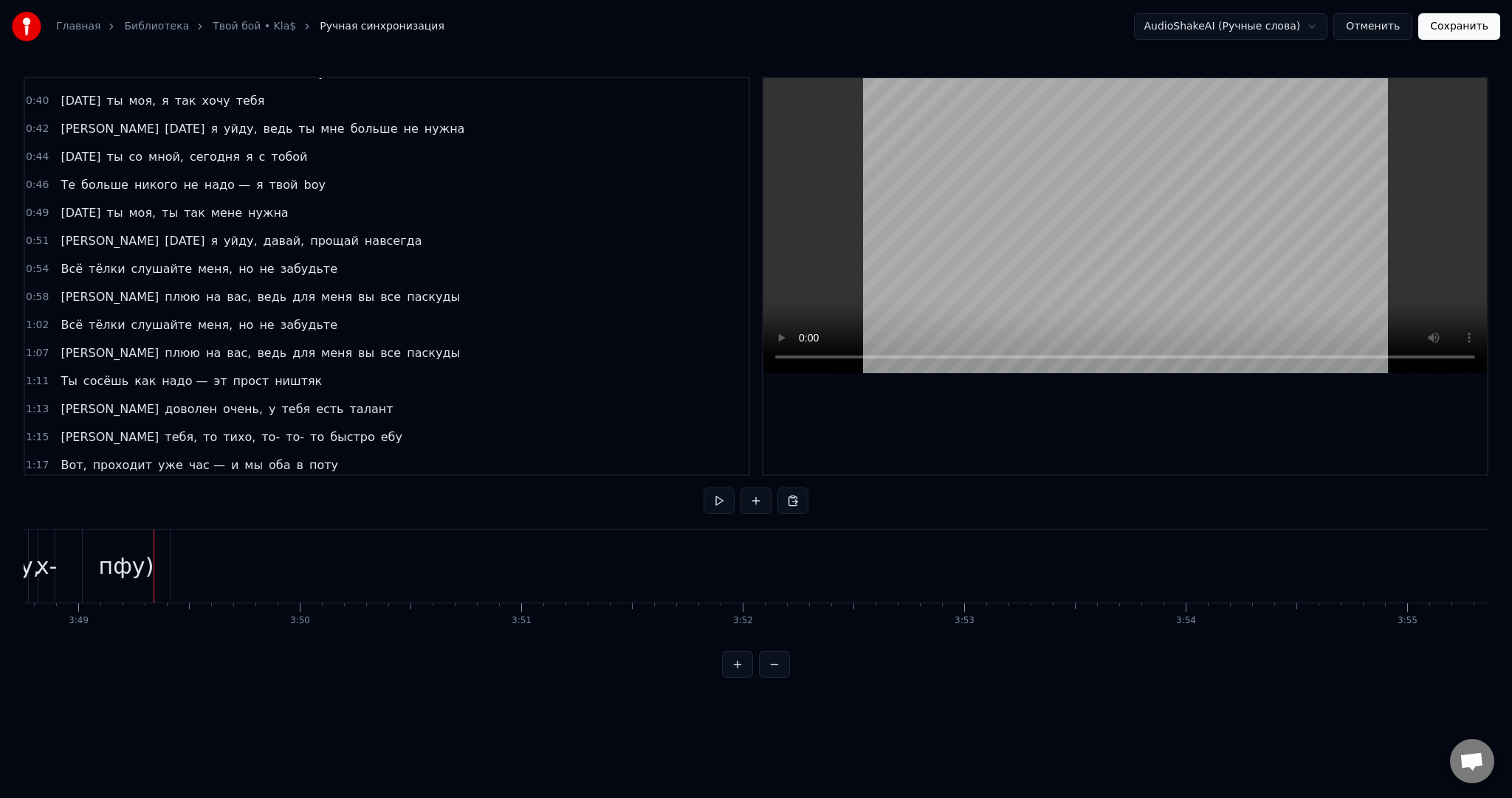
scroll to position [496, 0]
click at [60, 261] on span "Всё" at bounding box center [71, 269] width 25 height 17
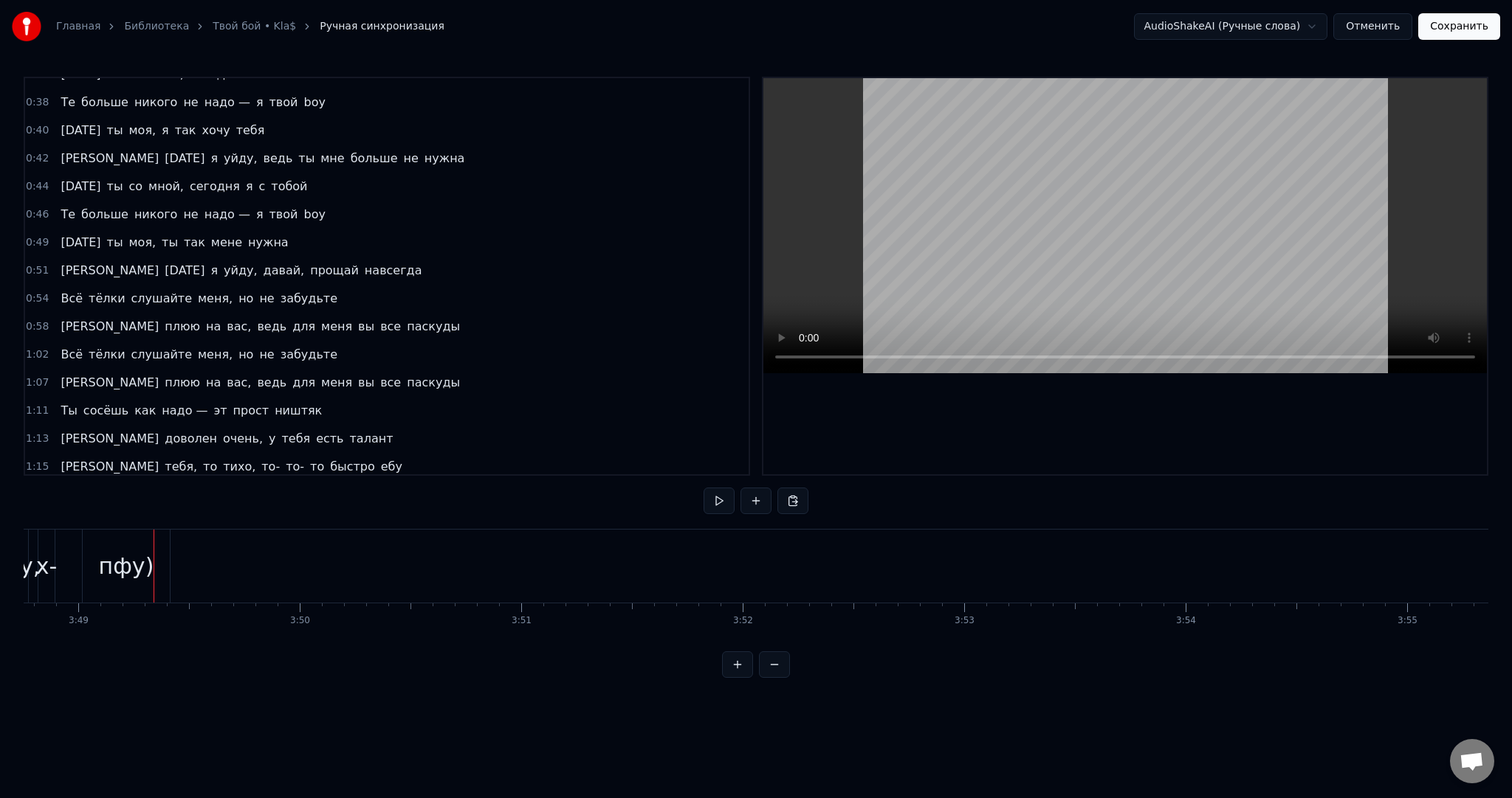
scroll to position [0, 11940]
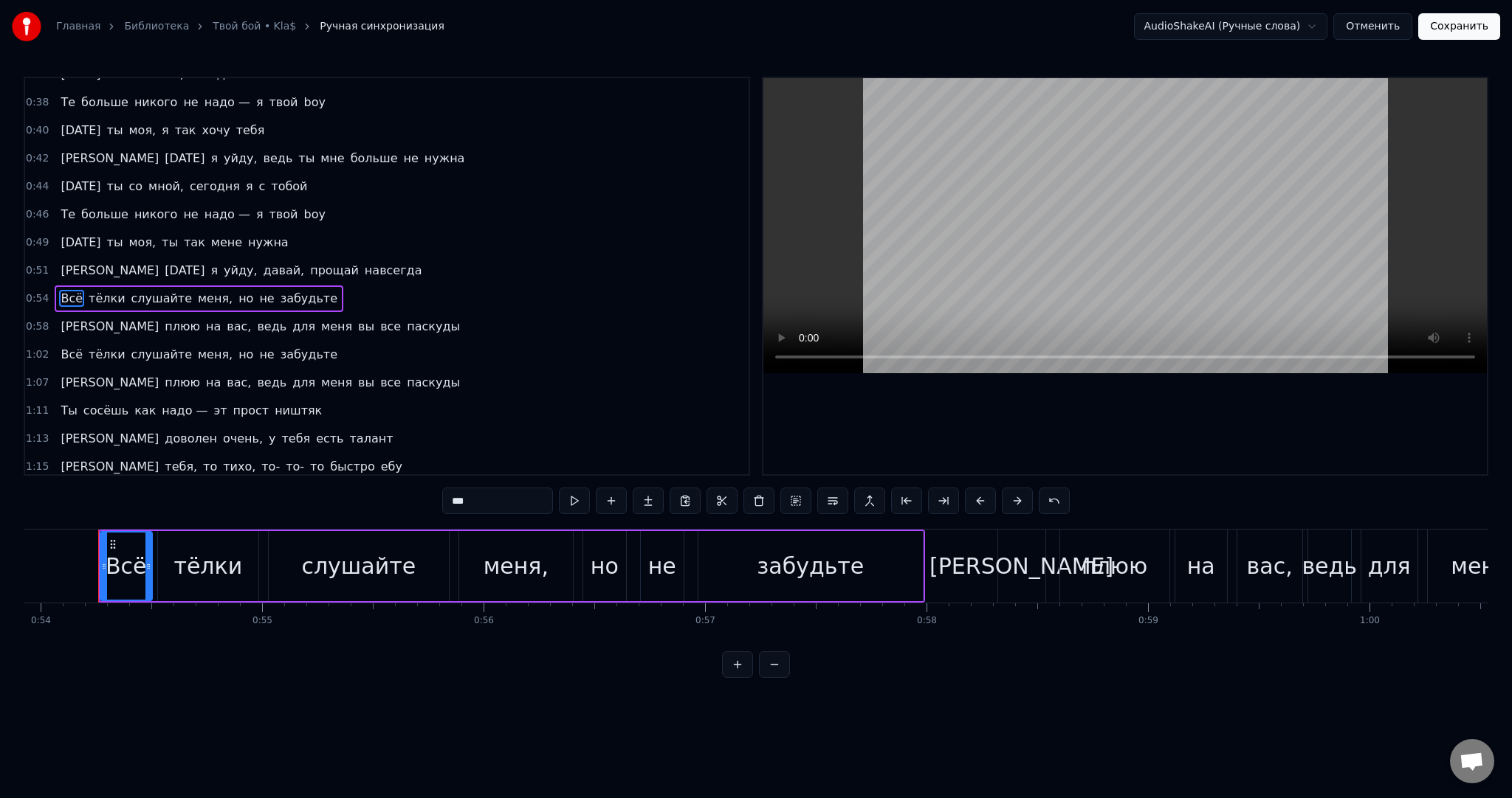
click at [504, 494] on input "***" at bounding box center [498, 501] width 111 height 27
click at [63, 346] on span "Всё" at bounding box center [71, 355] width 25 height 17
type input "***"
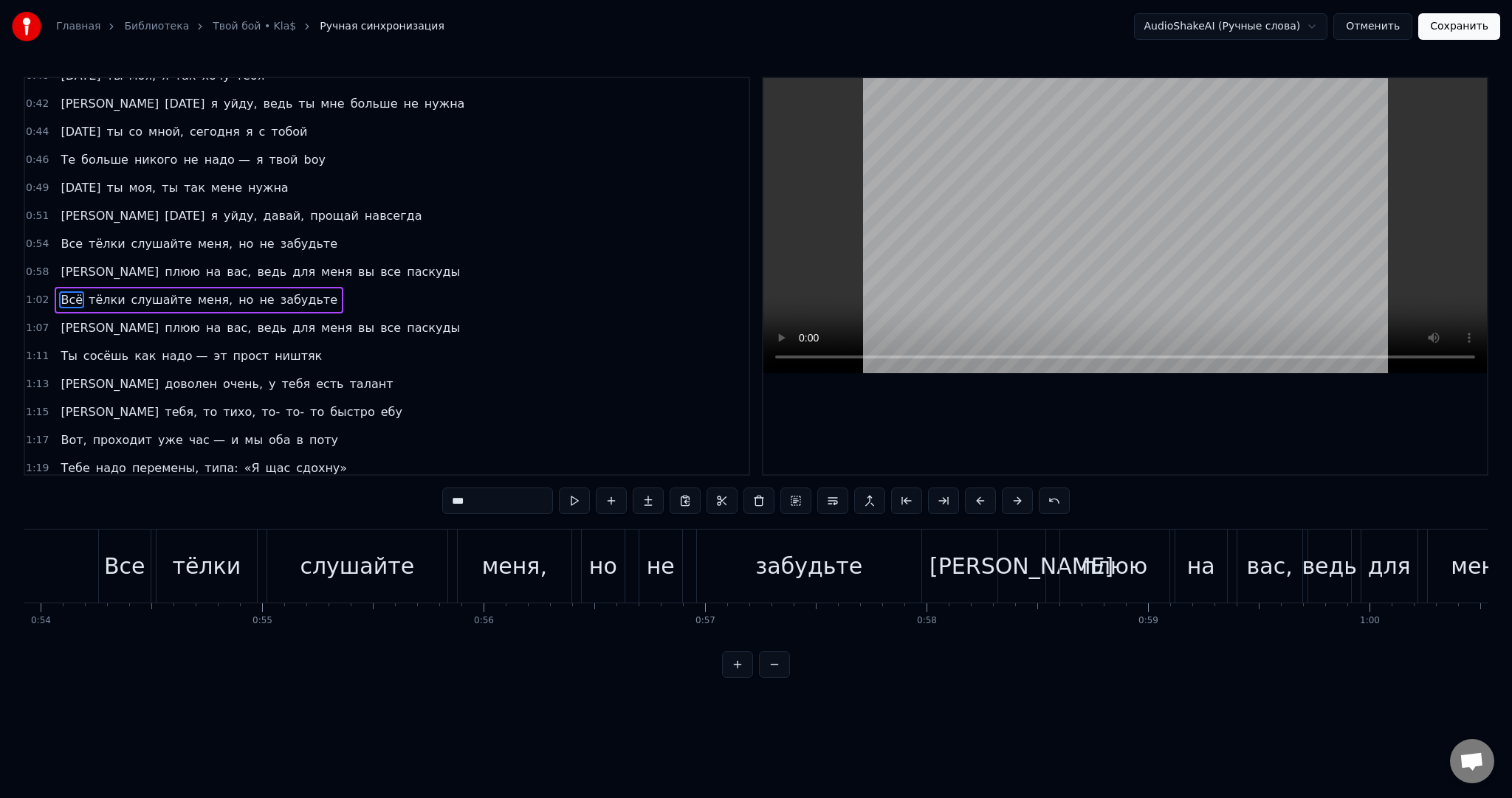
scroll to position [0, 13847]
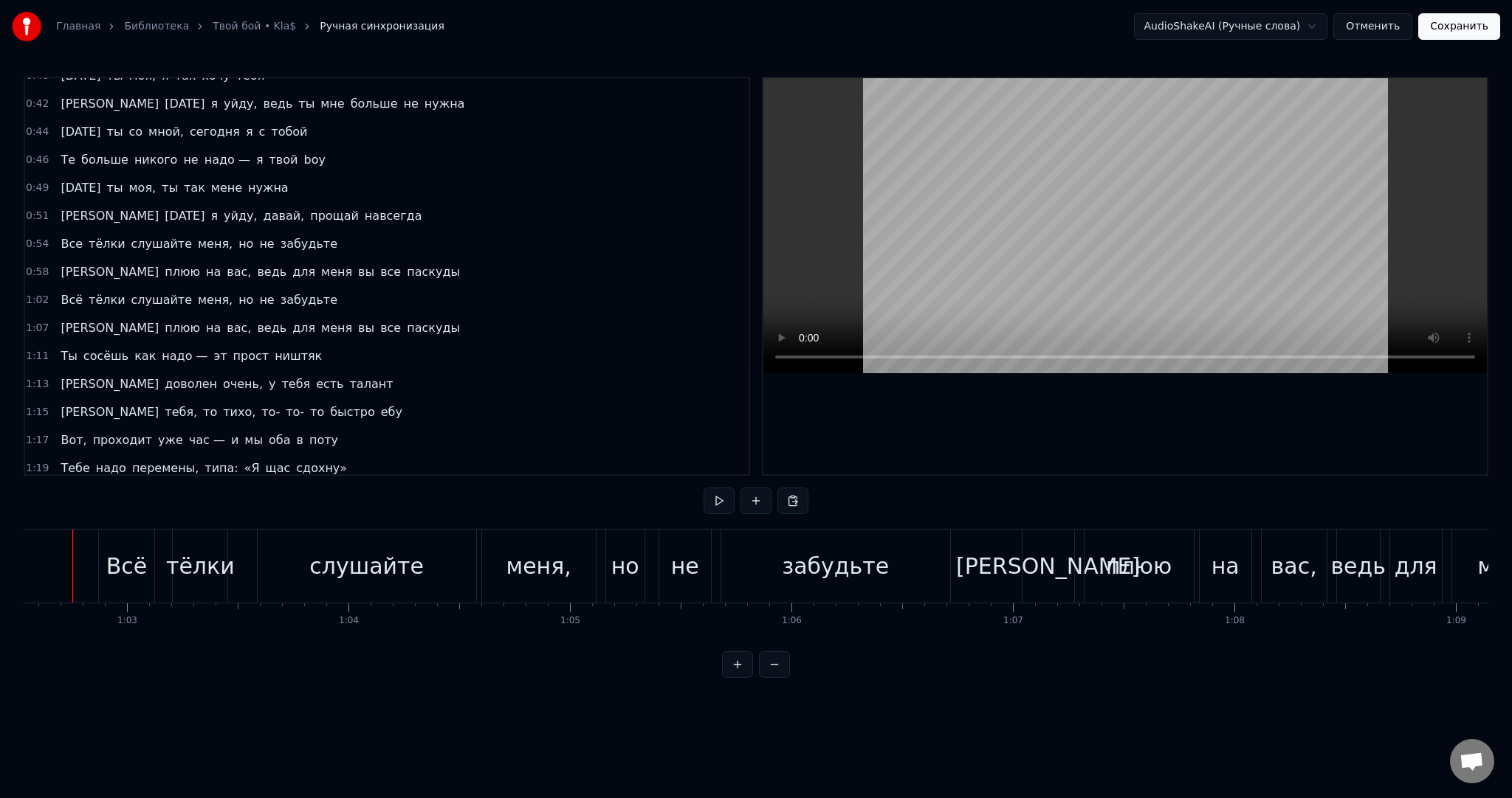
scroll to position [0, 13821]
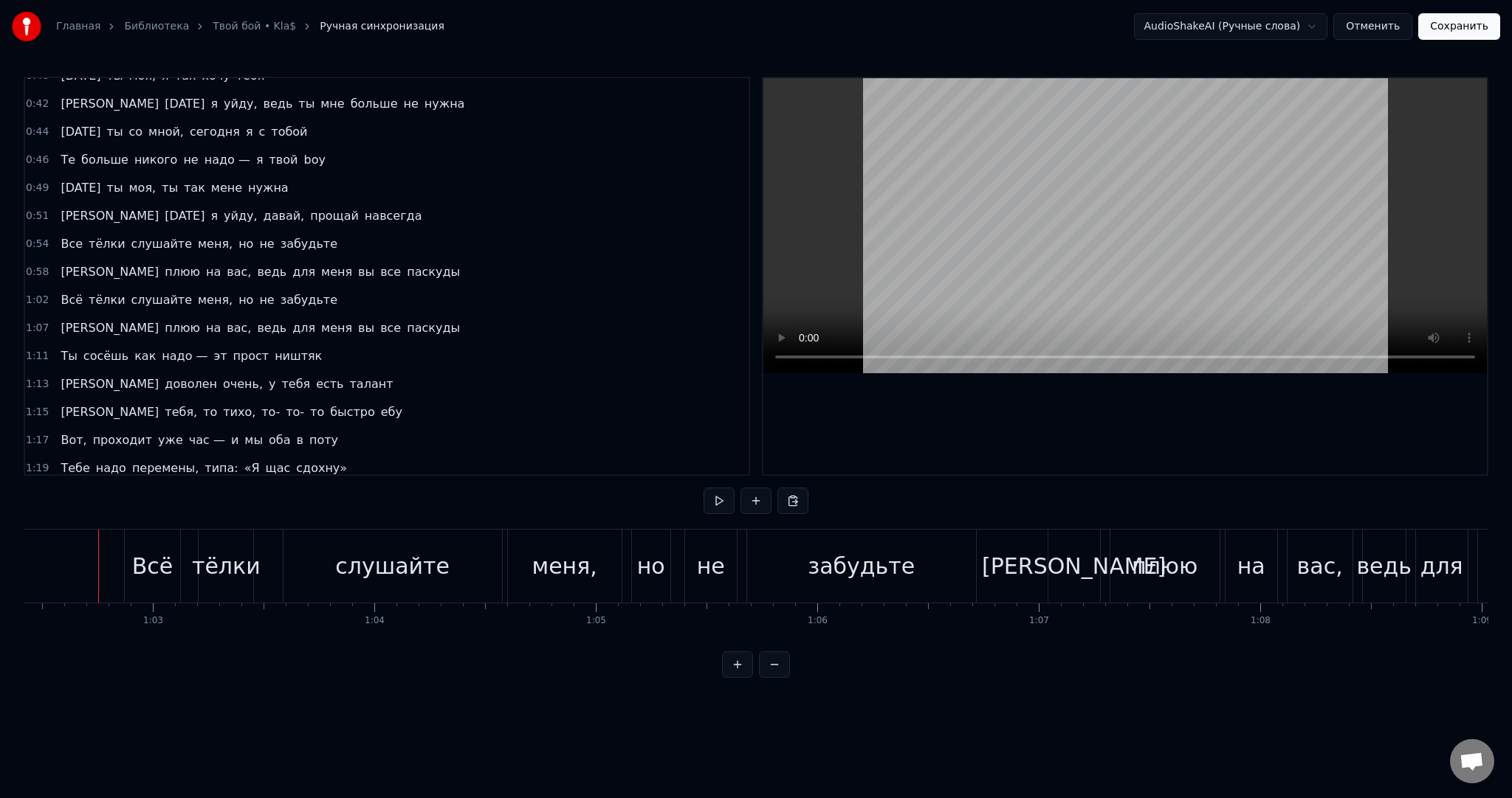
click at [712, 503] on button at bounding box center [719, 501] width 31 height 27
click at [149, 554] on div "Всё" at bounding box center [153, 566] width 41 height 33
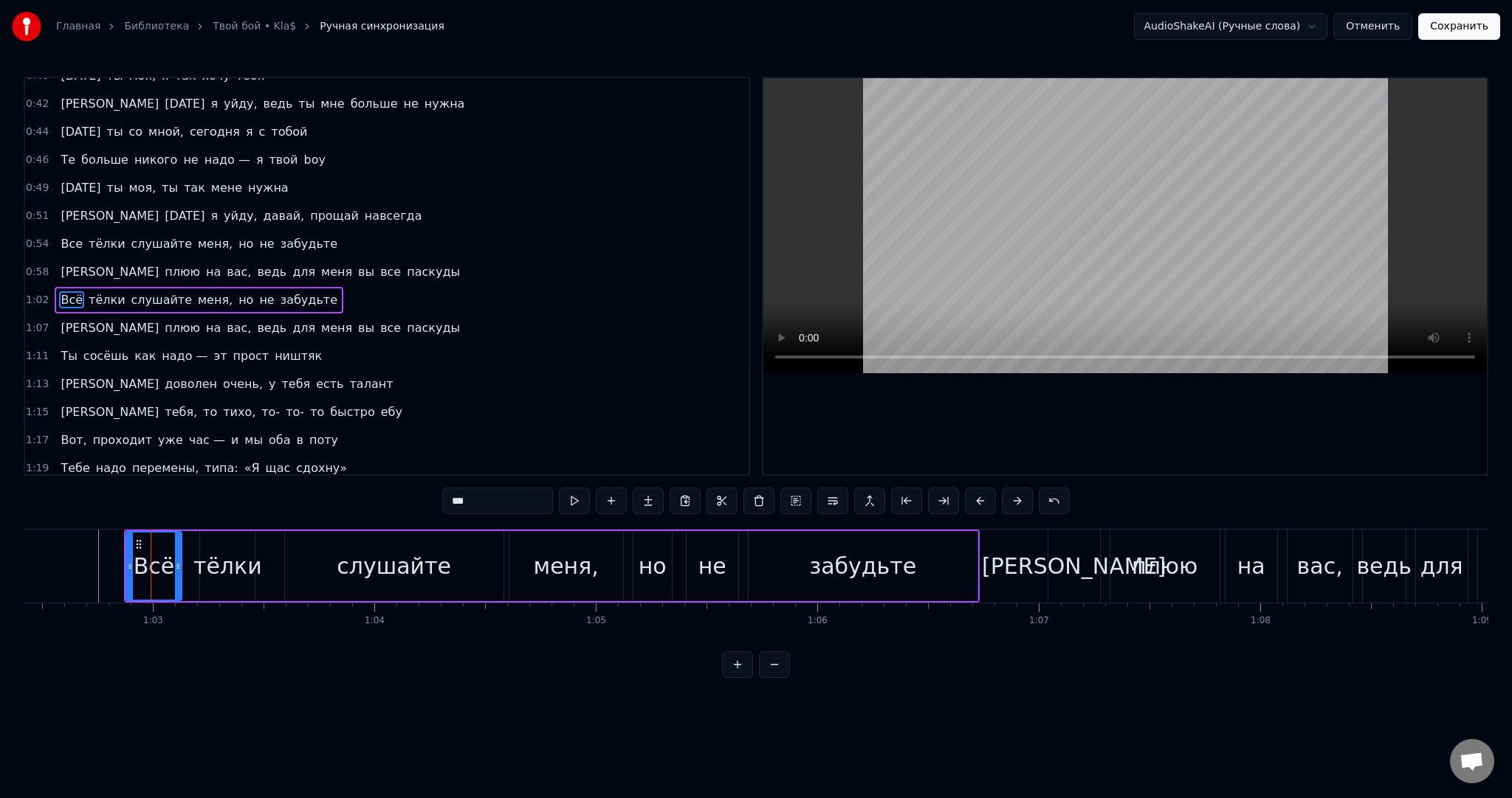
click at [508, 494] on input "***" at bounding box center [498, 501] width 111 height 27
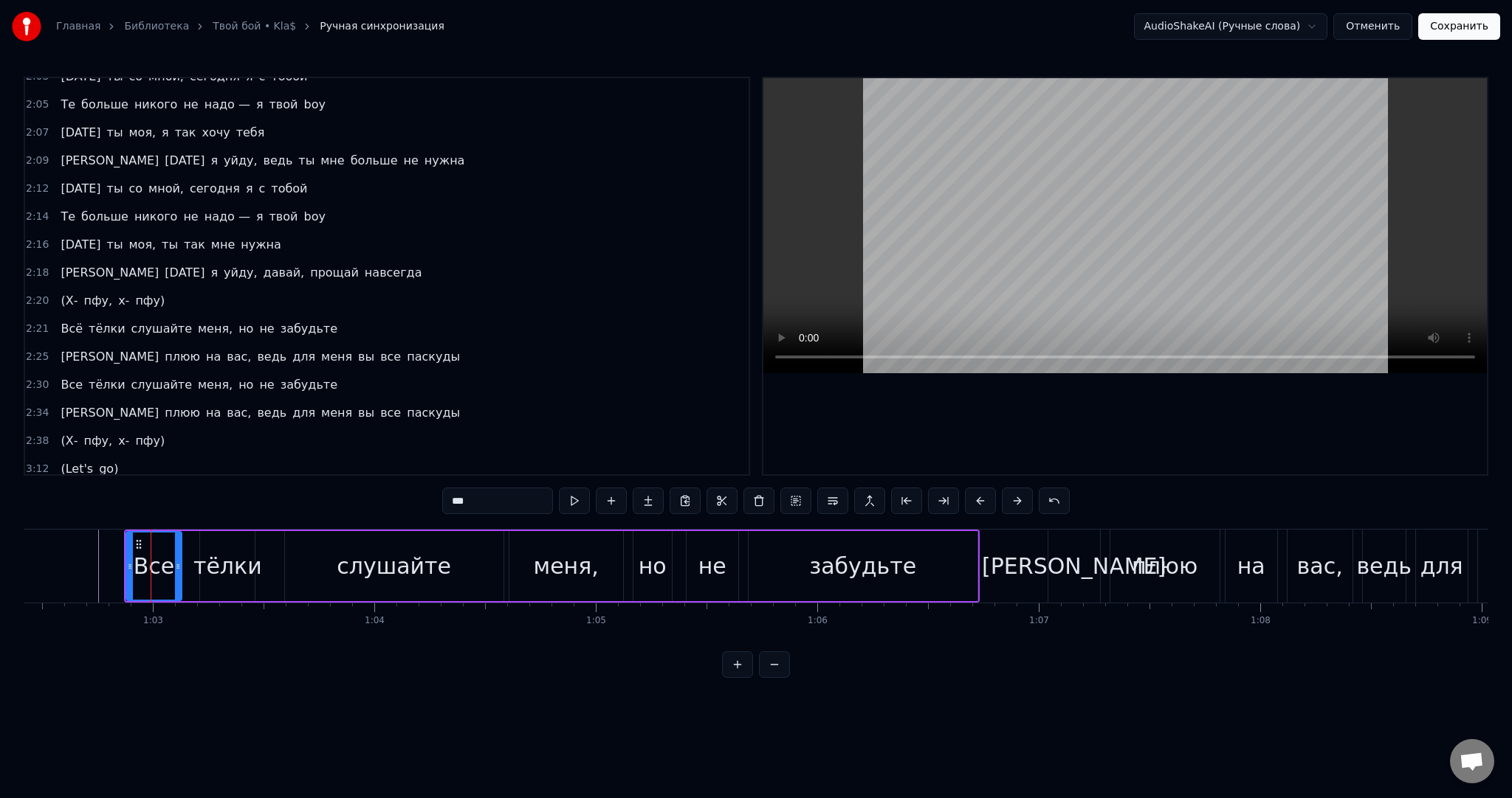
click at [64, 320] on span "Всё" at bounding box center [71, 329] width 25 height 17
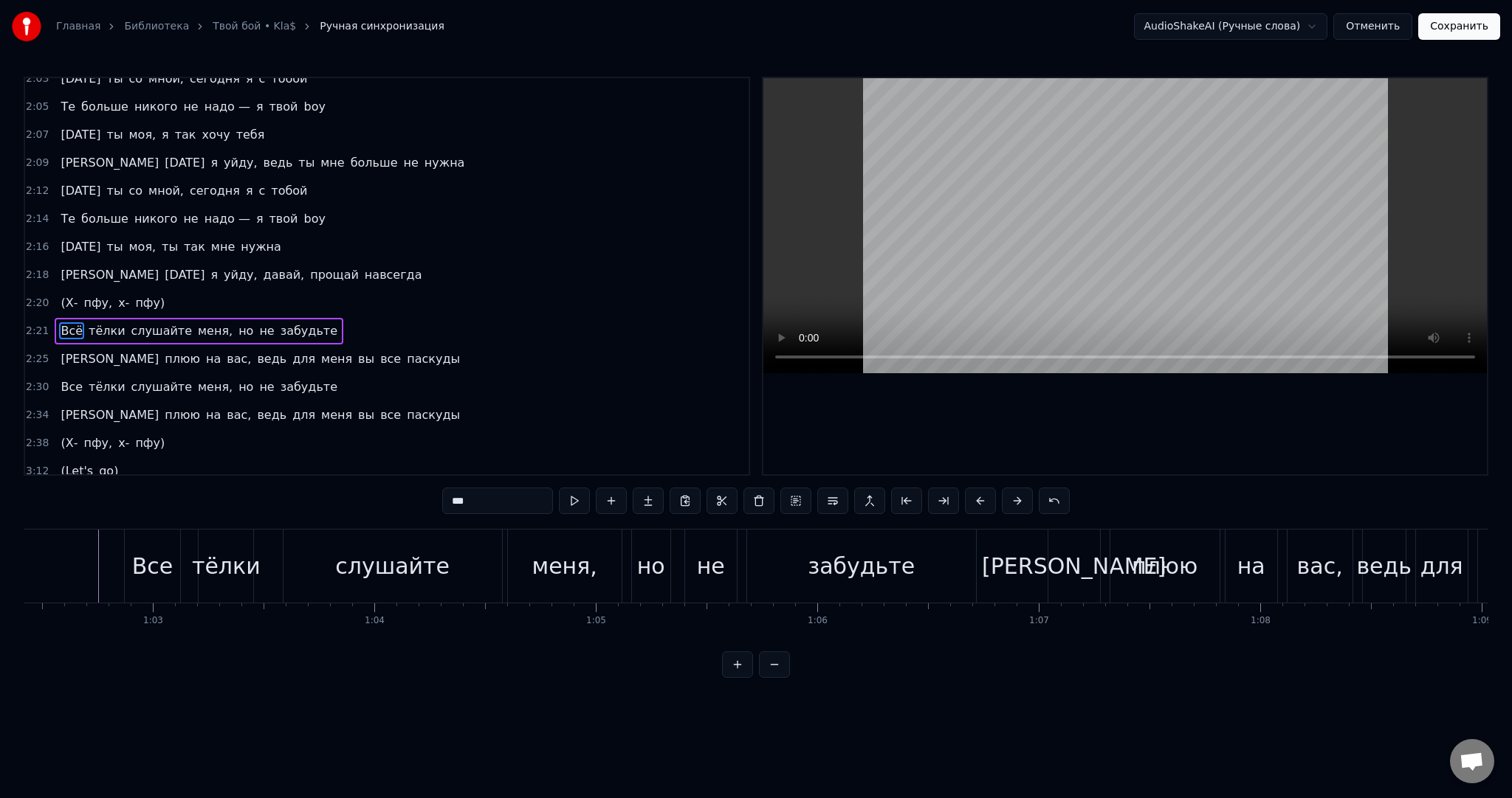
scroll to position [0, 31263]
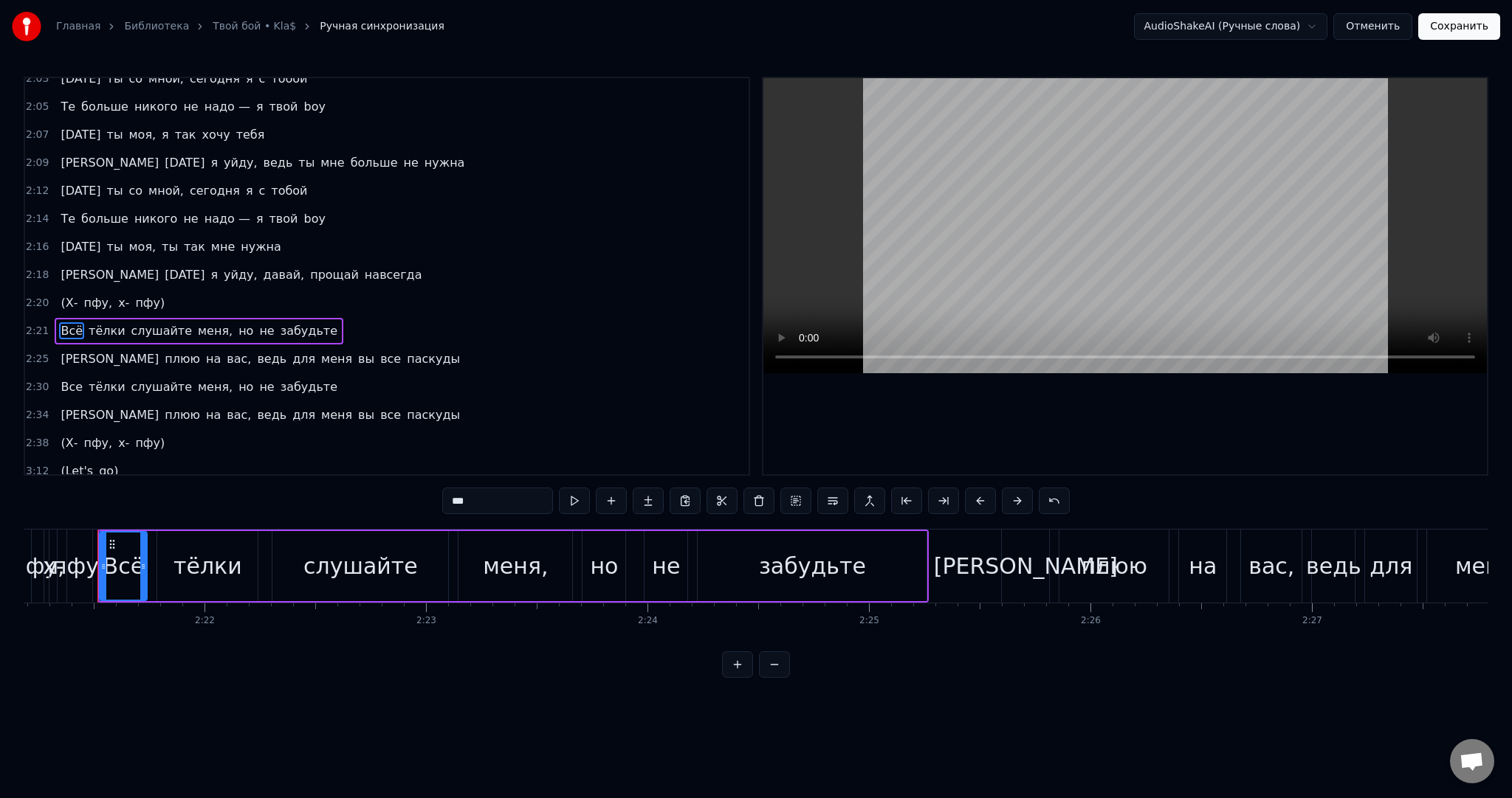
click at [513, 519] on div "0:01 Это снова я, девушка, я твой man [DEMOGRAPHIC_DATA]:04 Убери вибратор, и п…" at bounding box center [755, 377] width 1464 height 601
click at [512, 513] on input "***" at bounding box center [498, 501] width 111 height 27
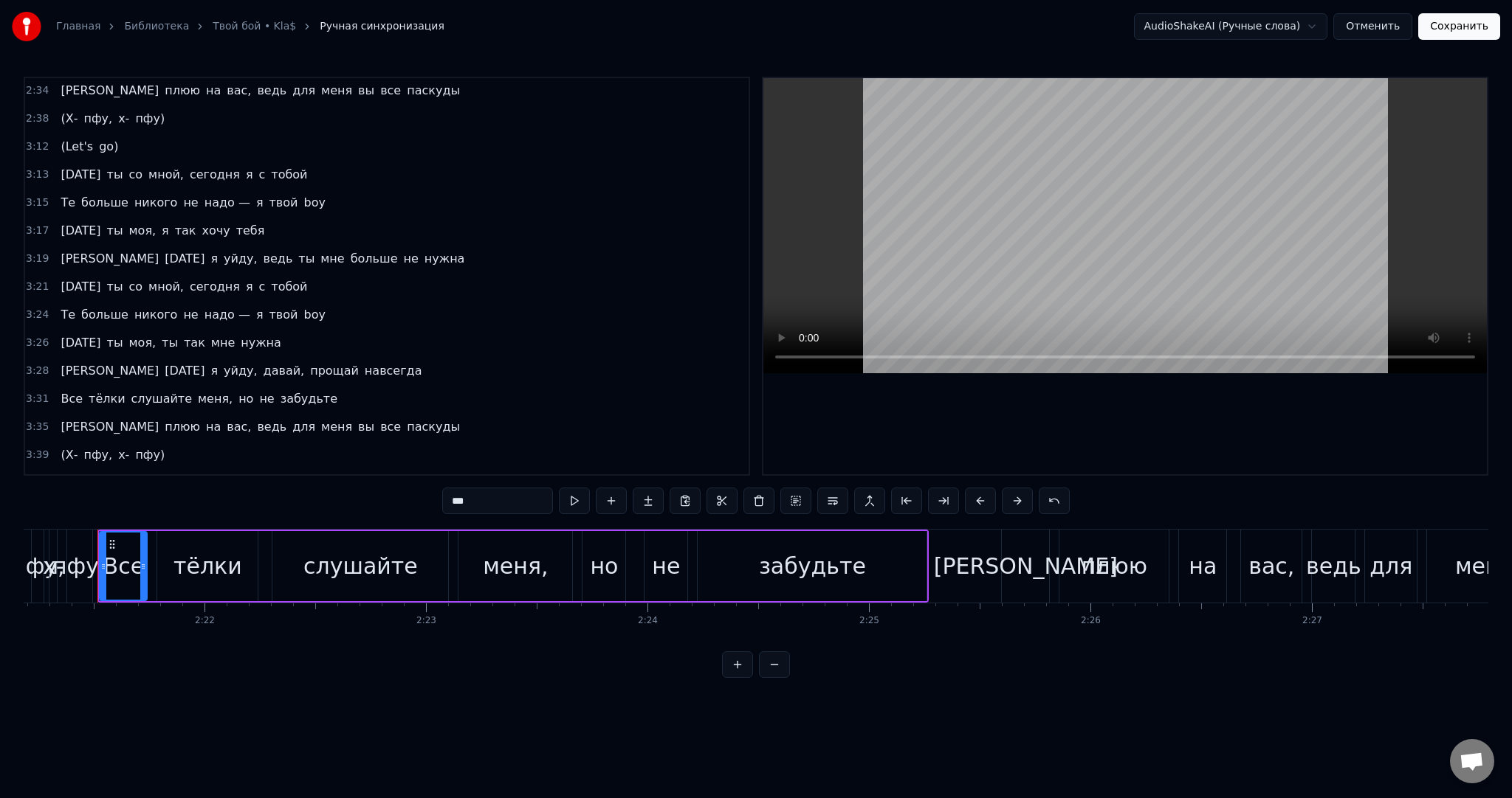
scroll to position [1802, 0]
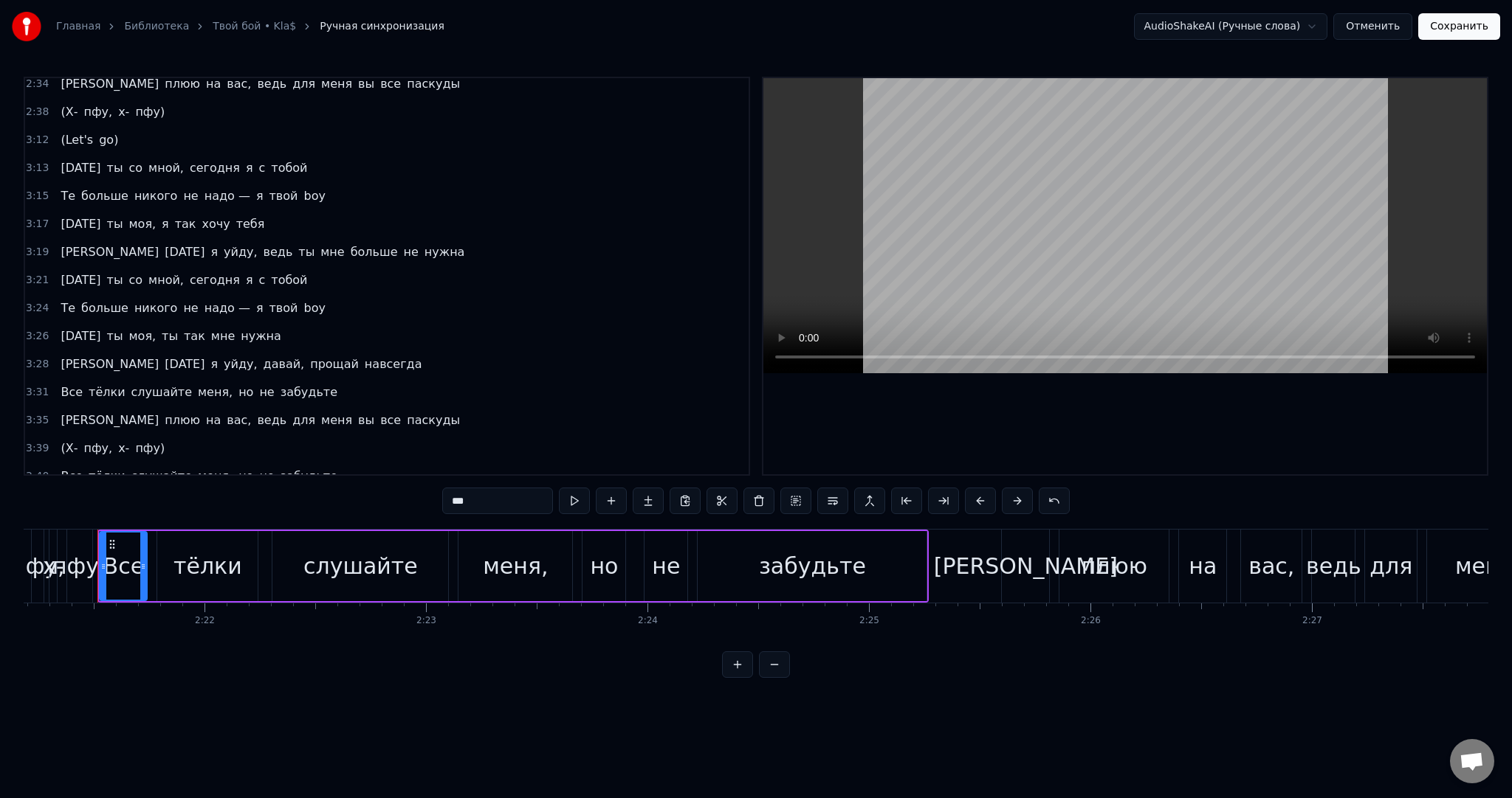
type input "***"
click at [1462, 35] on button "Сохранить" at bounding box center [1458, 26] width 82 height 27
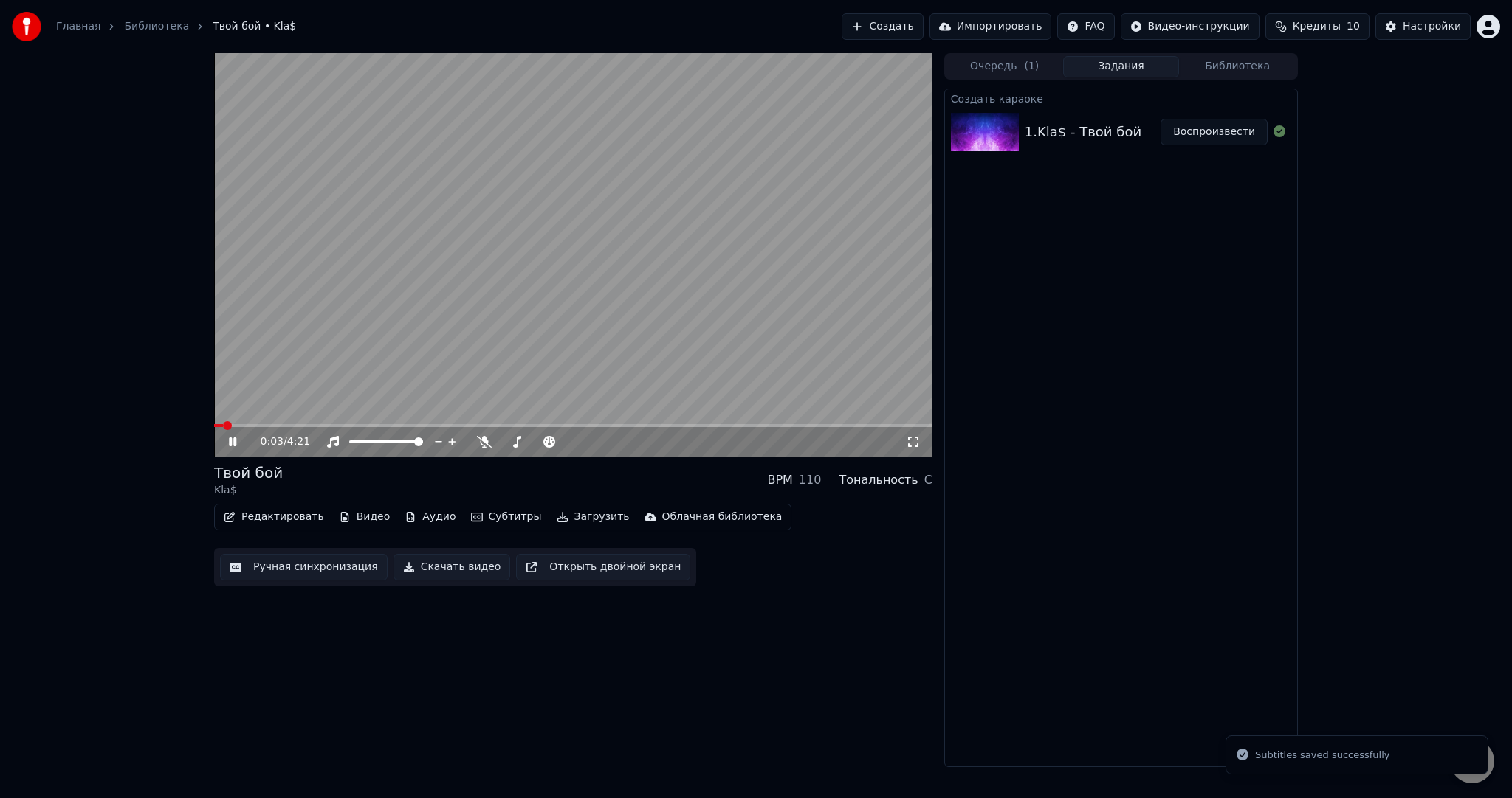
click at [413, 324] on video at bounding box center [573, 255] width 718 height 403
click at [266, 524] on button "Редактировать" at bounding box center [274, 517] width 112 height 21
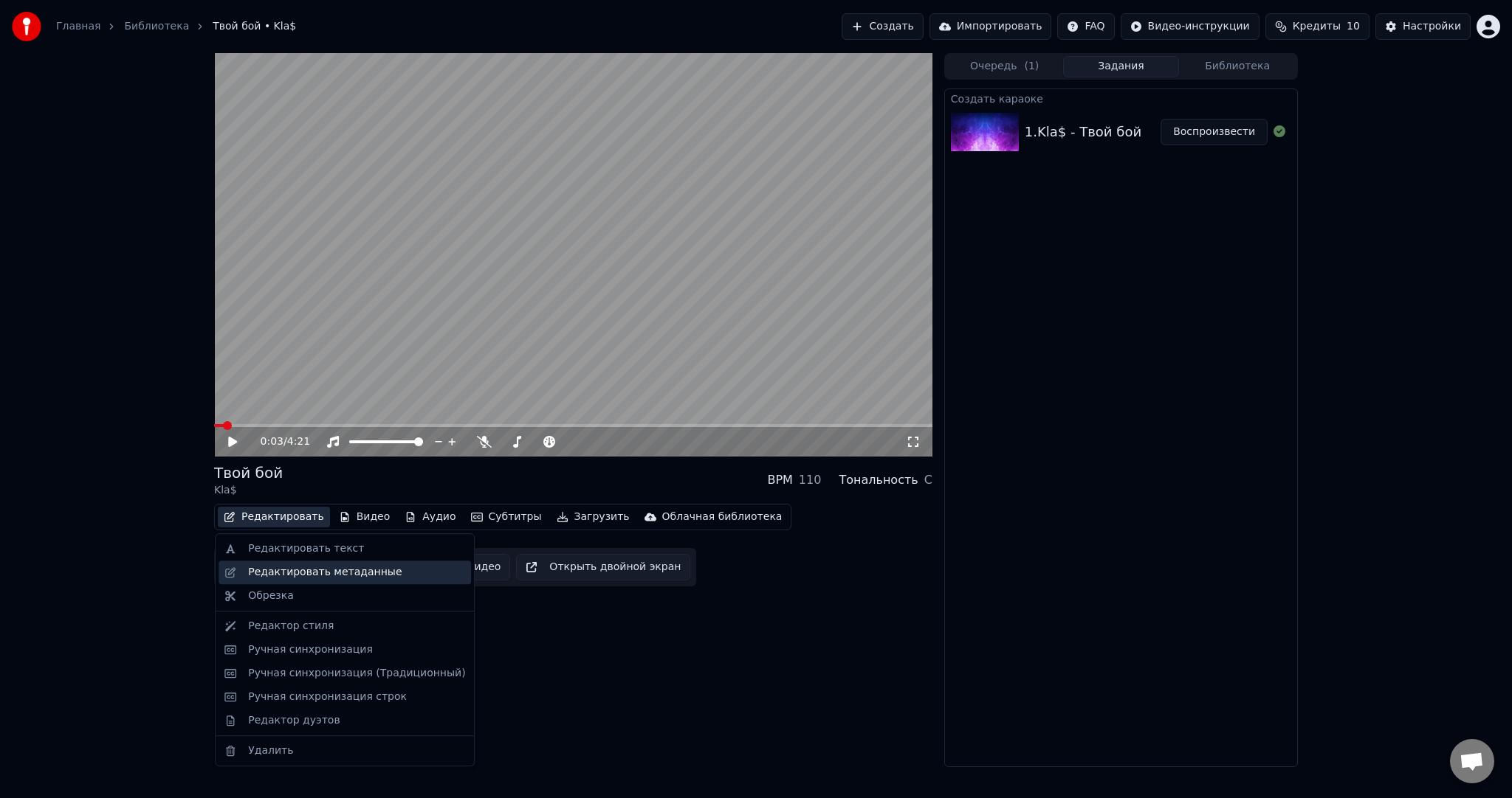
click at [276, 579] on div "Редактировать метаданные" at bounding box center [325, 572] width 154 height 15
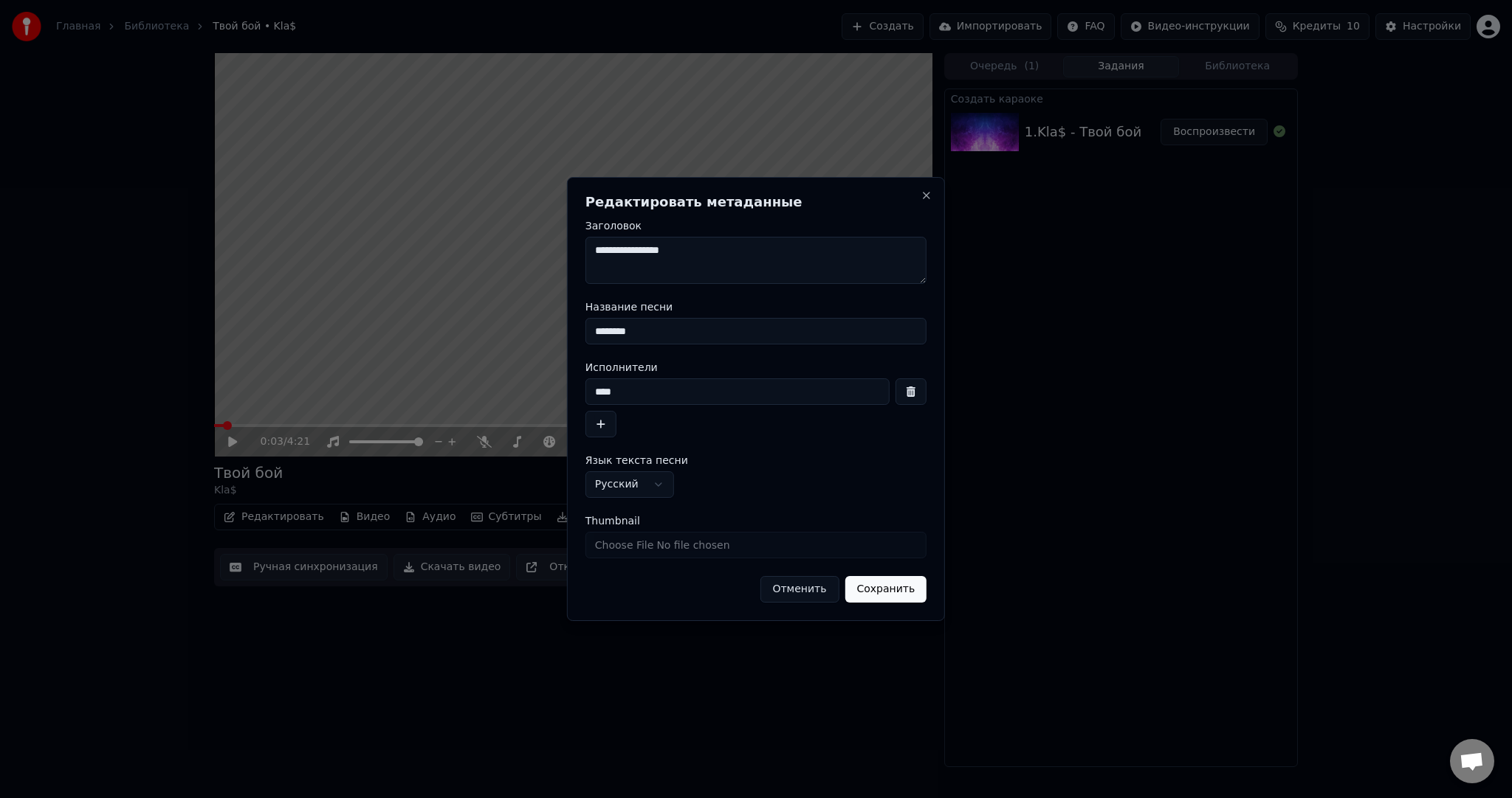
click at [599, 388] on input "****" at bounding box center [737, 391] width 304 height 27
type input "******"
click at [877, 593] on button "Сохранить" at bounding box center [885, 589] width 82 height 27
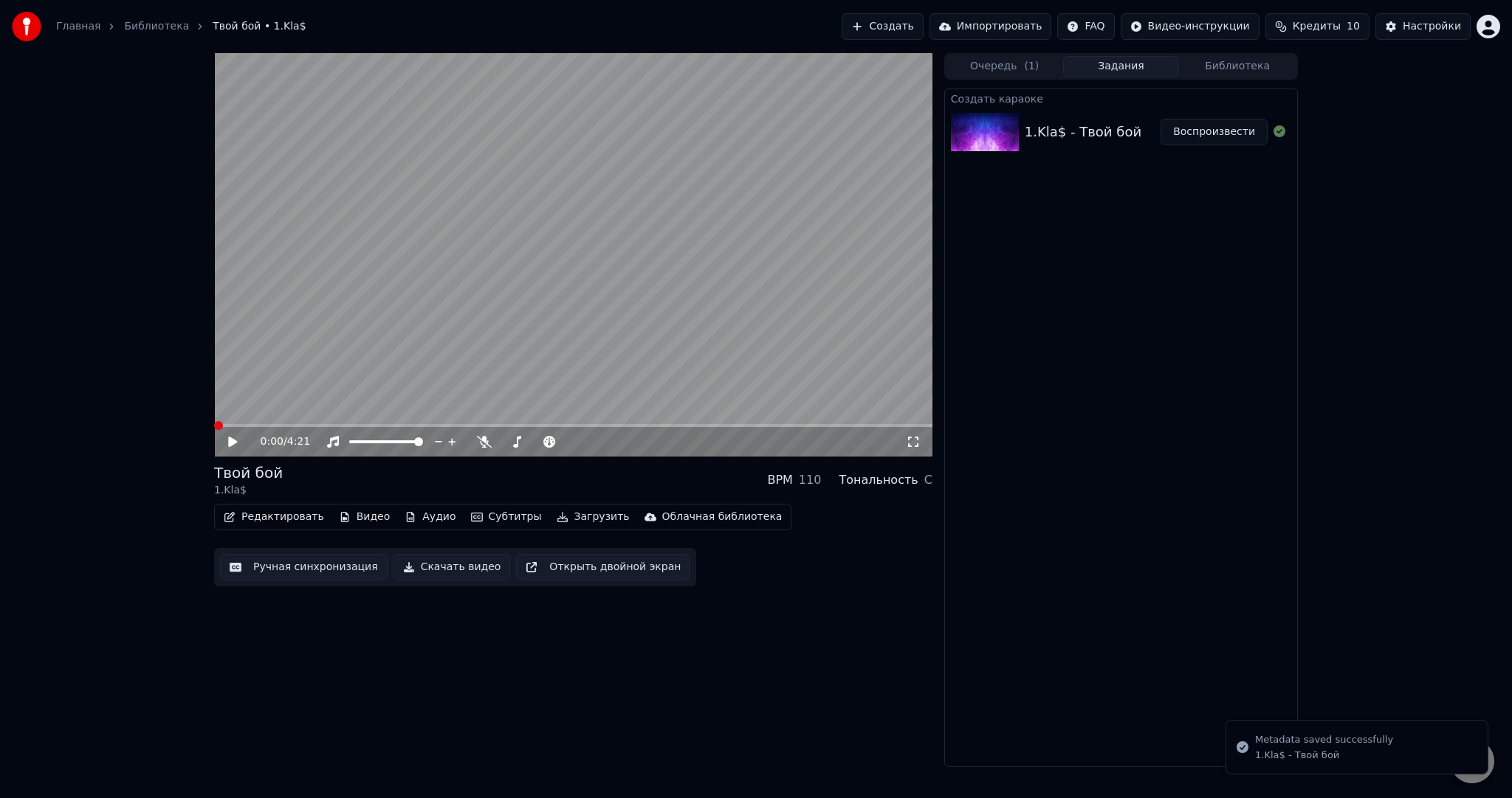
click at [529, 316] on video at bounding box center [573, 255] width 718 height 403
click at [523, 327] on video at bounding box center [573, 255] width 718 height 403
click at [595, 317] on video at bounding box center [573, 255] width 718 height 403
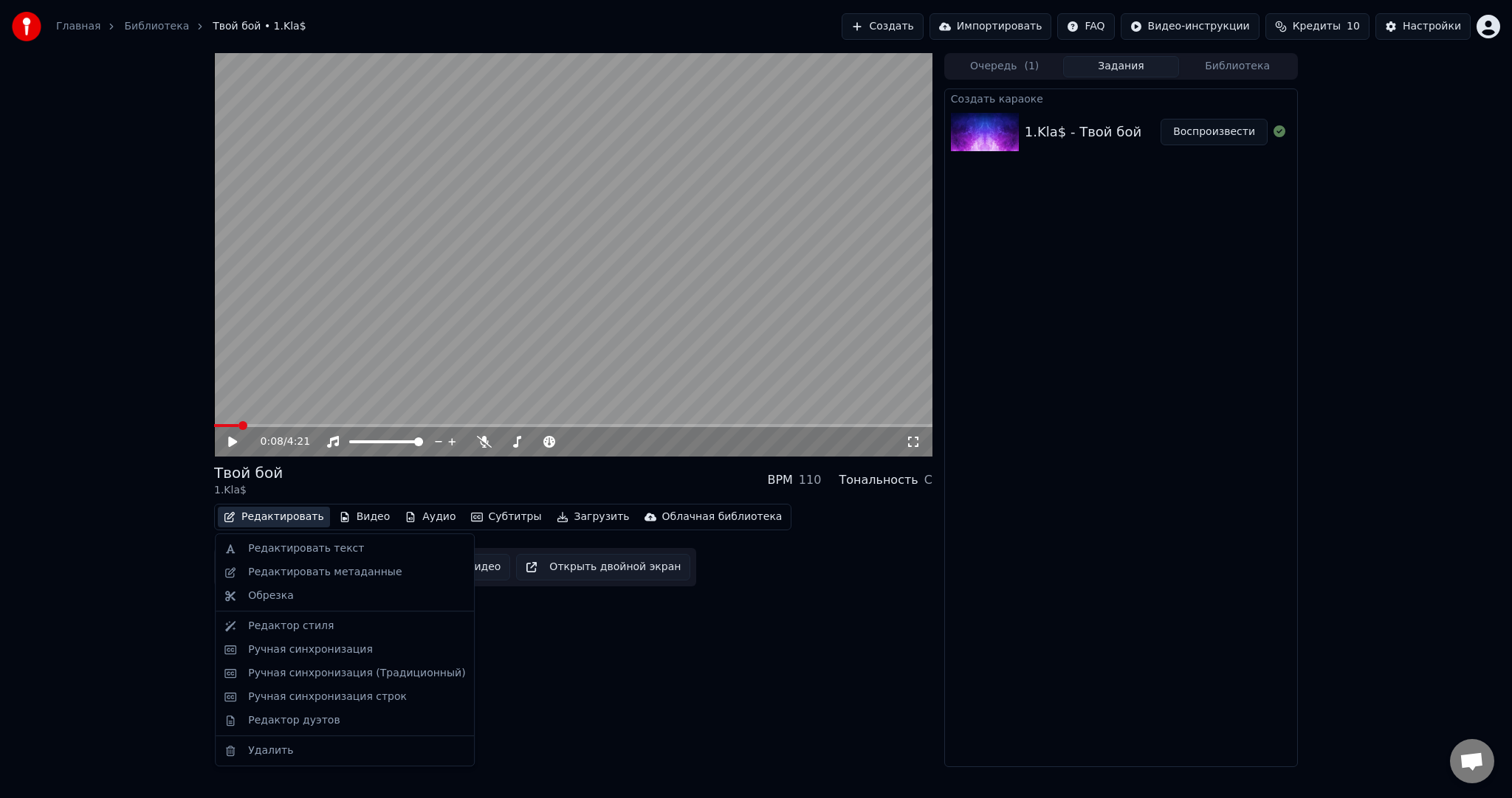
click at [298, 519] on button "Редактировать" at bounding box center [274, 517] width 112 height 21
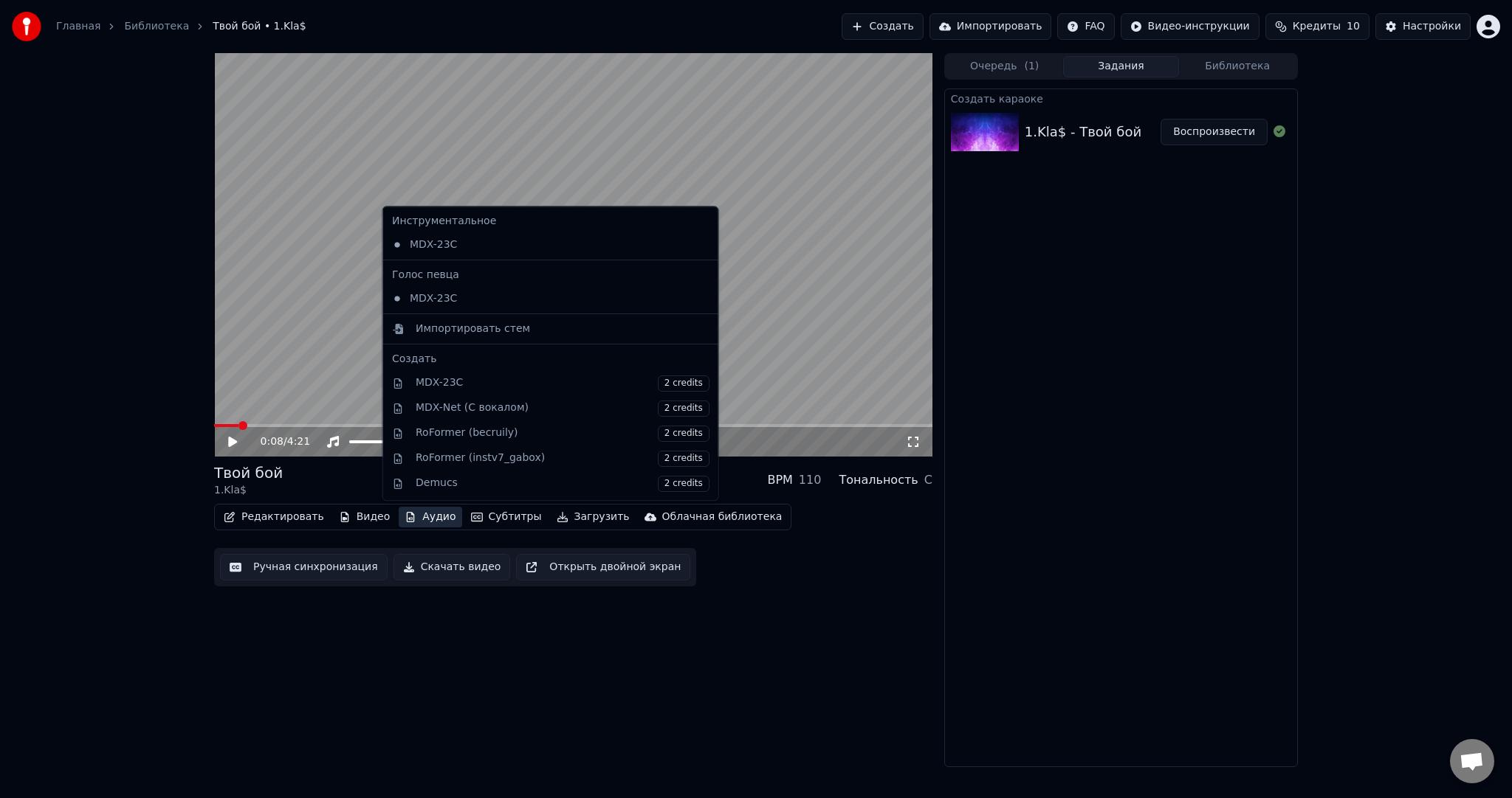
click at [384, 484] on div "Инструментальное MDX-23C Голос певца MDX-23C Импортировать стем Создать MDX-23C…" at bounding box center [551, 353] width 337 height 295
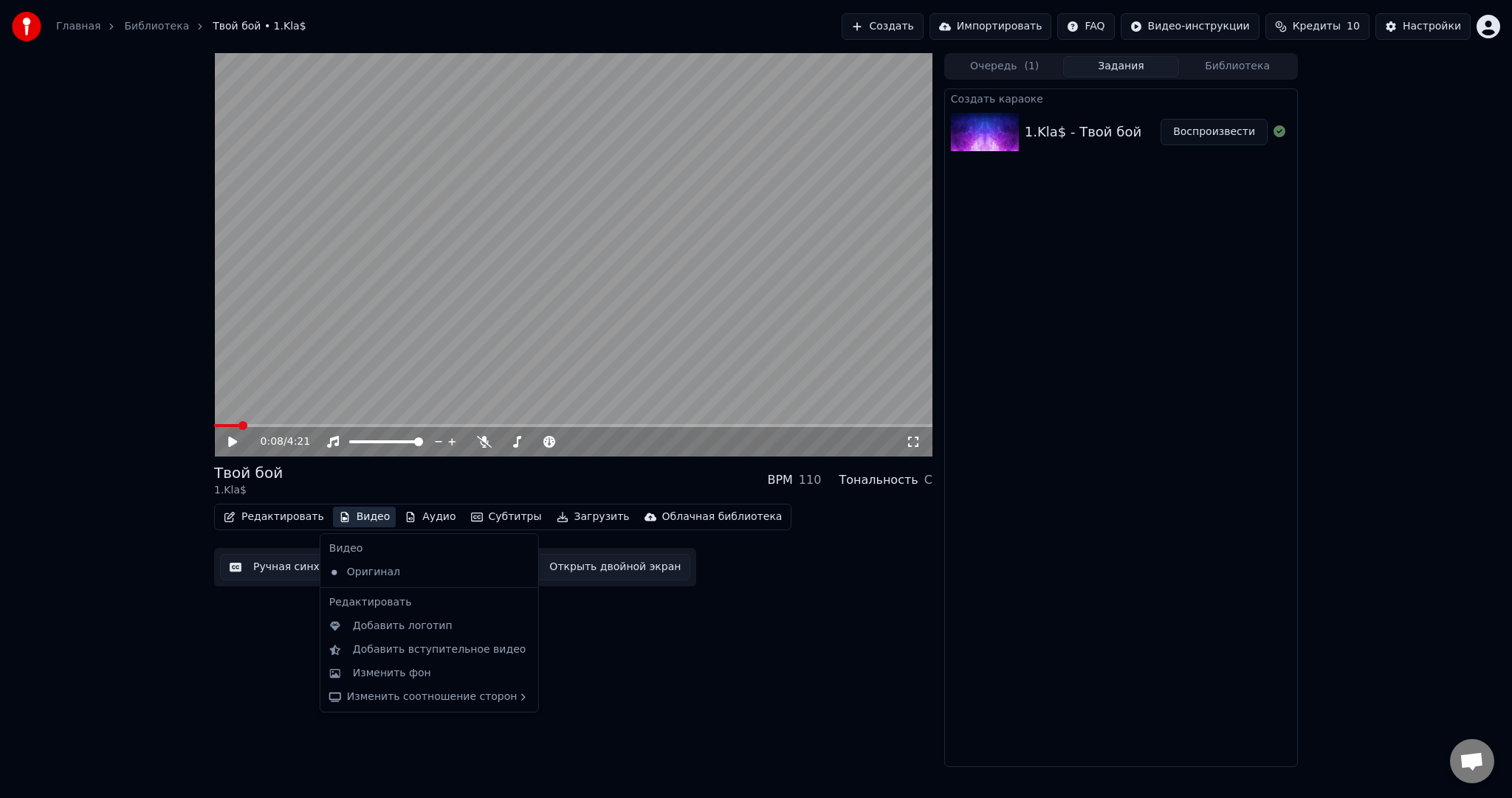
click at [266, 564] on button "Ручная синхронизация" at bounding box center [304, 567] width 168 height 27
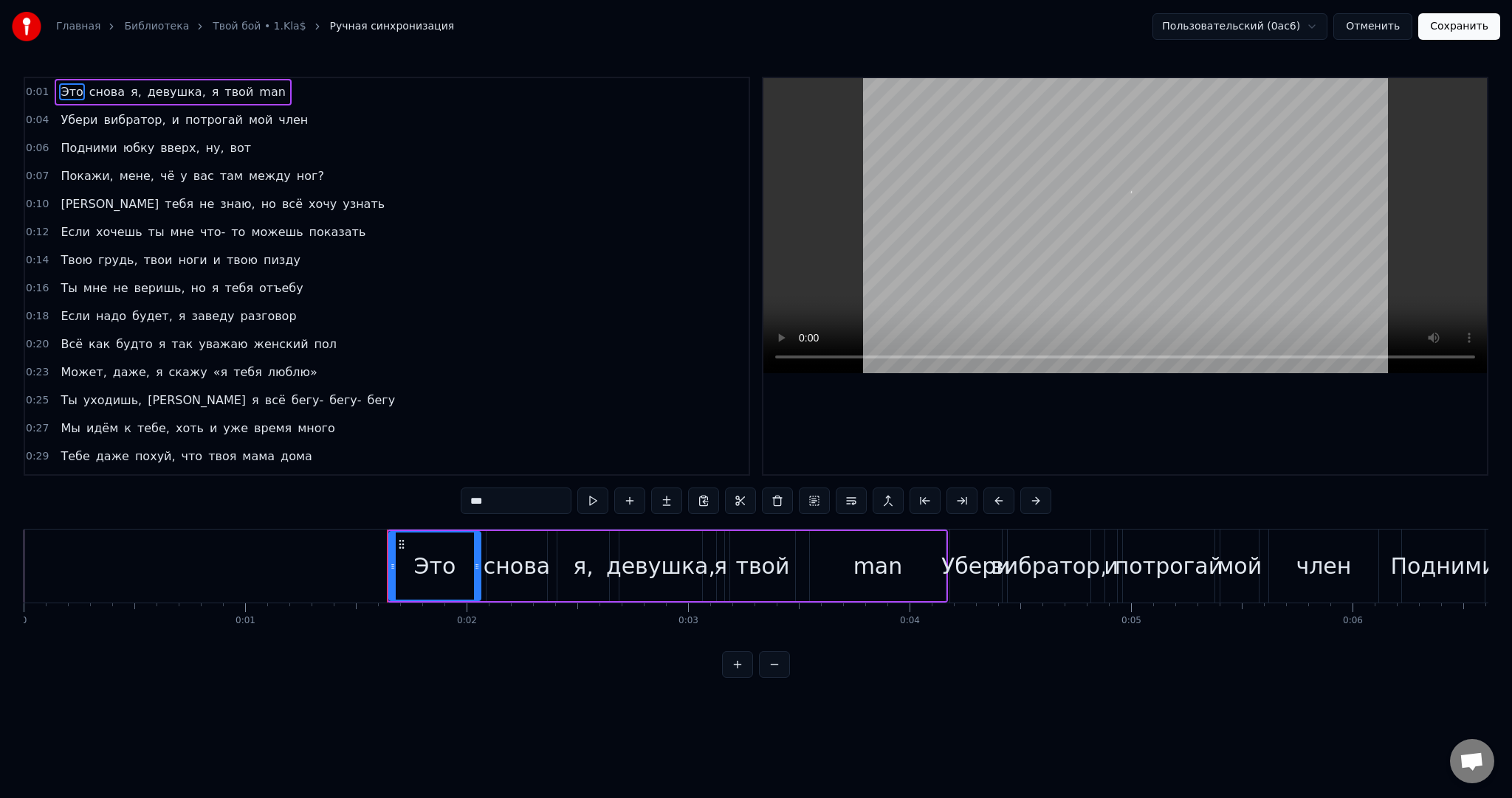
click at [124, 175] on span "мене," at bounding box center [137, 176] width 38 height 17
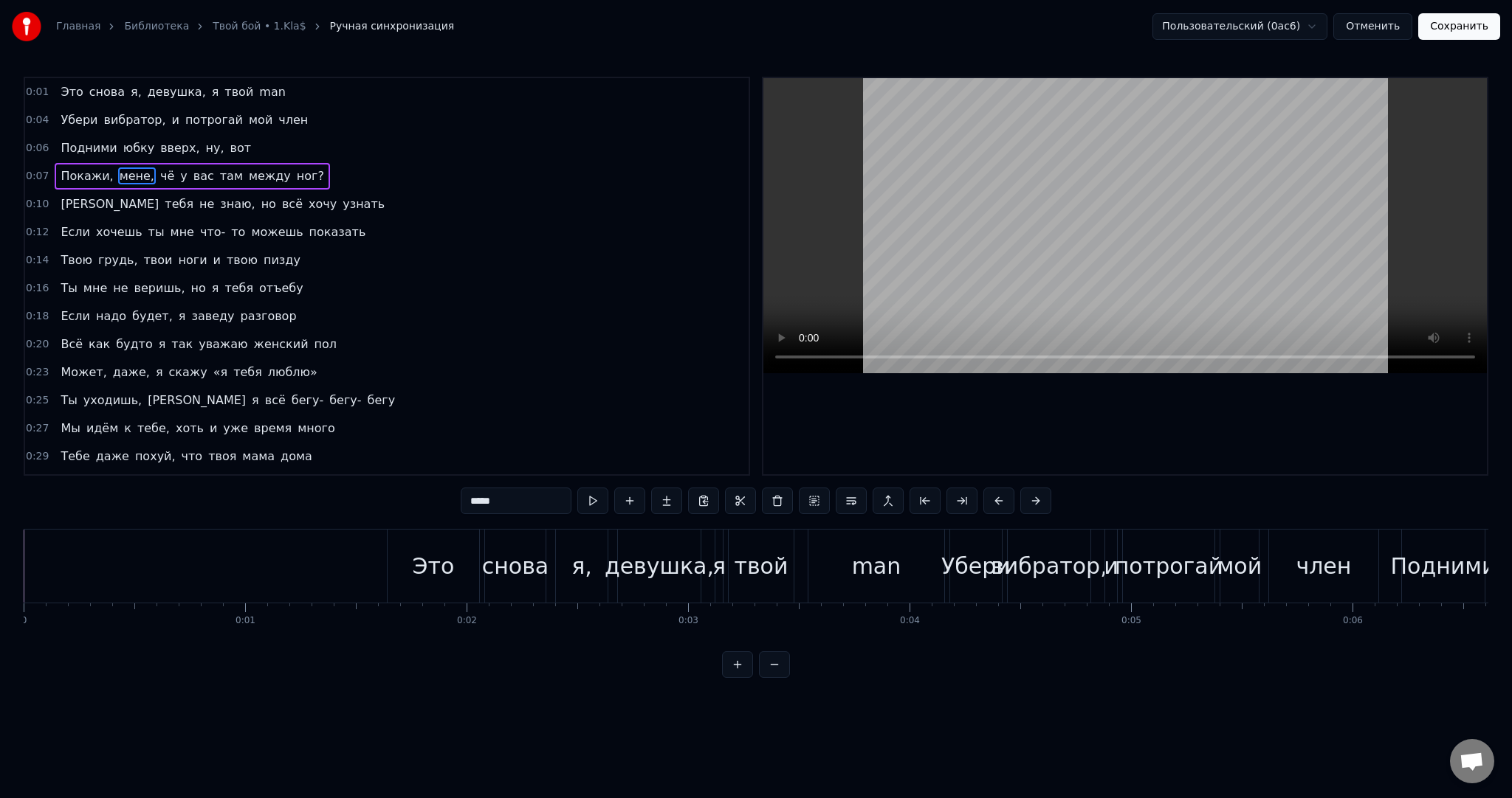
scroll to position [0, 1786]
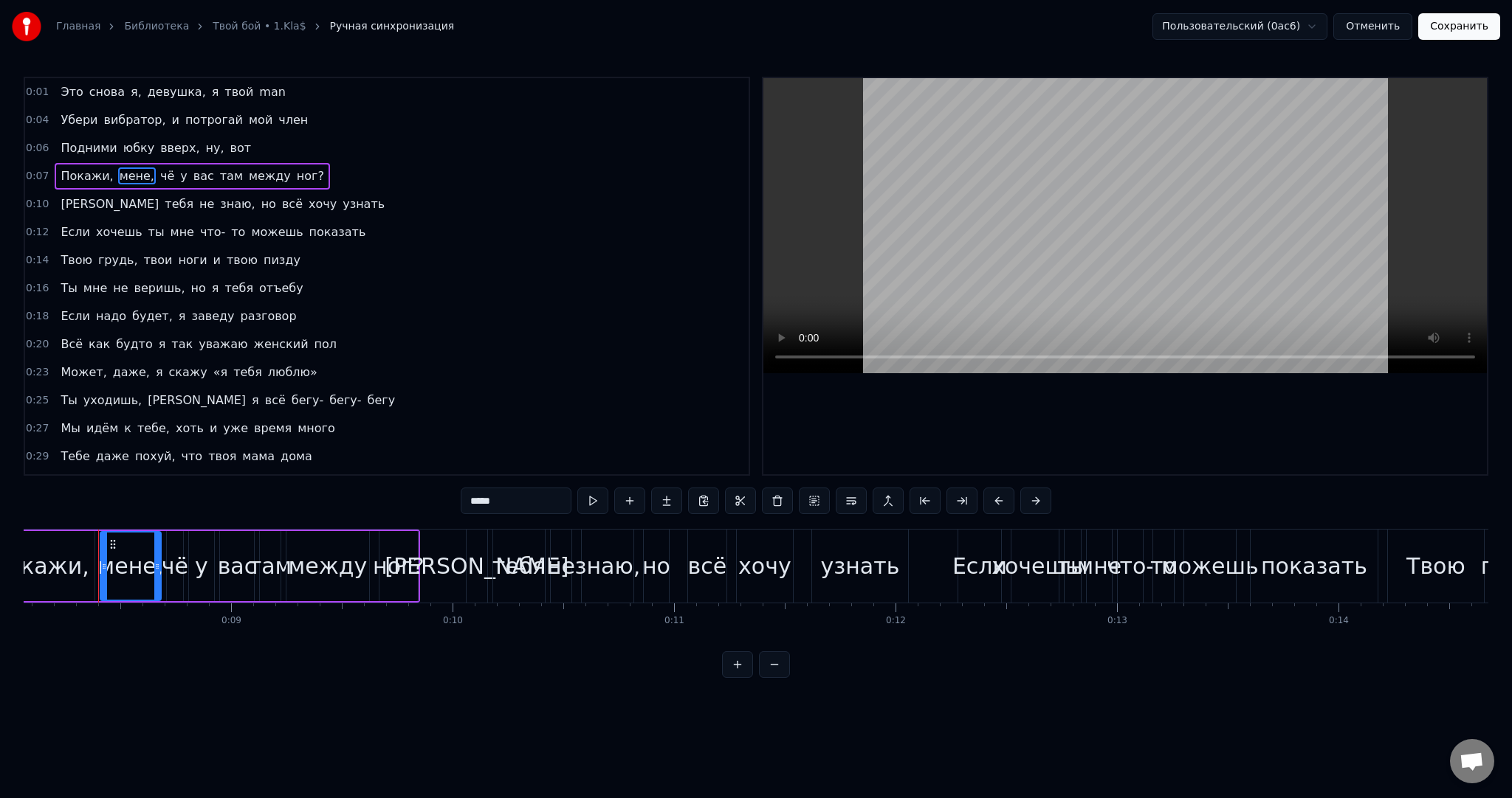
drag, startPoint x: 452, startPoint y: 501, endPoint x: 444, endPoint y: 495, distance: 10.0
click at [448, 499] on div "0:01 Это снова я, девушка, я твой man [DEMOGRAPHIC_DATA]:04 Убери вибратор, и п…" at bounding box center [755, 377] width 1464 height 601
type input "****"
click at [1446, 41] on div "Главная Библиотека Твой бой • 1.Kla$ Ручная синхронизация Пользовательский (0ac…" at bounding box center [756, 27] width 1512 height 54
click at [1445, 29] on button "Сохранить" at bounding box center [1458, 26] width 82 height 27
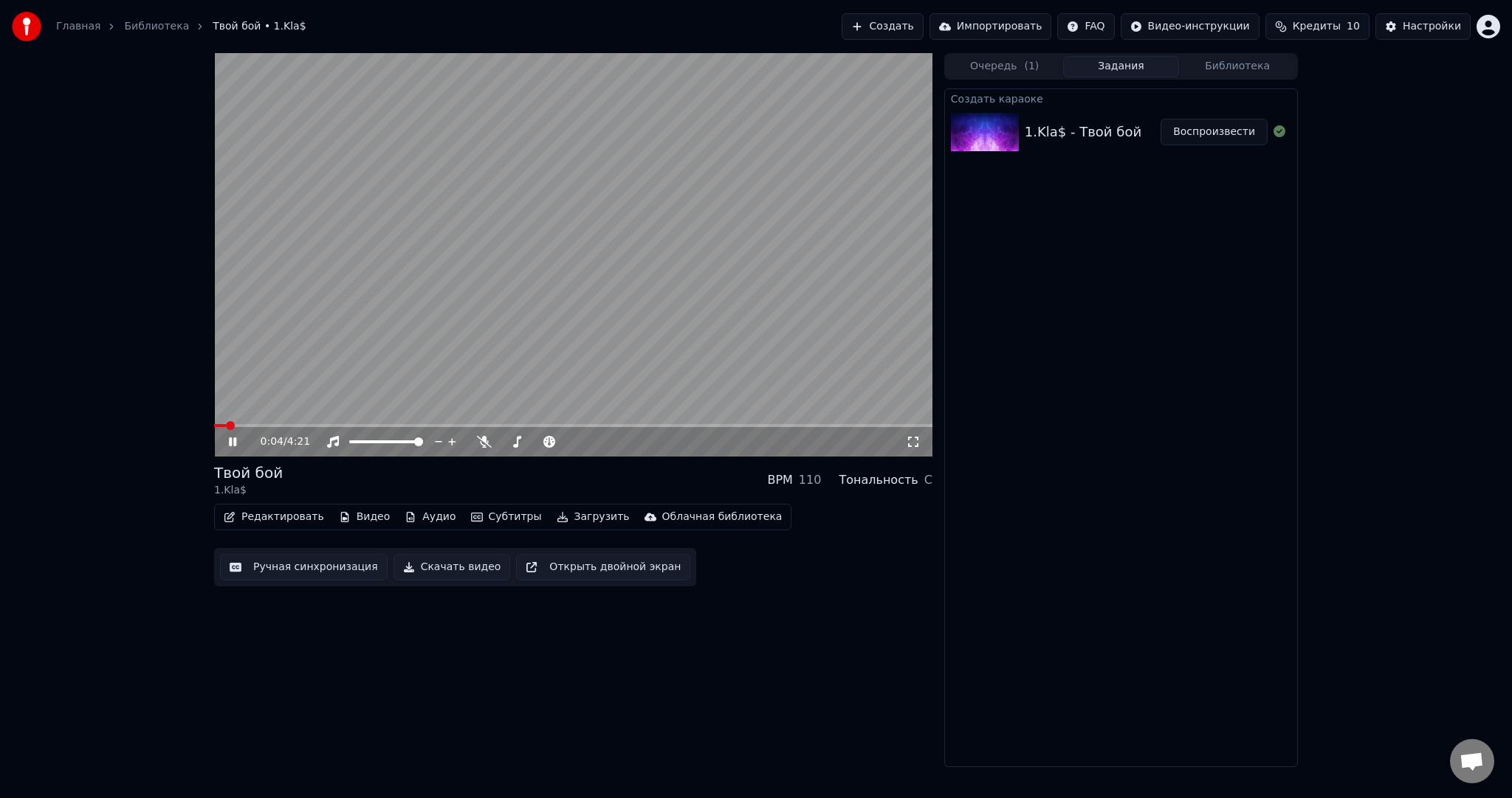
click at [563, 250] on video at bounding box center [573, 255] width 718 height 403
click at [575, 276] on video at bounding box center [573, 255] width 718 height 403
click at [574, 281] on video at bounding box center [573, 255] width 718 height 403
click at [443, 360] on video at bounding box center [573, 255] width 718 height 403
click at [454, 352] on video at bounding box center [573, 255] width 718 height 403
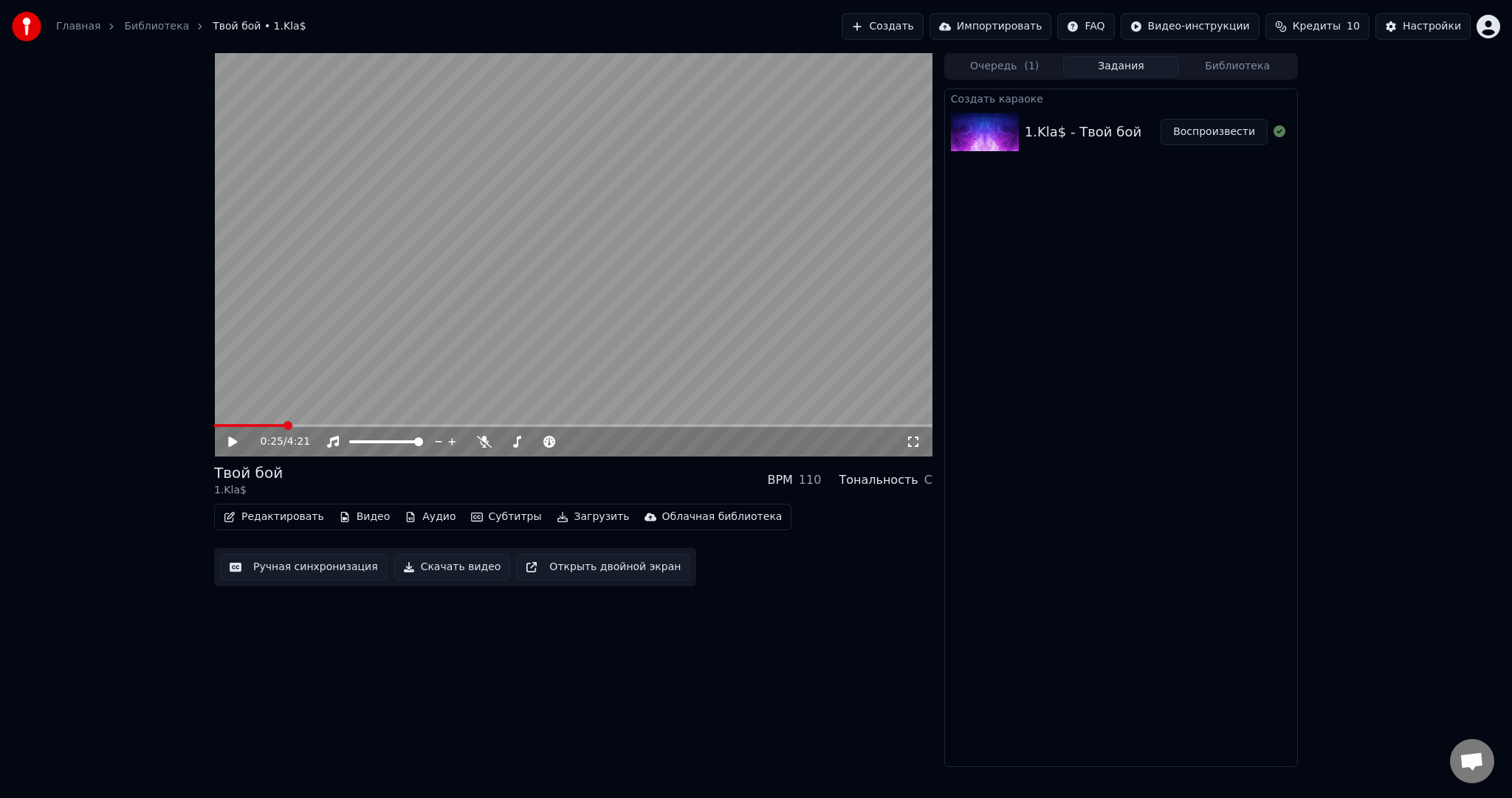
click at [594, 235] on video at bounding box center [573, 255] width 718 height 403
click at [595, 236] on video at bounding box center [573, 255] width 718 height 403
click at [296, 564] on button "Ручная синхронизация" at bounding box center [304, 567] width 168 height 27
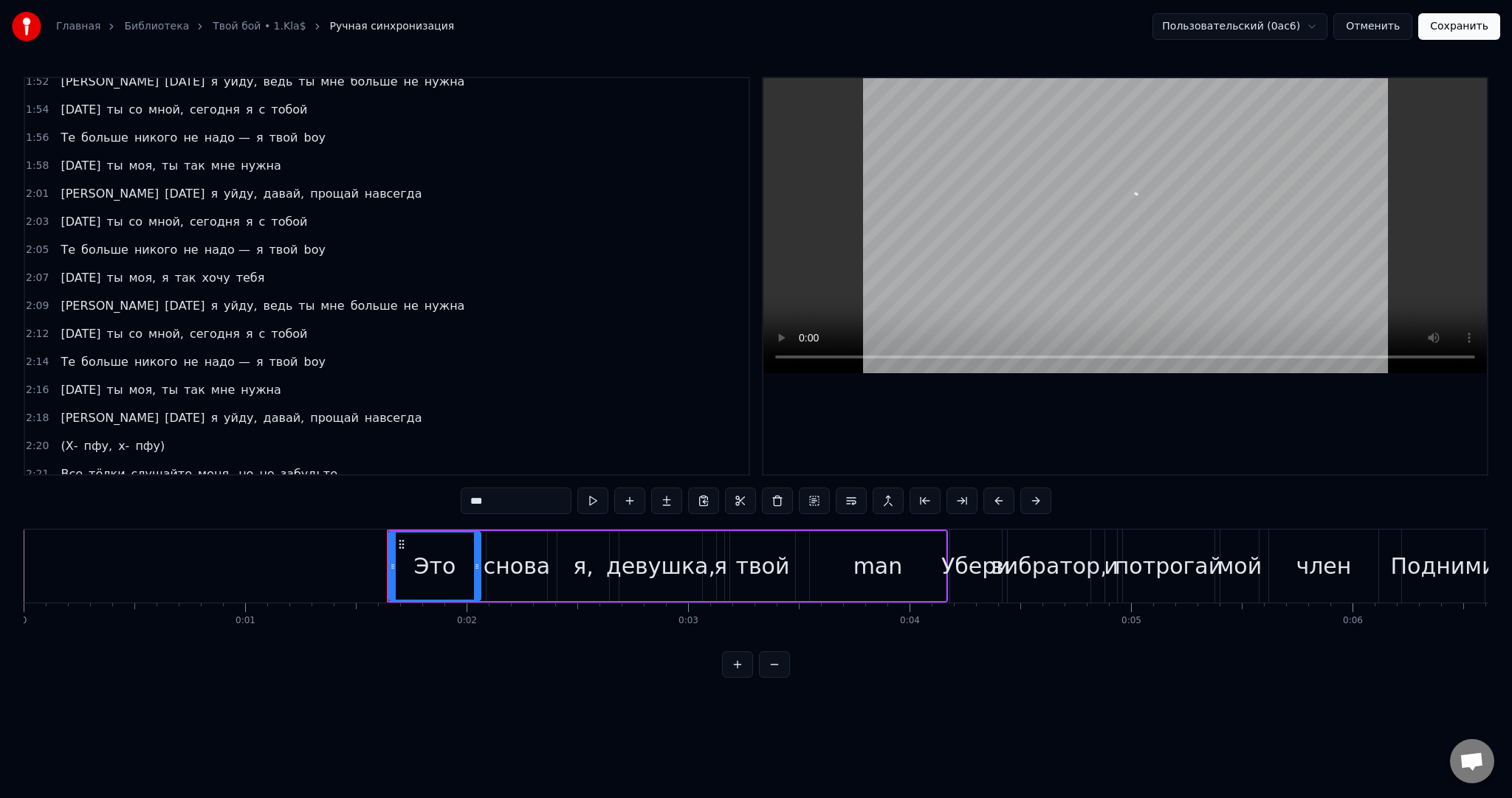
scroll to position [1402, 0]
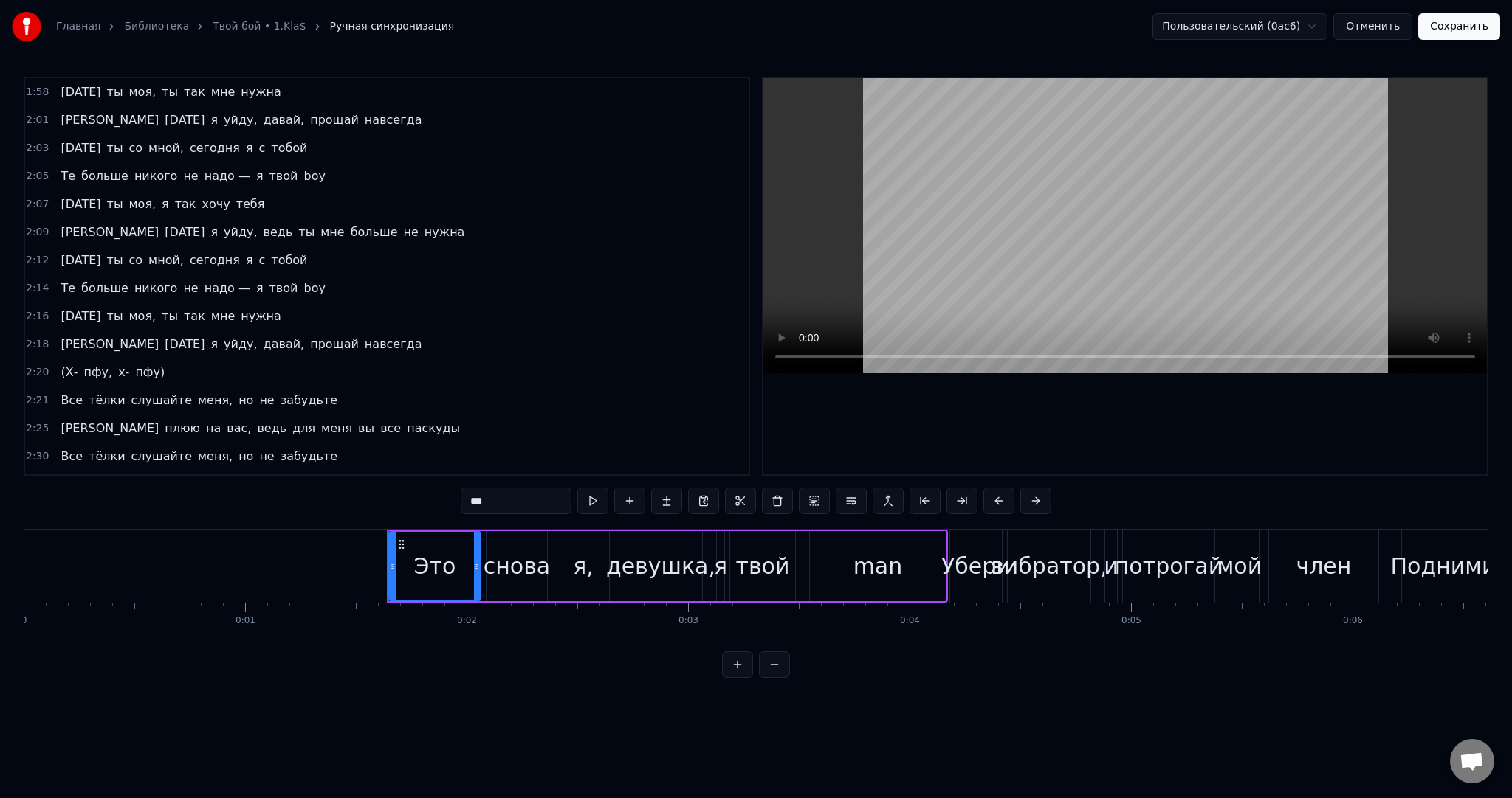
click at [62, 364] on span "(Х-" at bounding box center [68, 372] width 20 height 17
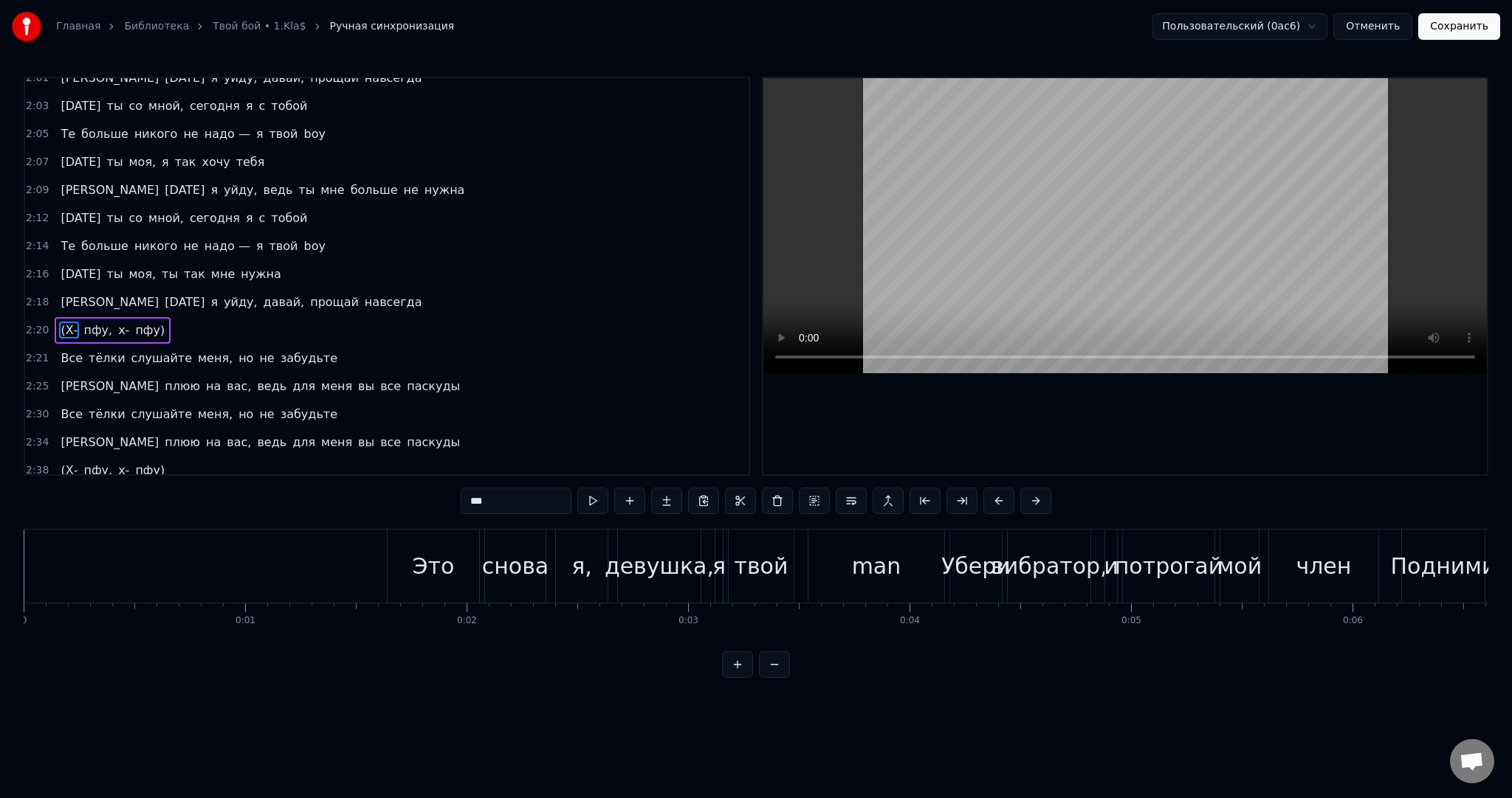
scroll to position [0, 31107]
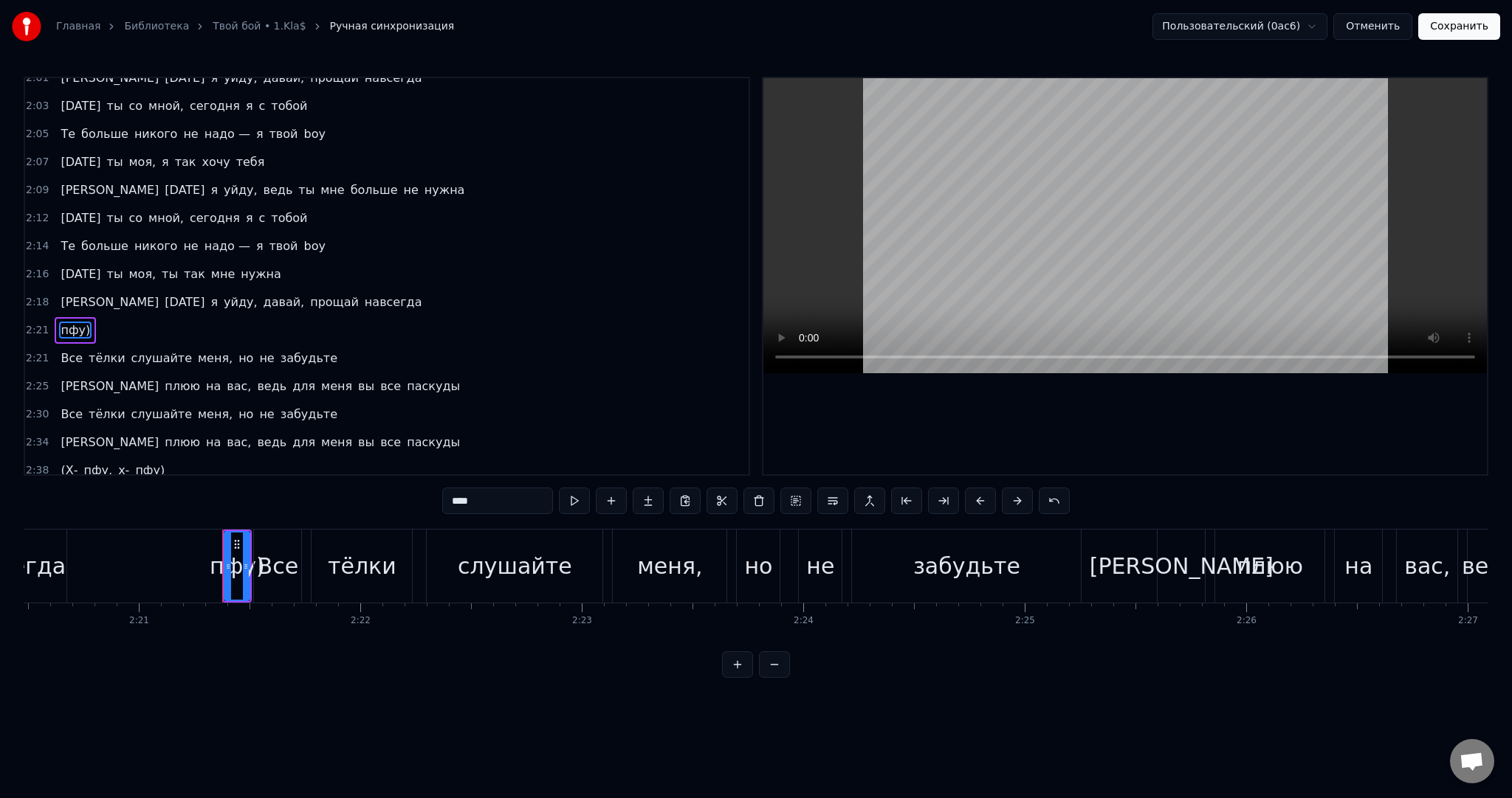
type input "***"
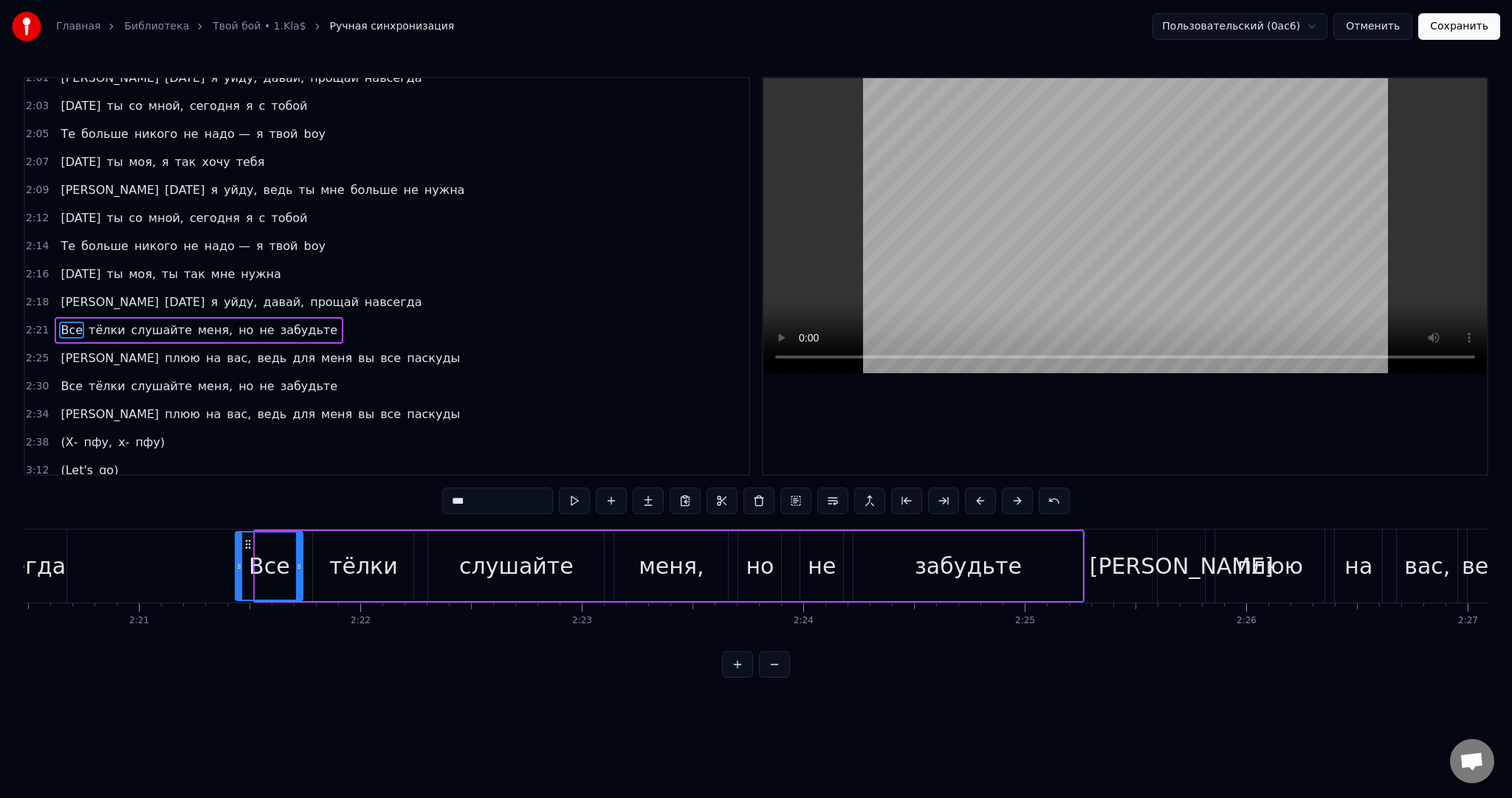
drag, startPoint x: 258, startPoint y: 567, endPoint x: 230, endPoint y: 567, distance: 28.0
click at [240, 568] on circle at bounding box center [240, 568] width 1 height 1
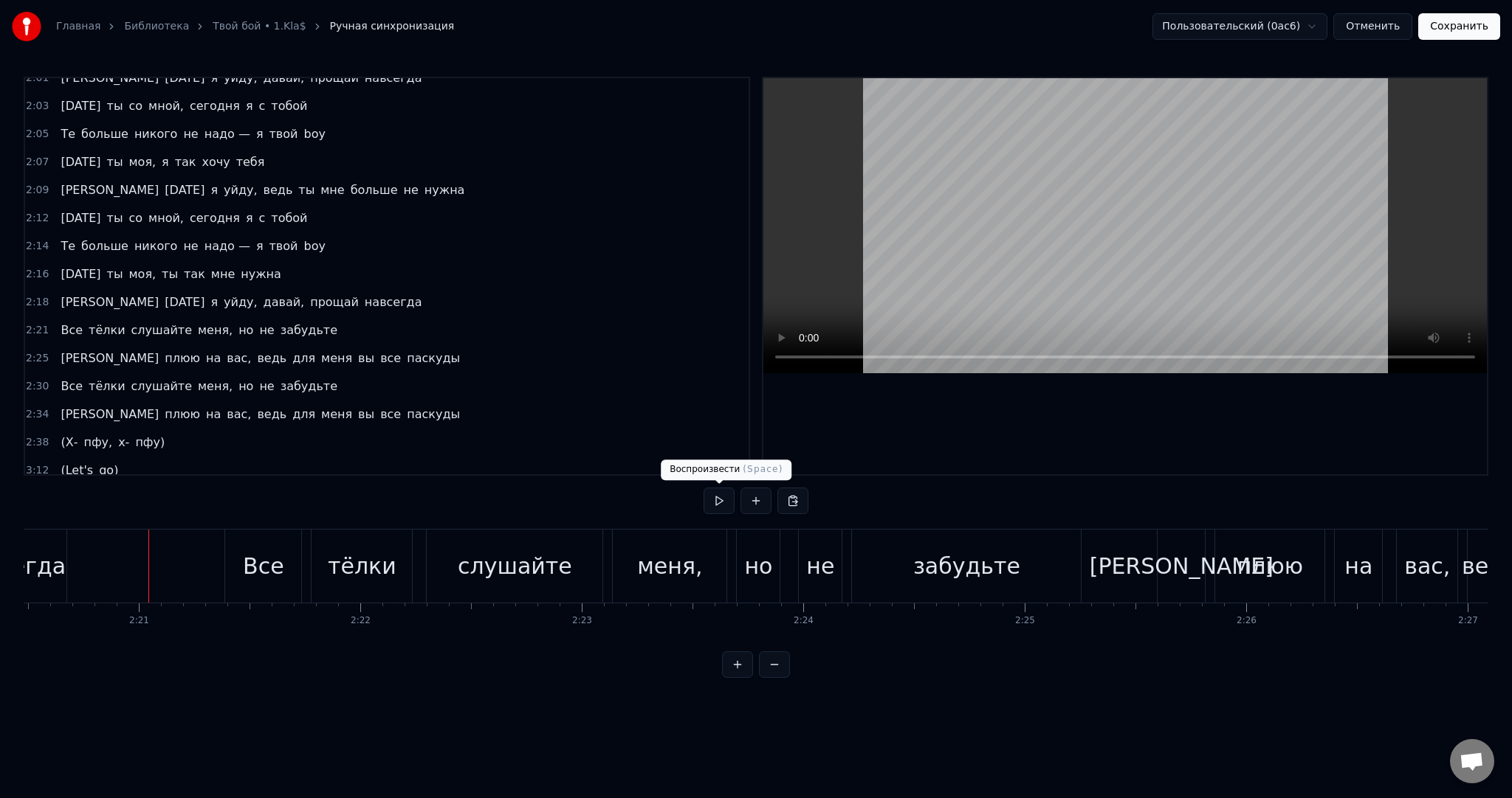
click at [717, 499] on button at bounding box center [719, 501] width 31 height 27
click at [1440, 21] on button "Сохранить" at bounding box center [1458, 26] width 82 height 27
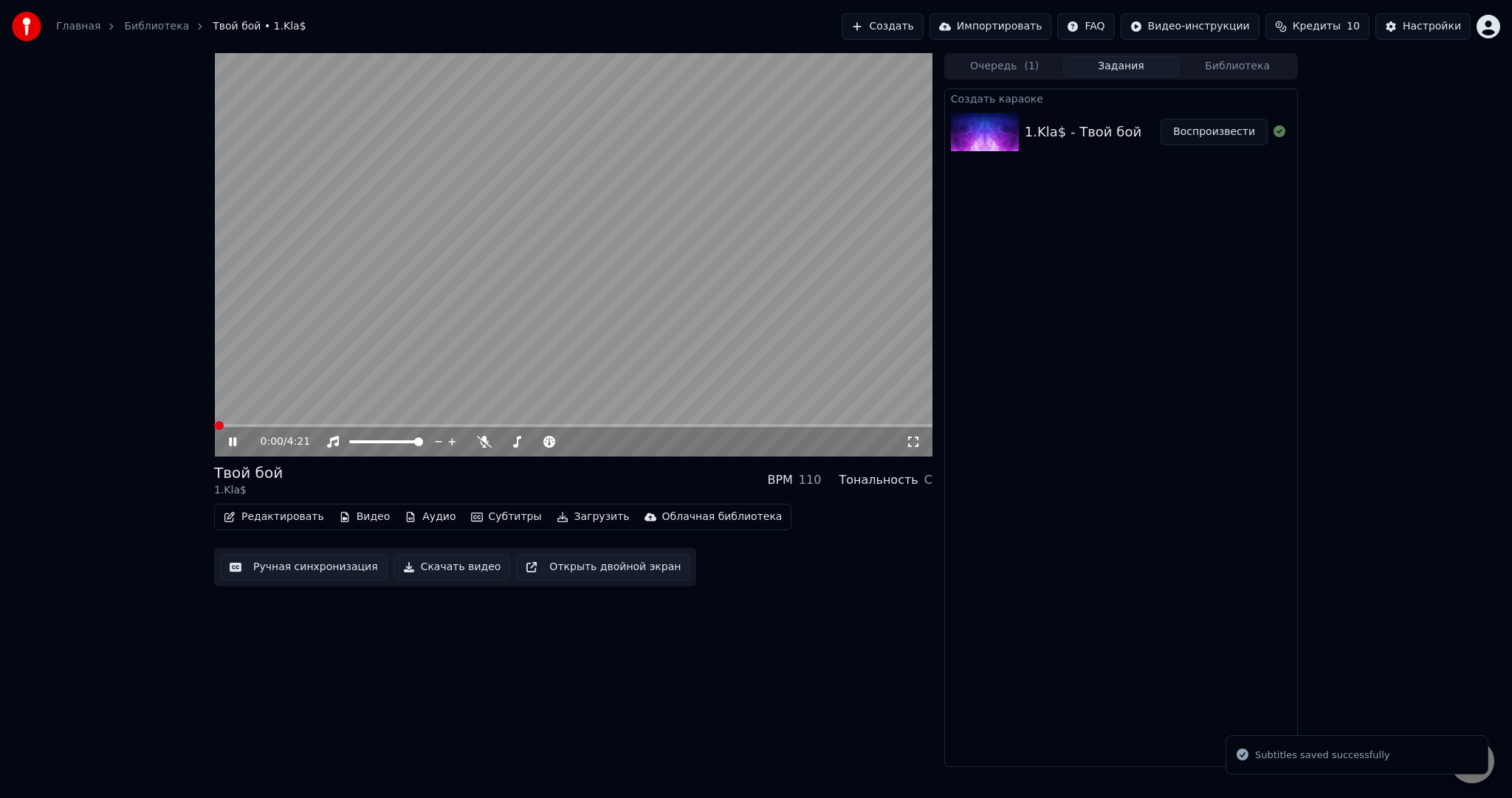
click at [505, 422] on video at bounding box center [573, 255] width 718 height 403
click at [509, 422] on video at bounding box center [573, 255] width 718 height 403
click at [514, 424] on div "0:00 / 4:21" at bounding box center [573, 255] width 718 height 403
click at [511, 425] on span at bounding box center [573, 425] width 718 height 3
click at [590, 423] on span at bounding box center [590, 426] width 9 height 9
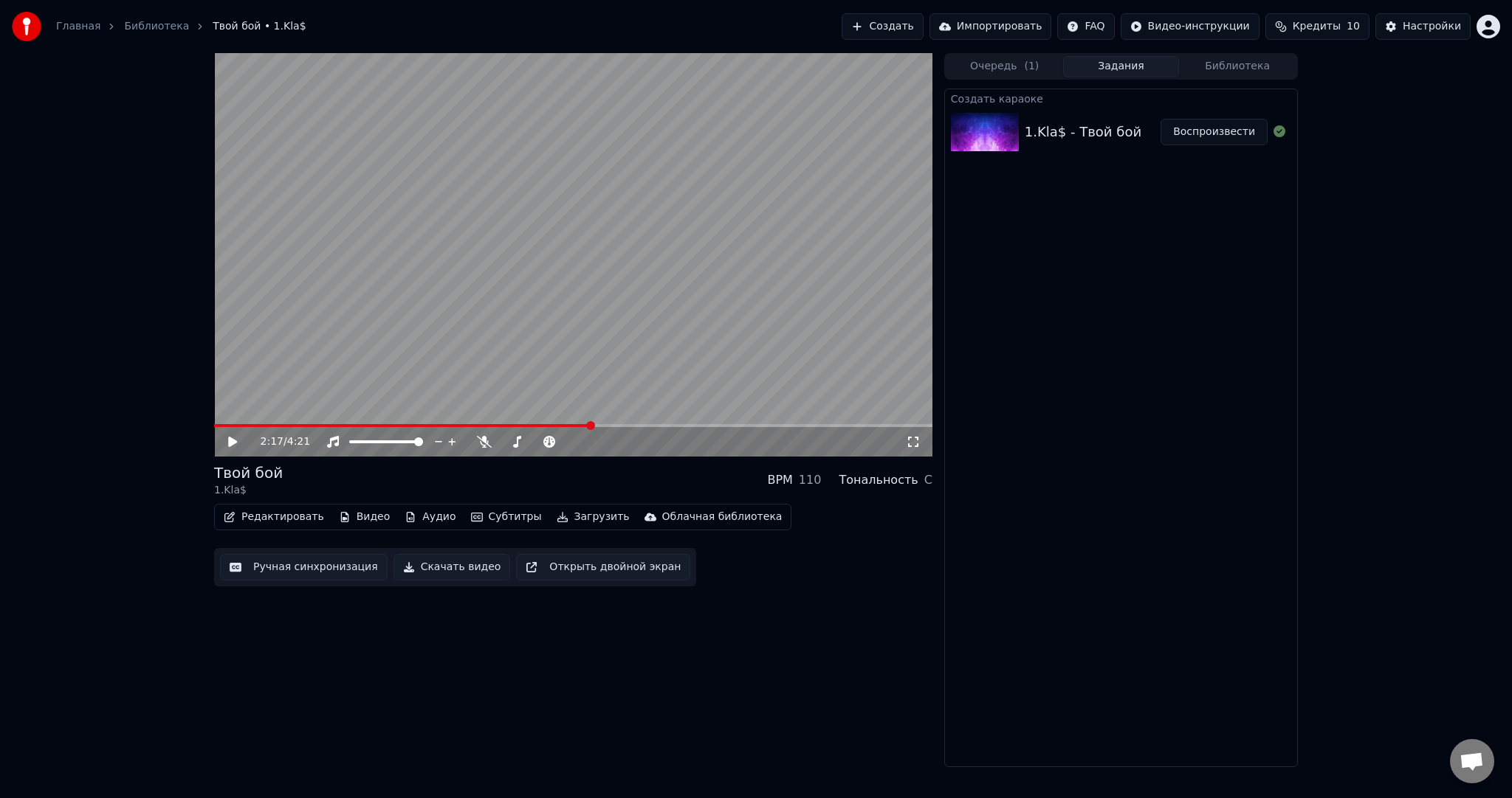
click at [572, 279] on video at bounding box center [573, 255] width 718 height 403
click at [771, 352] on video at bounding box center [573, 255] width 718 height 403
click at [559, 516] on button "Загрузить" at bounding box center [593, 517] width 85 height 21
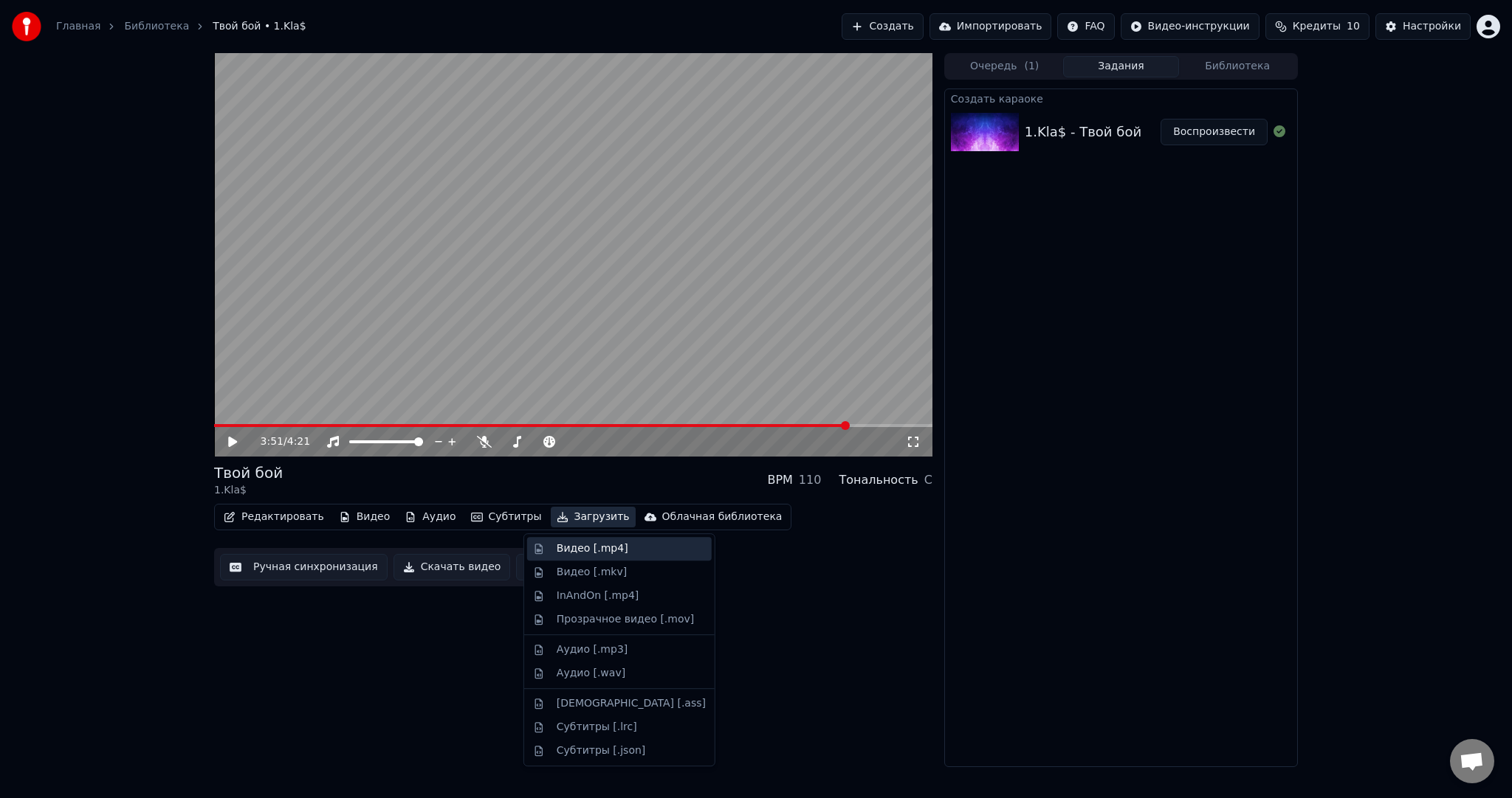
click at [578, 550] on div "Видео [.mp4]" at bounding box center [592, 548] width 72 height 15
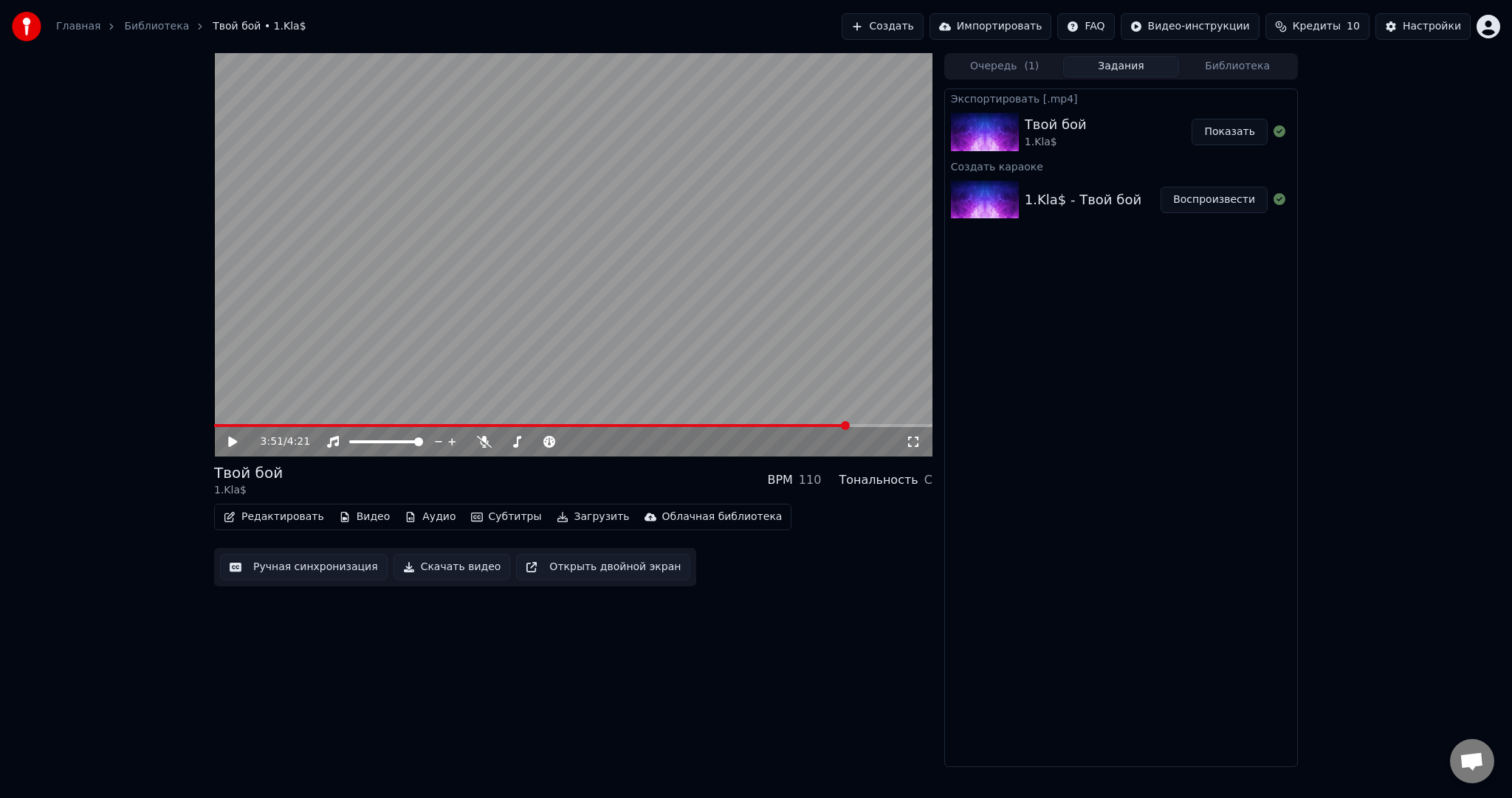
click at [1244, 136] on button "Показать" at bounding box center [1229, 132] width 76 height 27
